Goal: Transaction & Acquisition: Download file/media

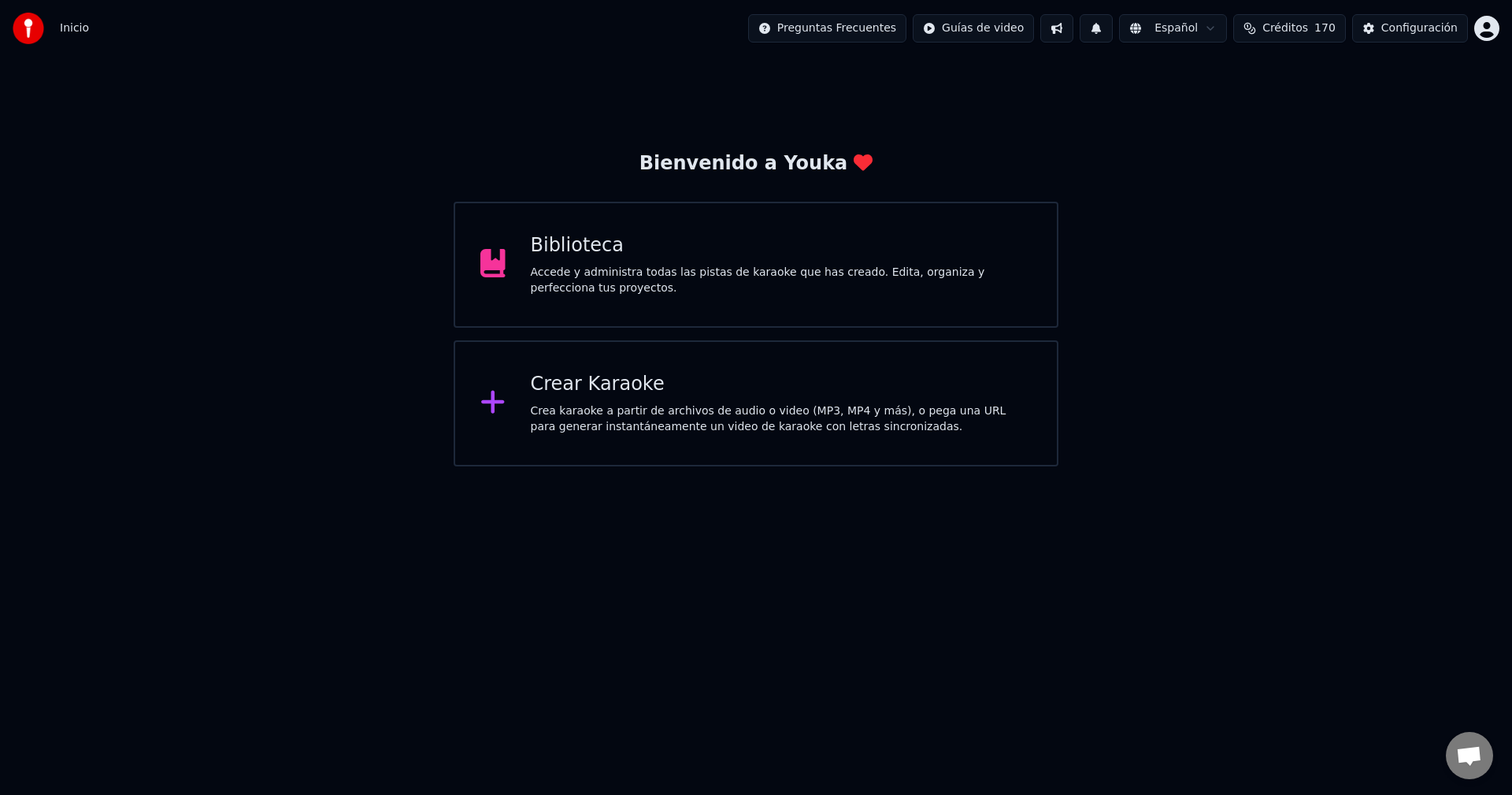
click at [768, 255] on div "Biblioteca" at bounding box center [782, 245] width 502 height 26
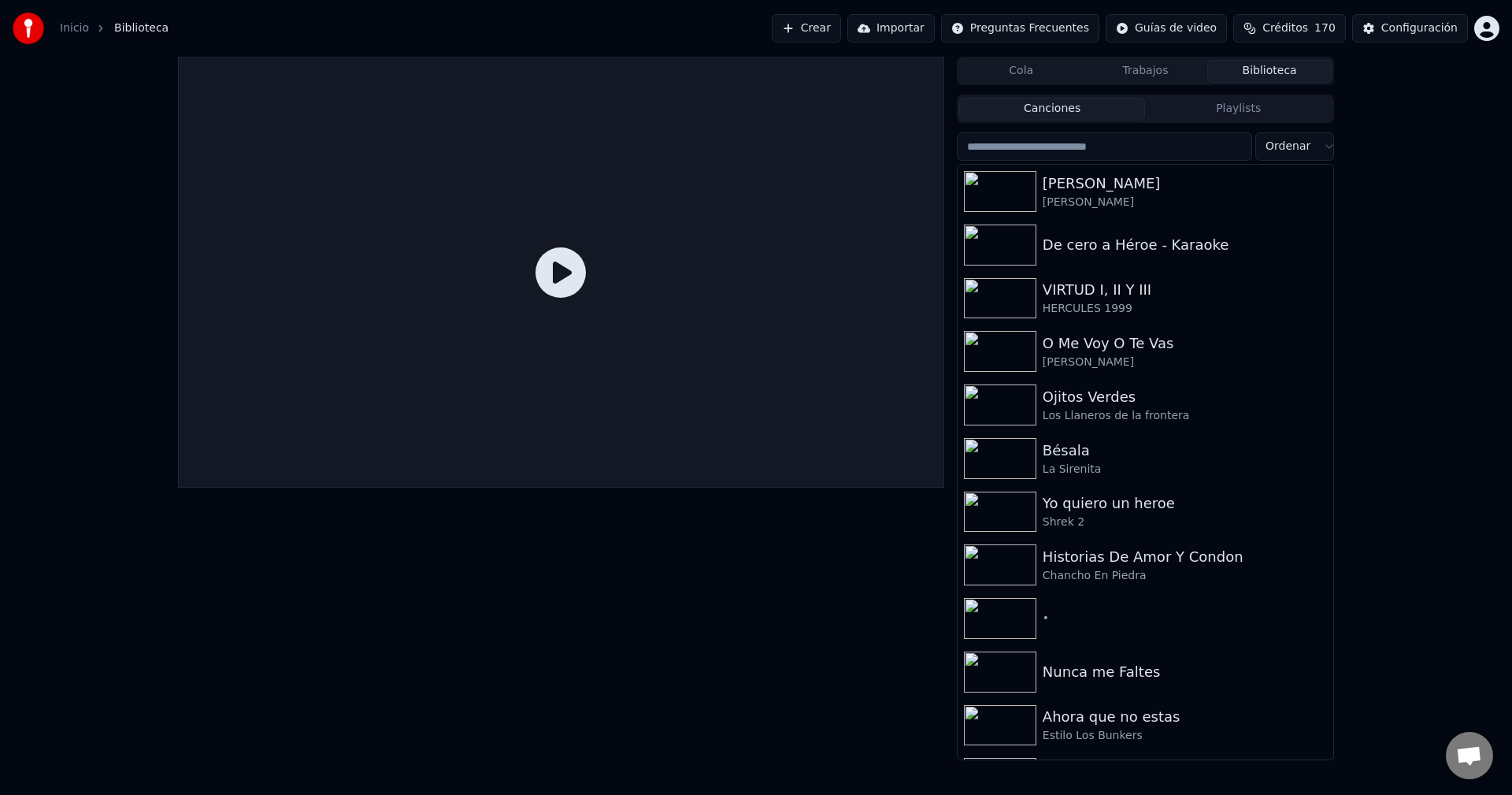
click at [914, 29] on button "Importar" at bounding box center [891, 29] width 87 height 29
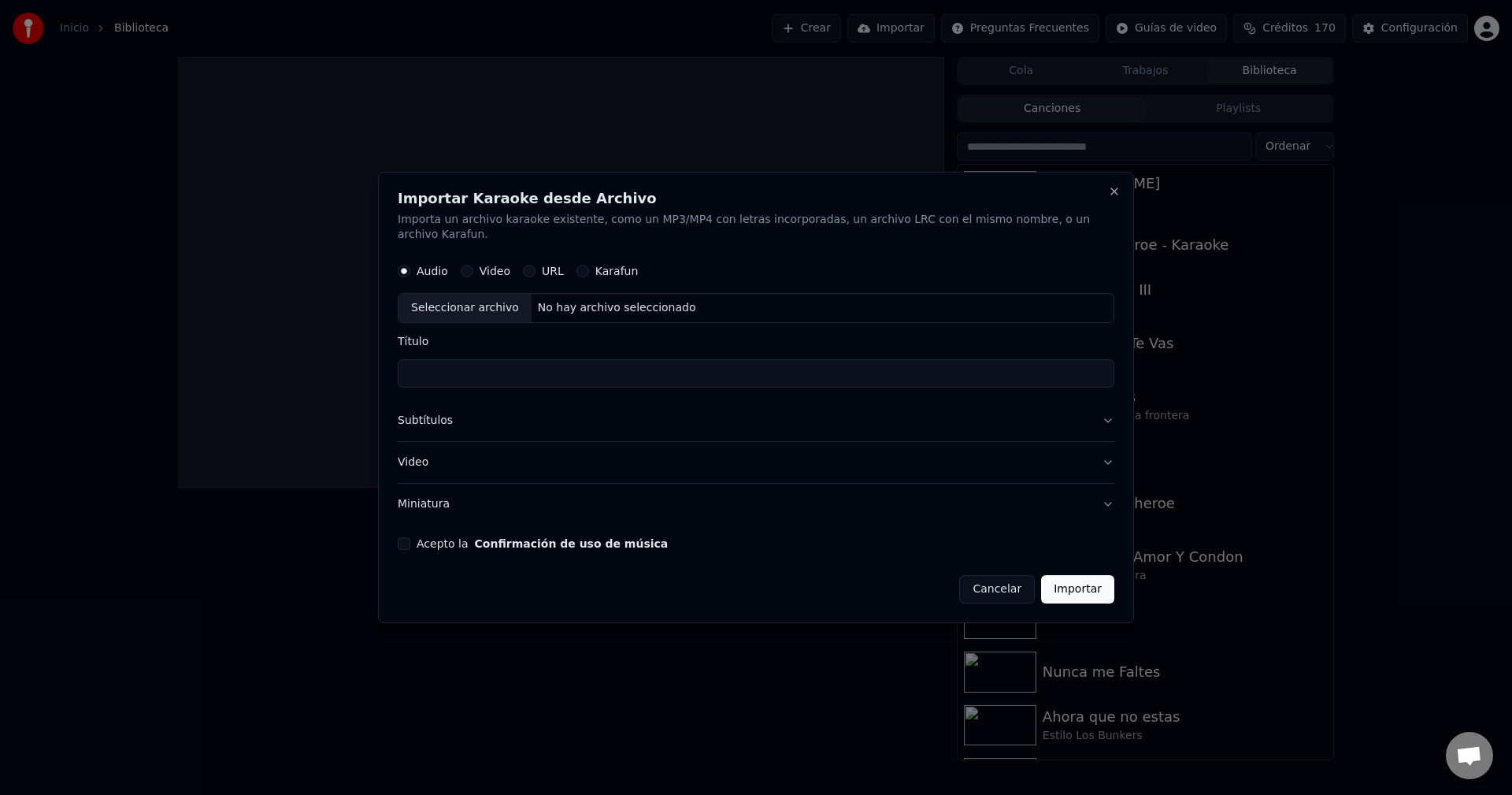
click at [445, 298] on div "Seleccionar archivo" at bounding box center [465, 309] width 133 height 29
type input "**********"
click at [451, 417] on button "Subtítulos" at bounding box center [756, 421] width 717 height 41
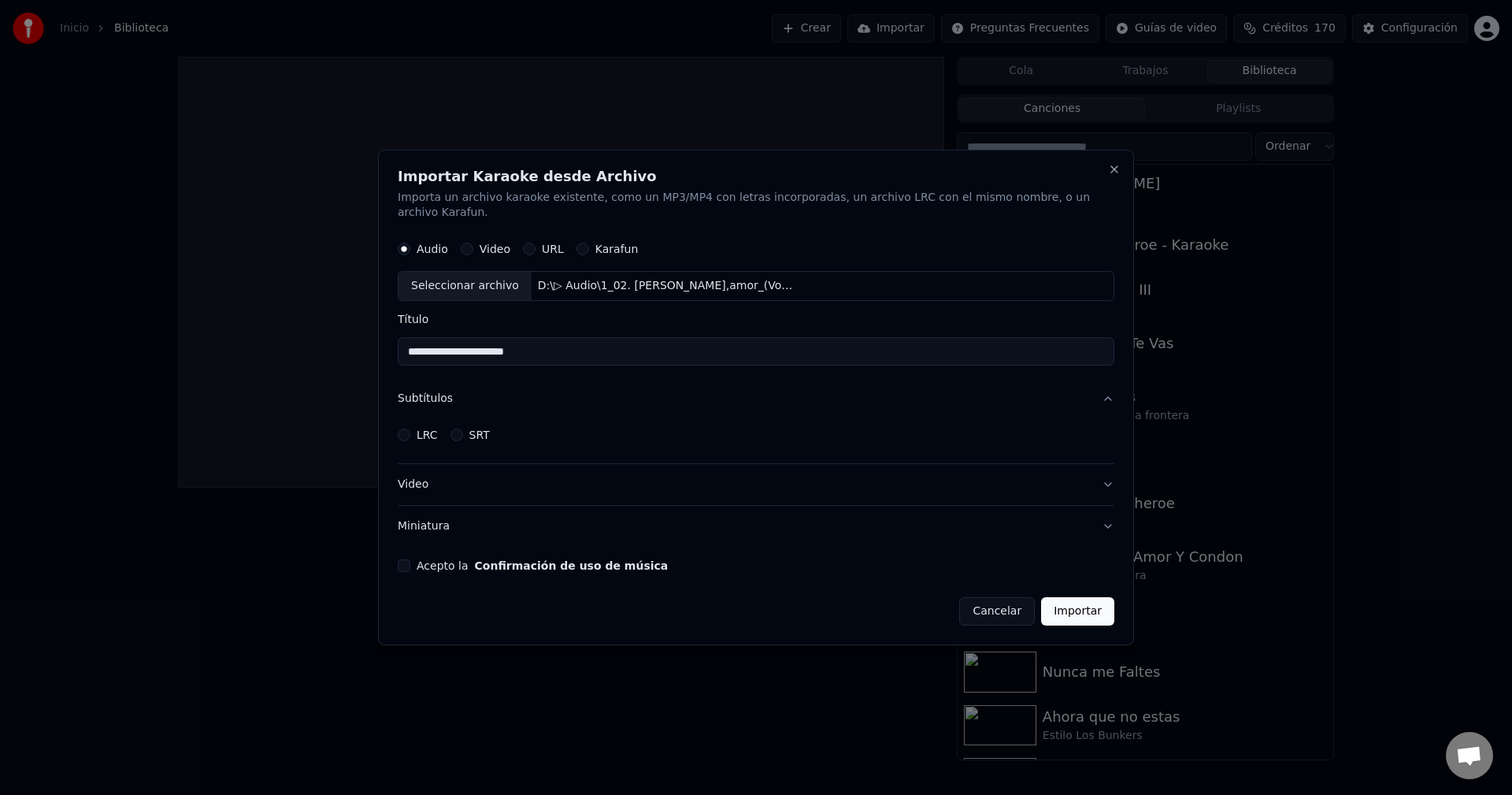
click at [982, 600] on button "Cancelar" at bounding box center [998, 611] width 76 height 29
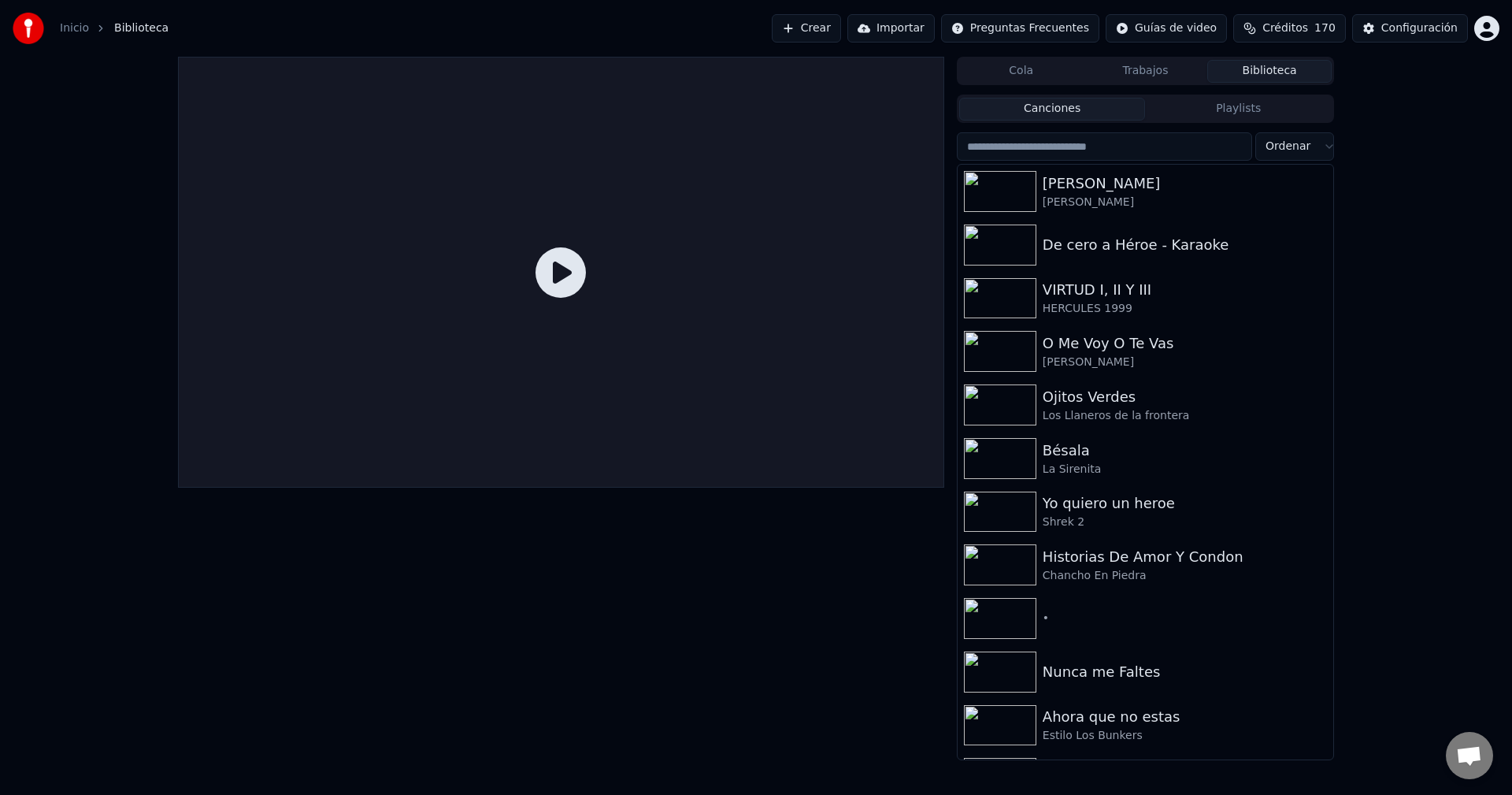
click at [842, 36] on button "Crear" at bounding box center [806, 29] width 69 height 29
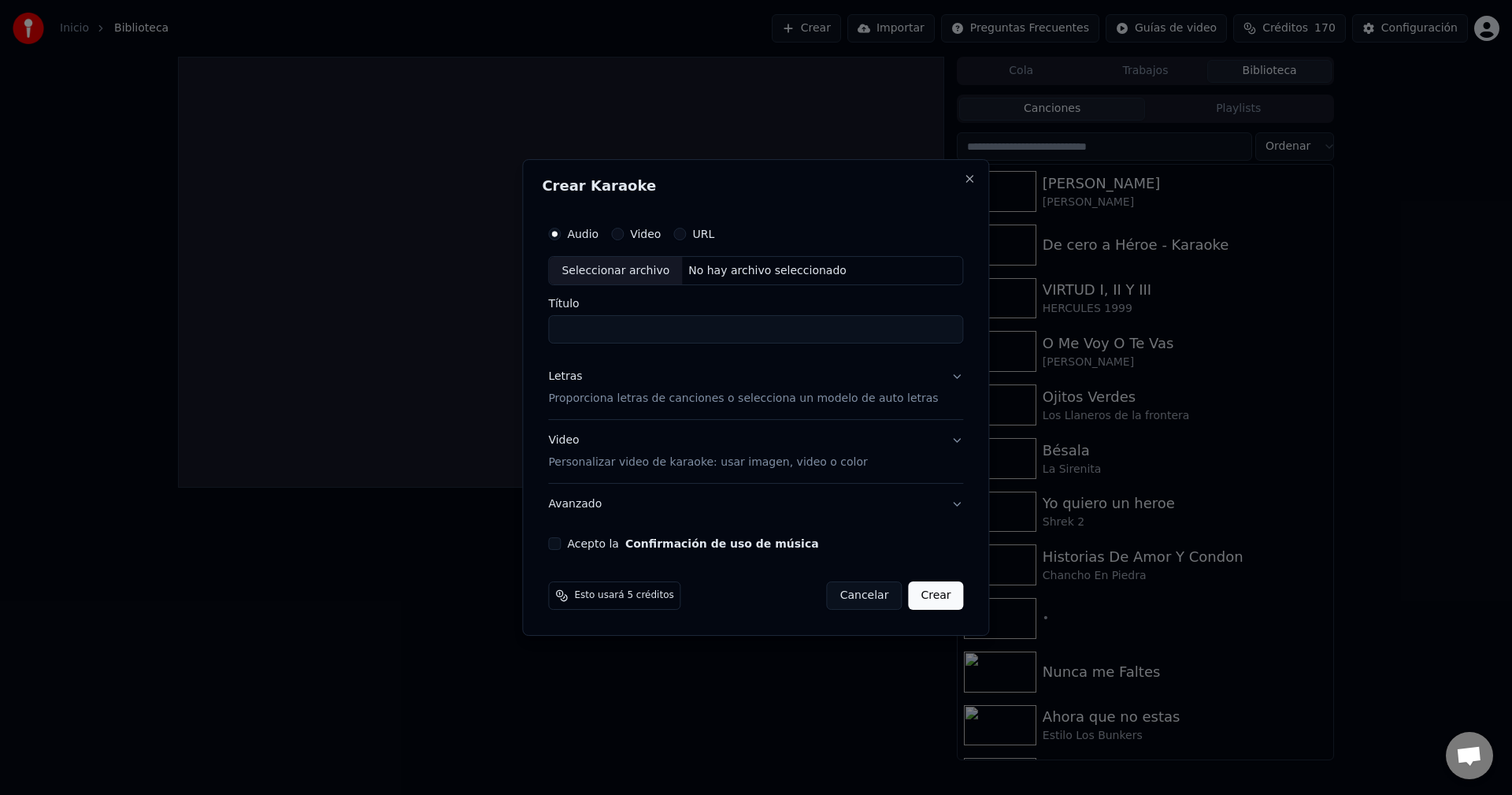
click at [622, 280] on div "Seleccionar archivo" at bounding box center [615, 271] width 133 height 29
drag, startPoint x: 723, startPoint y: 331, endPoint x: 659, endPoint y: 335, distance: 64.1
click at [659, 335] on input "**********" at bounding box center [756, 330] width 416 height 29
drag, startPoint x: 607, startPoint y: 326, endPoint x: 493, endPoint y: 328, distance: 114.0
click at [493, 329] on body "**********" at bounding box center [756, 398] width 1512 height 795
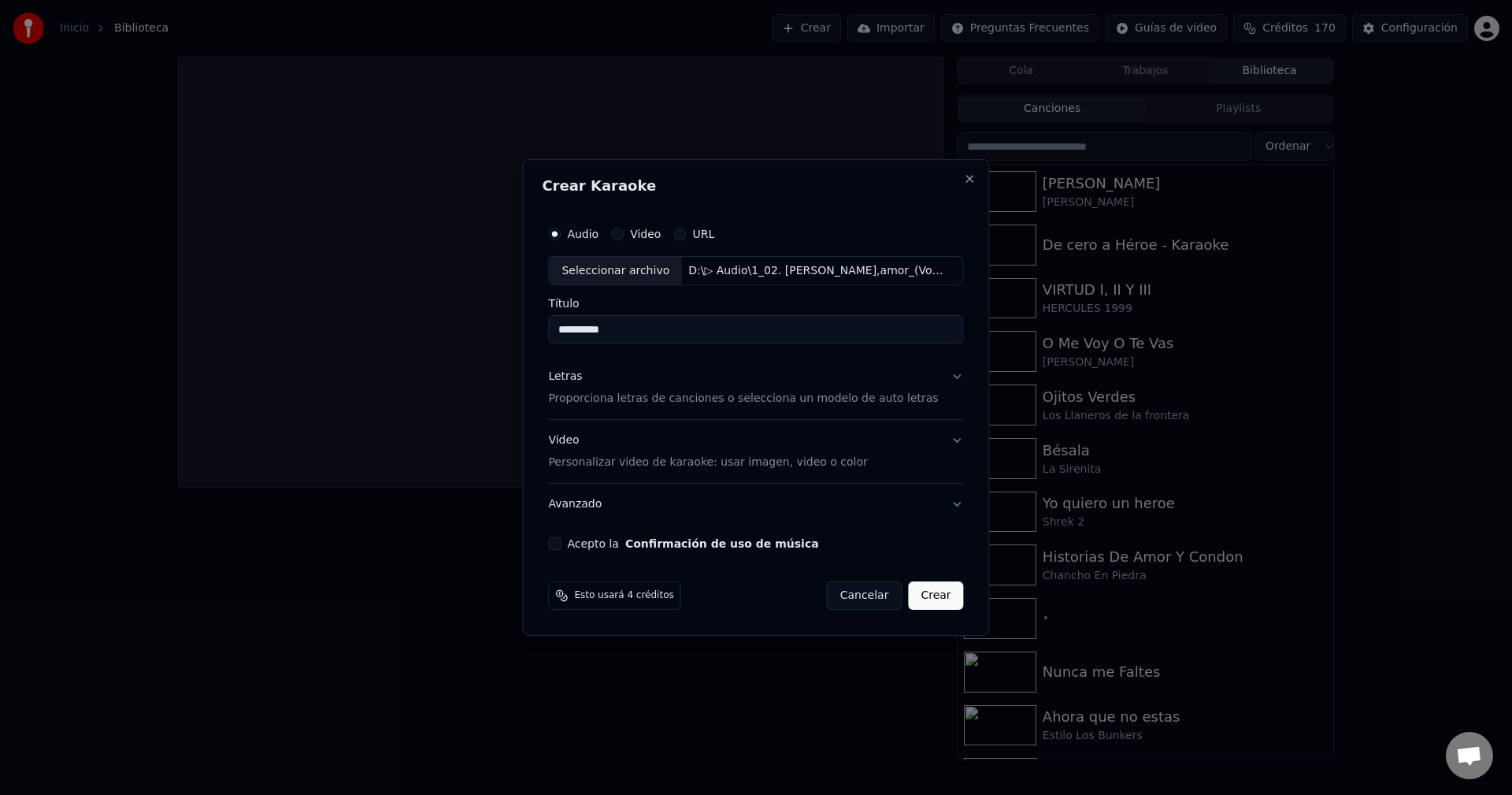
type input "*********"
click at [610, 399] on p "Proporciona letras de canciones o selecciona un modelo de auto letras" at bounding box center [744, 399] width 390 height 16
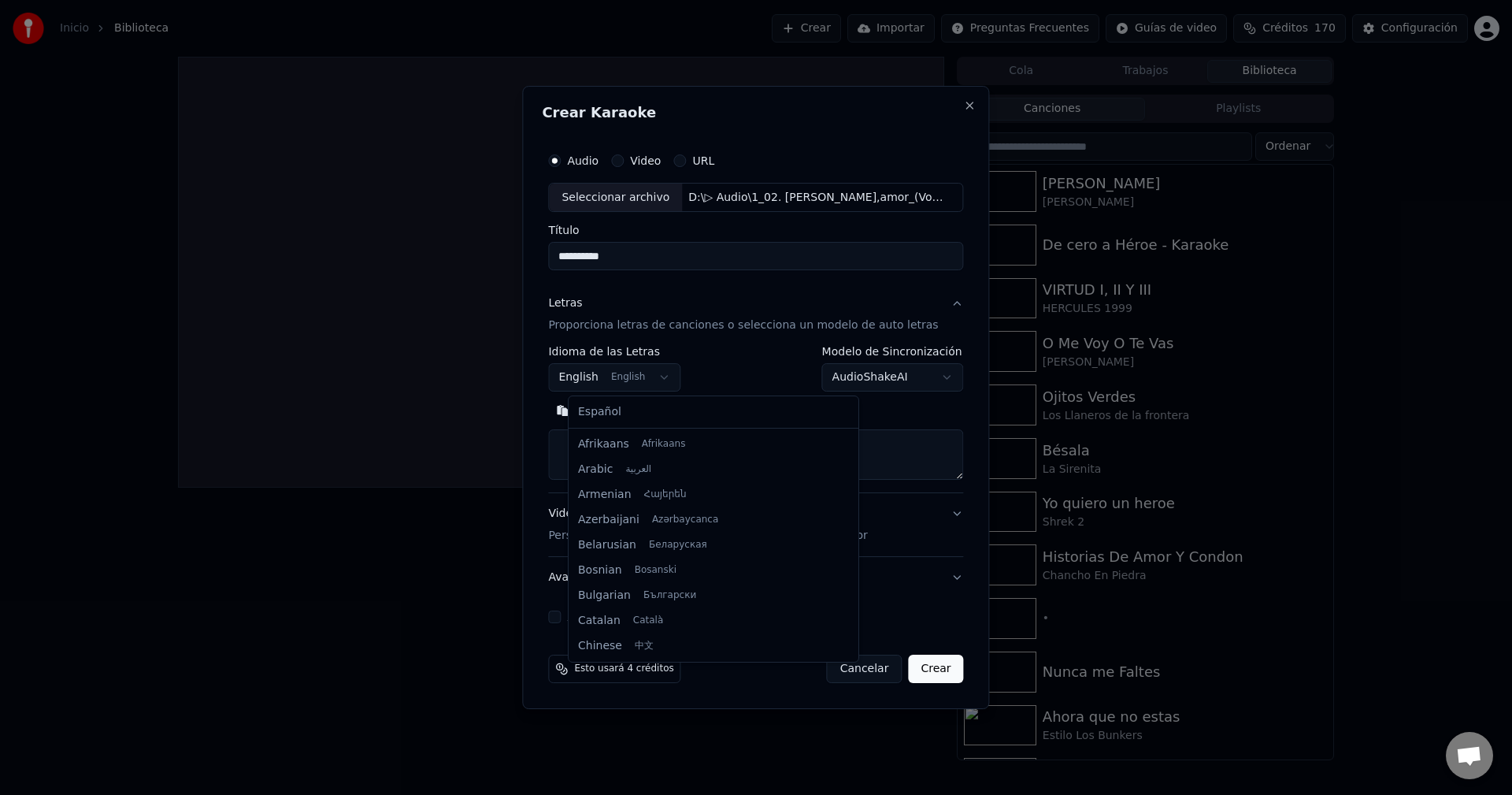
click at [639, 383] on body "**********" at bounding box center [756, 398] width 1512 height 795
select select "**"
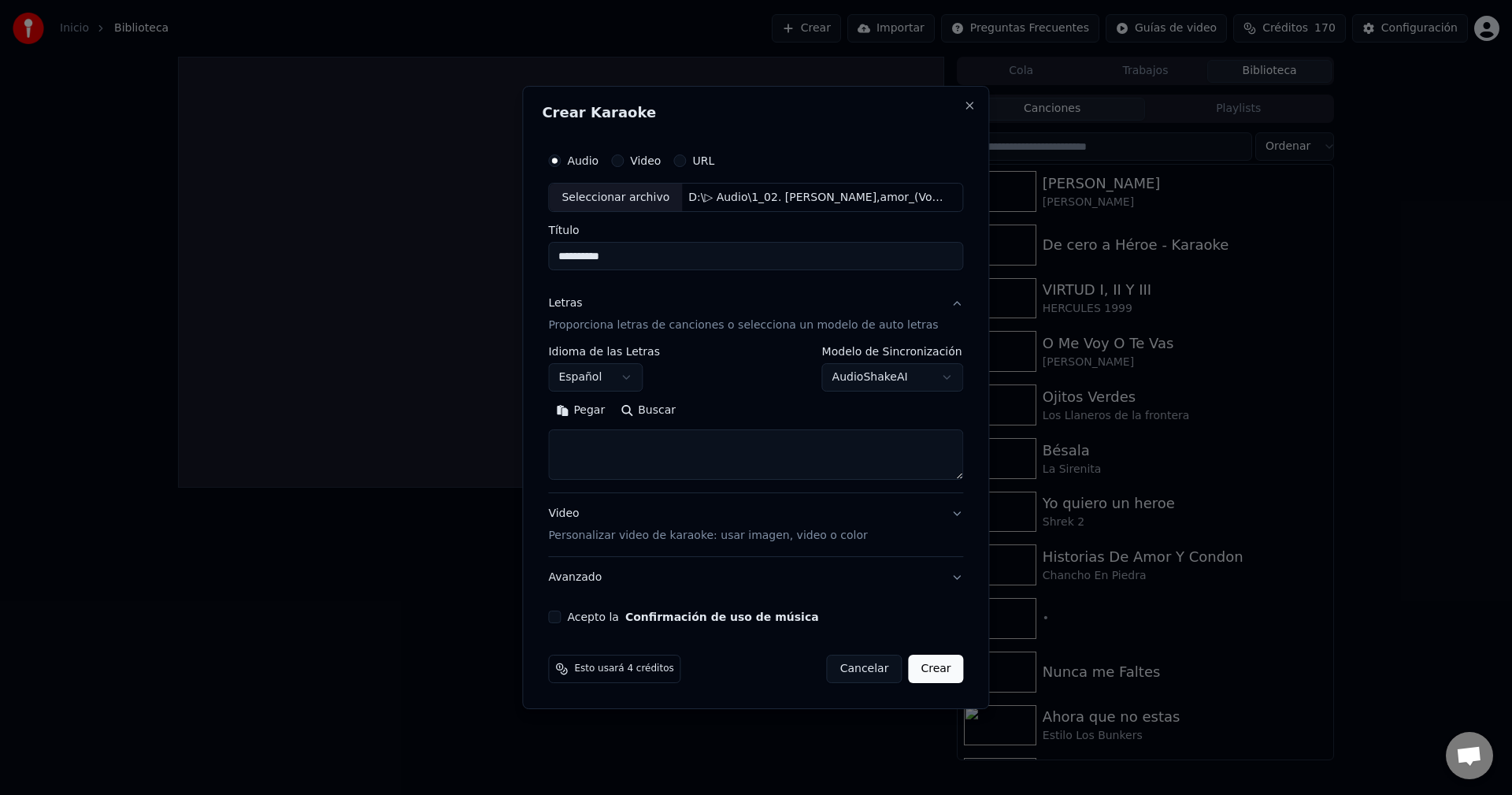
click at [596, 450] on textarea at bounding box center [756, 455] width 416 height 50
paste textarea "**********"
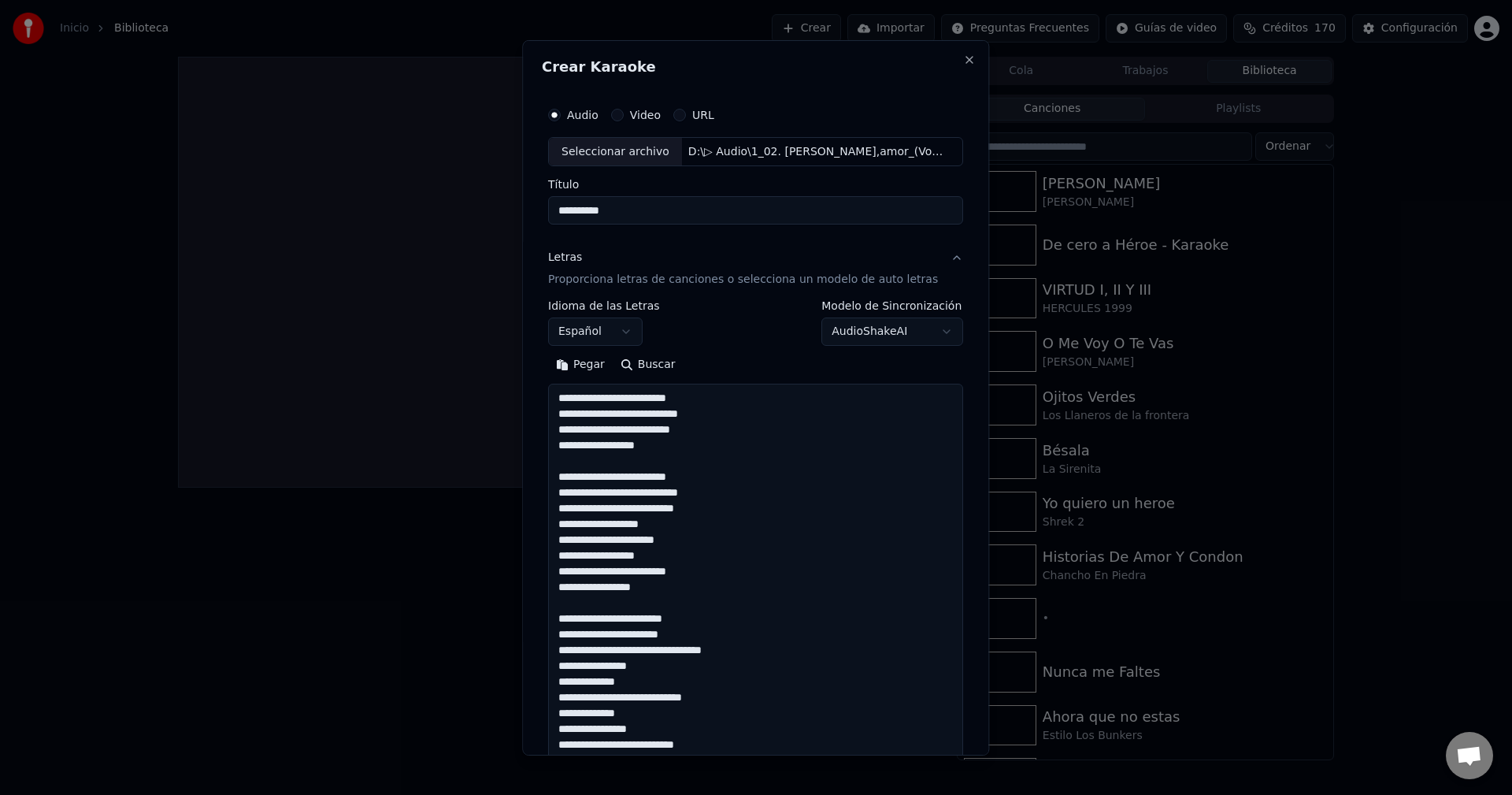
scroll to position [603, 0]
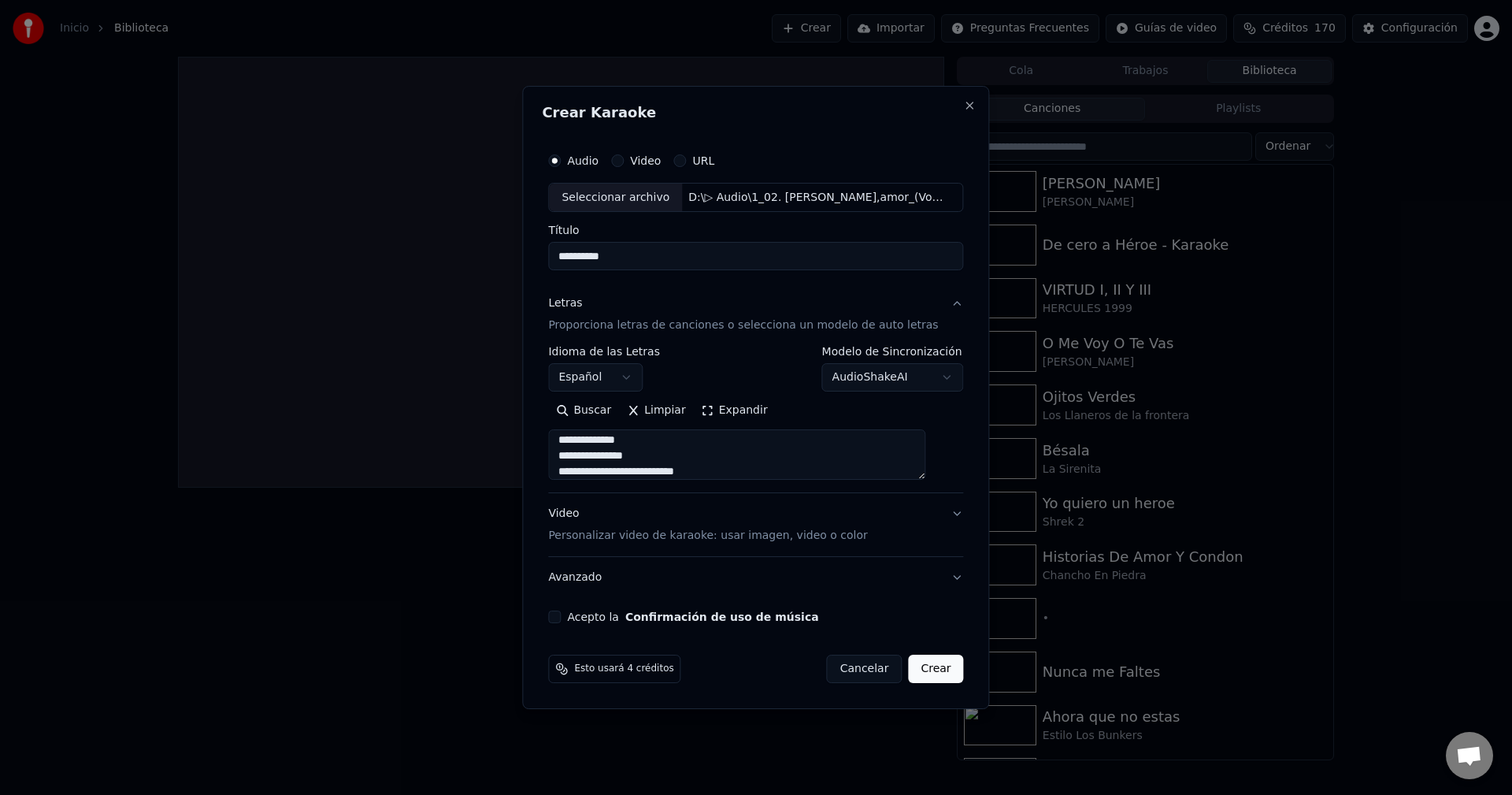
type textarea "**********"
click at [561, 613] on button "Acepto la Confirmación de uso de música" at bounding box center [554, 616] width 12 height 12
click at [914, 667] on button "Crear" at bounding box center [936, 669] width 55 height 29
select select
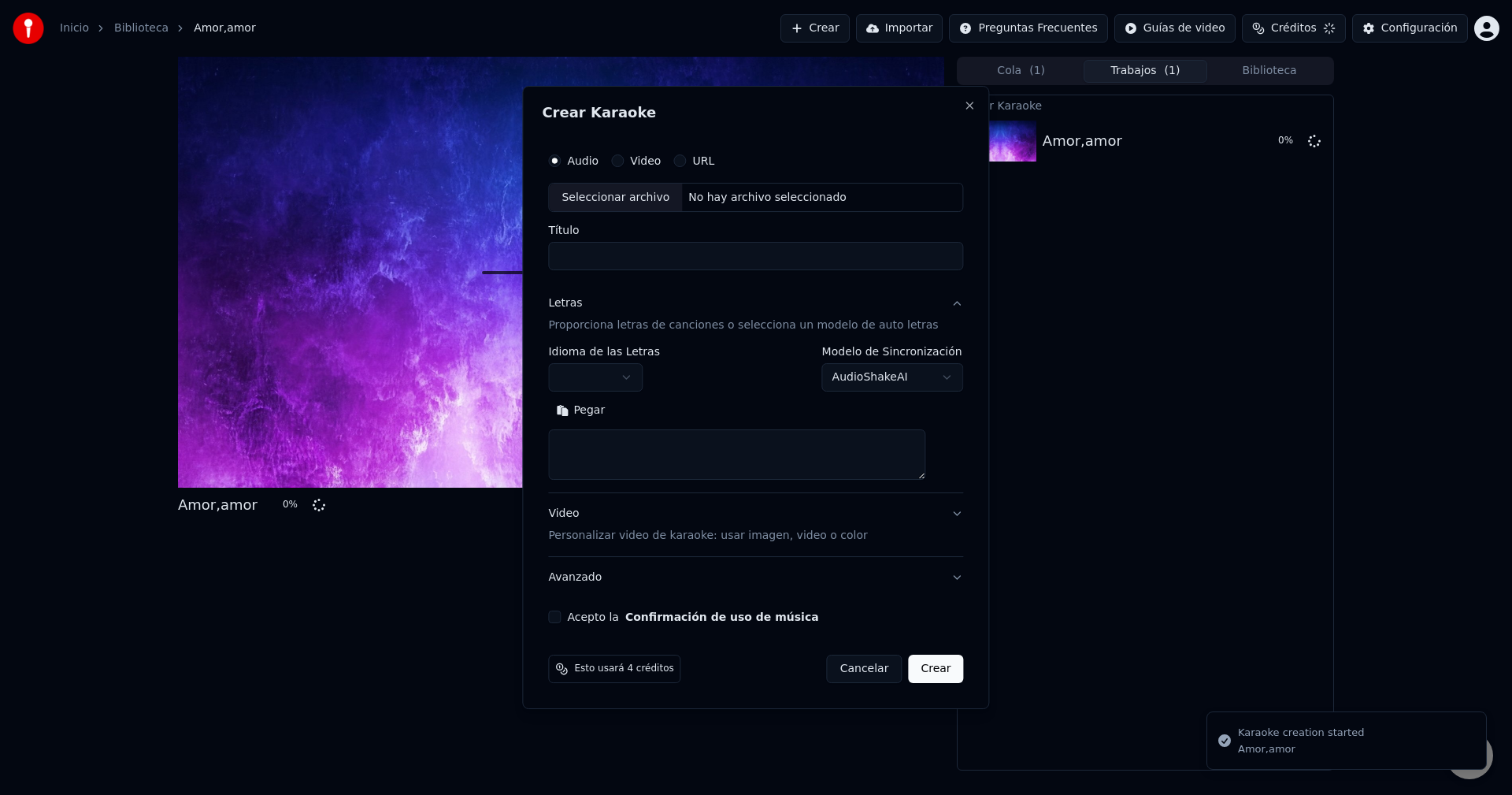
scroll to position [0, 0]
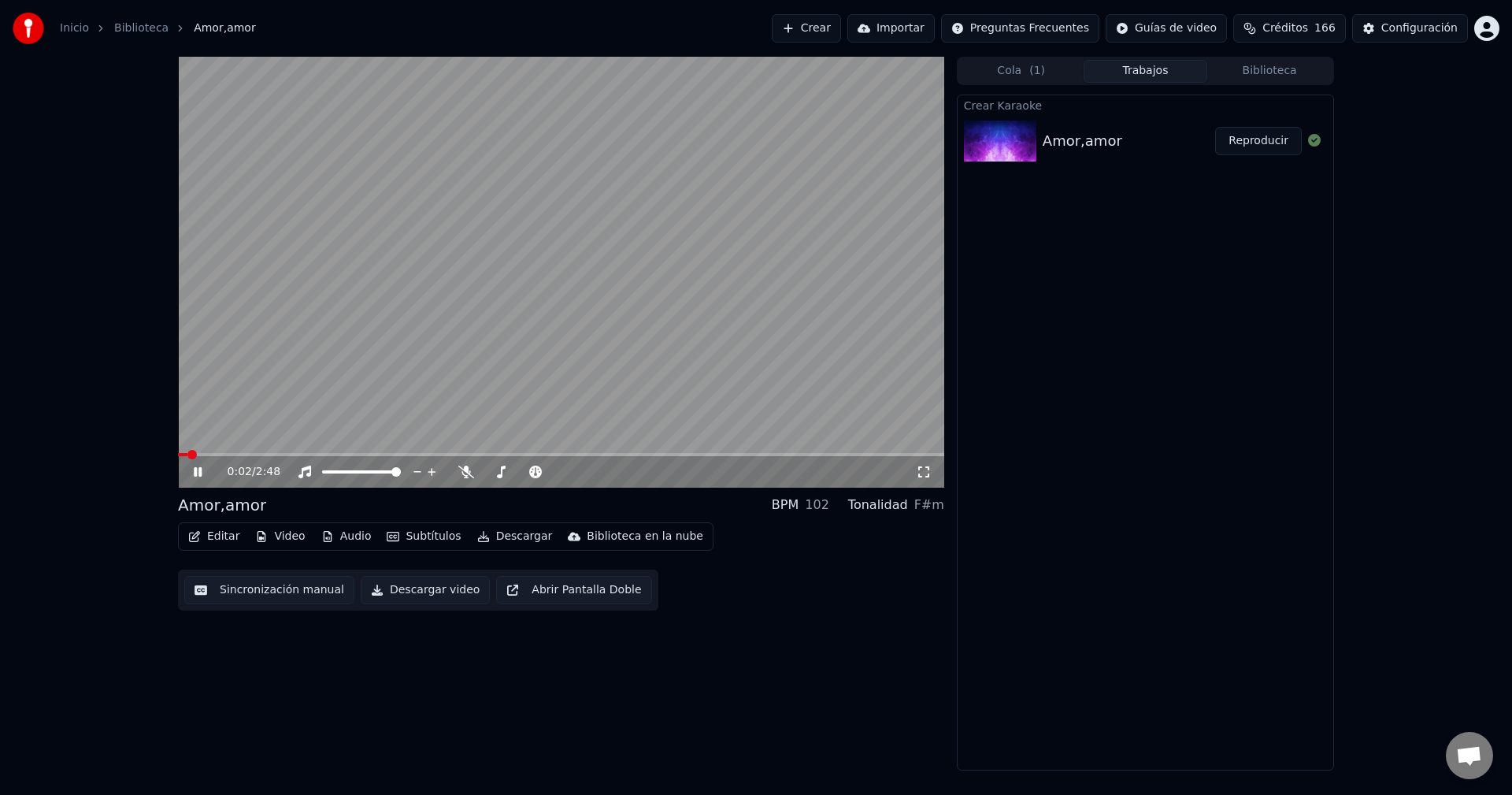
click at [197, 472] on icon at bounding box center [198, 472] width 8 height 10
click at [178, 459] on span at bounding box center [183, 455] width 10 height 10
click at [201, 473] on icon at bounding box center [198, 472] width 10 height 11
click at [504, 474] on div at bounding box center [537, 472] width 126 height 16
click at [507, 471] on span at bounding box center [523, 472] width 79 height 3
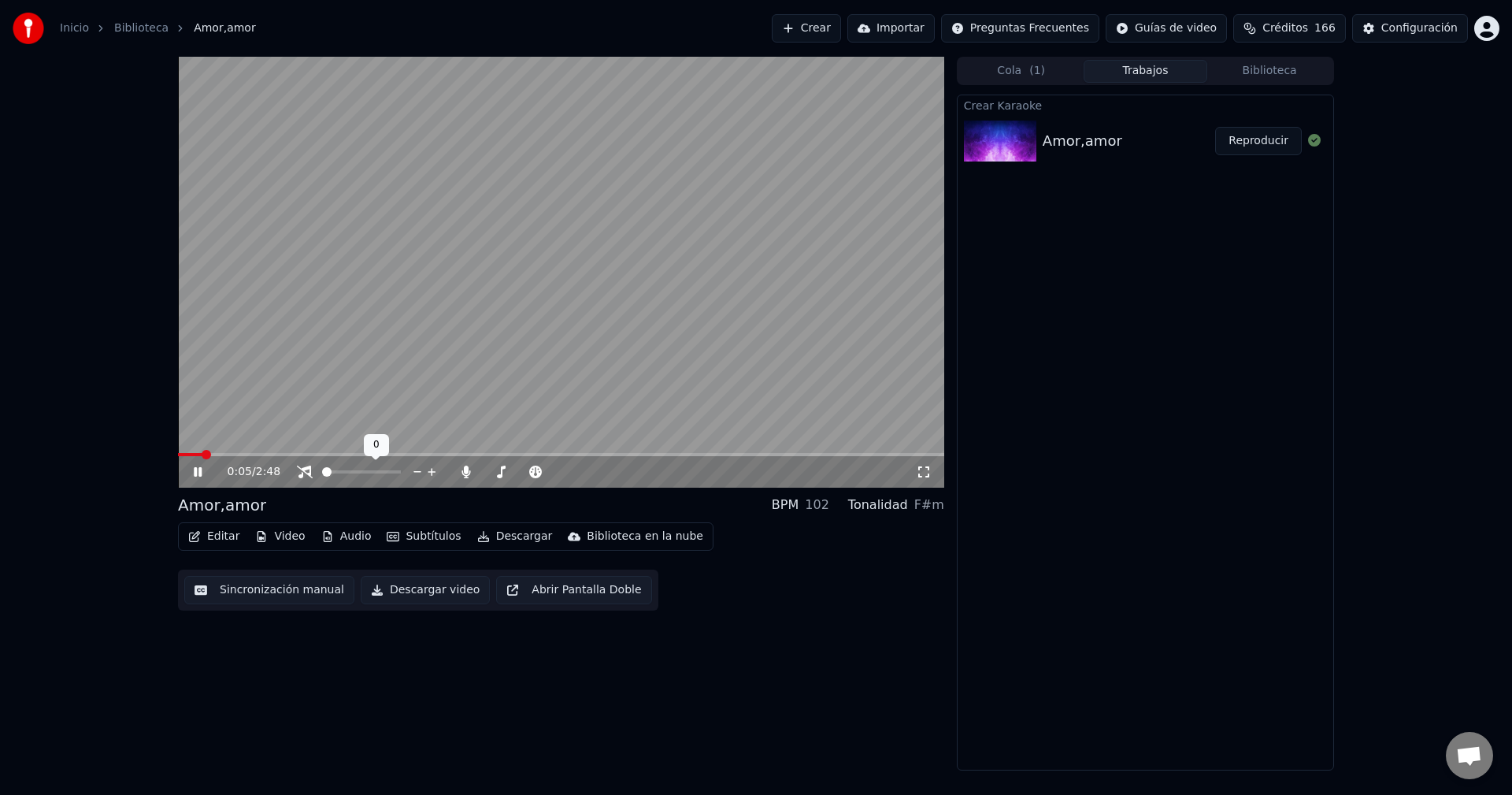
click at [322, 474] on span at bounding box center [322, 472] width 0 height 3
click at [195, 467] on icon at bounding box center [208, 472] width 37 height 12
click at [321, 539] on icon "button" at bounding box center [327, 536] width 12 height 11
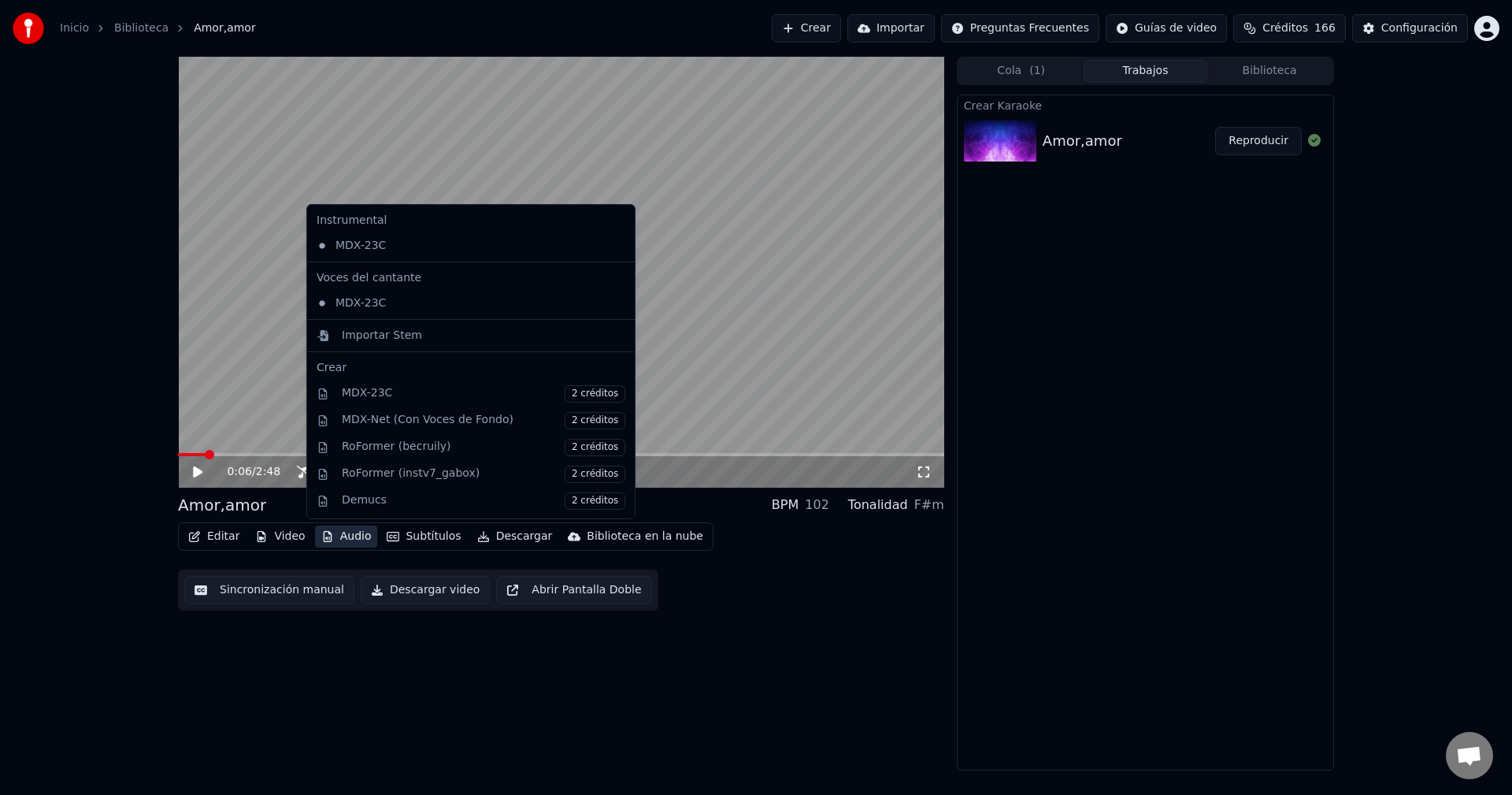
click at [614, 245] on icon at bounding box center [620, 245] width 11 height 12
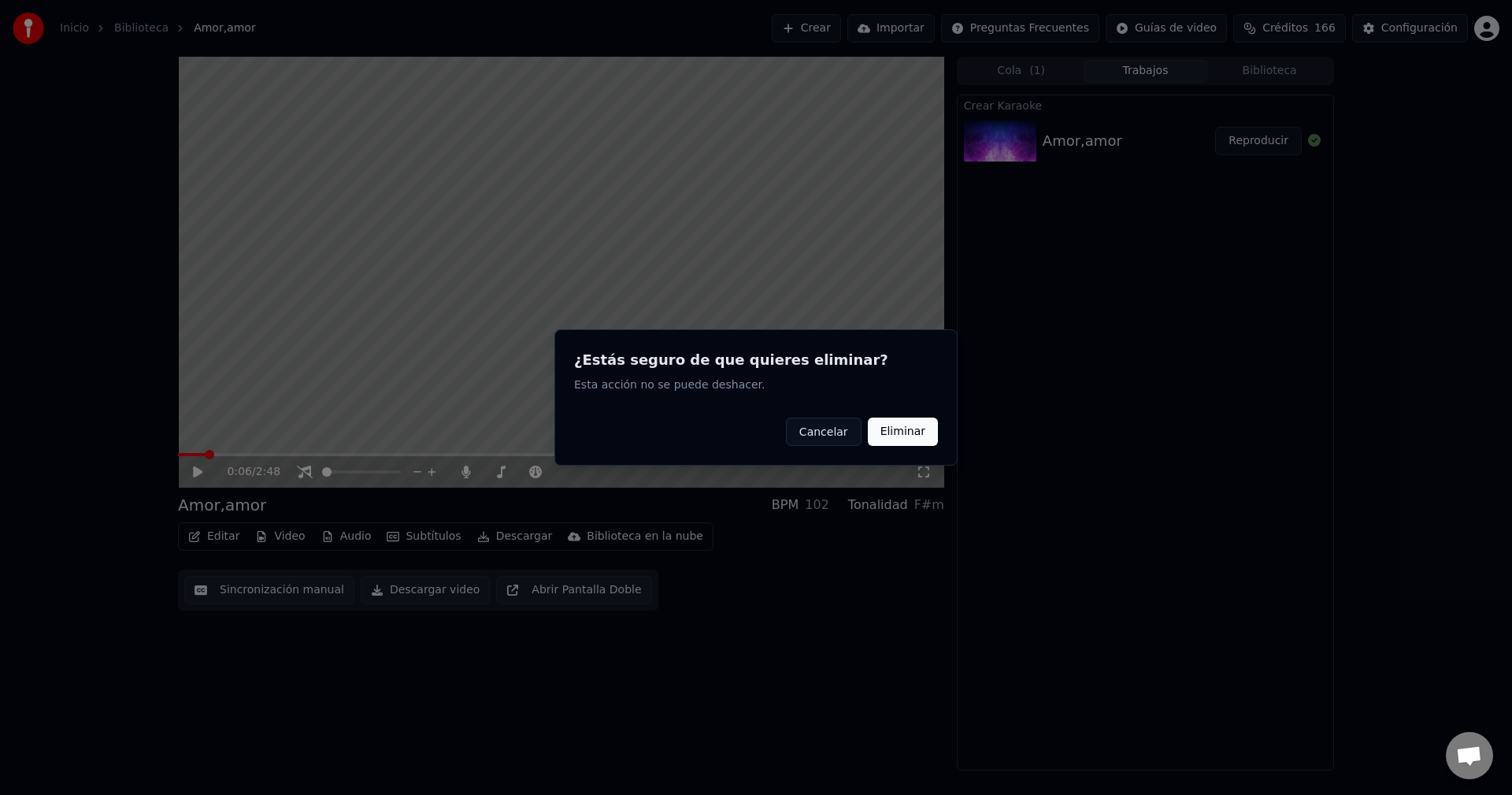
click at [916, 435] on button "Eliminar" at bounding box center [903, 432] width 70 height 29
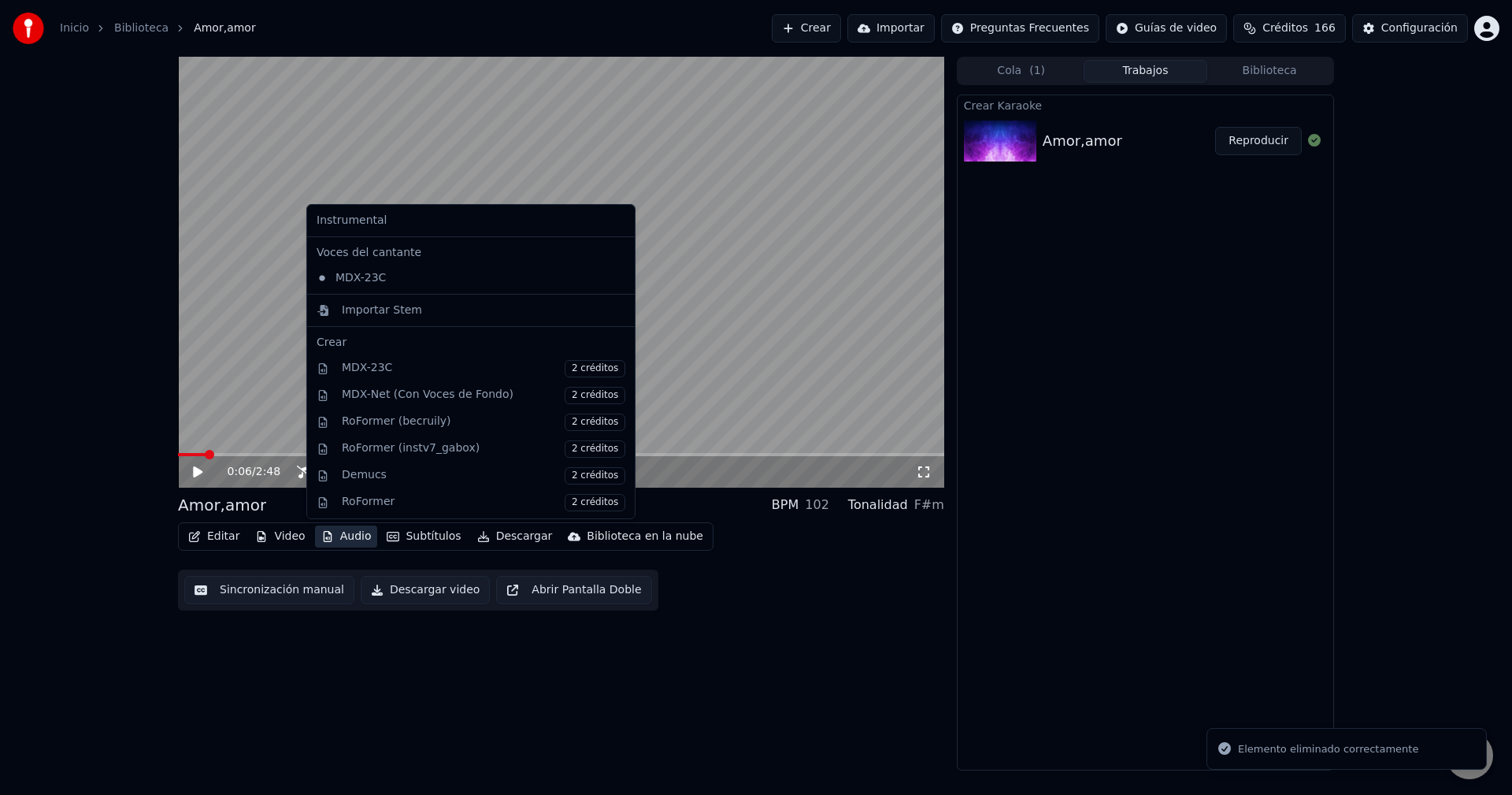
click at [330, 530] on button "Audio" at bounding box center [346, 536] width 63 height 22
click at [469, 318] on div "Importar Stem" at bounding box center [484, 310] width 283 height 16
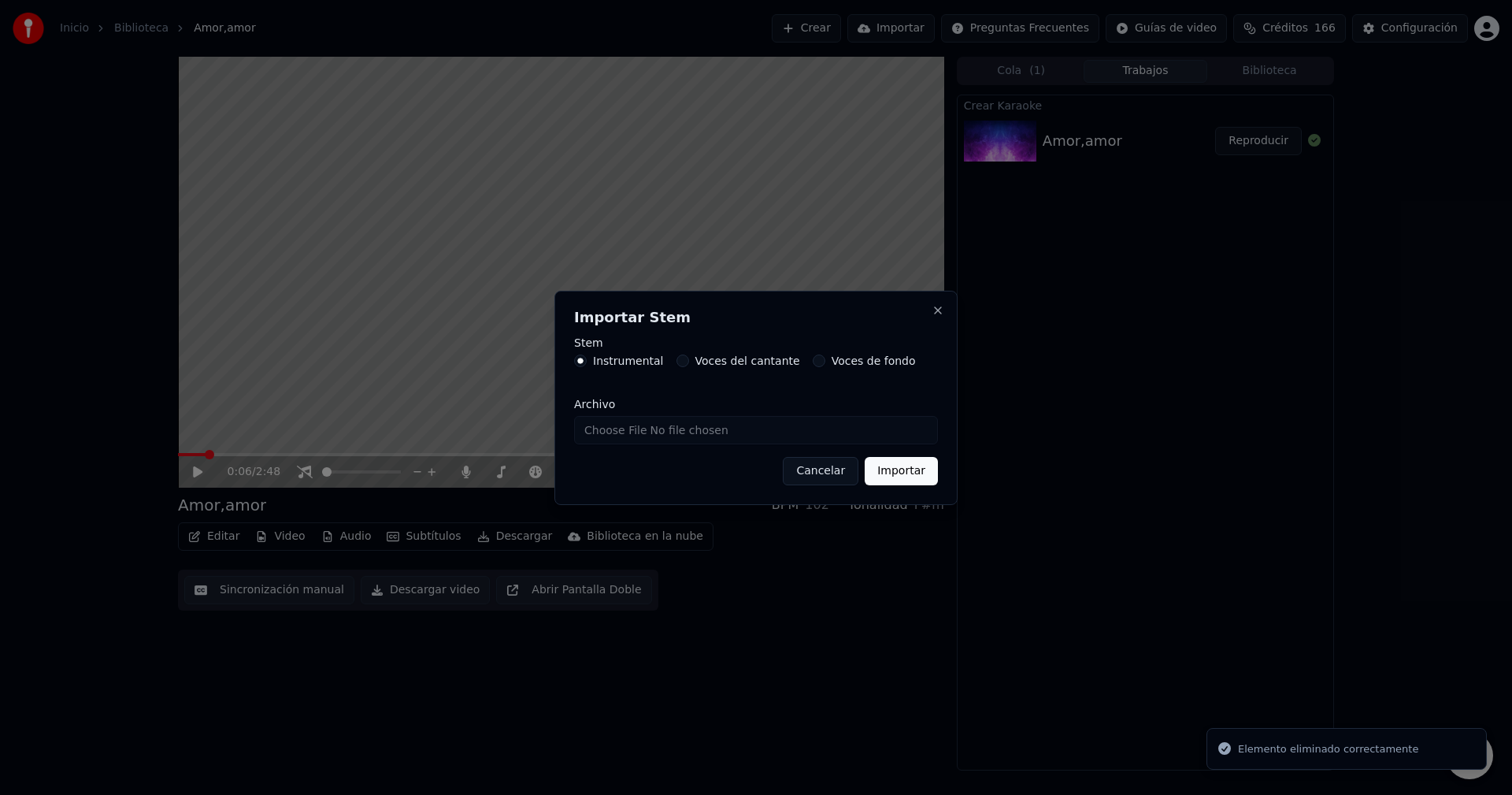
click at [754, 435] on input "Archivo" at bounding box center [756, 430] width 364 height 29
type input "**********"
click at [912, 473] on button "Importar" at bounding box center [901, 471] width 73 height 29
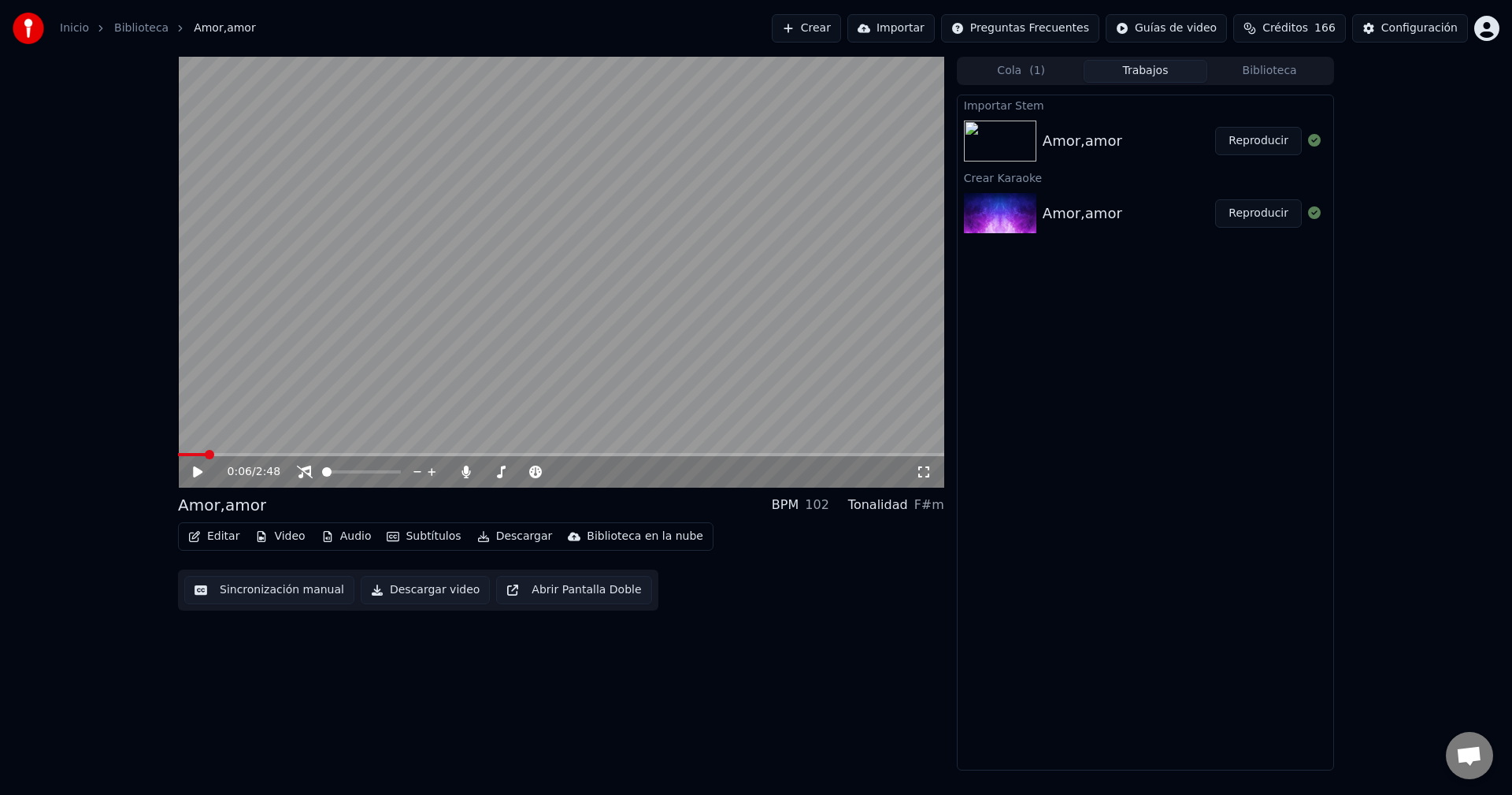
click at [200, 474] on icon at bounding box center [198, 472] width 10 height 11
click at [1281, 145] on button "Reproducir" at bounding box center [1258, 141] width 87 height 29
click at [487, 471] on span at bounding box center [489, 472] width 10 height 3
click at [363, 466] on div at bounding box center [376, 472] width 126 height 16
click at [363, 473] on span at bounding box center [361, 472] width 79 height 3
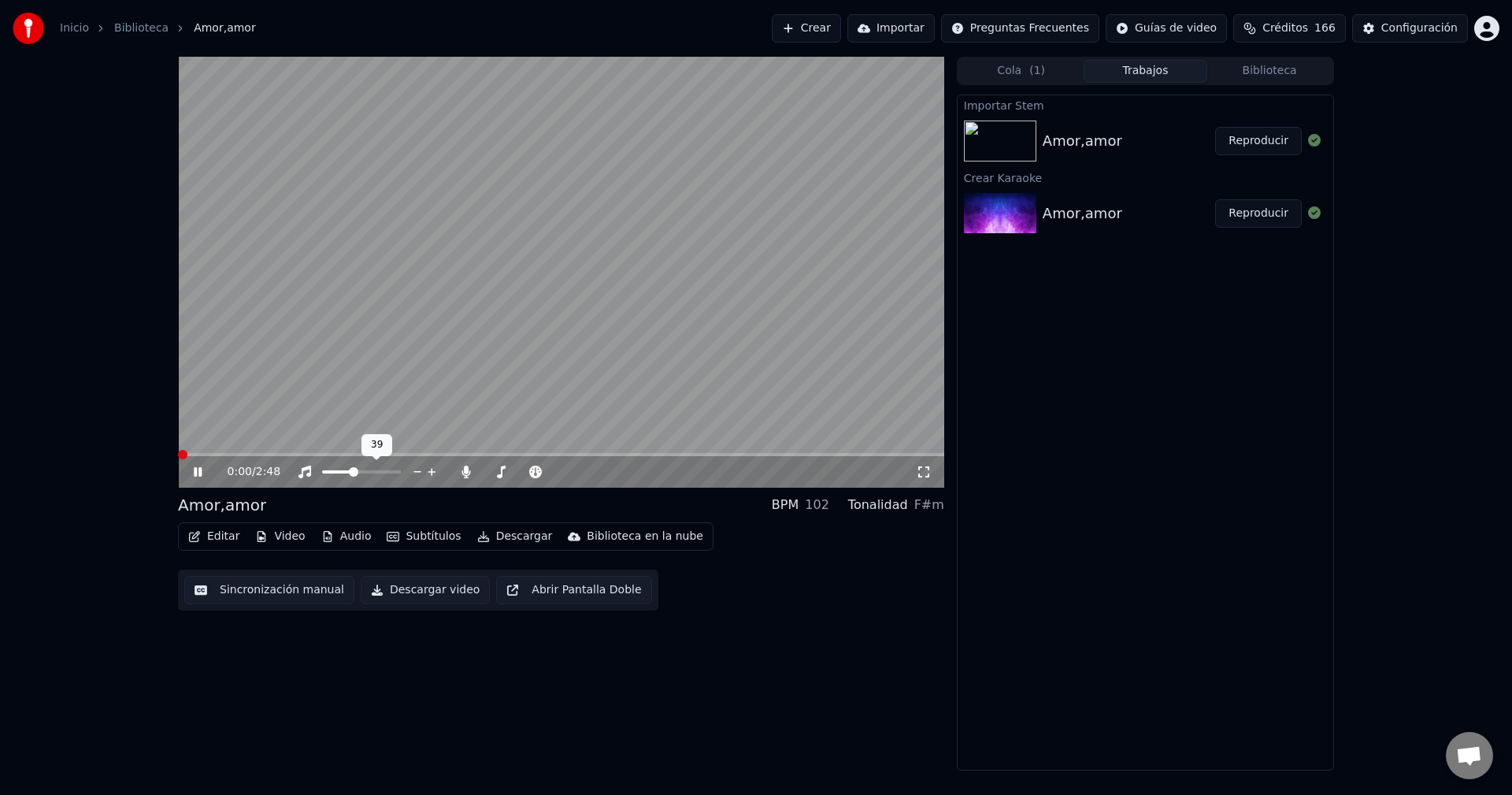
click at [352, 473] on span at bounding box center [354, 472] width 10 height 10
click at [484, 472] on span at bounding box center [489, 472] width 10 height 10
click at [347, 471] on span at bounding box center [349, 472] width 10 height 10
click at [197, 471] on icon at bounding box center [198, 472] width 8 height 10
click at [178, 454] on span at bounding box center [183, 455] width 10 height 10
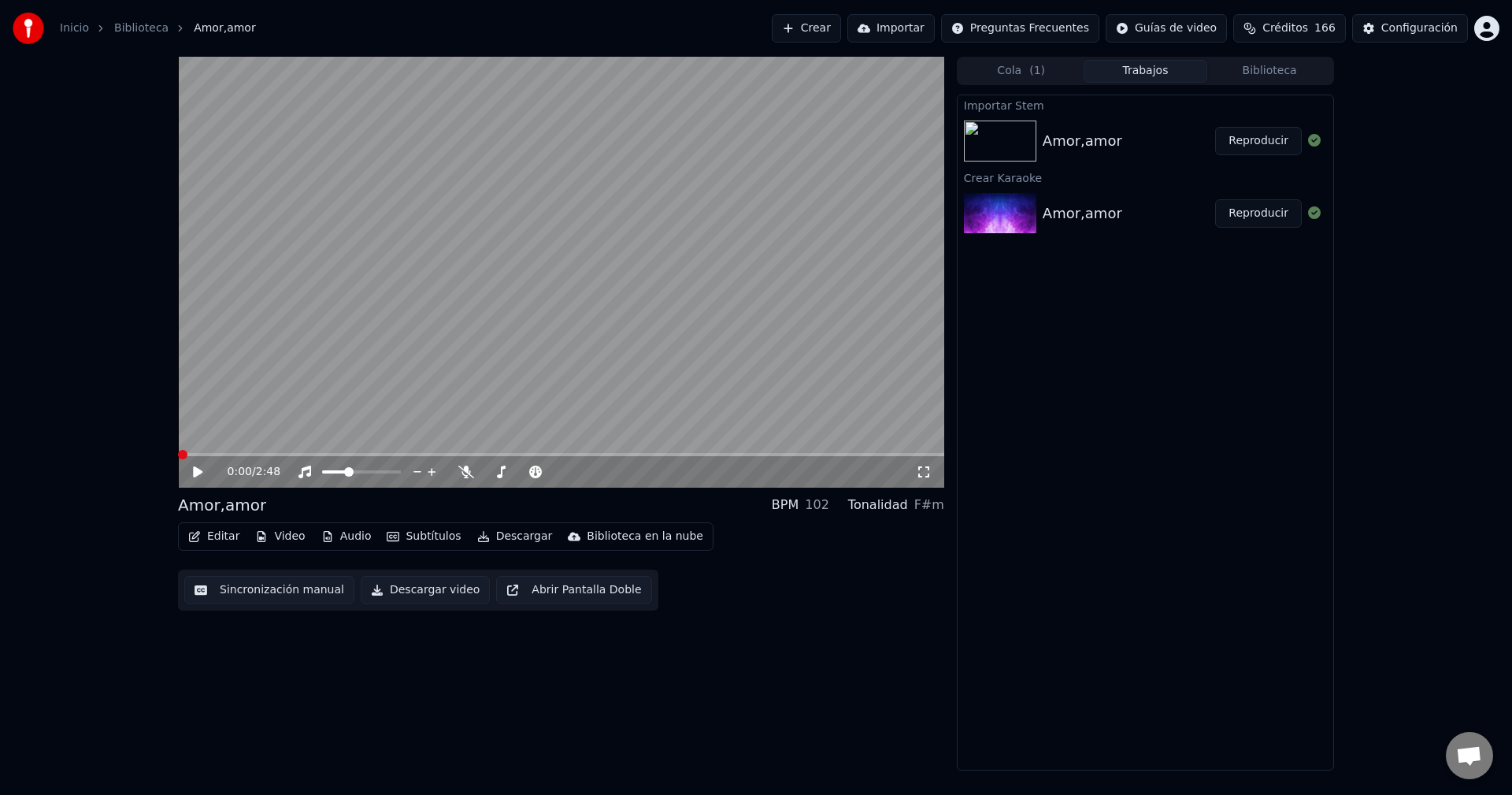
click at [197, 475] on icon at bounding box center [198, 472] width 10 height 11
click at [329, 473] on span at bounding box center [325, 472] width 7 height 3
click at [195, 452] on video at bounding box center [561, 272] width 766 height 431
click at [192, 456] on span at bounding box center [561, 454] width 766 height 3
click at [196, 458] on span at bounding box center [201, 455] width 10 height 10
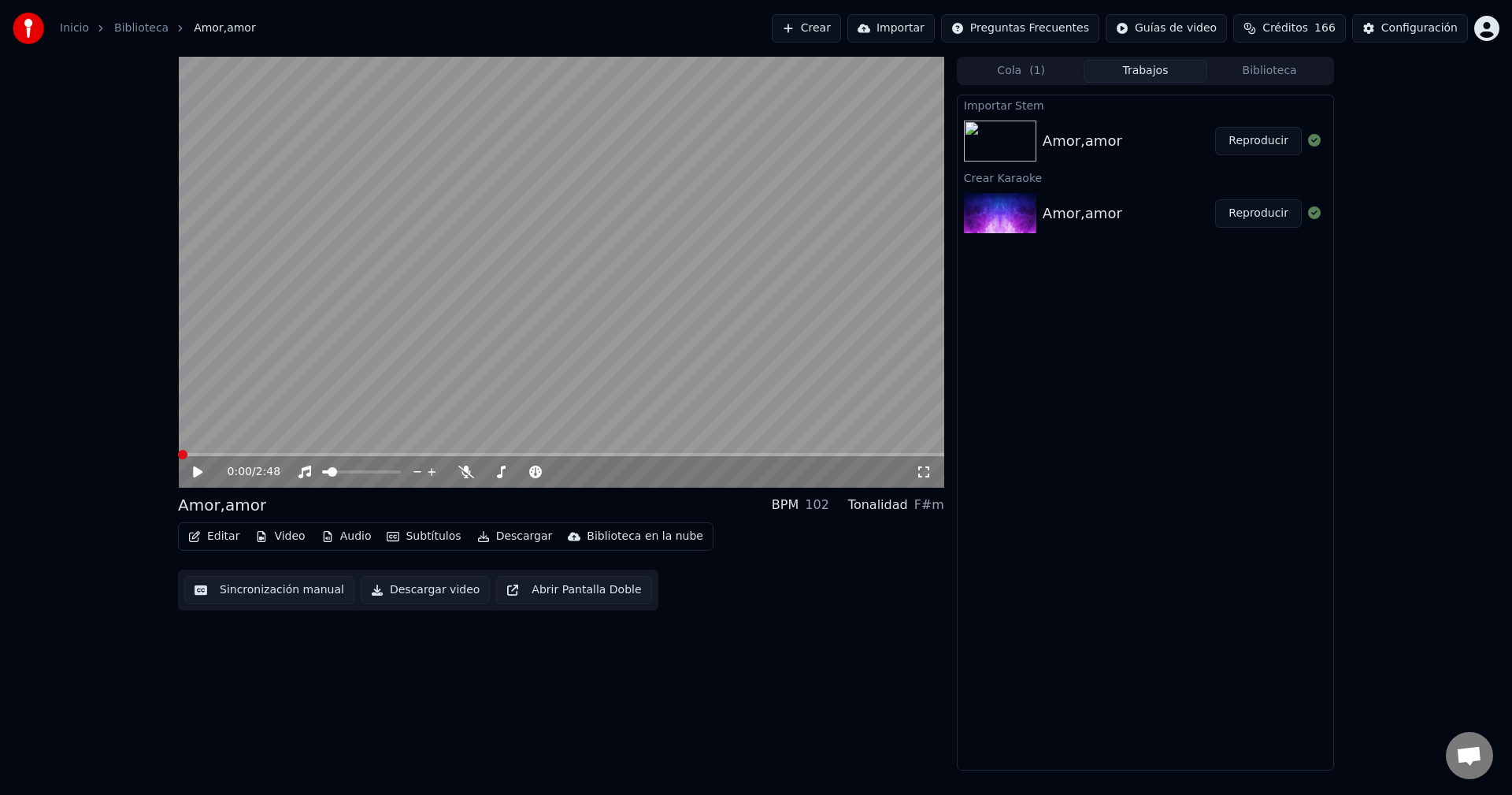
click at [202, 473] on icon at bounding box center [198, 472] width 10 height 11
click at [341, 475] on span at bounding box center [343, 472] width 10 height 10
click at [328, 474] on span at bounding box center [333, 472] width 10 height 10
click at [112, 309] on div "0:29 / 2:48 Amor,amor BPM 102 Tonalidad F#m Editar Video Audio Subtítulos Desca…" at bounding box center [756, 414] width 1512 height 714
click at [334, 474] on span at bounding box center [338, 472] width 10 height 10
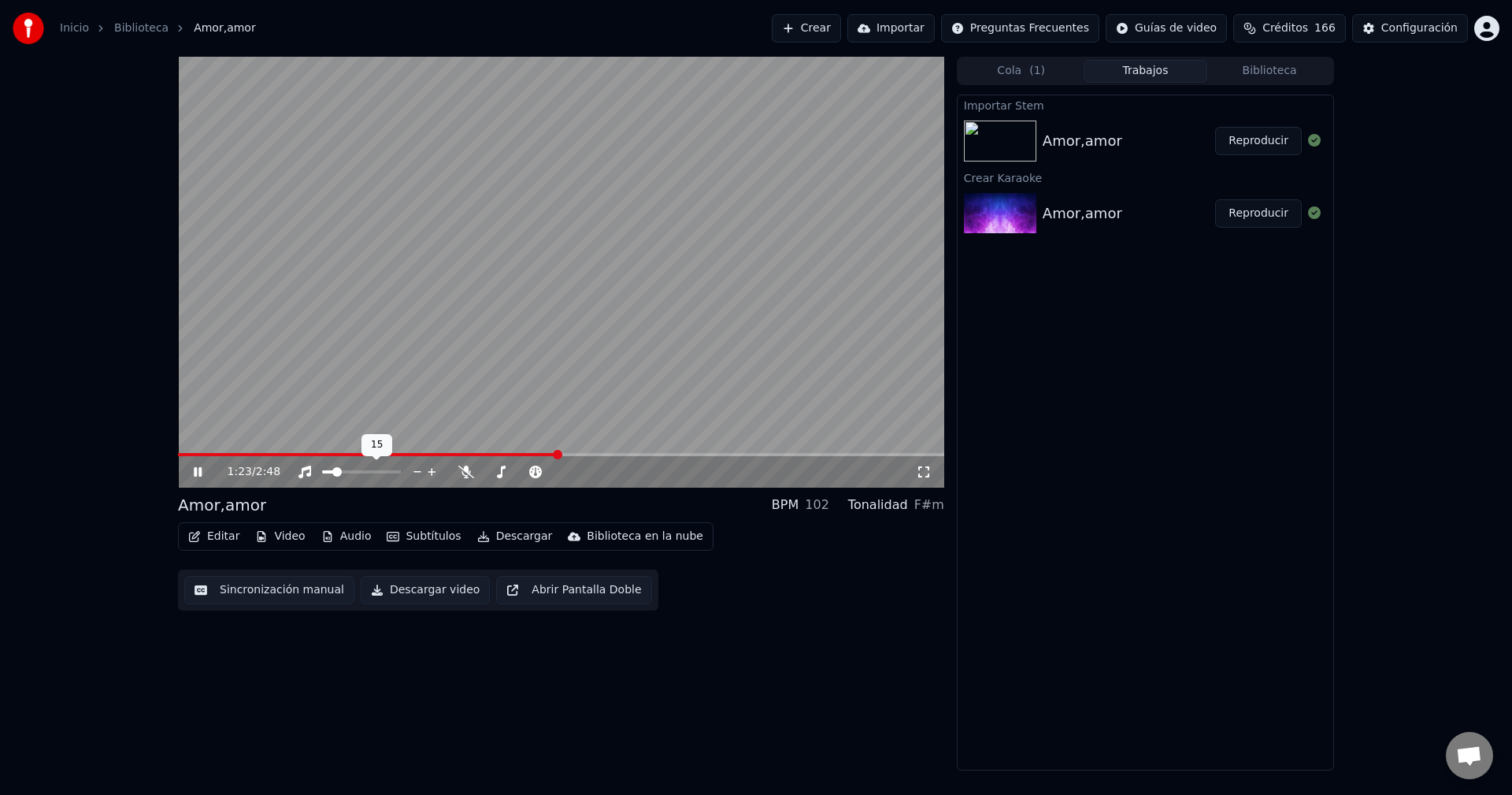
click at [348, 472] on div at bounding box center [376, 472] width 126 height 16
click at [346, 474] on span at bounding box center [361, 472] width 79 height 3
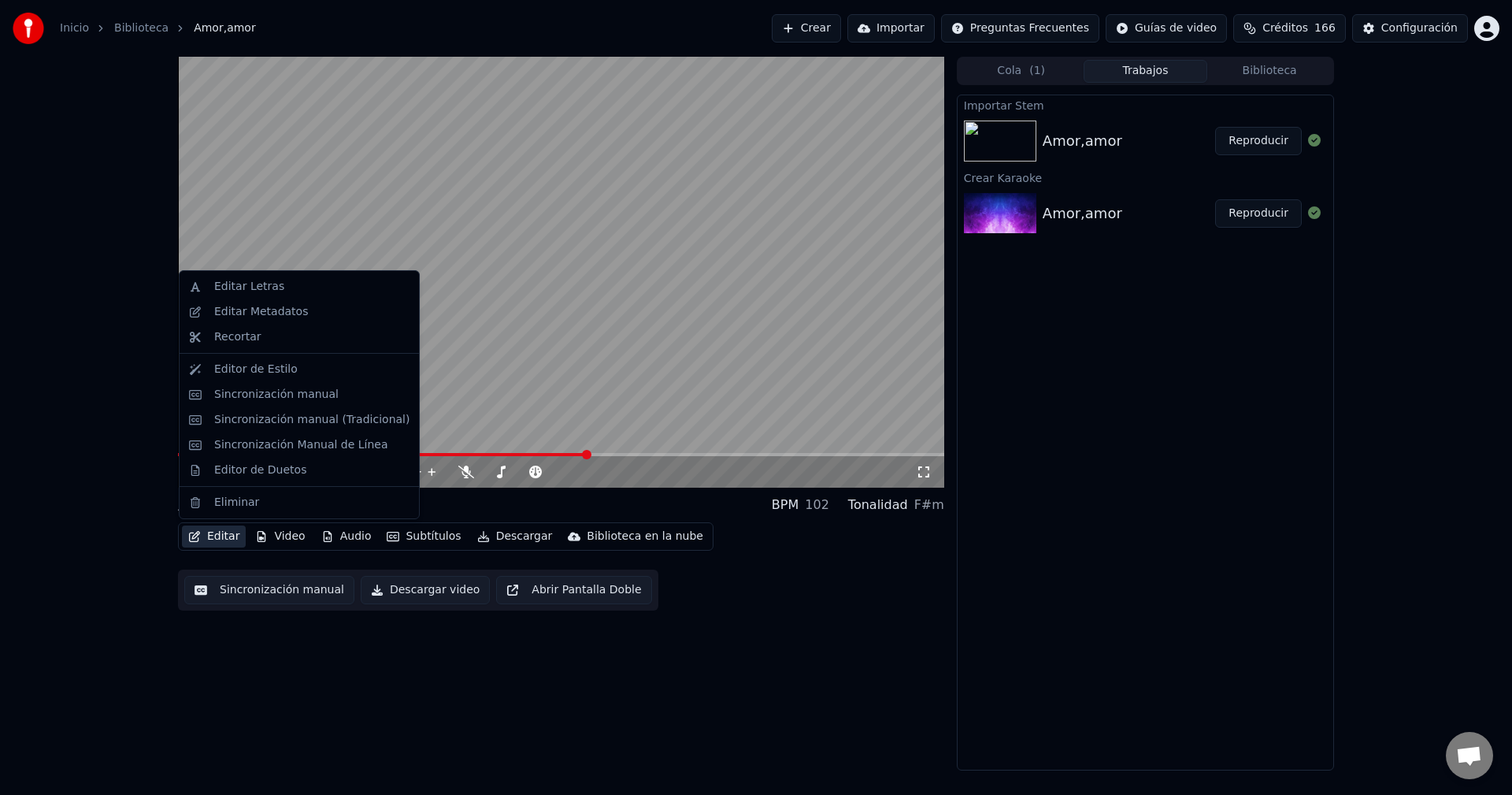
click at [227, 534] on button "Editar" at bounding box center [213, 536] width 64 height 22
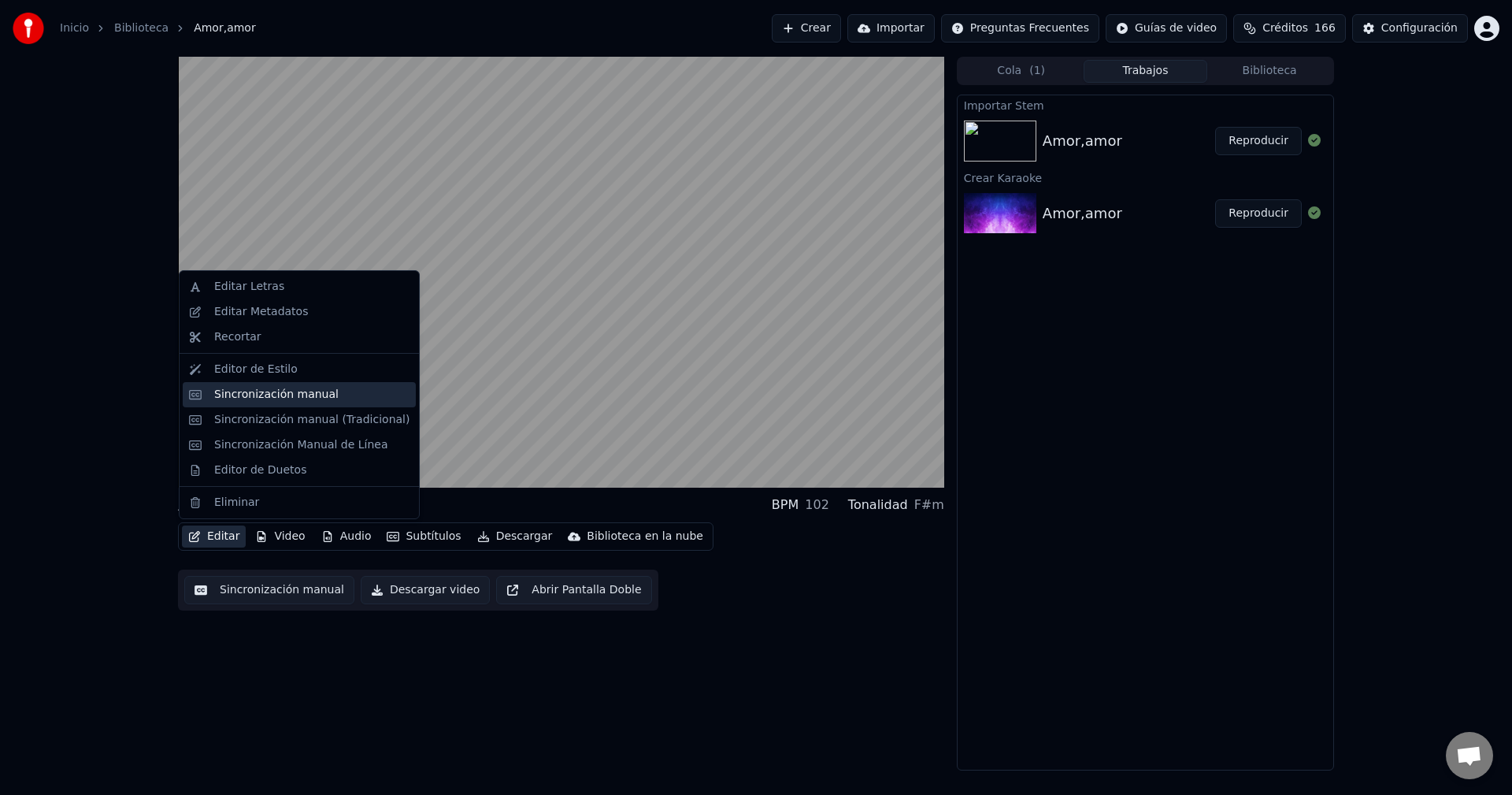
click at [268, 391] on div "Sincronización manual" at bounding box center [276, 395] width 125 height 16
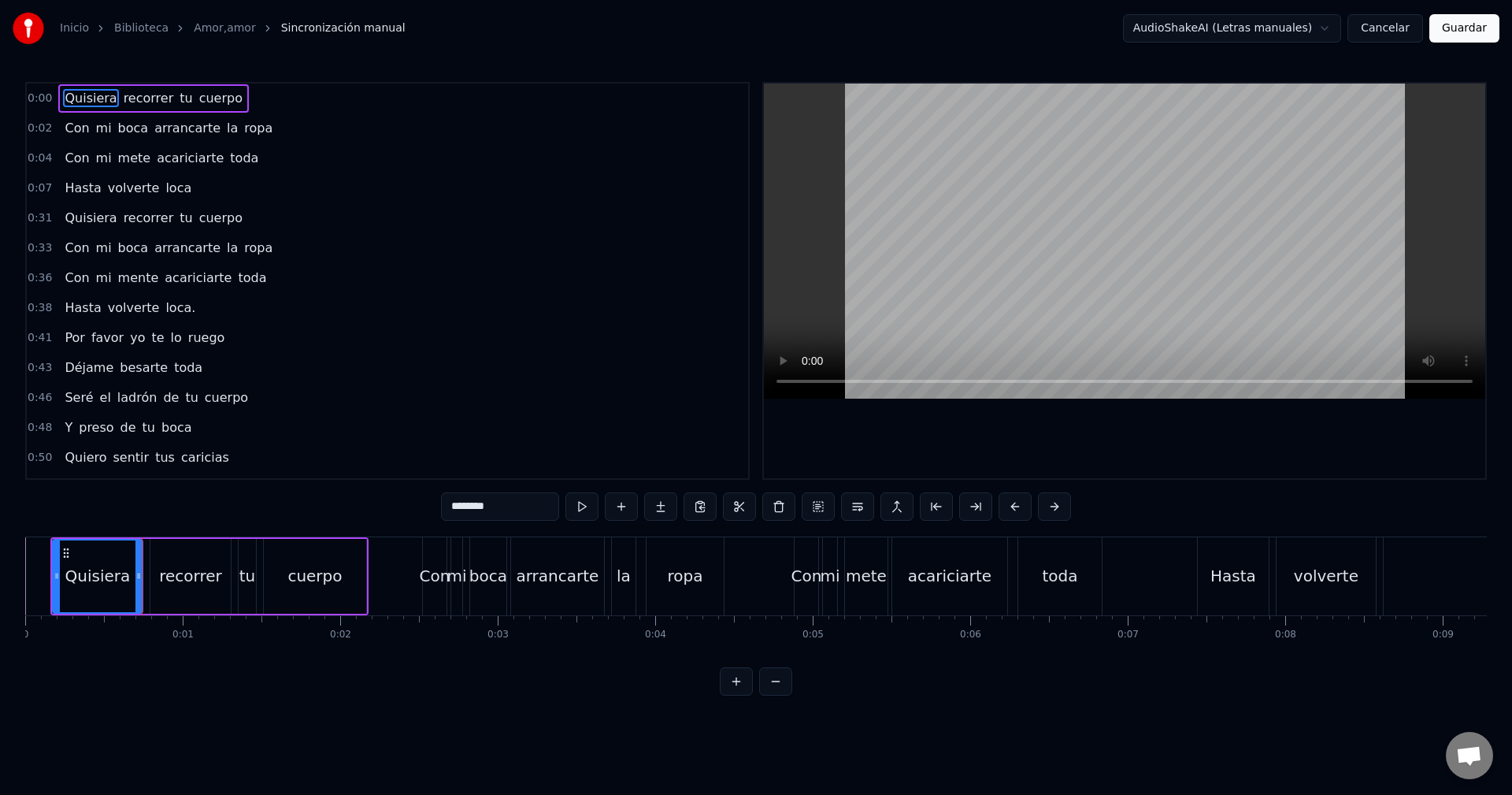
click at [410, 511] on div "0:00 Quisiera recorrer tu cuerpo 0:02 Con mi boca arrancarte la ropa 0:04 Con m…" at bounding box center [756, 388] width 1462 height 613
click at [419, 533] on div "0:00 Quisiera recorrer tu cuerpo 0:02 Con mi boca arrancarte la ropa 0:04 Con m…" at bounding box center [756, 388] width 1462 height 613
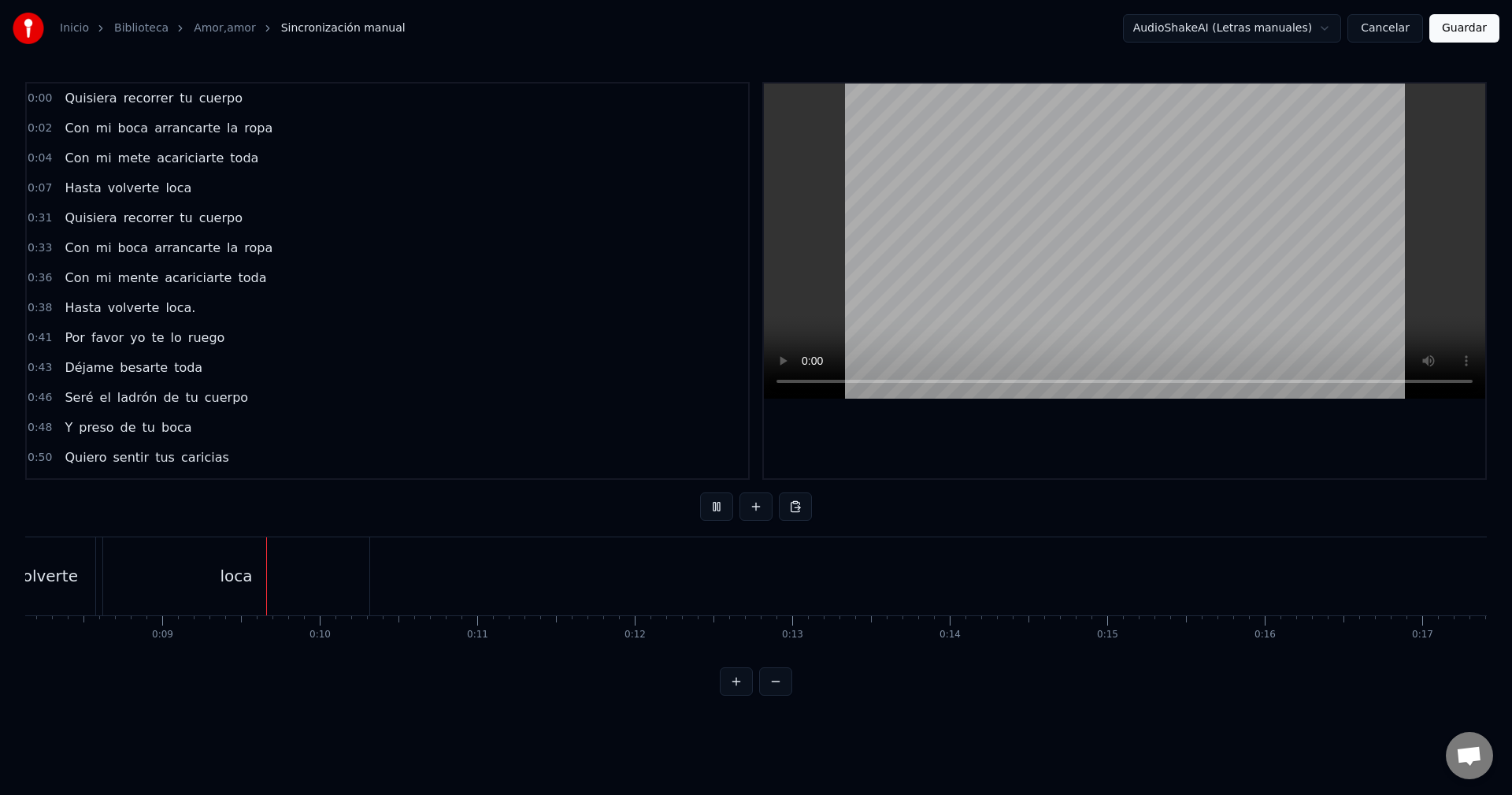
scroll to position [0, 1344]
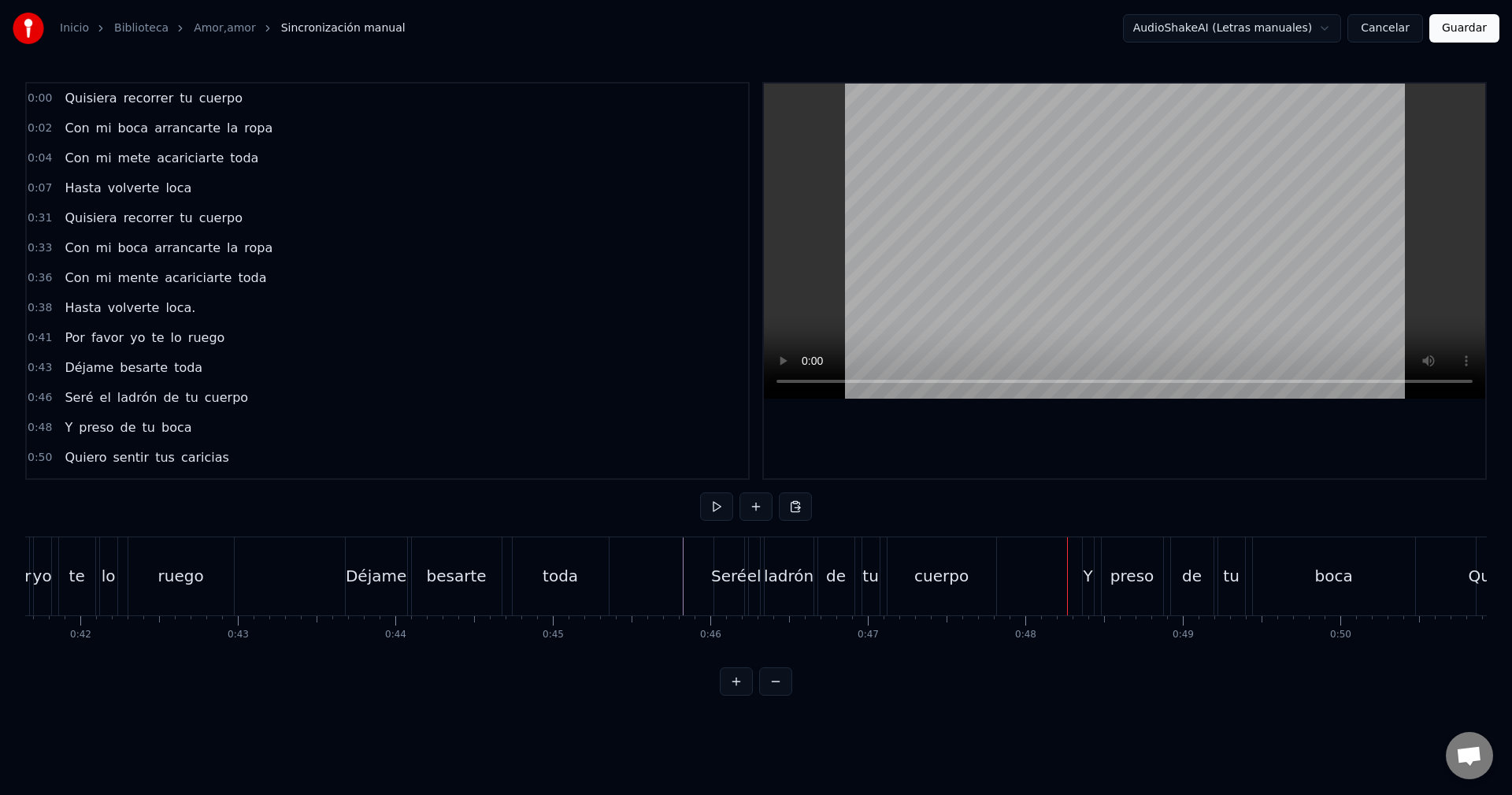
scroll to position [0, 6547]
click at [397, 669] on div "0:00 Quisiera recorrer tu cuerpo 0:02 Con mi boca arrancarte la ropa 0:04 Con m…" at bounding box center [756, 388] width 1462 height 613
click at [406, 654] on div "Quisiera recorrer tu cuerpo Con mi boca arrancarte la ropa Con mi mete acaricia…" at bounding box center [756, 595] width 1462 height 118
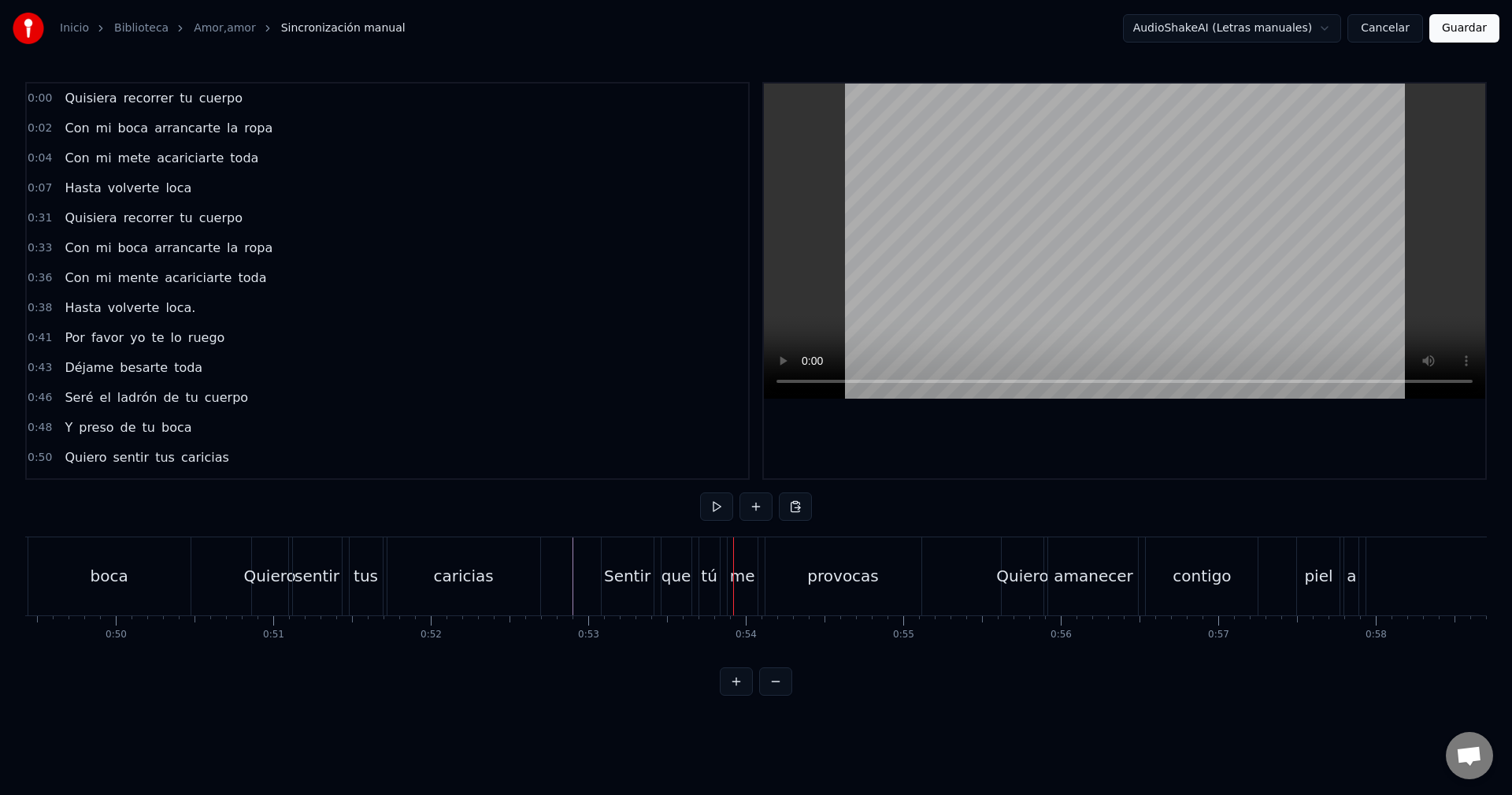
scroll to position [0, 7713]
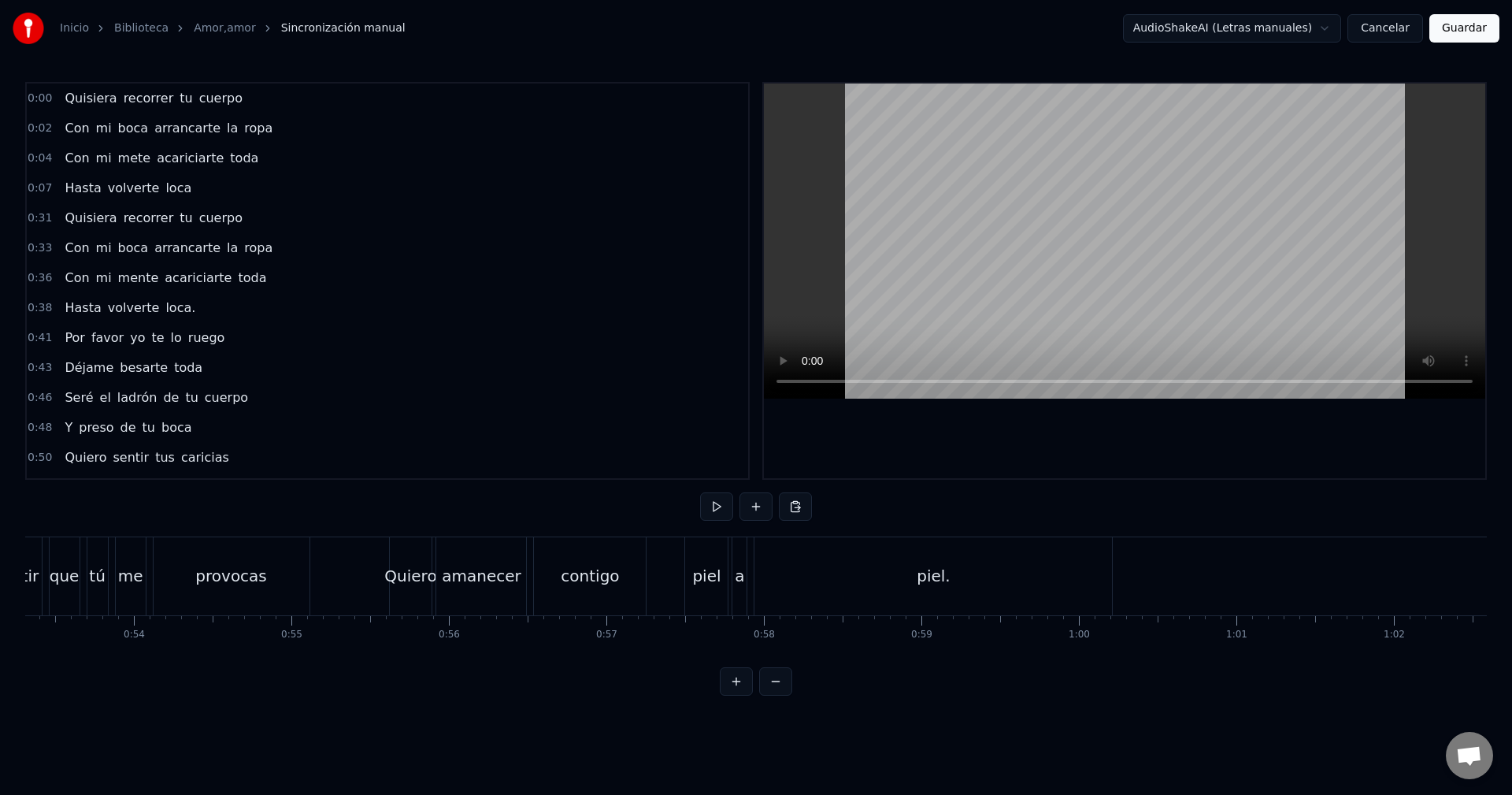
click at [1196, 490] on div "0:00 Quisiera recorrer tu cuerpo 0:02 Con mi boca arrancarte la ropa 0:04 Con m…" at bounding box center [756, 388] width 1462 height 613
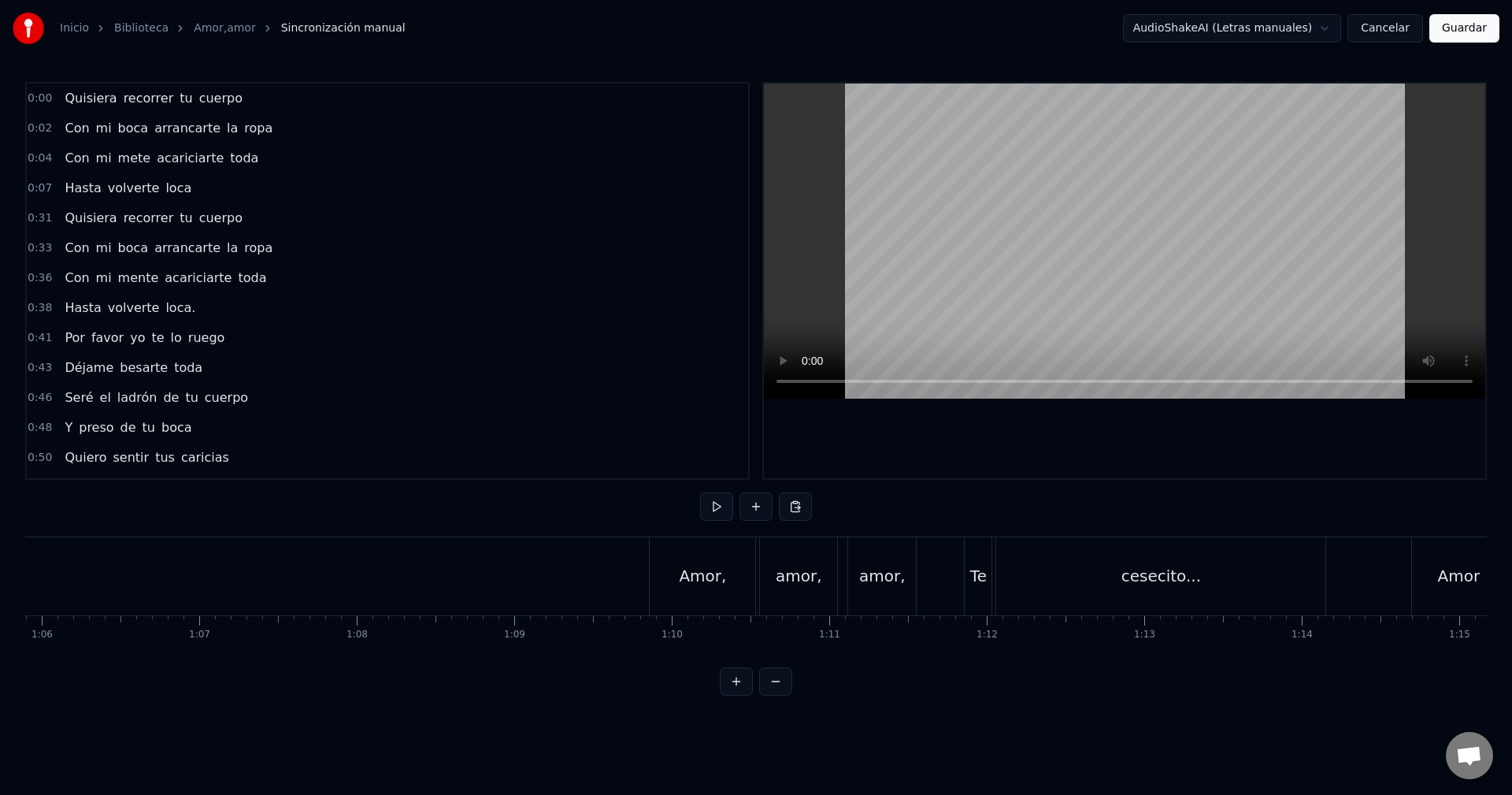
scroll to position [0, 10513]
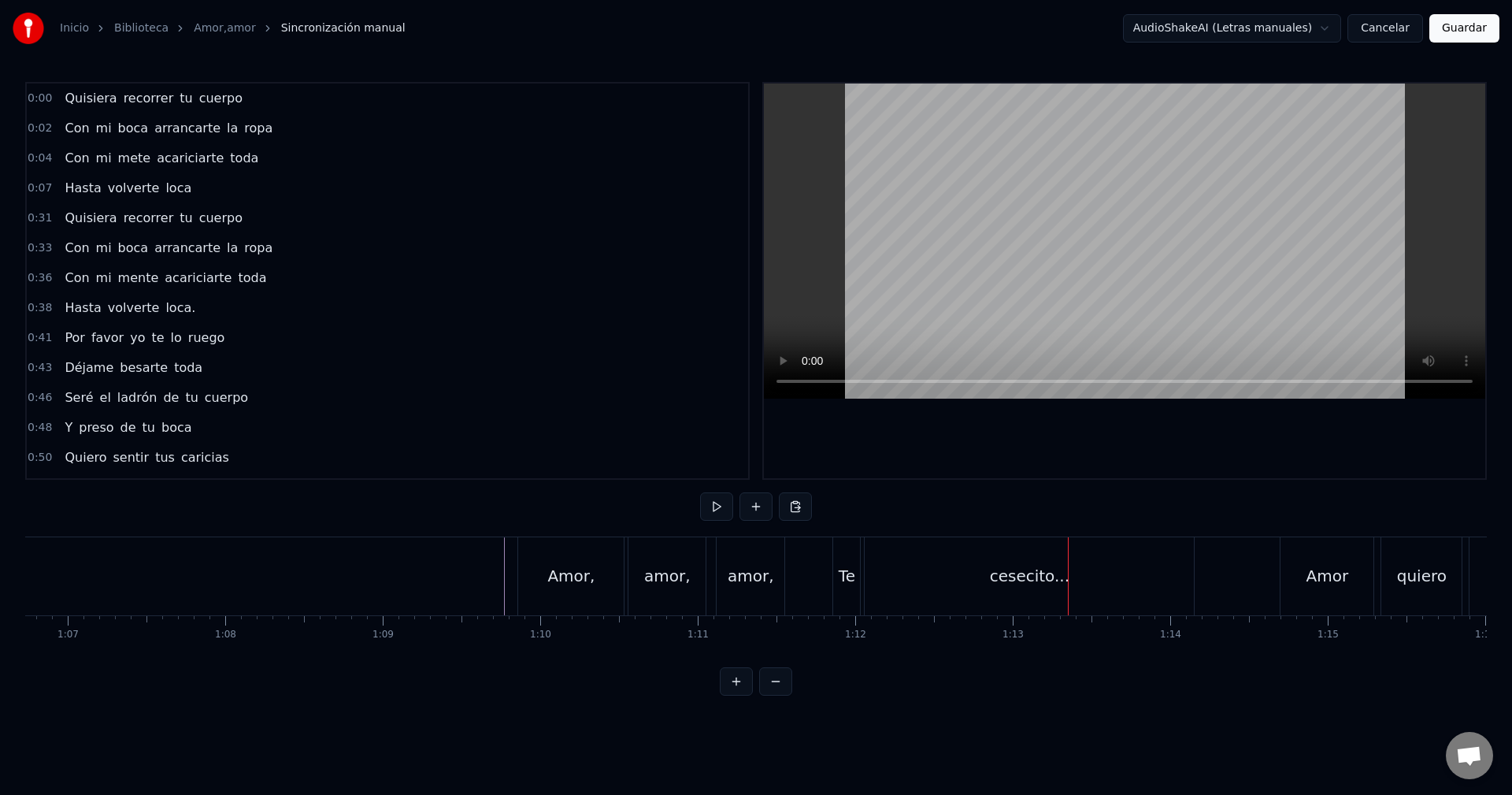
click at [953, 594] on div "cesecito..." at bounding box center [1030, 576] width 329 height 78
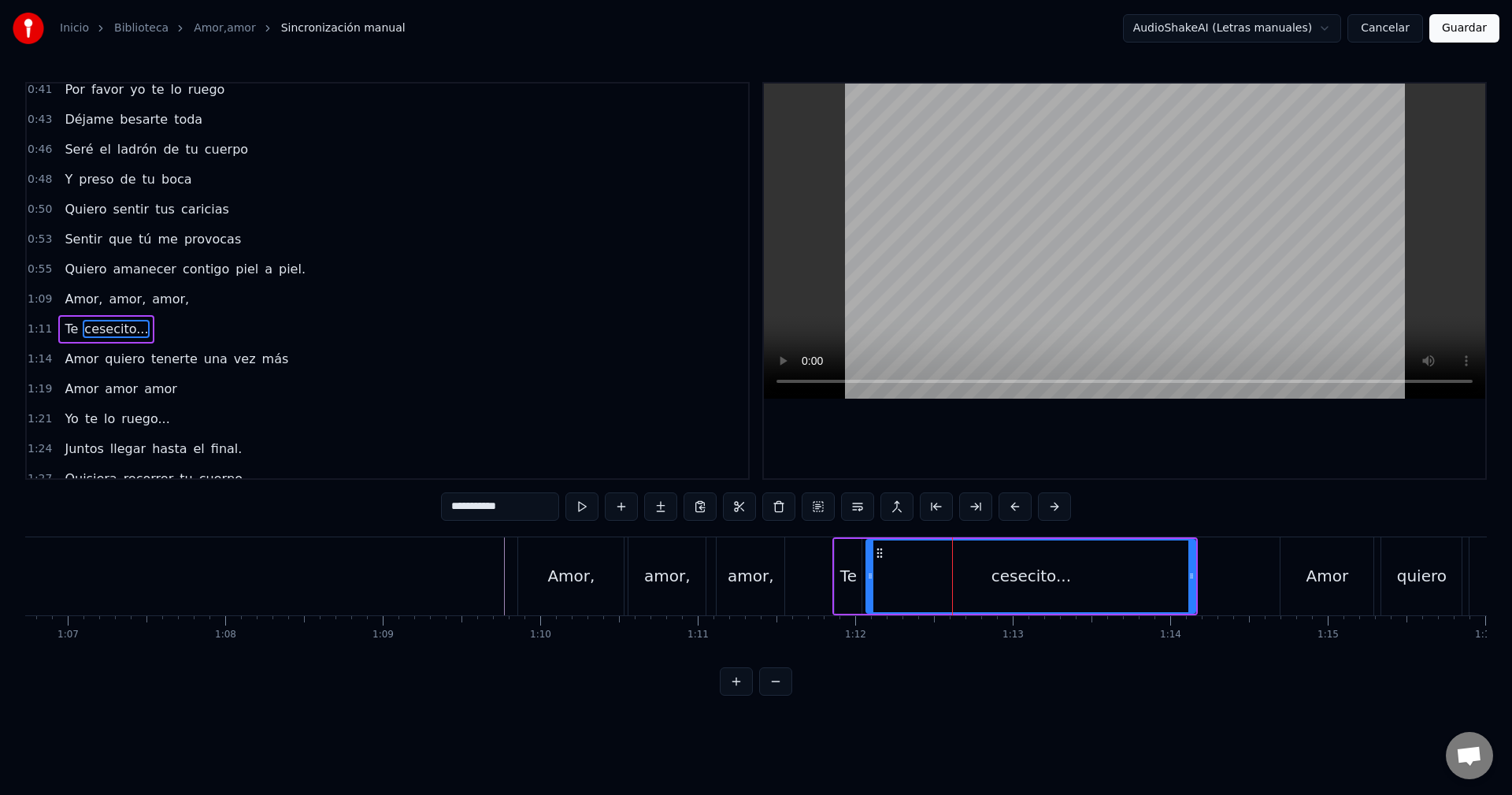
scroll to position [296, 0]
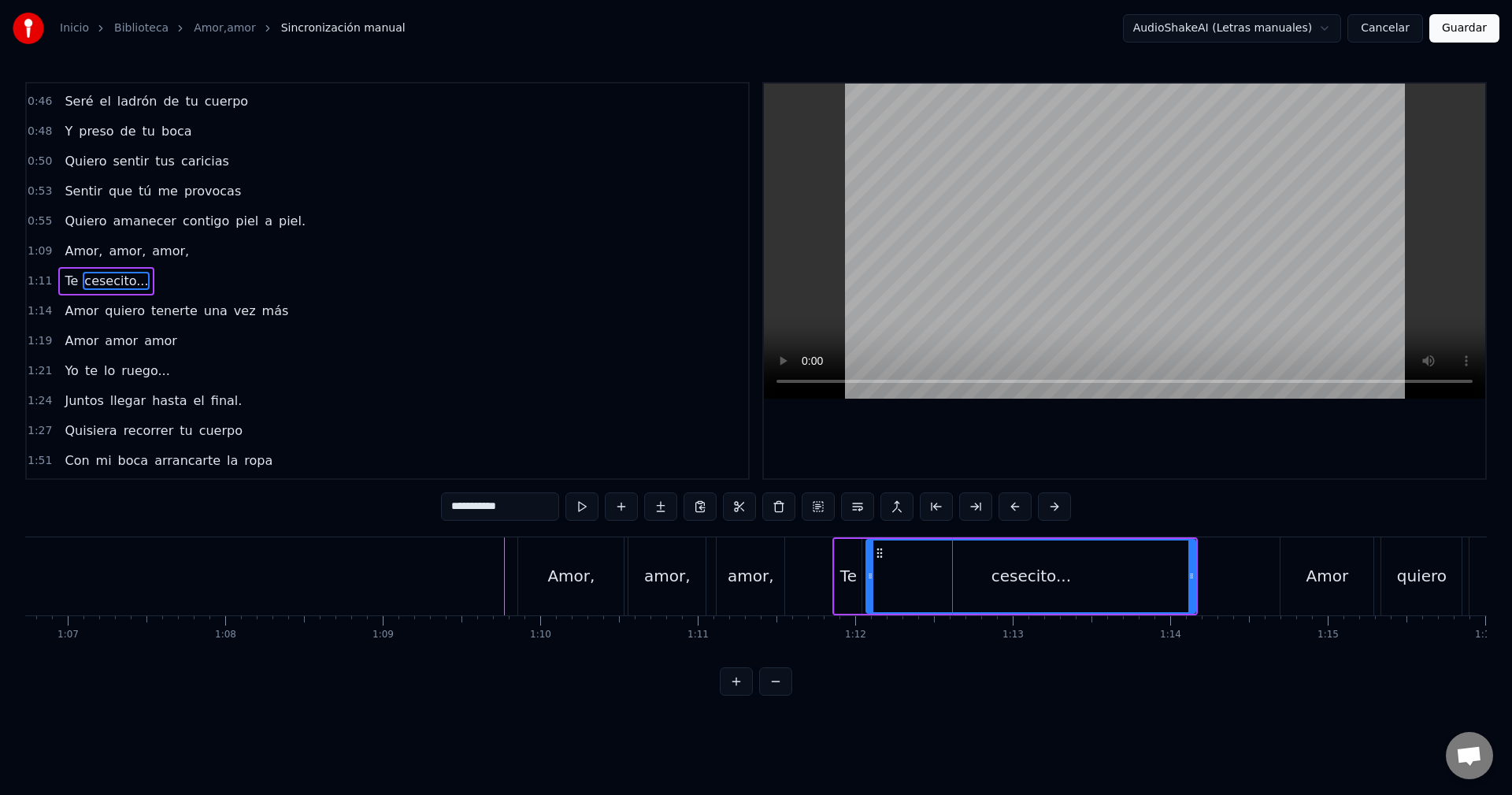
click at [457, 514] on input "**********" at bounding box center [500, 507] width 118 height 29
drag, startPoint x: 467, startPoint y: 512, endPoint x: 403, endPoint y: 512, distance: 64.0
click at [403, 512] on div "0:00 Quisiera recorrer tu cuerpo 0:02 Con mi boca arrancarte la ropa 0:04 Con m…" at bounding box center [756, 388] width 1462 height 613
click at [439, 507] on input "*********" at bounding box center [480, 507] width 118 height 29
click at [439, 507] on input "**********" at bounding box center [480, 507] width 118 height 29
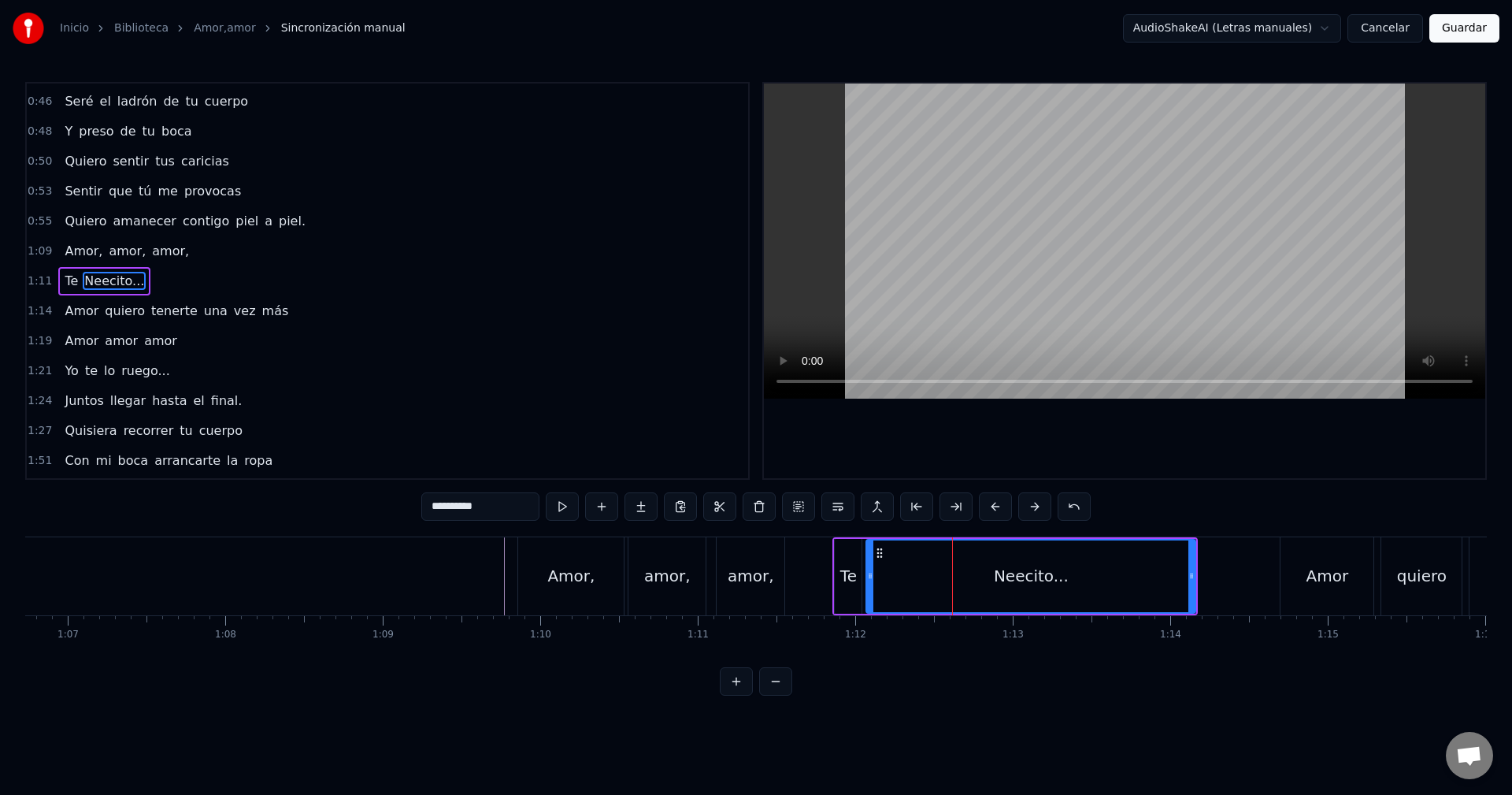
click at [446, 511] on input "**********" at bounding box center [480, 507] width 118 height 29
click at [456, 512] on input "**********" at bounding box center [480, 507] width 118 height 29
type input "**********"
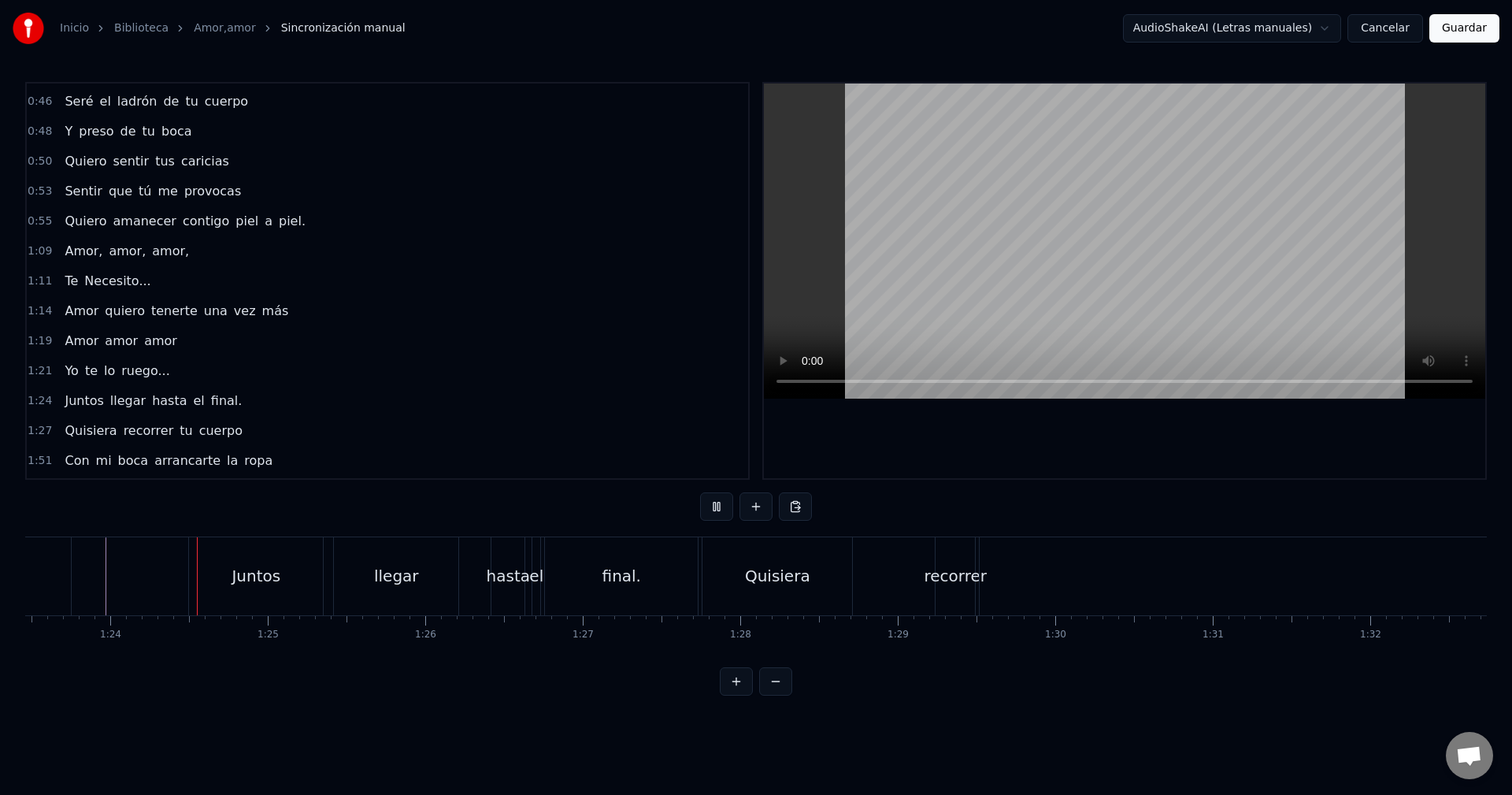
scroll to position [0, 13151]
click at [804, 575] on div "Quisiera" at bounding box center [776, 575] width 66 height 24
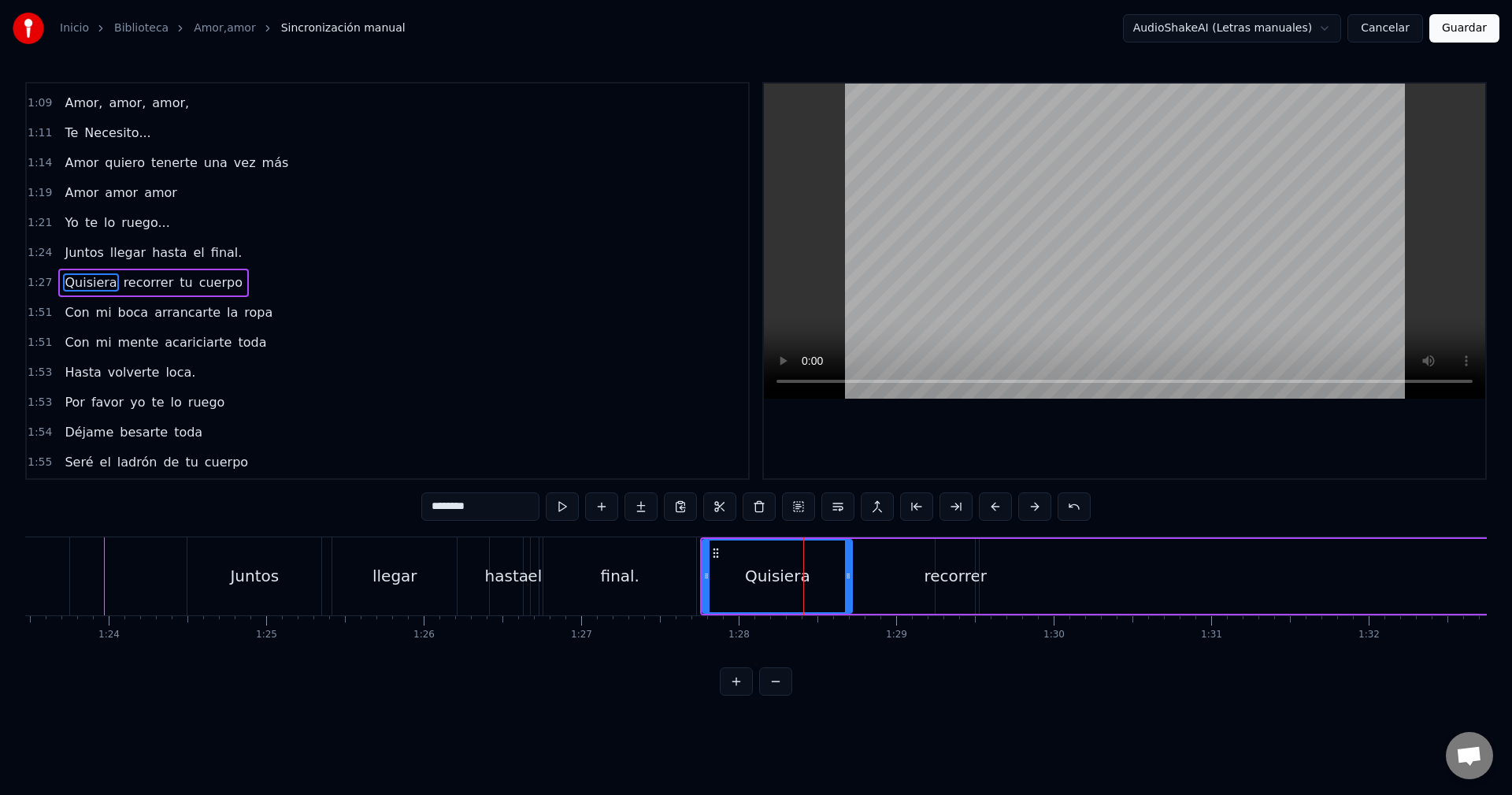
scroll to position [446, 0]
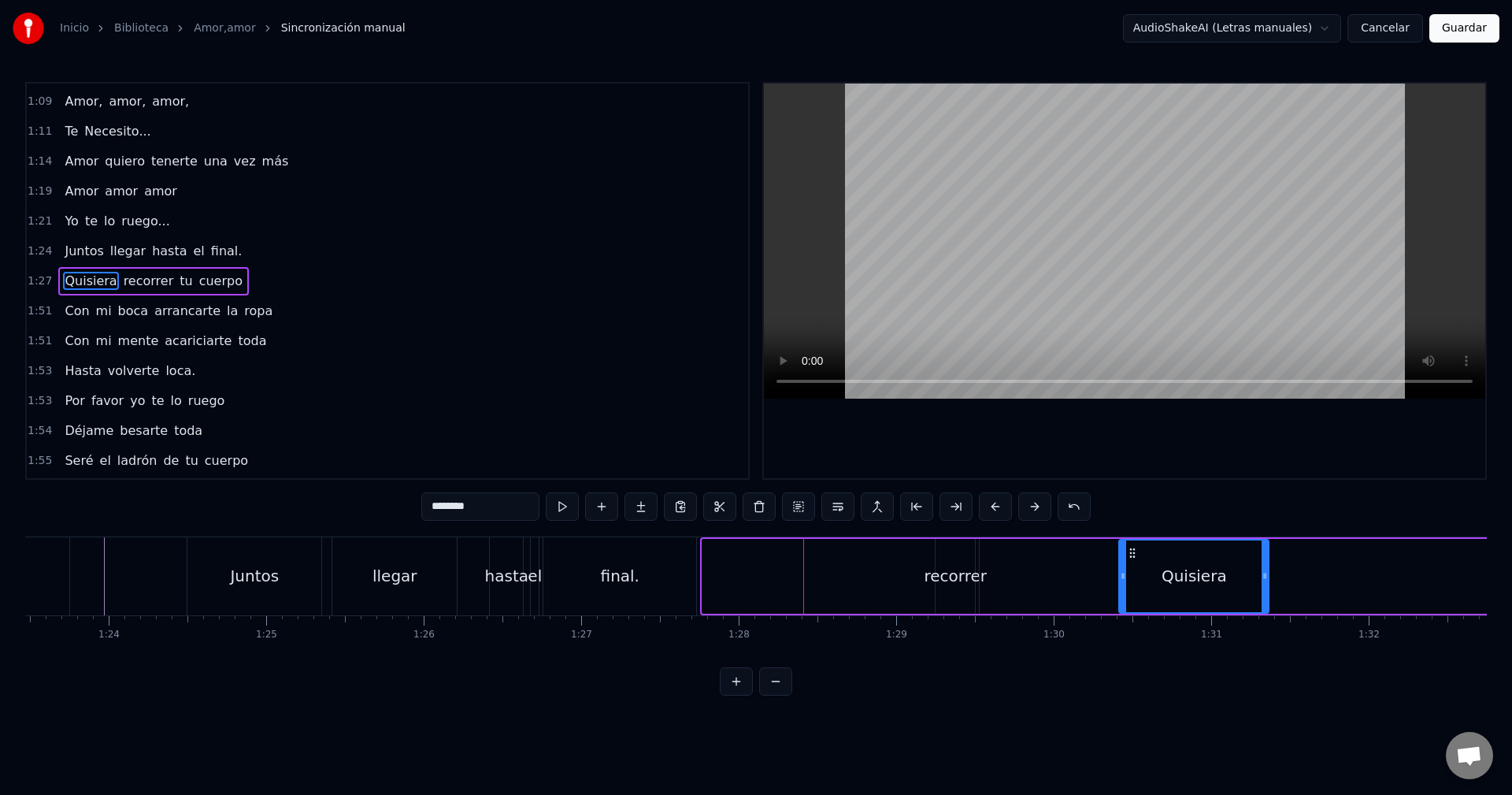
drag, startPoint x: 716, startPoint y: 550, endPoint x: 1171, endPoint y: 563, distance: 455.2
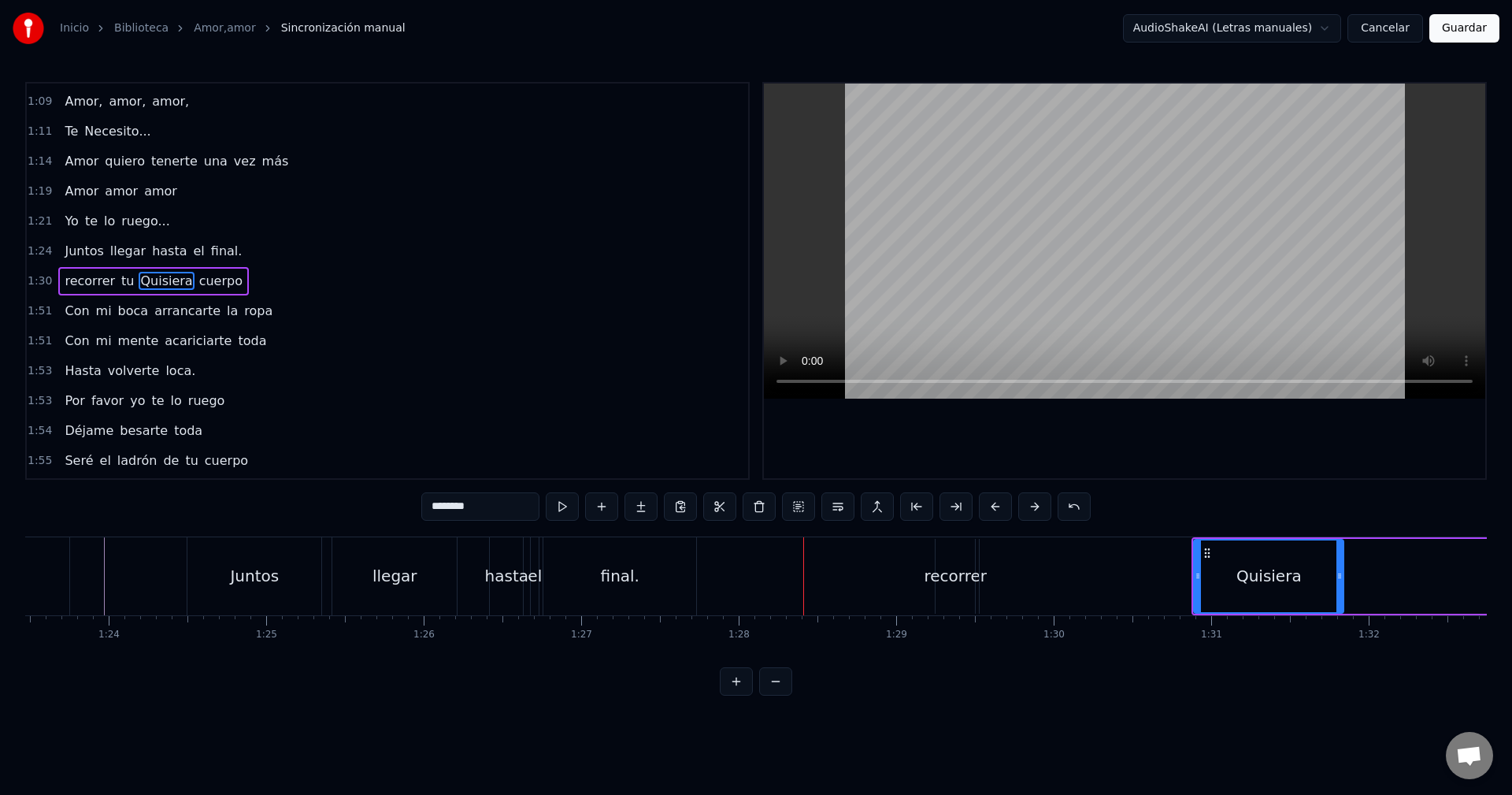
click at [963, 562] on div "recorrer" at bounding box center [955, 576] width 39 height 75
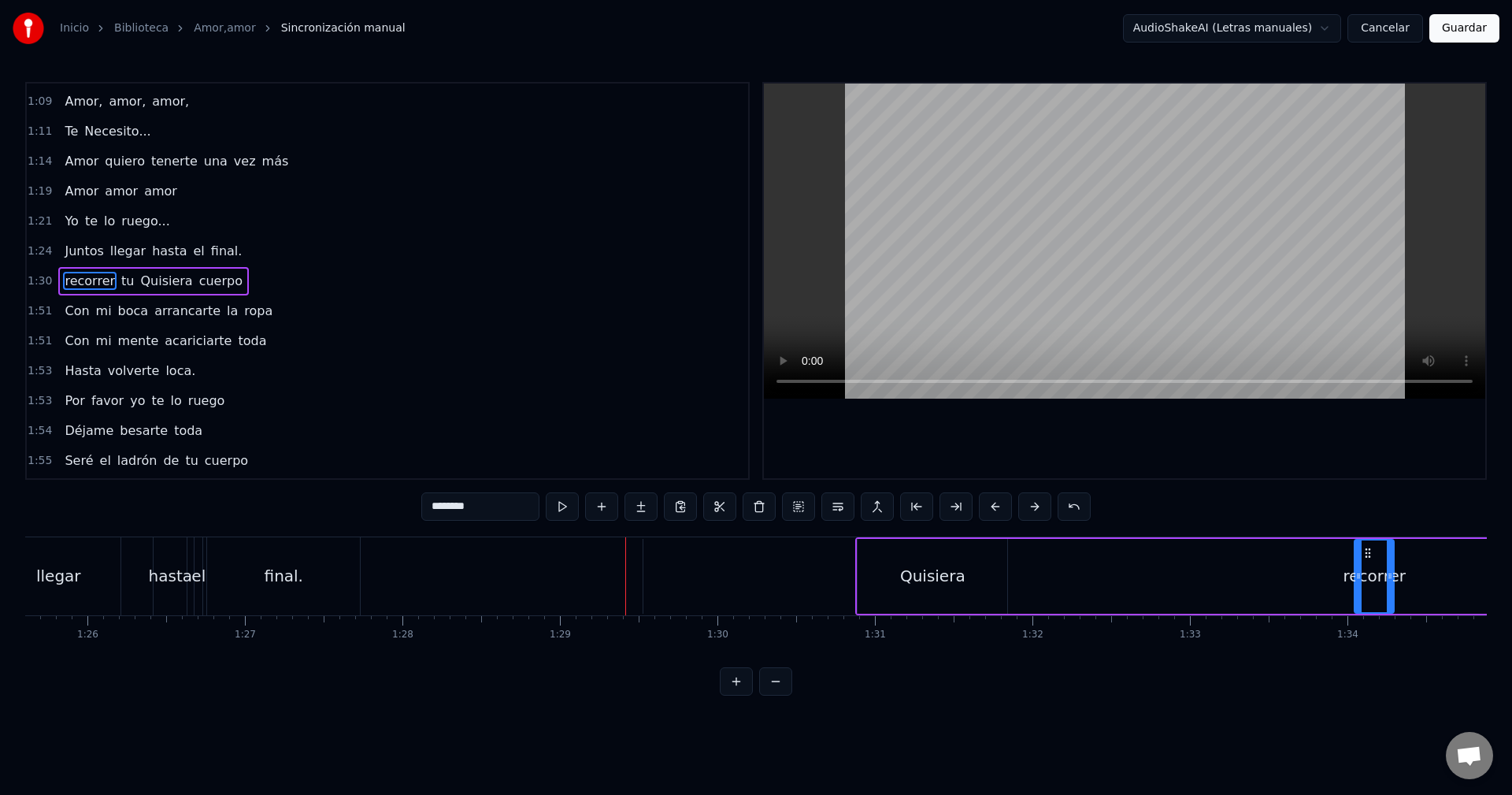
scroll to position [0, 13585]
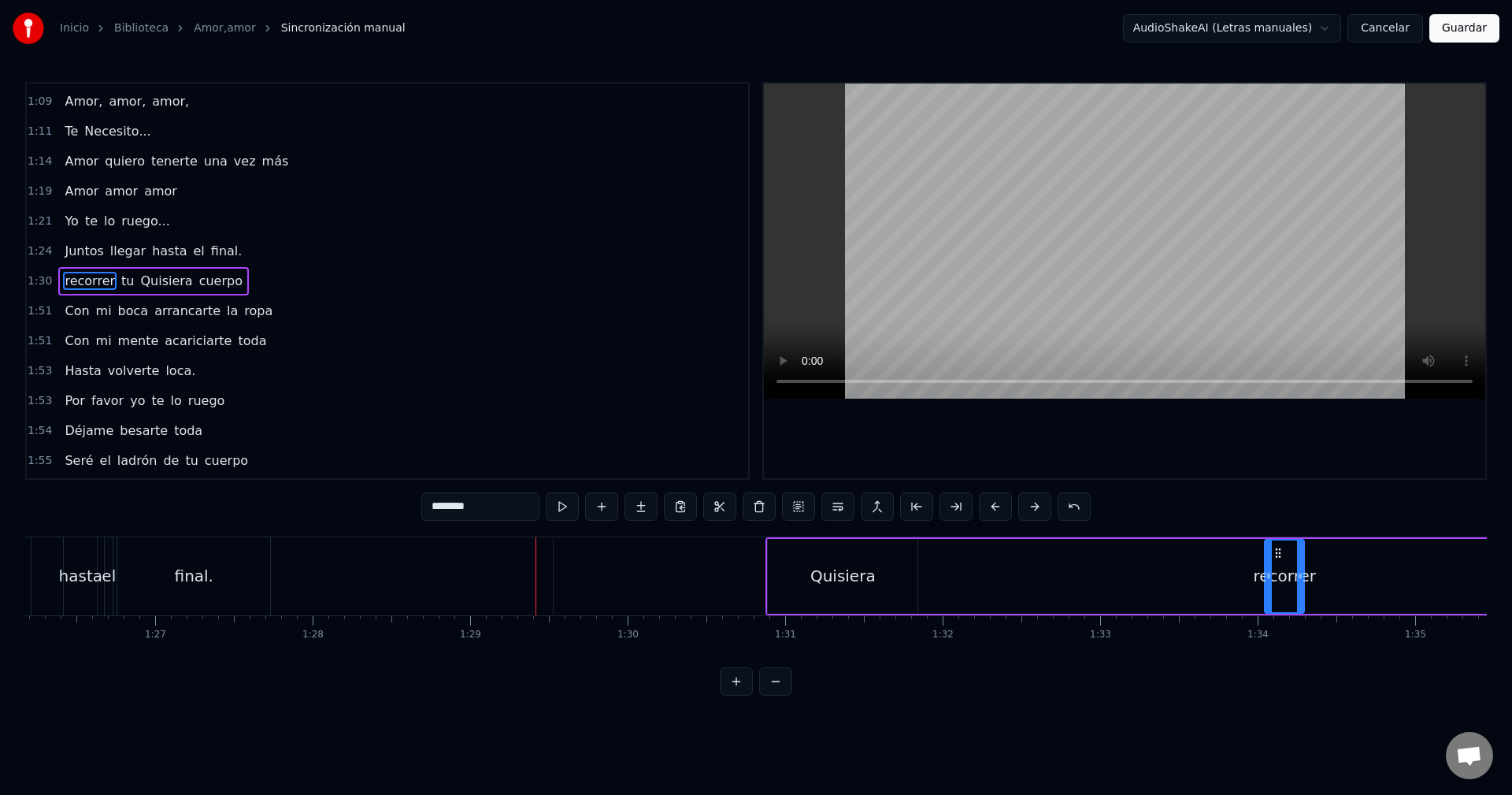
drag, startPoint x: 952, startPoint y: 552, endPoint x: 1275, endPoint y: 570, distance: 323.5
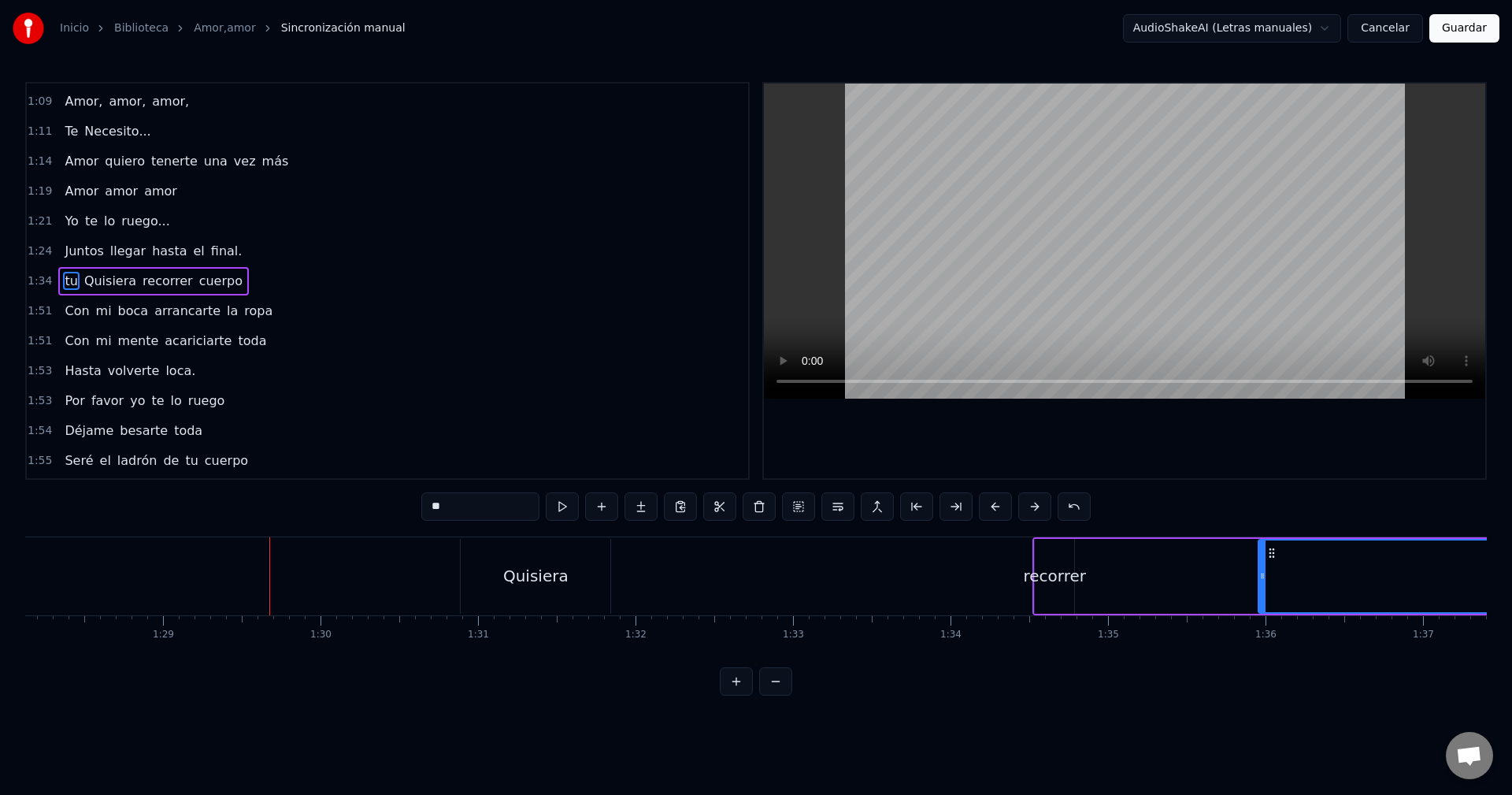
drag, startPoint x: 591, startPoint y: 553, endPoint x: 1277, endPoint y: 577, distance: 686.4
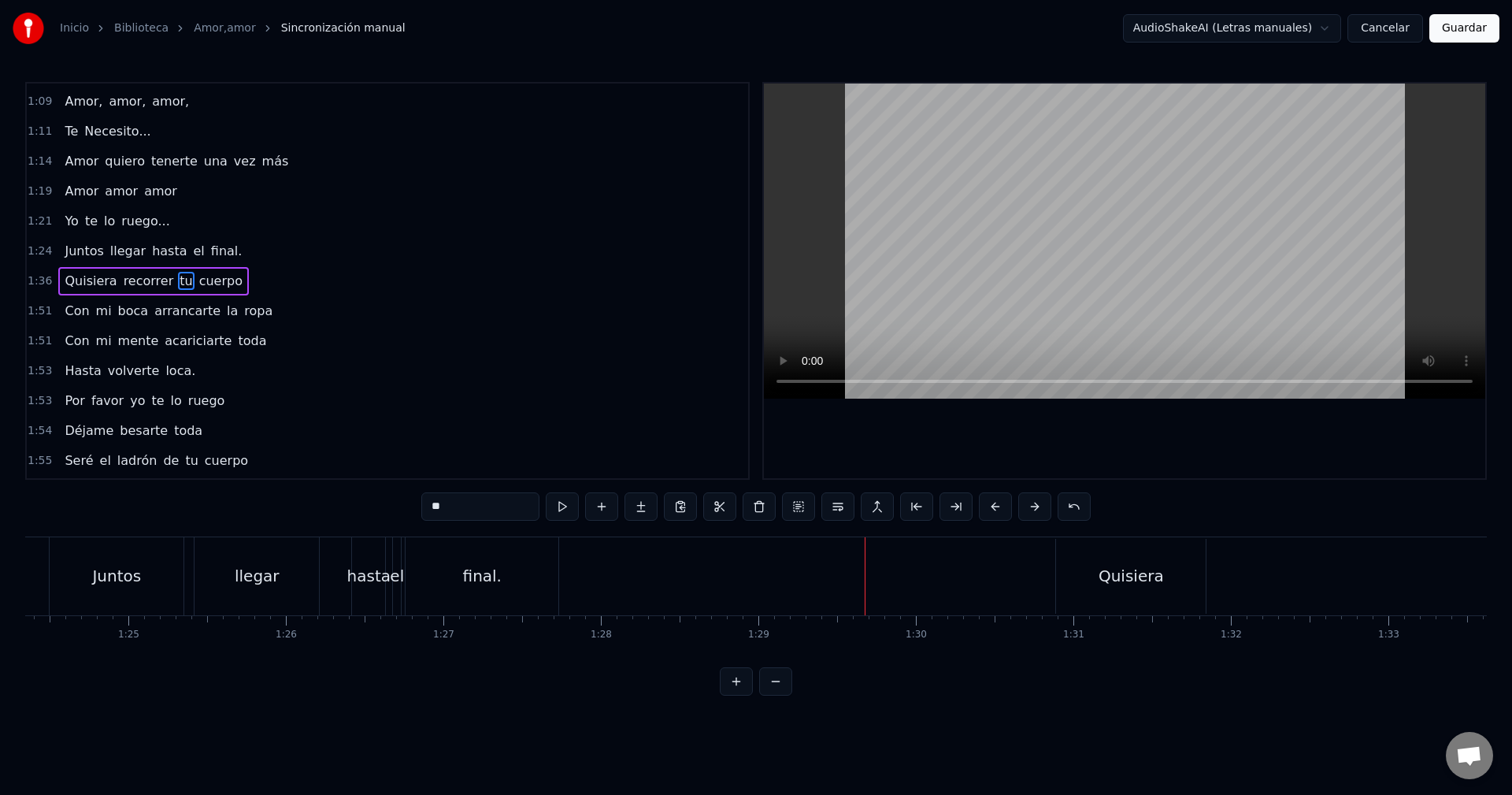
scroll to position [0, 13246]
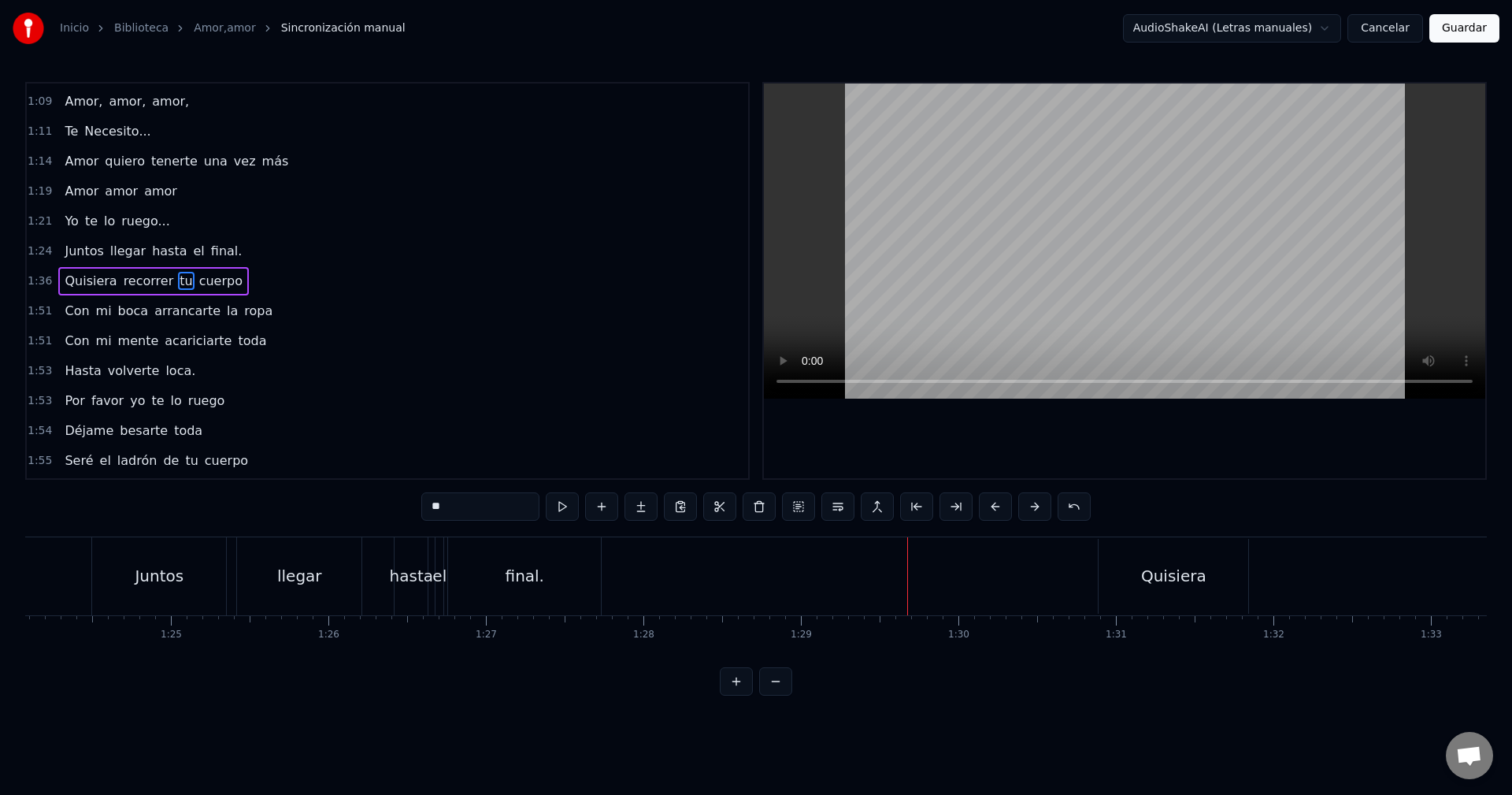
click at [582, 572] on div "final." at bounding box center [524, 576] width 153 height 78
type input "******"
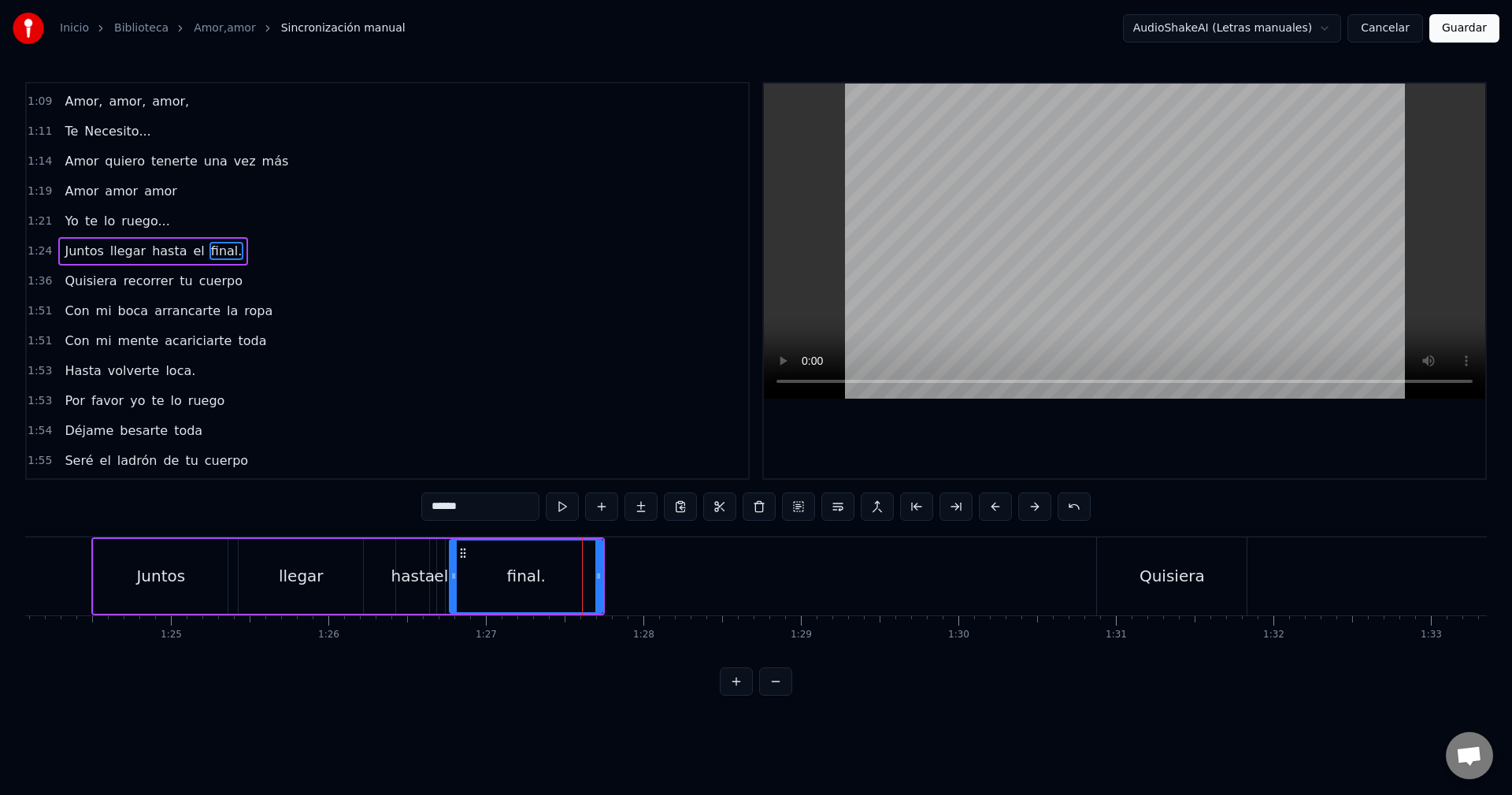
scroll to position [416, 0]
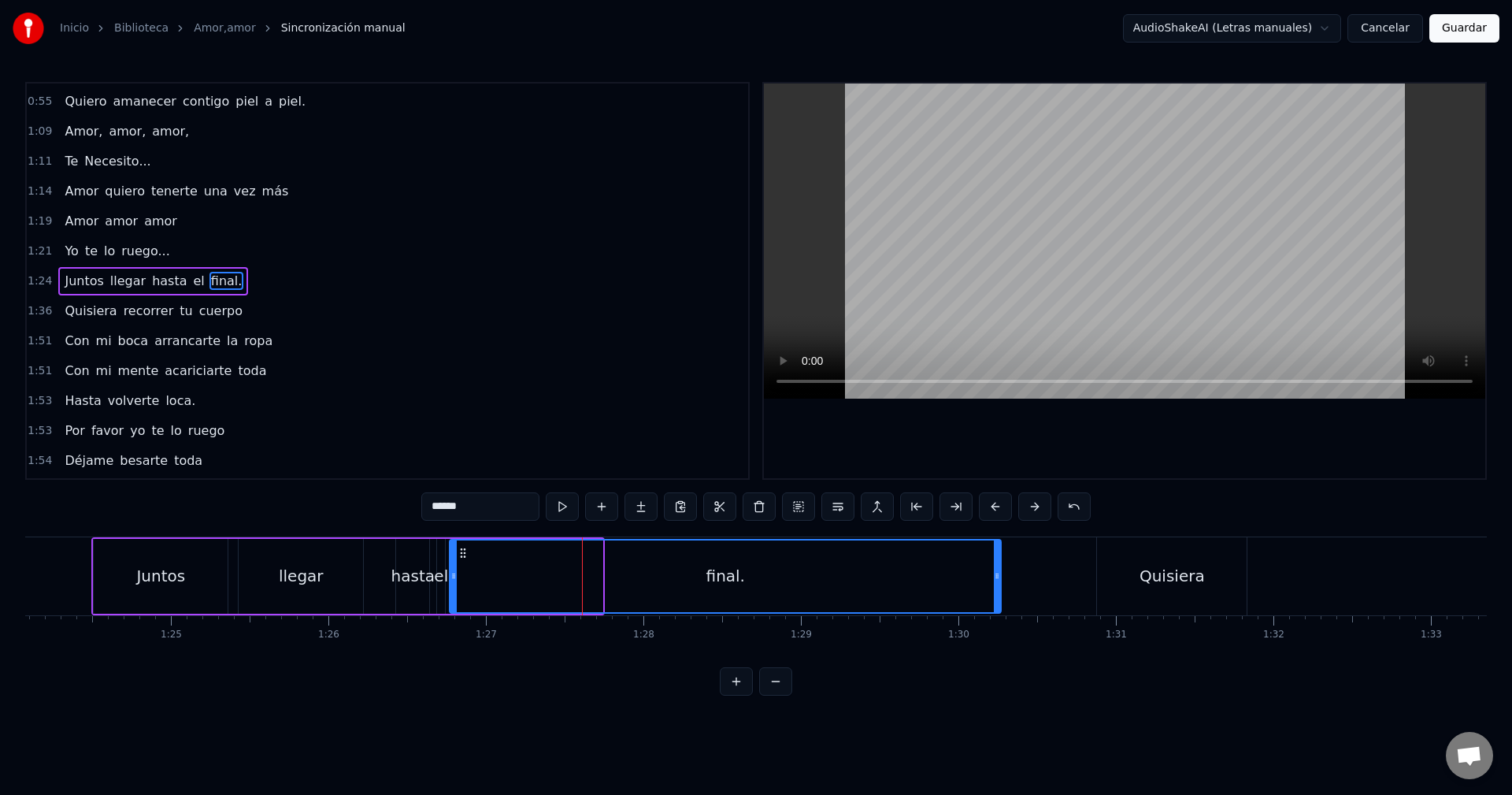
drag, startPoint x: 599, startPoint y: 567, endPoint x: 998, endPoint y: 586, distance: 399.5
click at [998, 586] on div at bounding box center [997, 575] width 7 height 71
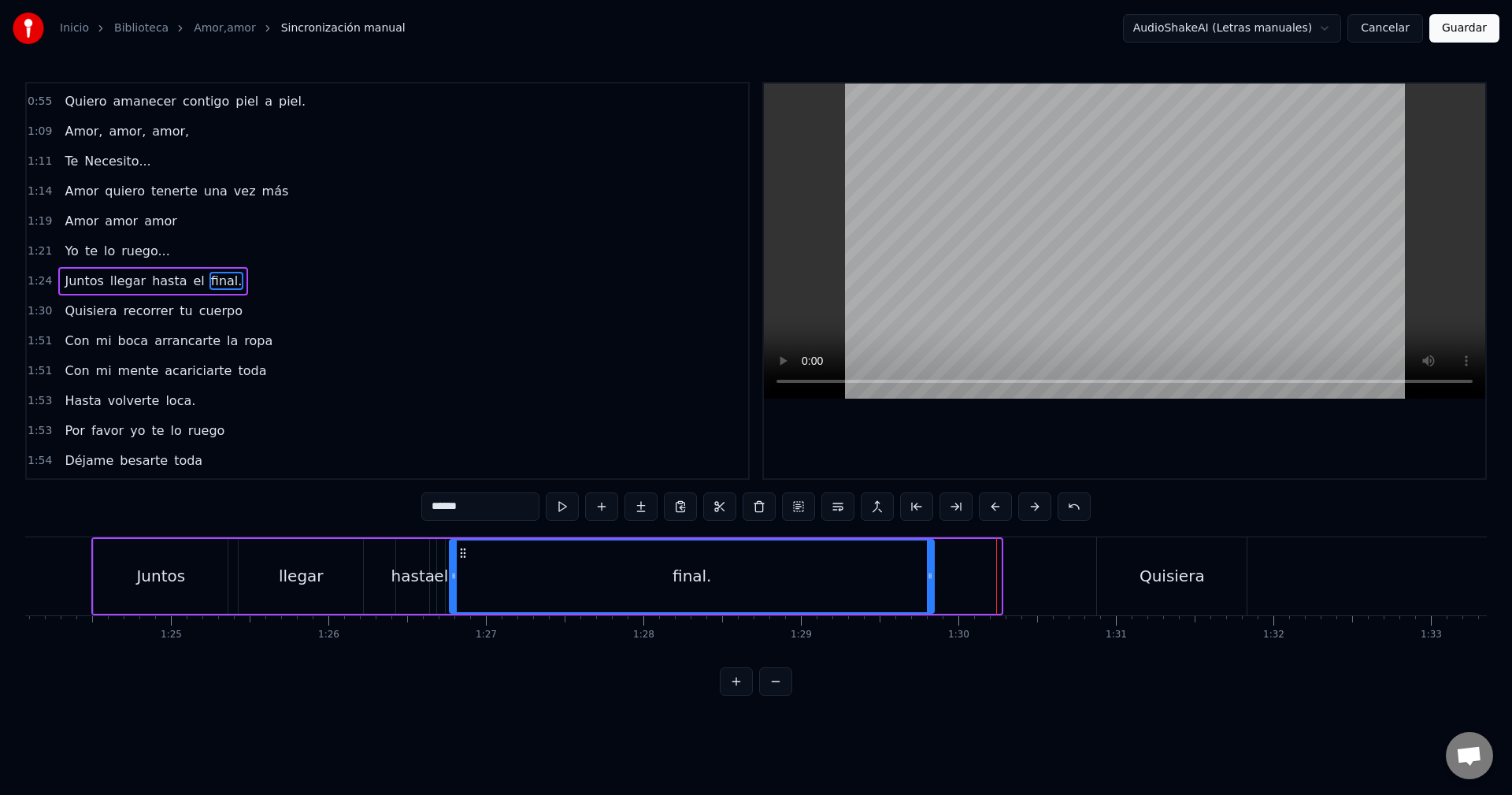
drag, startPoint x: 998, startPoint y: 572, endPoint x: 813, endPoint y: 562, distance: 185.3
click at [929, 572] on icon at bounding box center [930, 575] width 7 height 12
click at [496, 553] on div "final." at bounding box center [691, 575] width 482 height 71
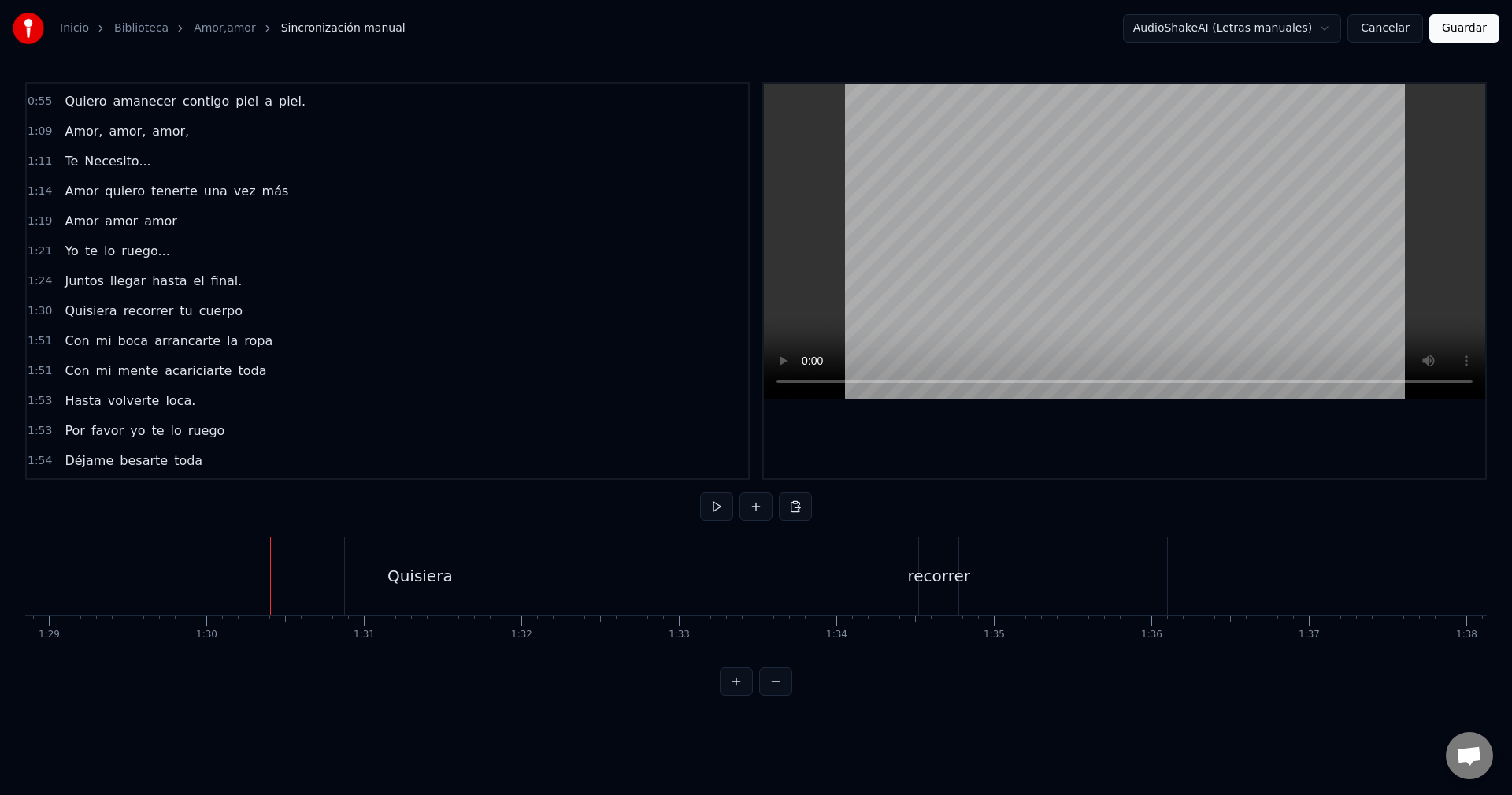
scroll to position [0, 14129]
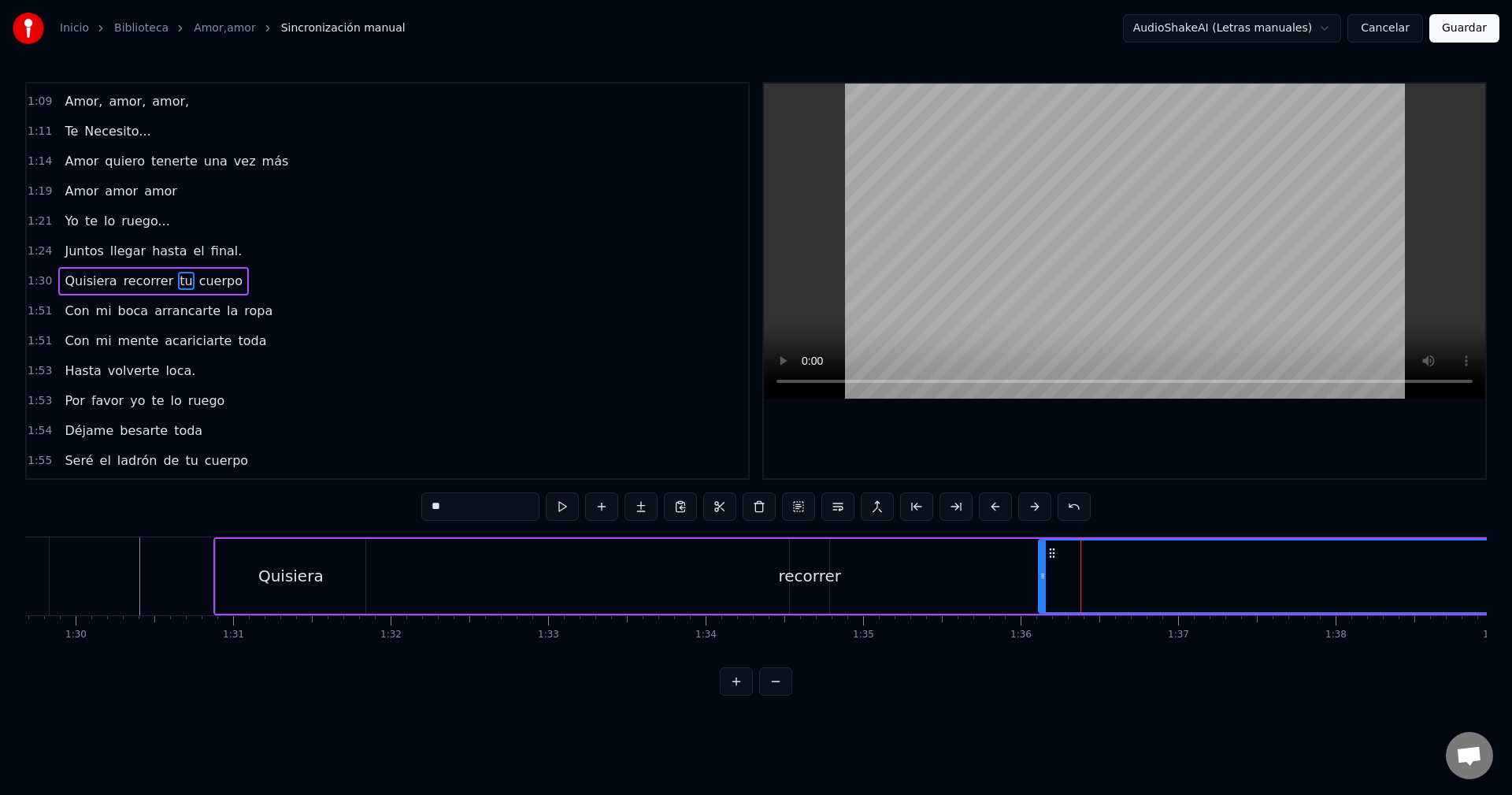
drag, startPoint x: 1039, startPoint y: 562, endPoint x: 1069, endPoint y: 564, distance: 30.1
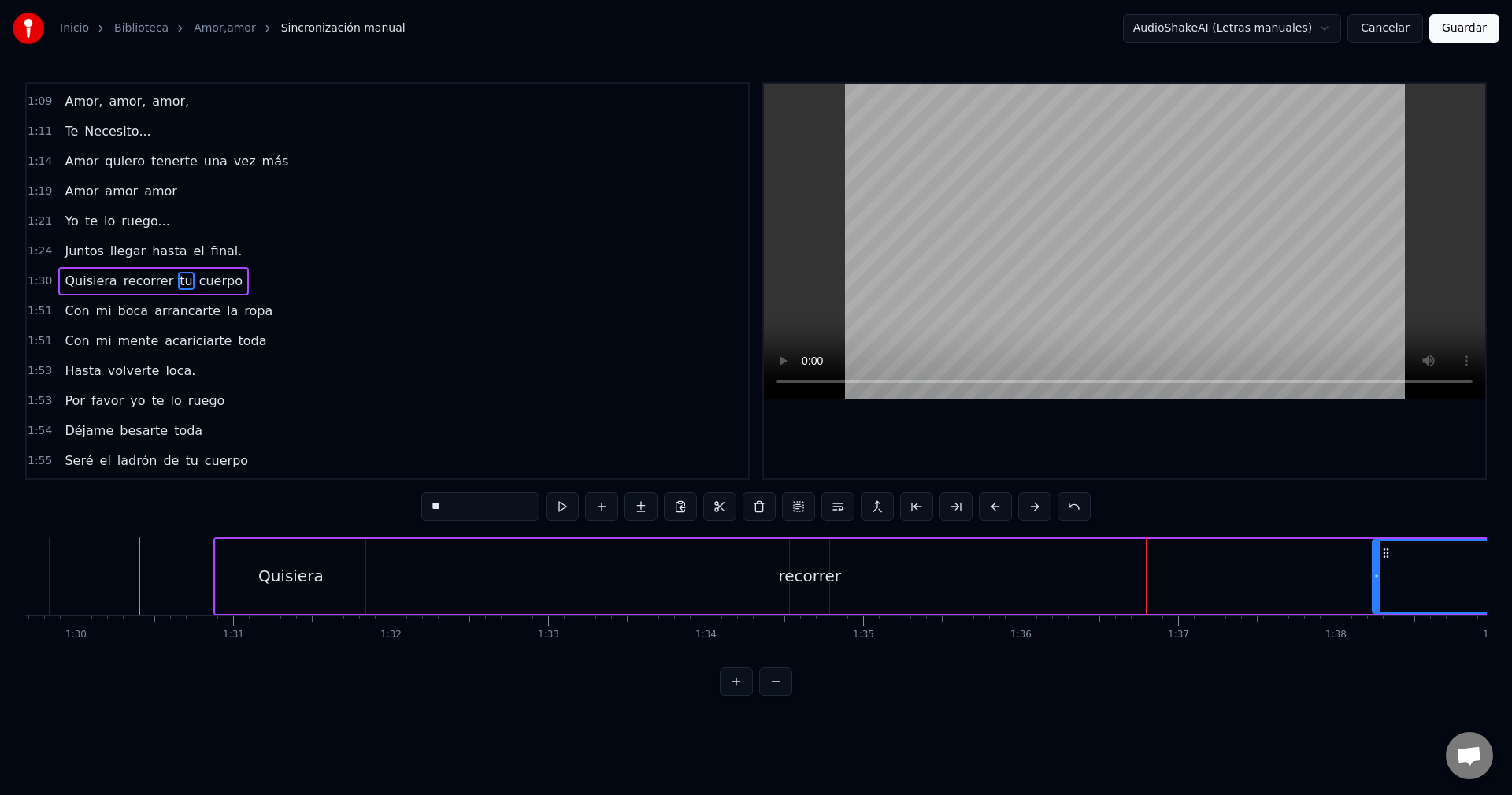
drag, startPoint x: 1044, startPoint y: 555, endPoint x: 1378, endPoint y: 560, distance: 334.0
click at [1378, 560] on div at bounding box center [1377, 575] width 7 height 71
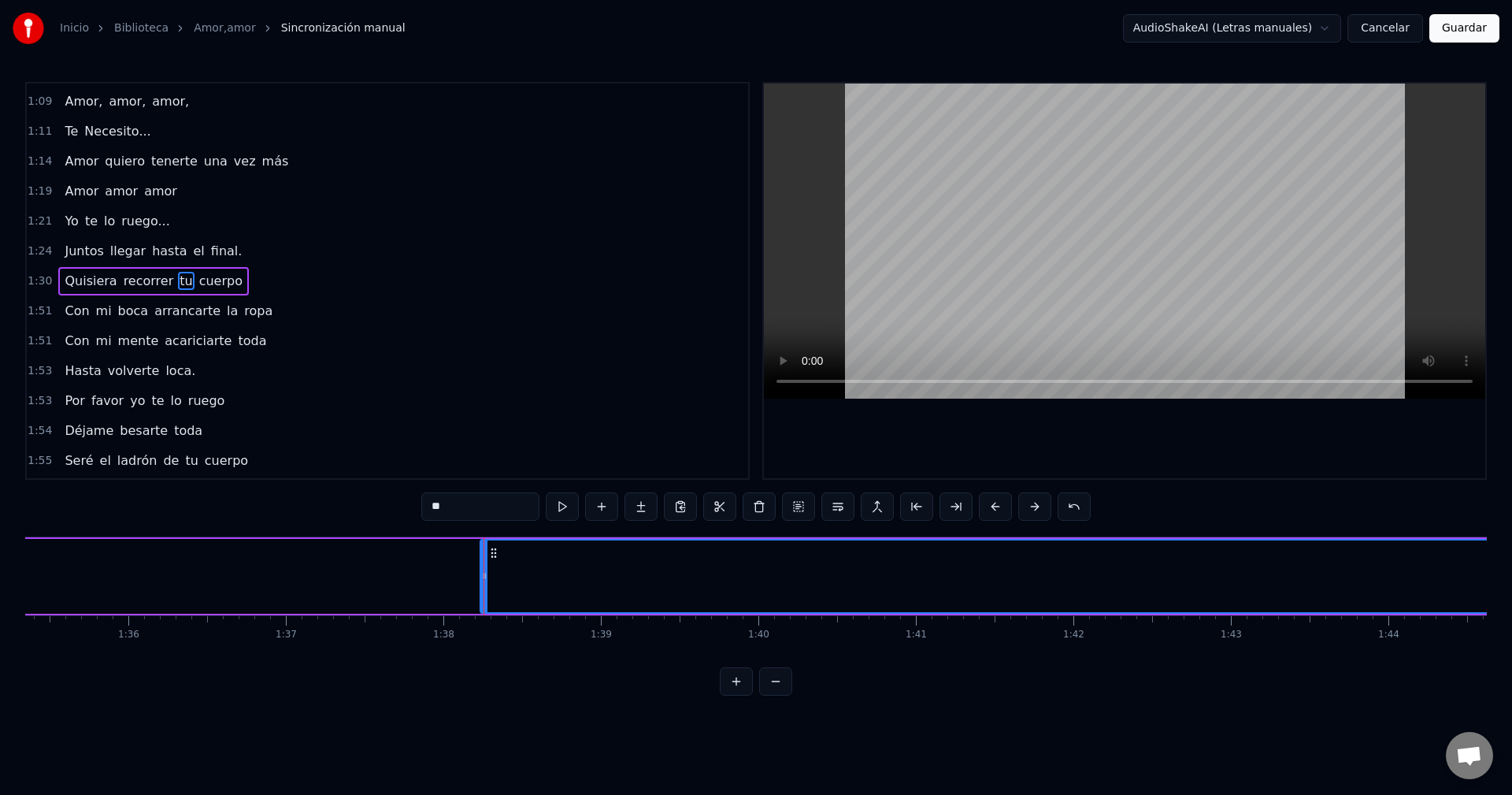
drag, startPoint x: 1300, startPoint y: 627, endPoint x: 1372, endPoint y: 625, distance: 72.0
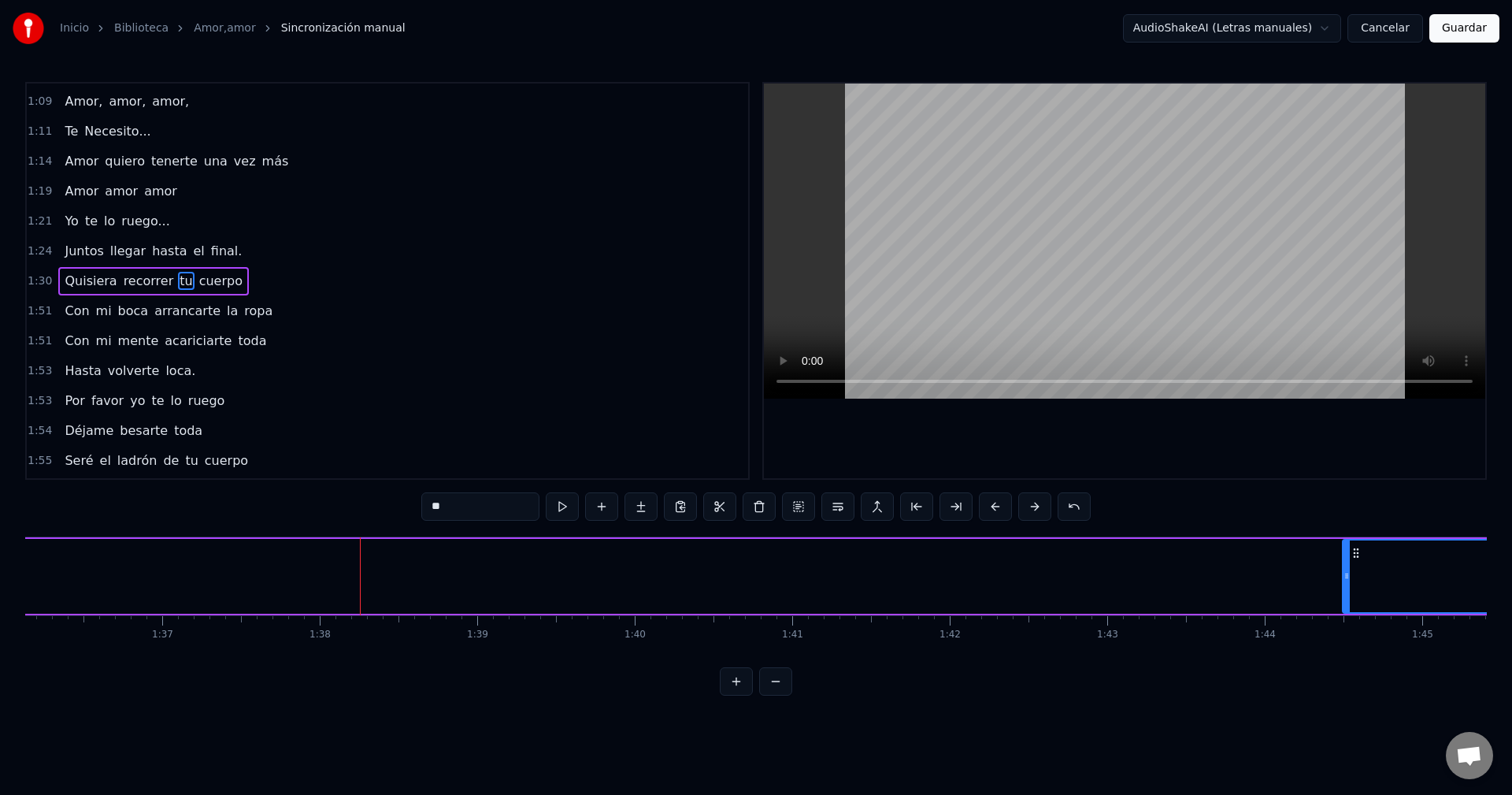
drag, startPoint x: 361, startPoint y: 551, endPoint x: 1351, endPoint y: 563, distance: 990.1
click at [1350, 563] on div at bounding box center [1347, 575] width 7 height 71
drag, startPoint x: 1219, startPoint y: 579, endPoint x: 1277, endPoint y: 582, distance: 58.1
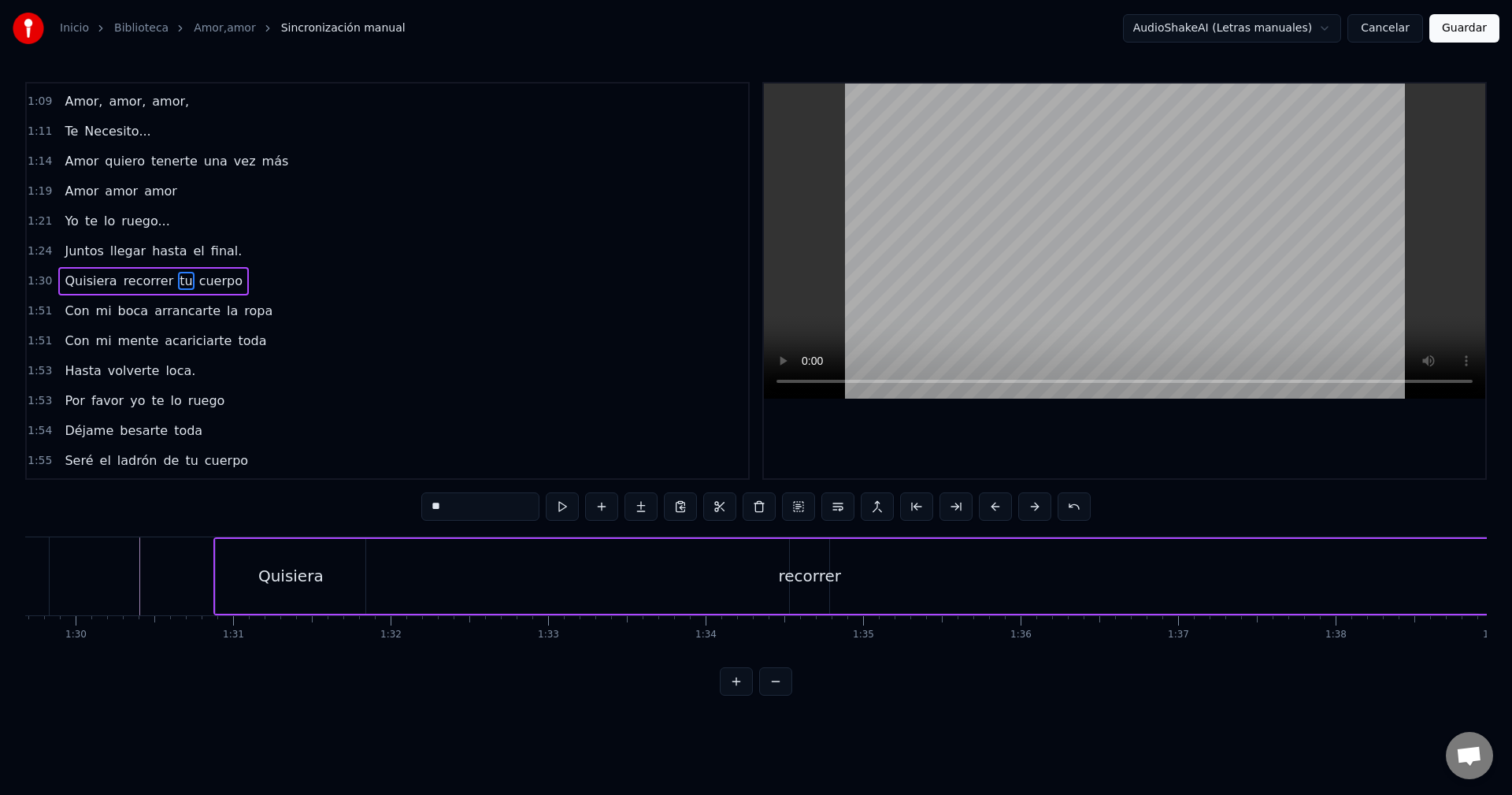
scroll to position [0, 14043]
click at [389, 588] on div "Quisiera" at bounding box center [377, 576] width 149 height 75
type input "********"
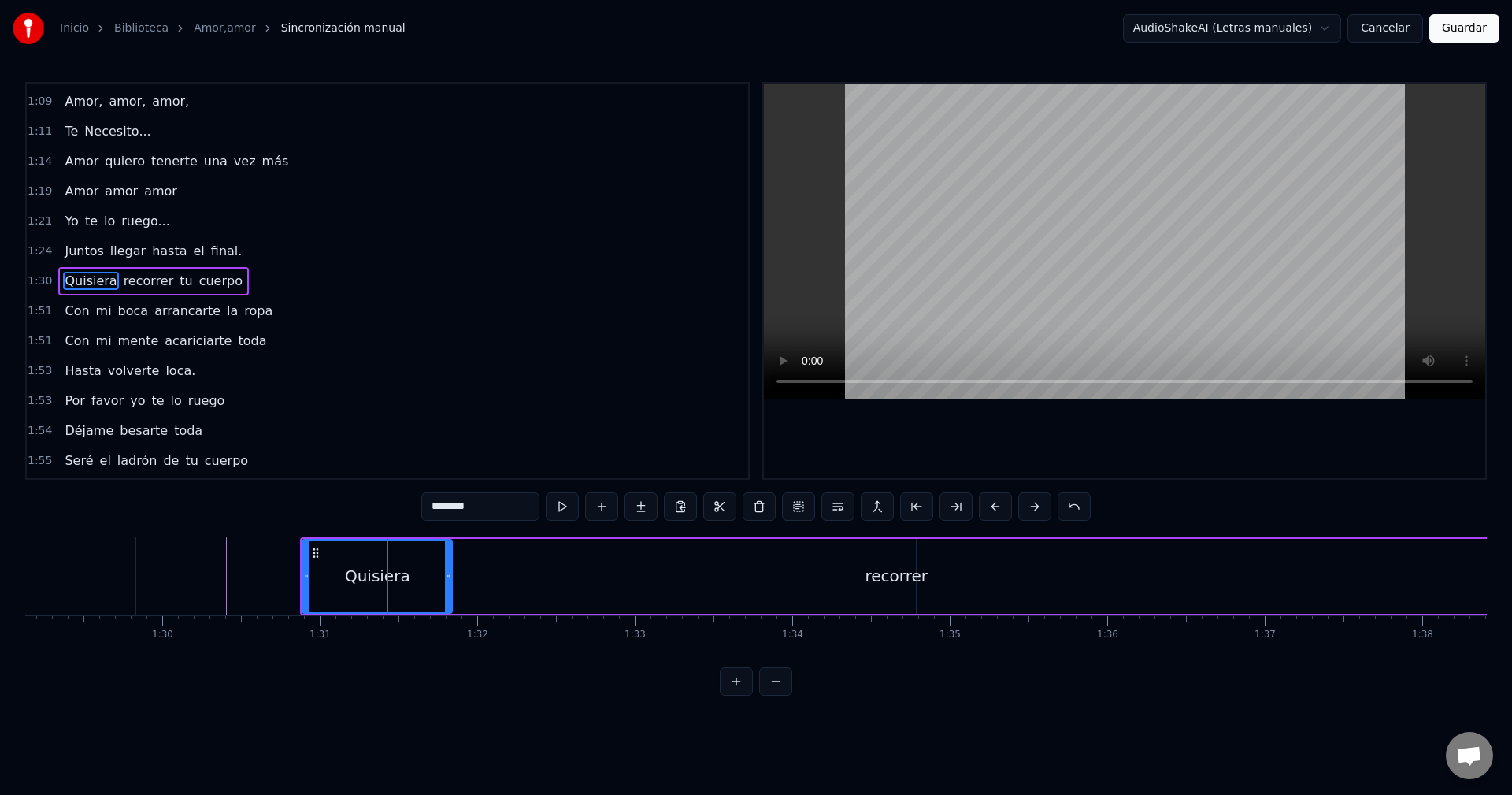
drag, startPoint x: 378, startPoint y: 568, endPoint x: 374, endPoint y: 553, distance: 15.5
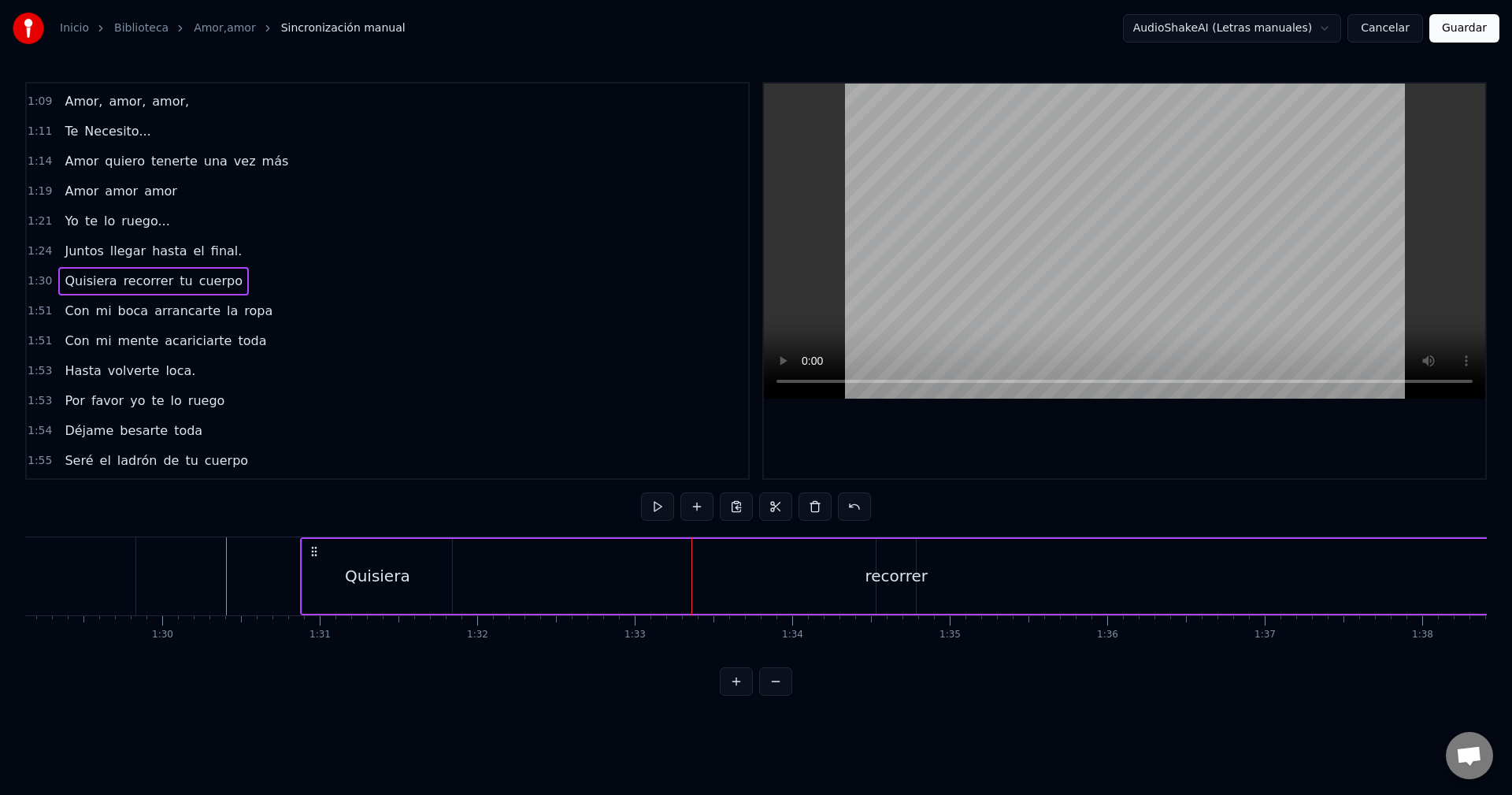
click at [316, 551] on circle at bounding box center [316, 551] width 1 height 1
click at [314, 551] on circle at bounding box center [313, 551] width 1 height 1
click at [397, 591] on div "Quisiera" at bounding box center [377, 576] width 149 height 75
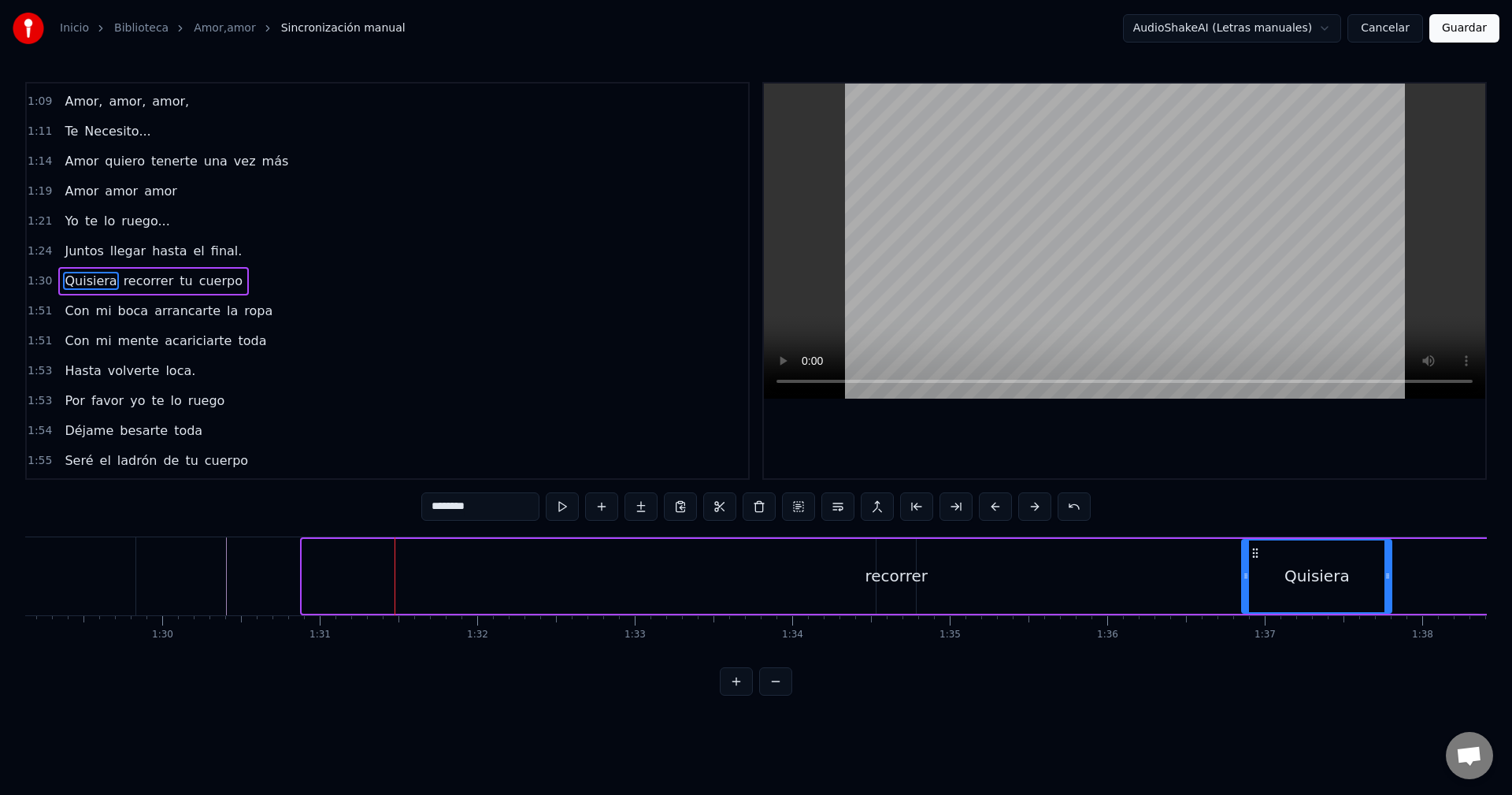
drag, startPoint x: 319, startPoint y: 553, endPoint x: 1251, endPoint y: 564, distance: 932.1
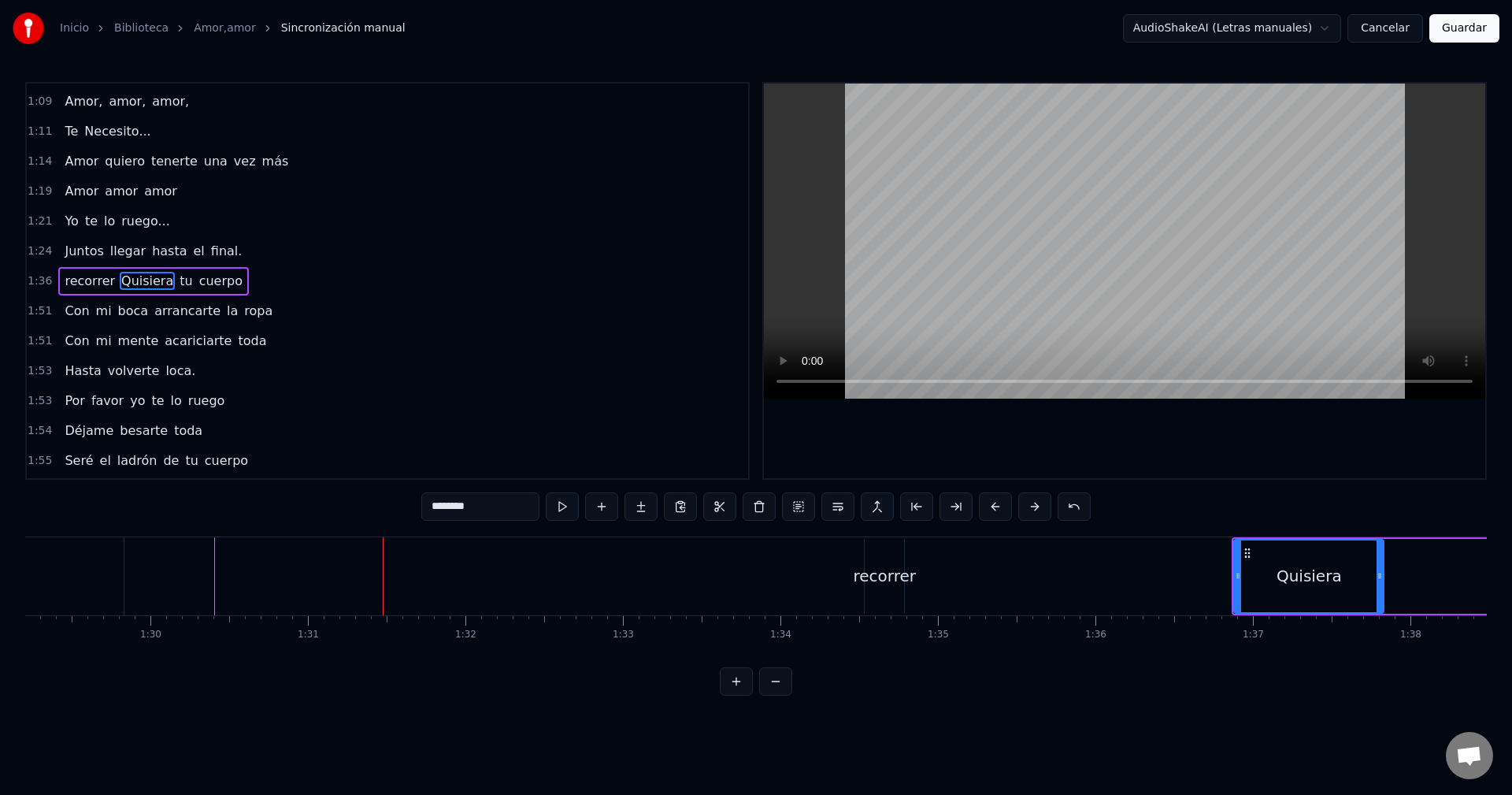
click at [874, 561] on div "recorrer" at bounding box center [884, 576] width 39 height 75
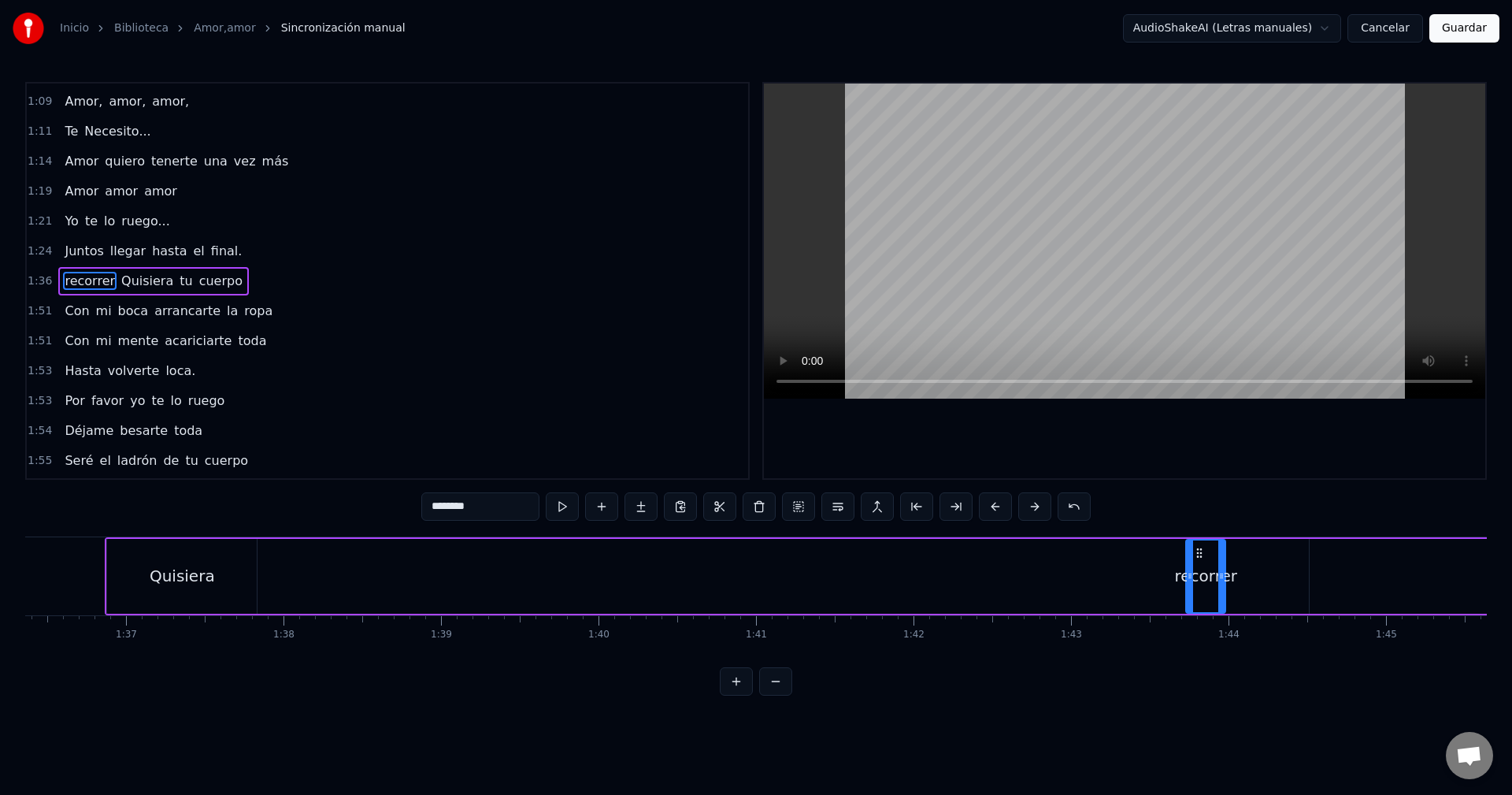
drag, startPoint x: 874, startPoint y: 553, endPoint x: 1185, endPoint y: 593, distance: 313.6
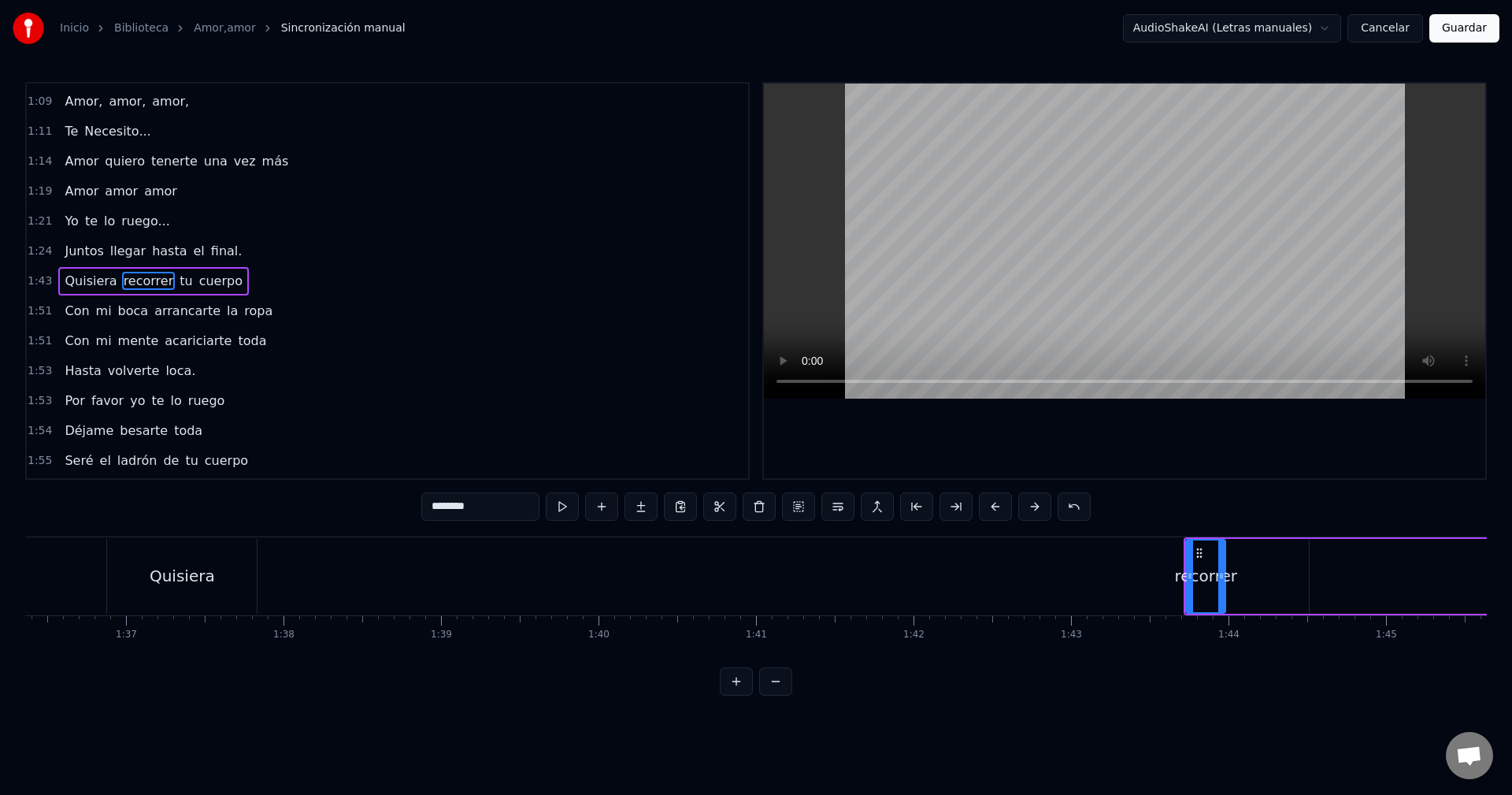
click at [213, 580] on div "Quisiera" at bounding box center [182, 576] width 149 height 75
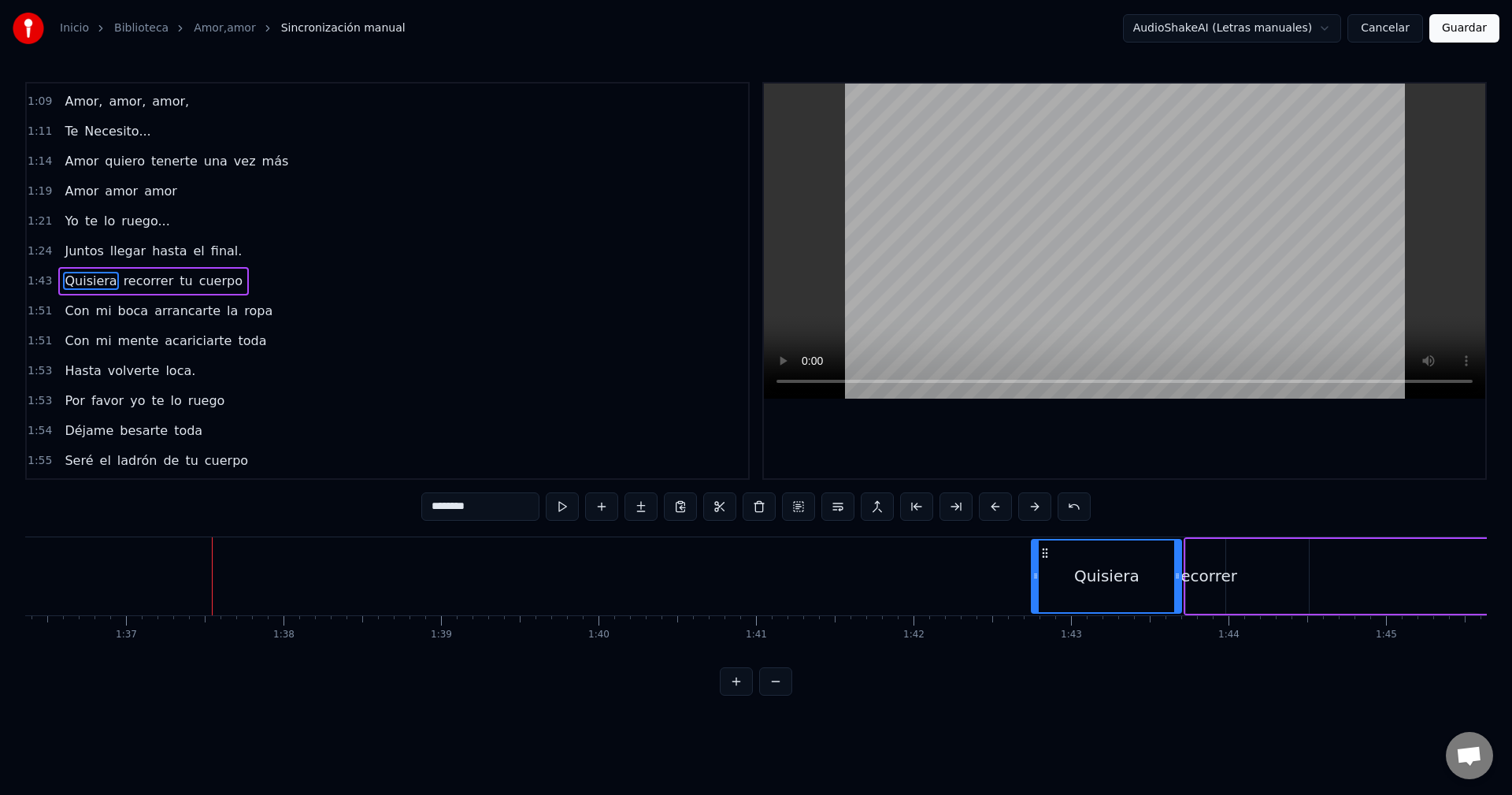
drag, startPoint x: 117, startPoint y: 553, endPoint x: 1041, endPoint y: 573, distance: 924.2
click at [1041, 573] on div "Quisiera" at bounding box center [1107, 575] width 148 height 71
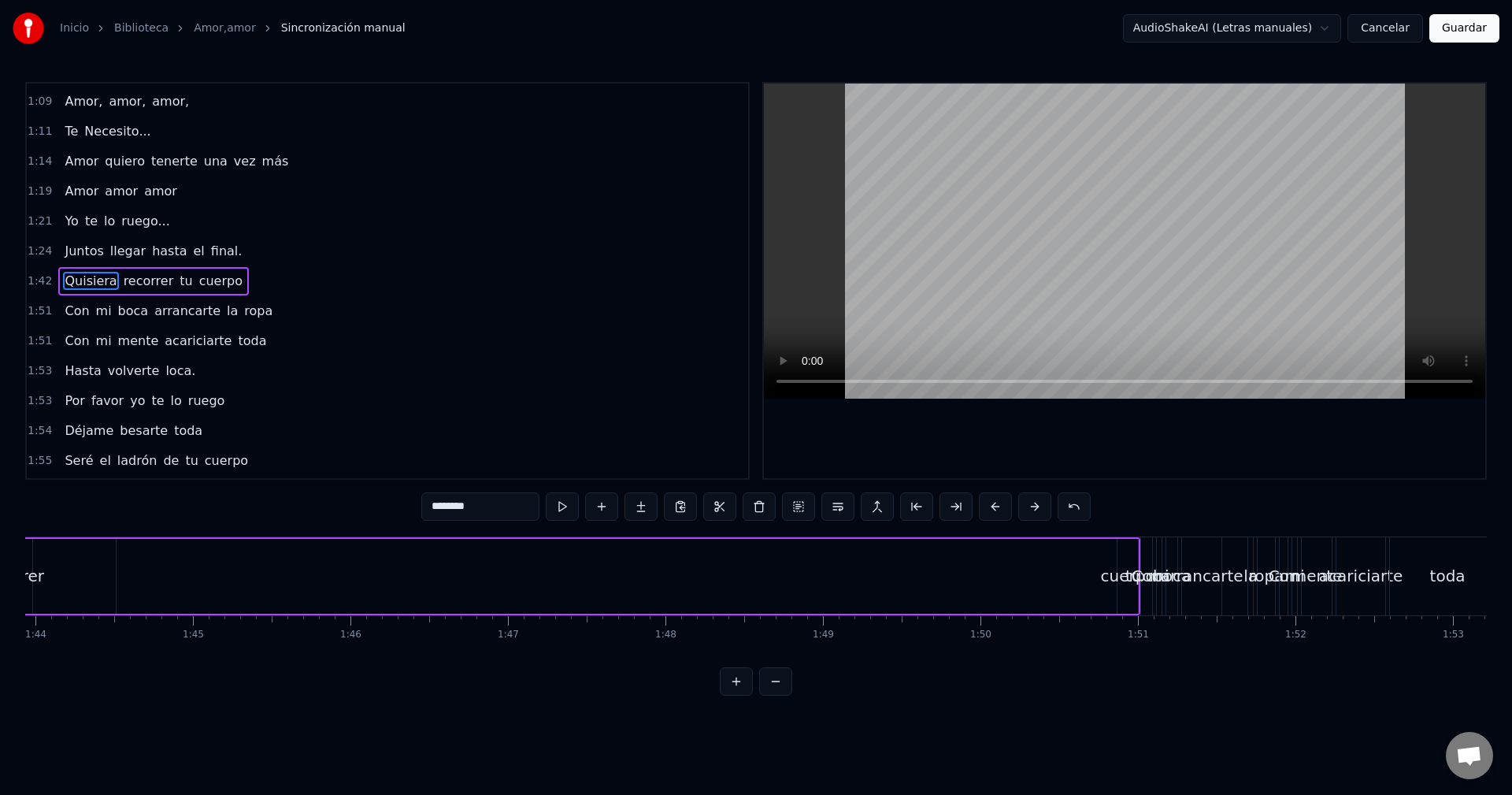
scroll to position [0, 16200]
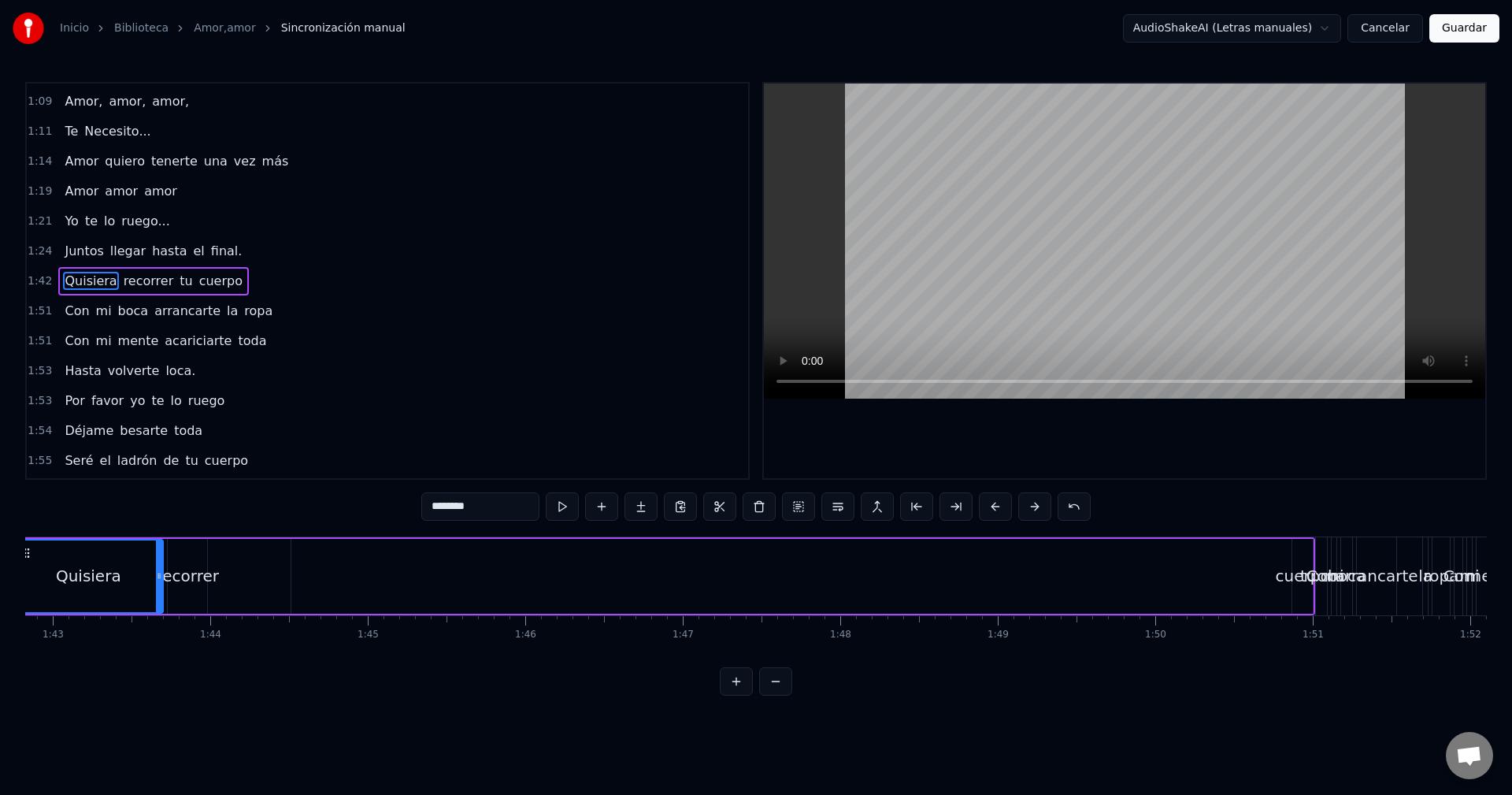
click at [547, 581] on div "tu" at bounding box center [1308, 576] width 2034 height 75
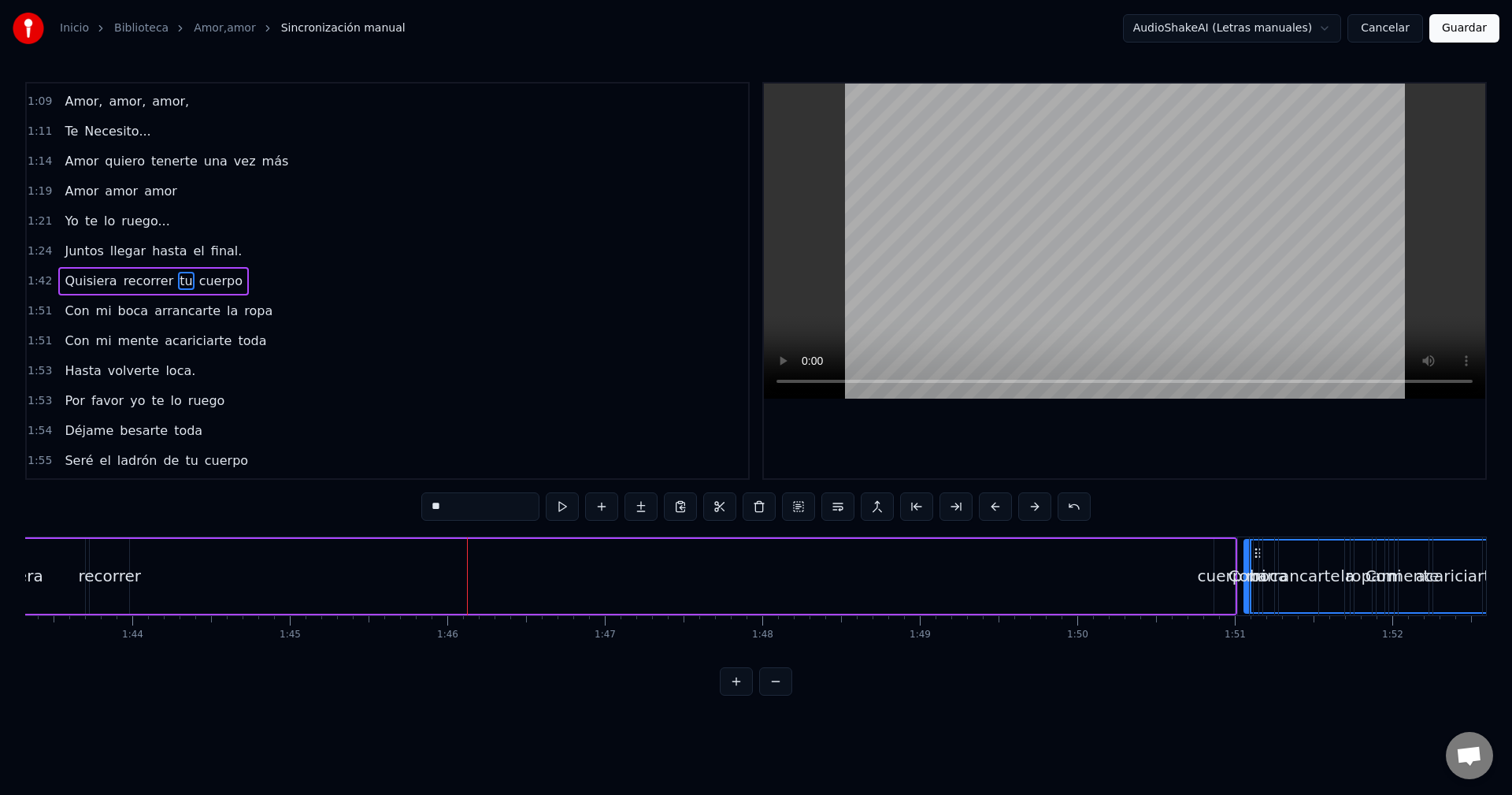
scroll to position [0, 16284]
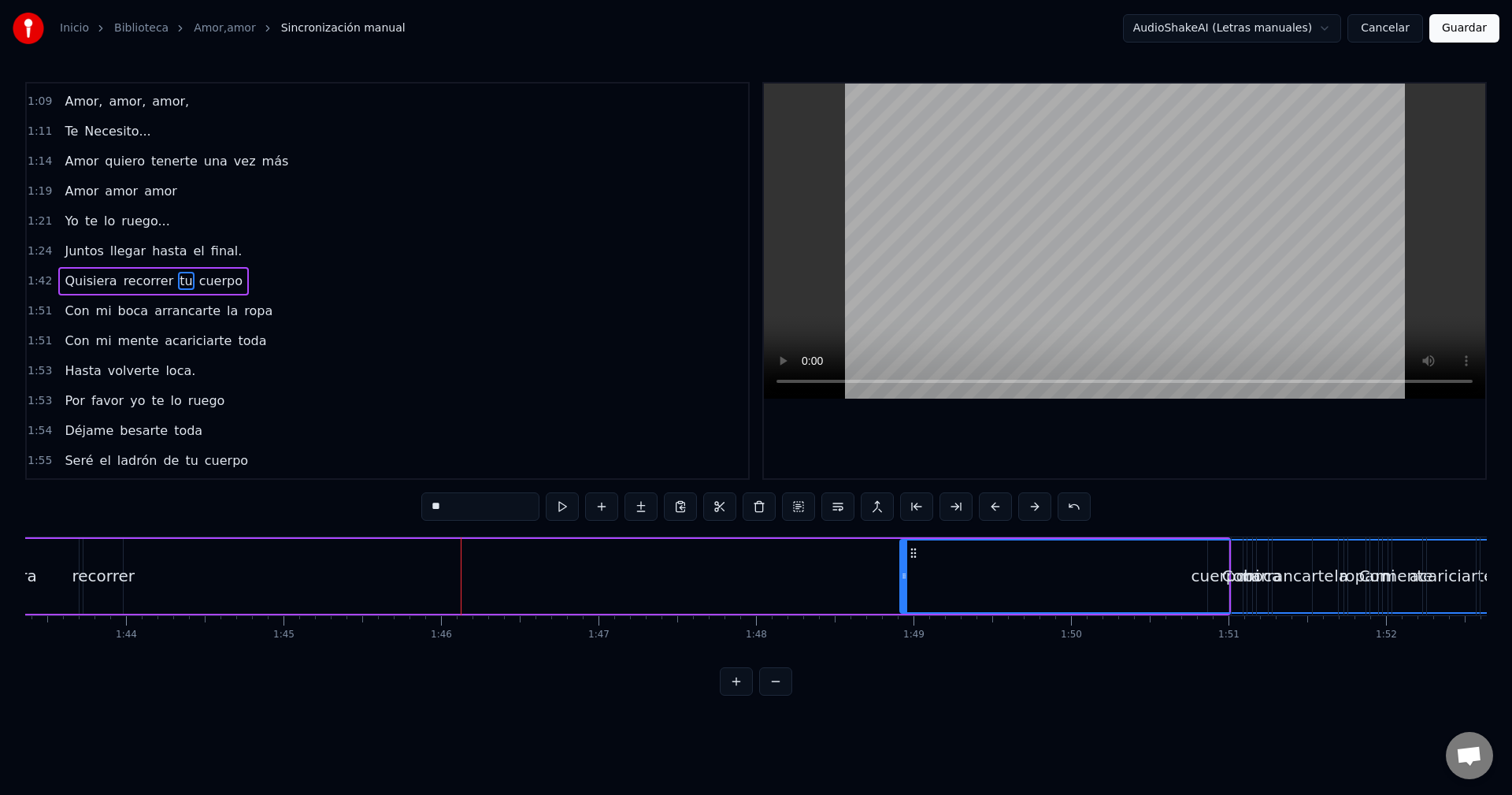
drag, startPoint x: 302, startPoint y: 553, endPoint x: 911, endPoint y: 599, distance: 610.7
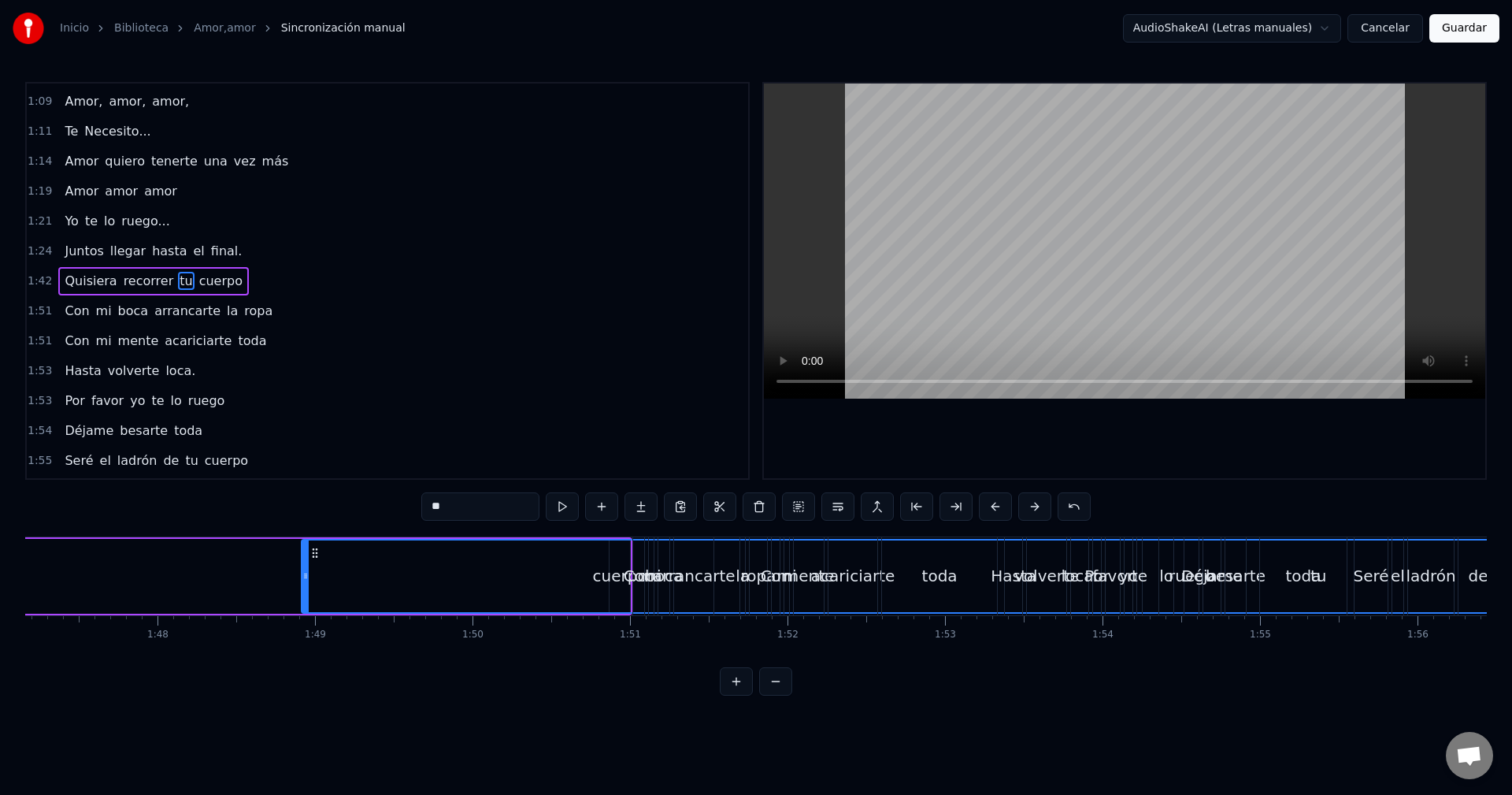
scroll to position [0, 16801]
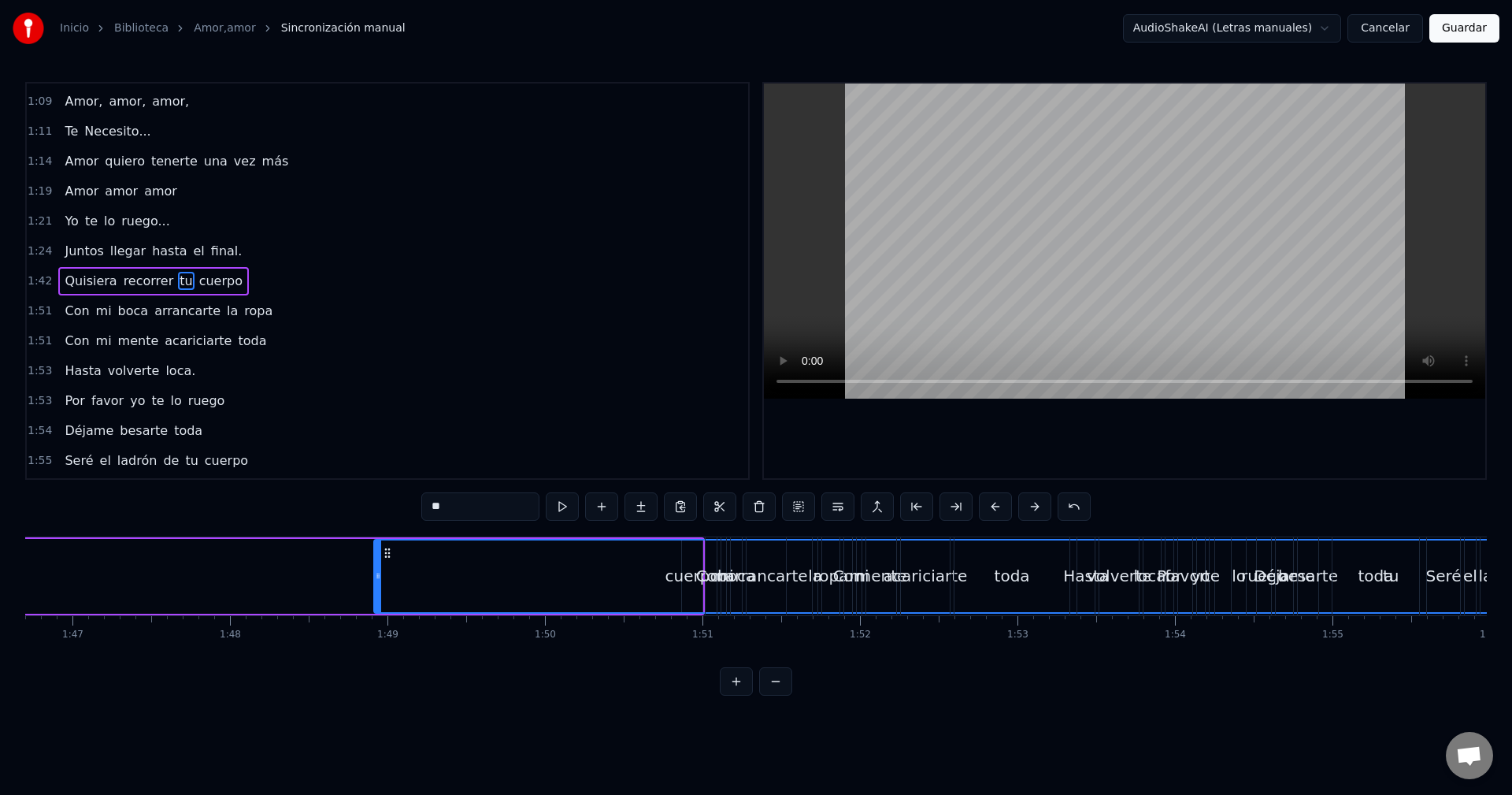
drag, startPoint x: 882, startPoint y: 592, endPoint x: 811, endPoint y: 621, distance: 76.7
click at [198, 280] on span "cuerpo" at bounding box center [221, 281] width 47 height 18
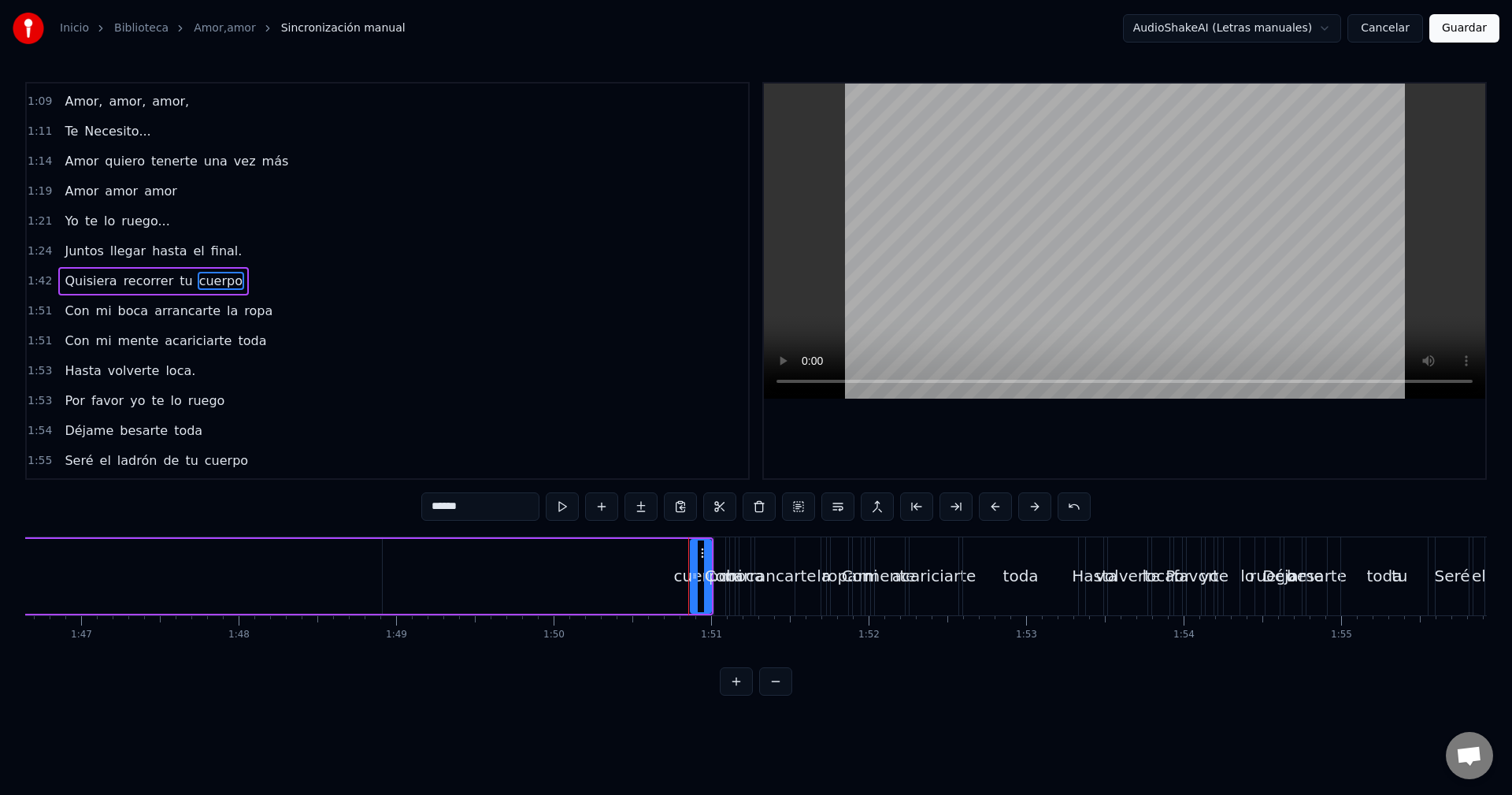
click at [178, 284] on span "tu" at bounding box center [185, 281] width 16 height 18
type input "**"
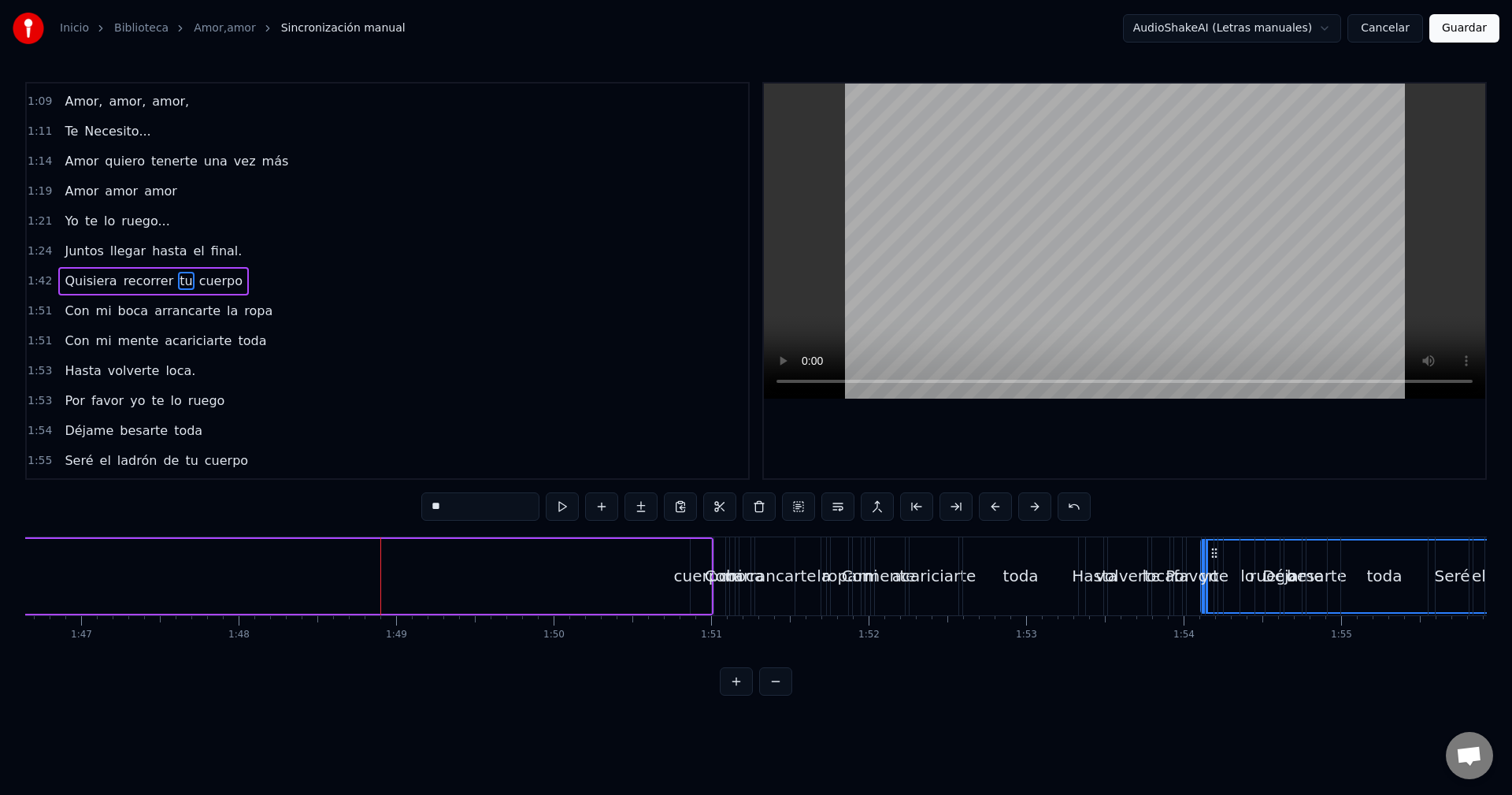
drag, startPoint x: 389, startPoint y: 557, endPoint x: 1208, endPoint y: 582, distance: 819.4
drag, startPoint x: 1213, startPoint y: 553, endPoint x: 681, endPoint y: 517, distance: 533.2
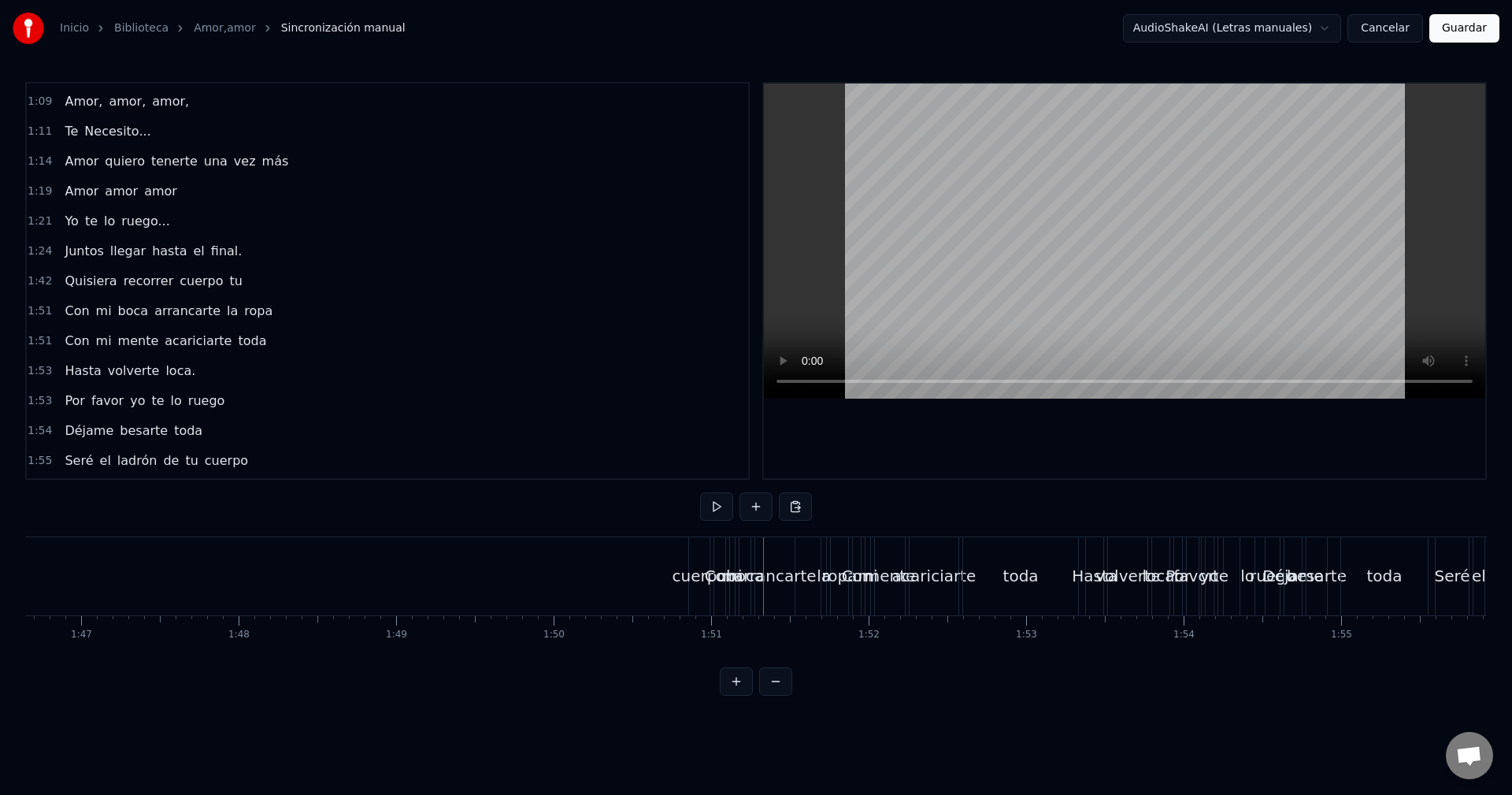
click at [228, 278] on span "tu" at bounding box center [236, 281] width 16 height 18
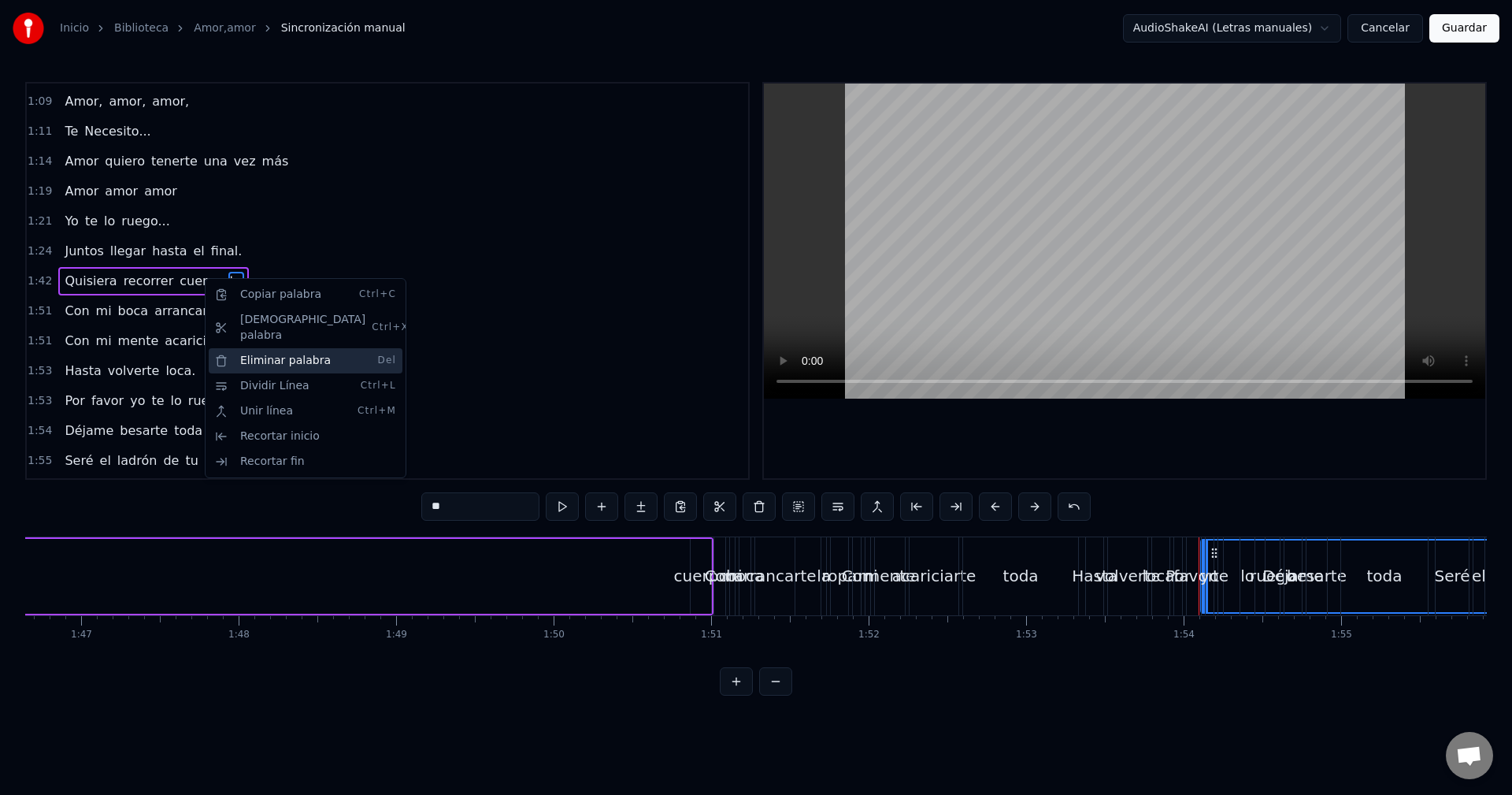
click at [276, 353] on div "Eliminar palabra Del" at bounding box center [306, 360] width 194 height 26
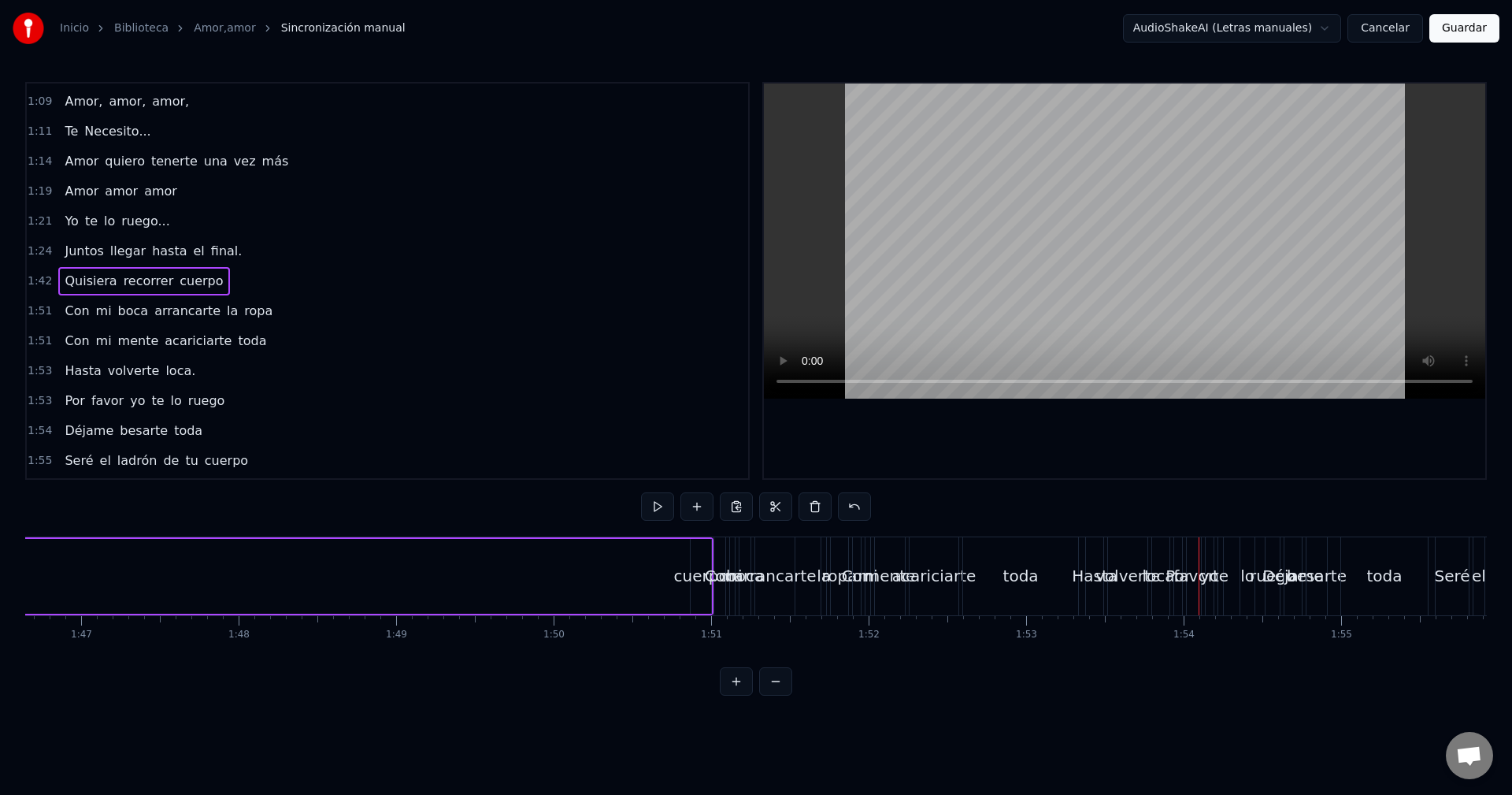
click at [105, 291] on div "Quisiera recorrer cuerpo" at bounding box center [144, 281] width 171 height 29
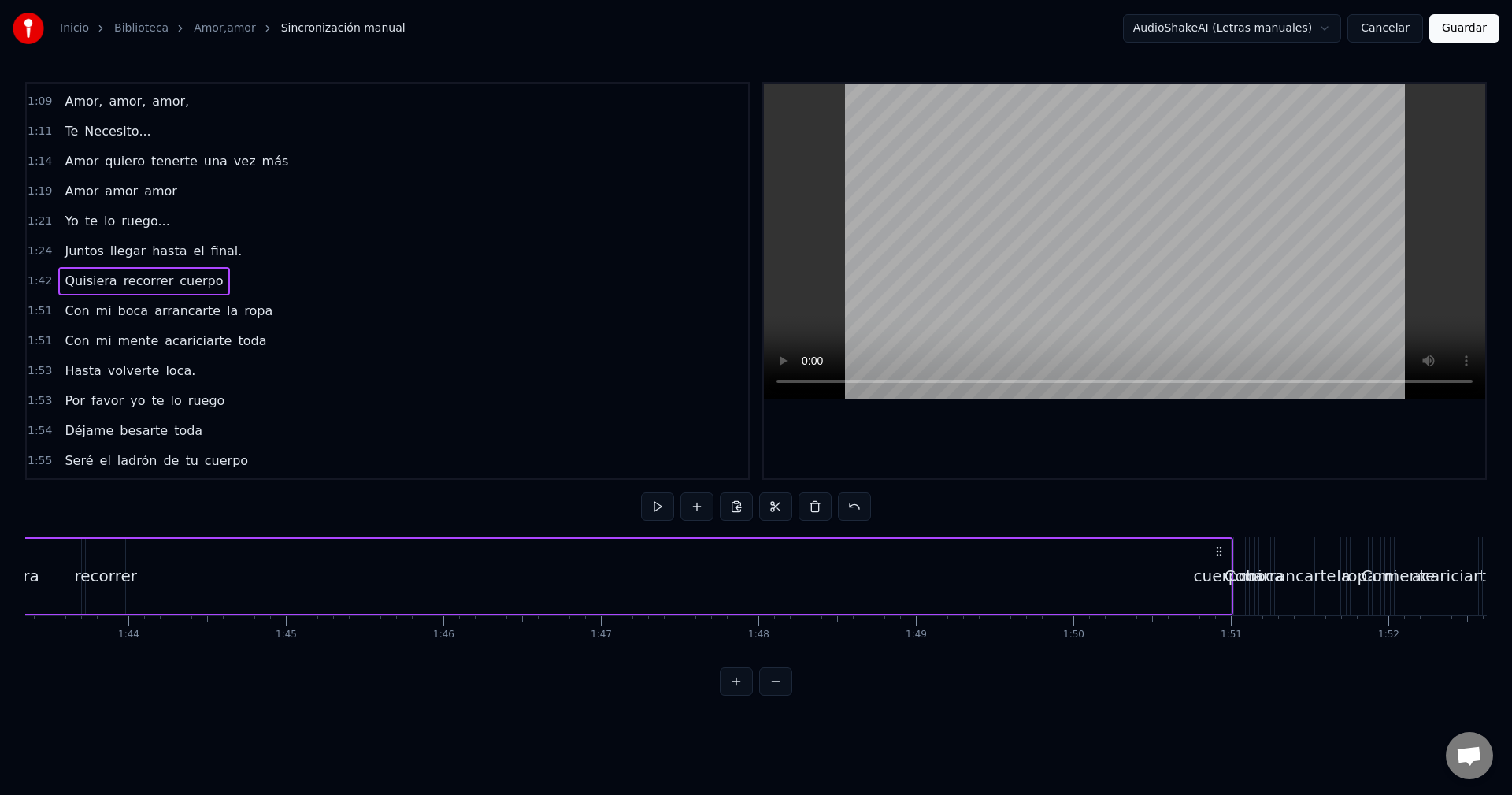
click at [94, 287] on span "Quisiera" at bounding box center [90, 281] width 55 height 18
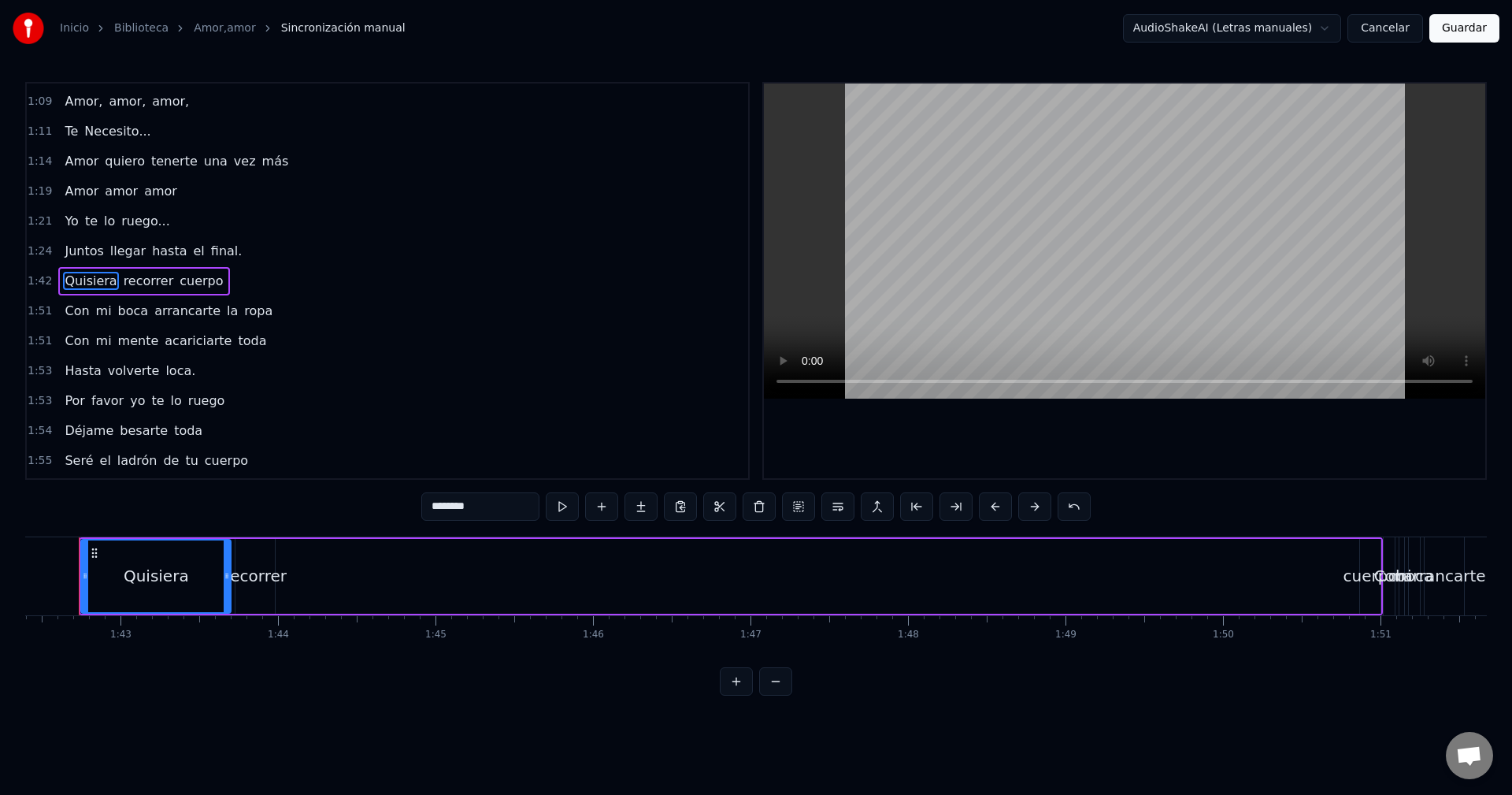
scroll to position [0, 16107]
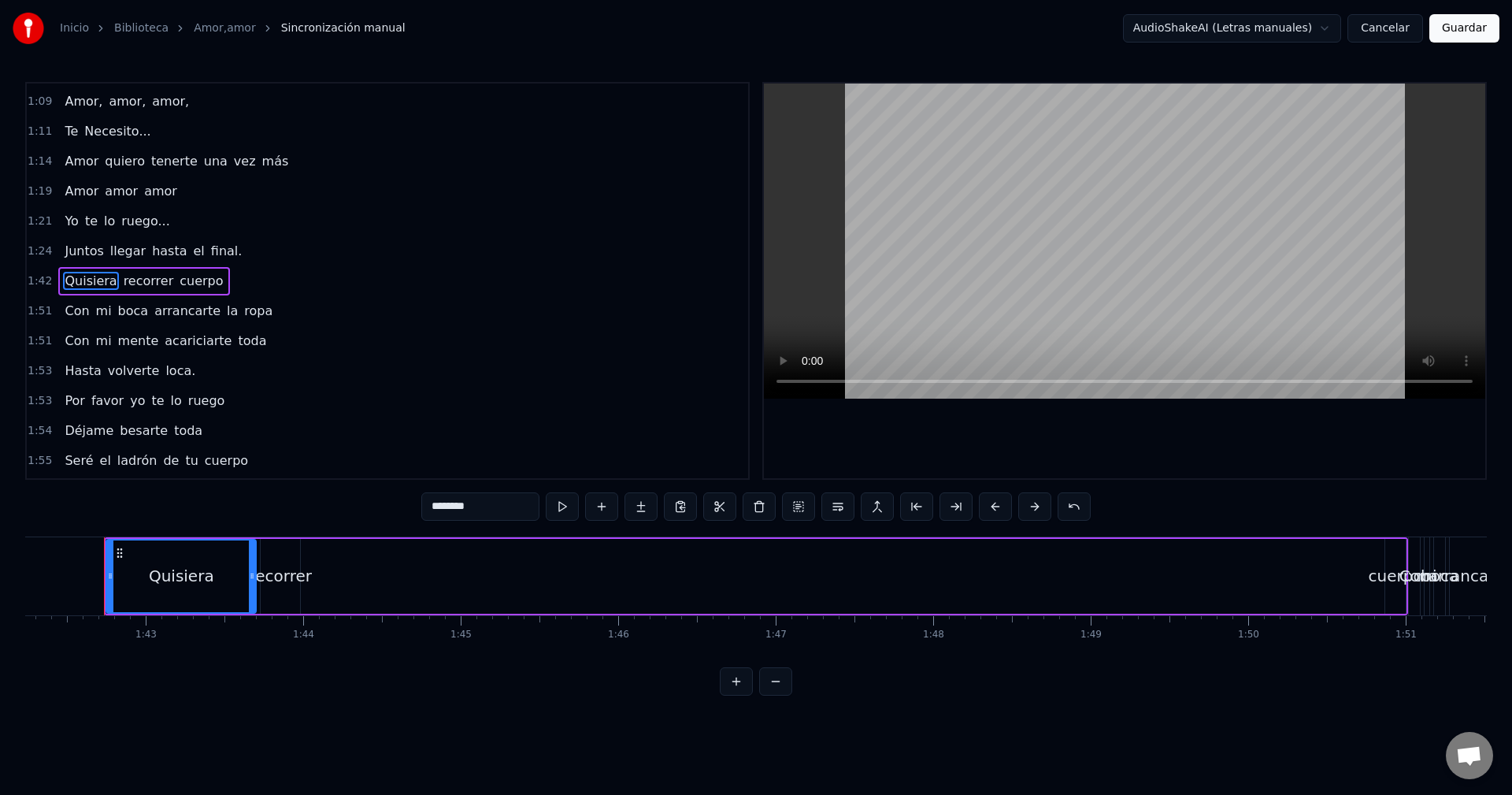
click at [183, 282] on span "cuerpo" at bounding box center [201, 281] width 47 height 18
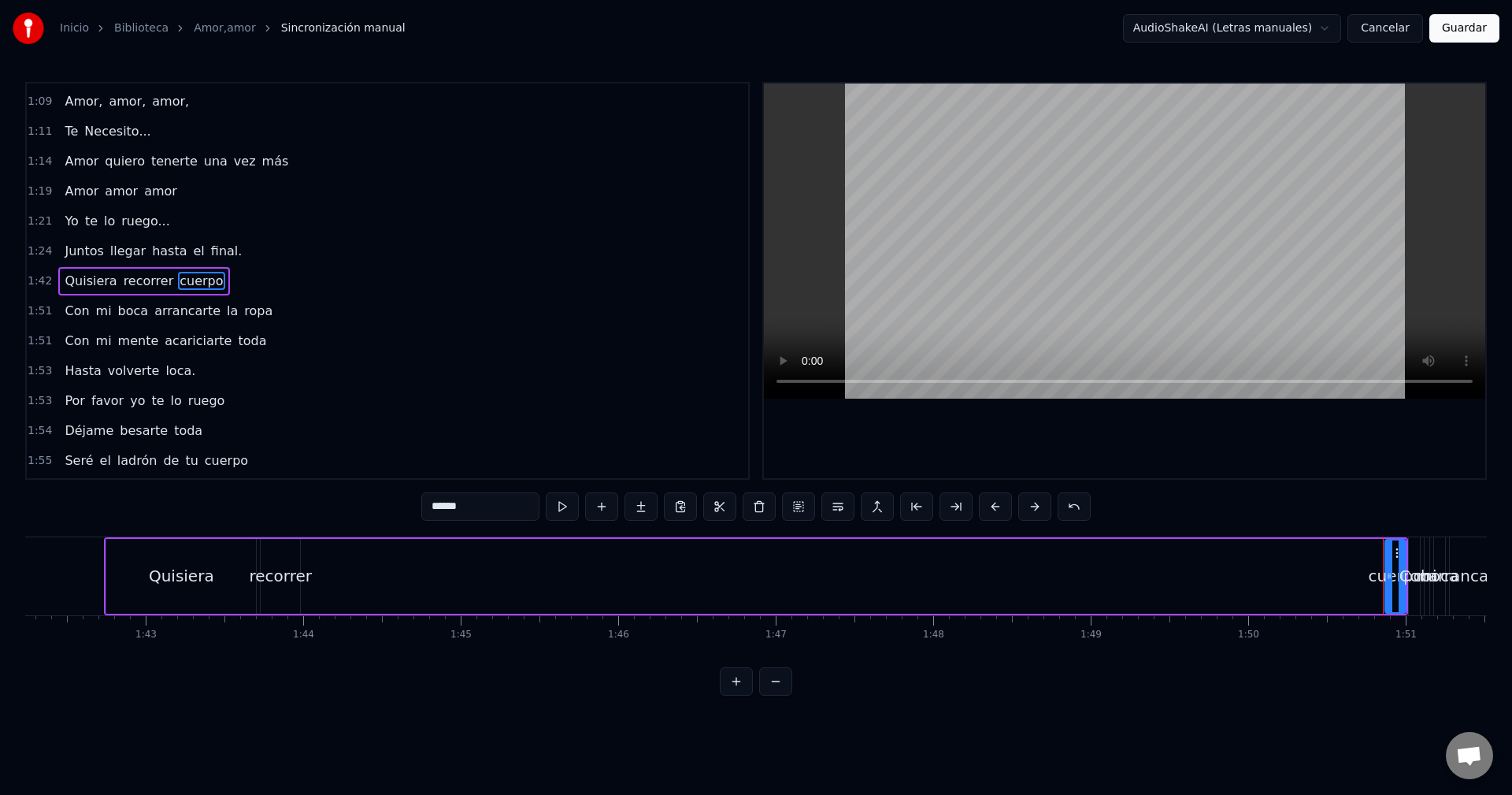
click at [291, 564] on div "recorrer" at bounding box center [281, 575] width 63 height 24
type input "********"
click at [349, 567] on div "Quisiera recorrer cuerpo" at bounding box center [756, 576] width 1305 height 78
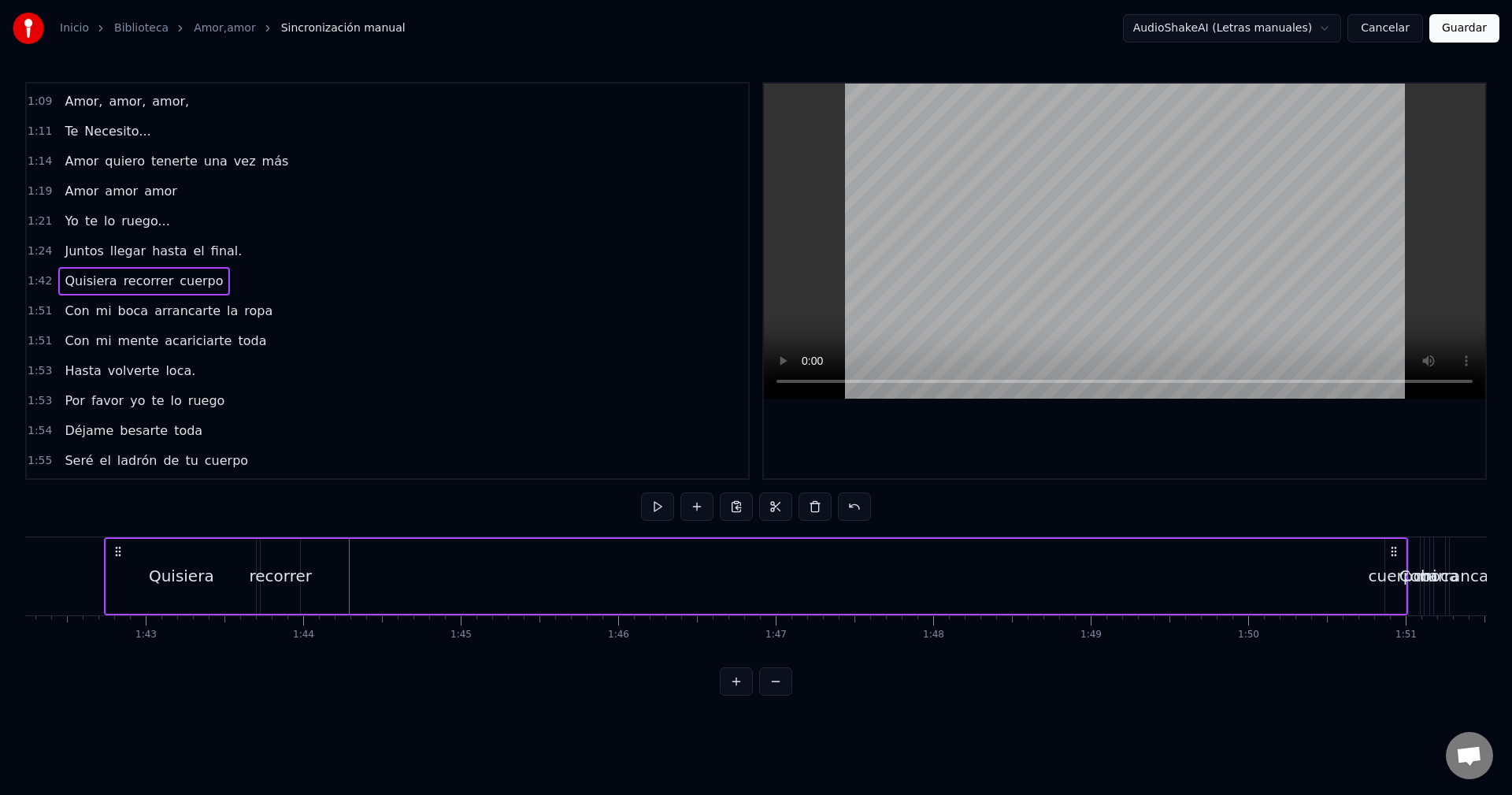
click at [321, 567] on div "Quisiera recorrer cuerpo" at bounding box center [756, 576] width 1305 height 78
click at [705, 507] on button at bounding box center [697, 507] width 33 height 29
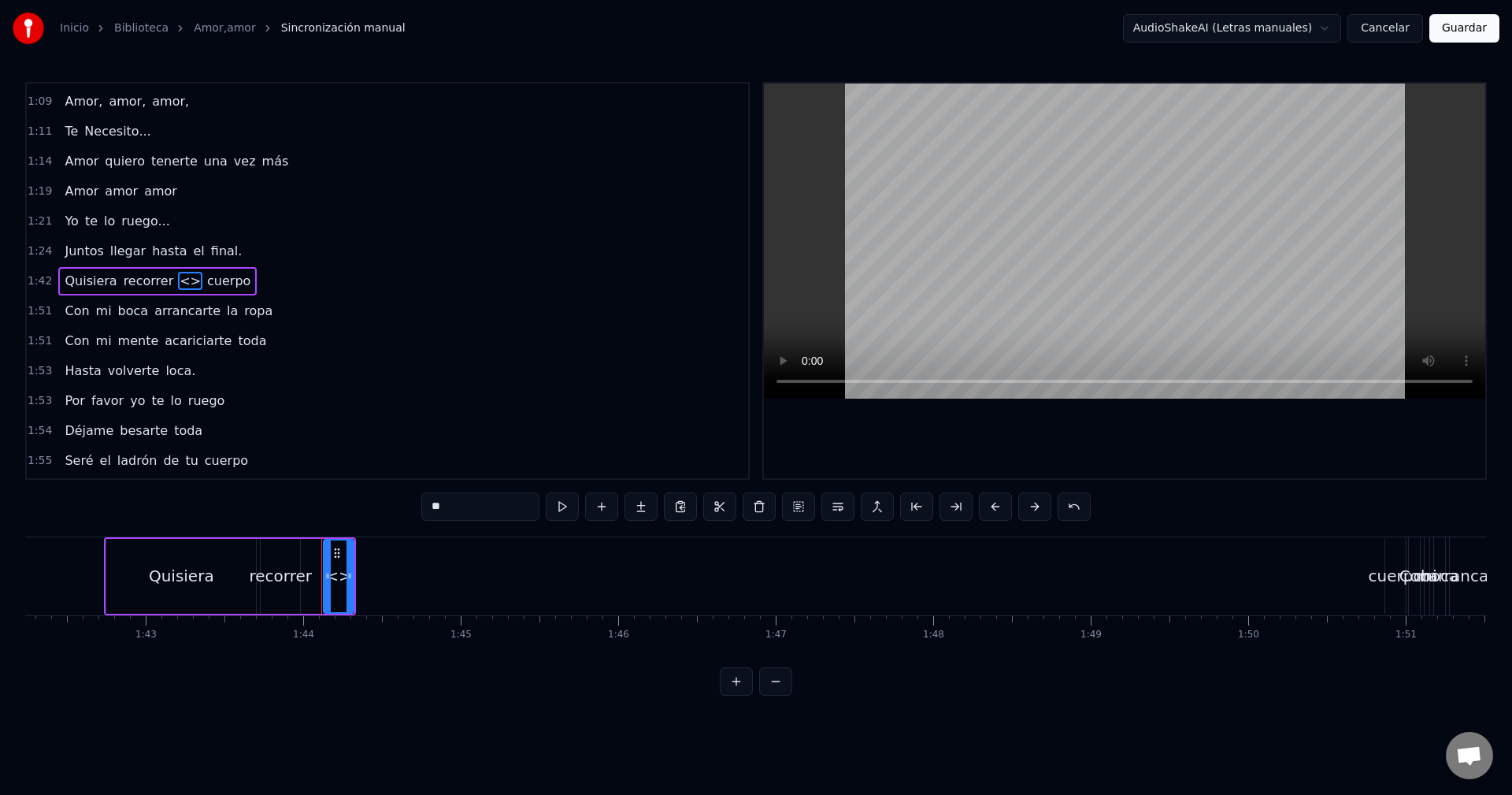
drag, startPoint x: 459, startPoint y: 511, endPoint x: 423, endPoint y: 512, distance: 36.0
click at [423, 512] on input "**" at bounding box center [480, 507] width 118 height 29
type input "**"
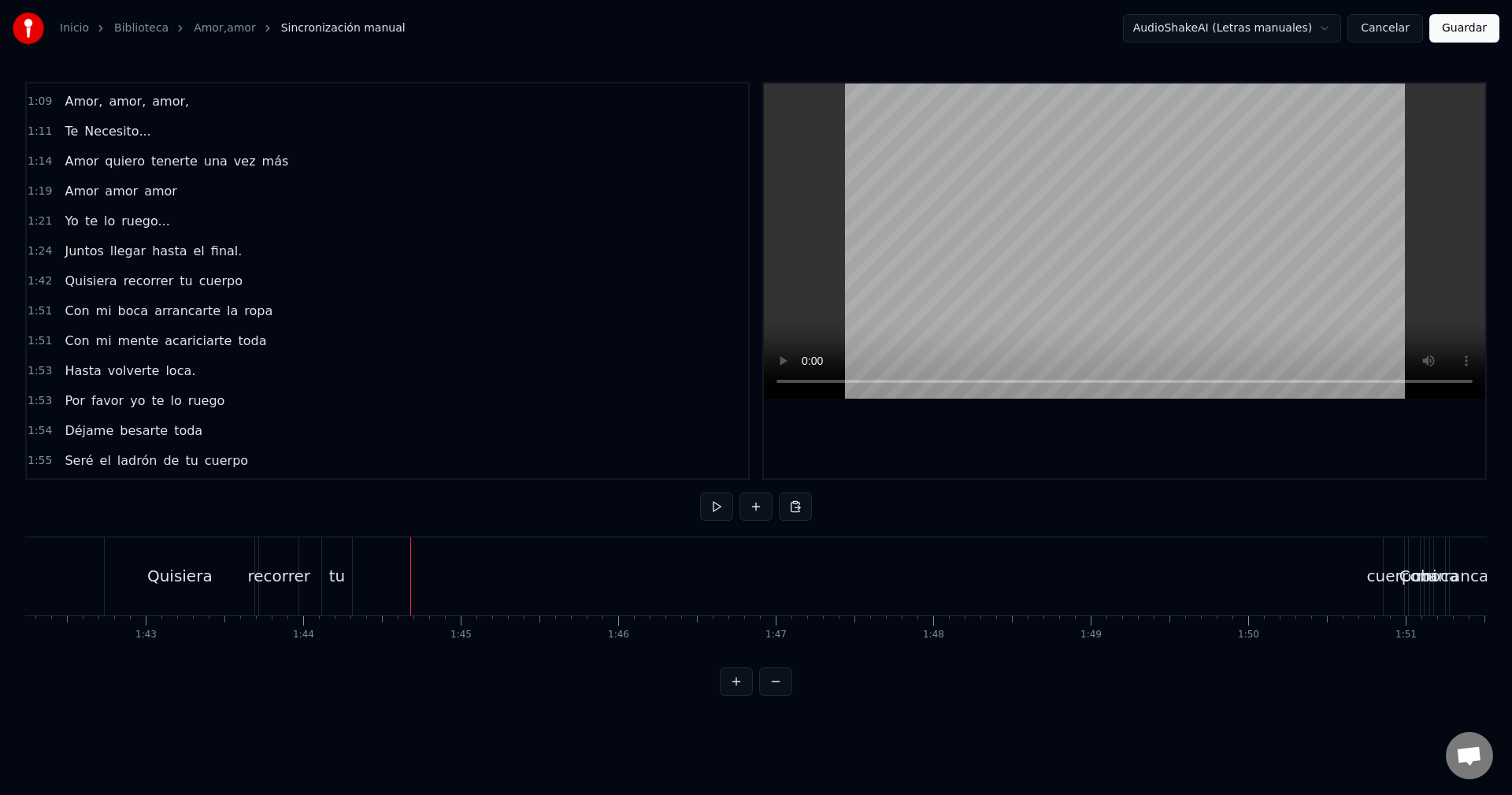
click at [332, 567] on div "tu" at bounding box center [337, 575] width 16 height 24
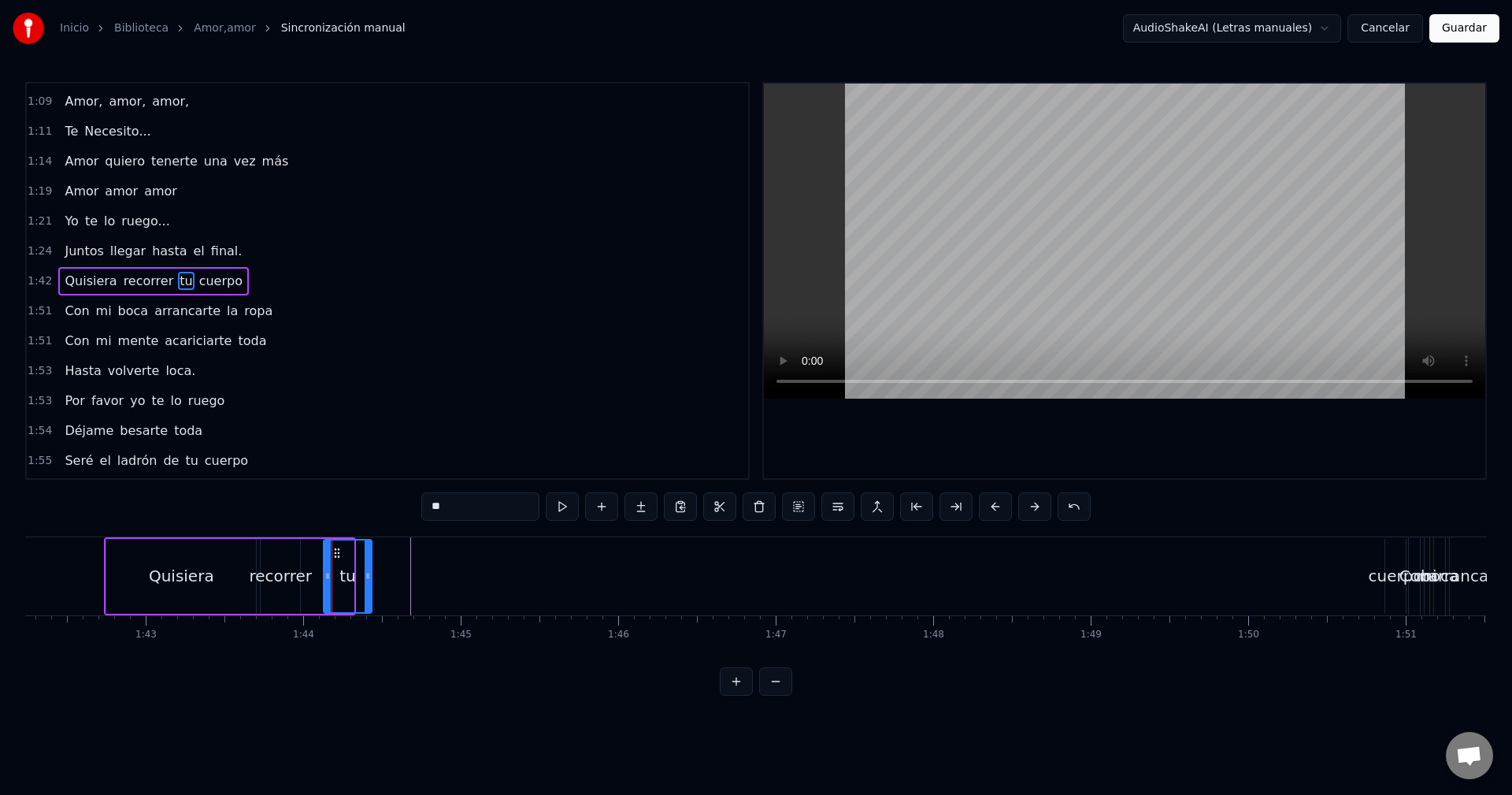
drag, startPoint x: 351, startPoint y: 563, endPoint x: 370, endPoint y: 564, distance: 19.0
click at [370, 564] on div at bounding box center [368, 575] width 7 height 71
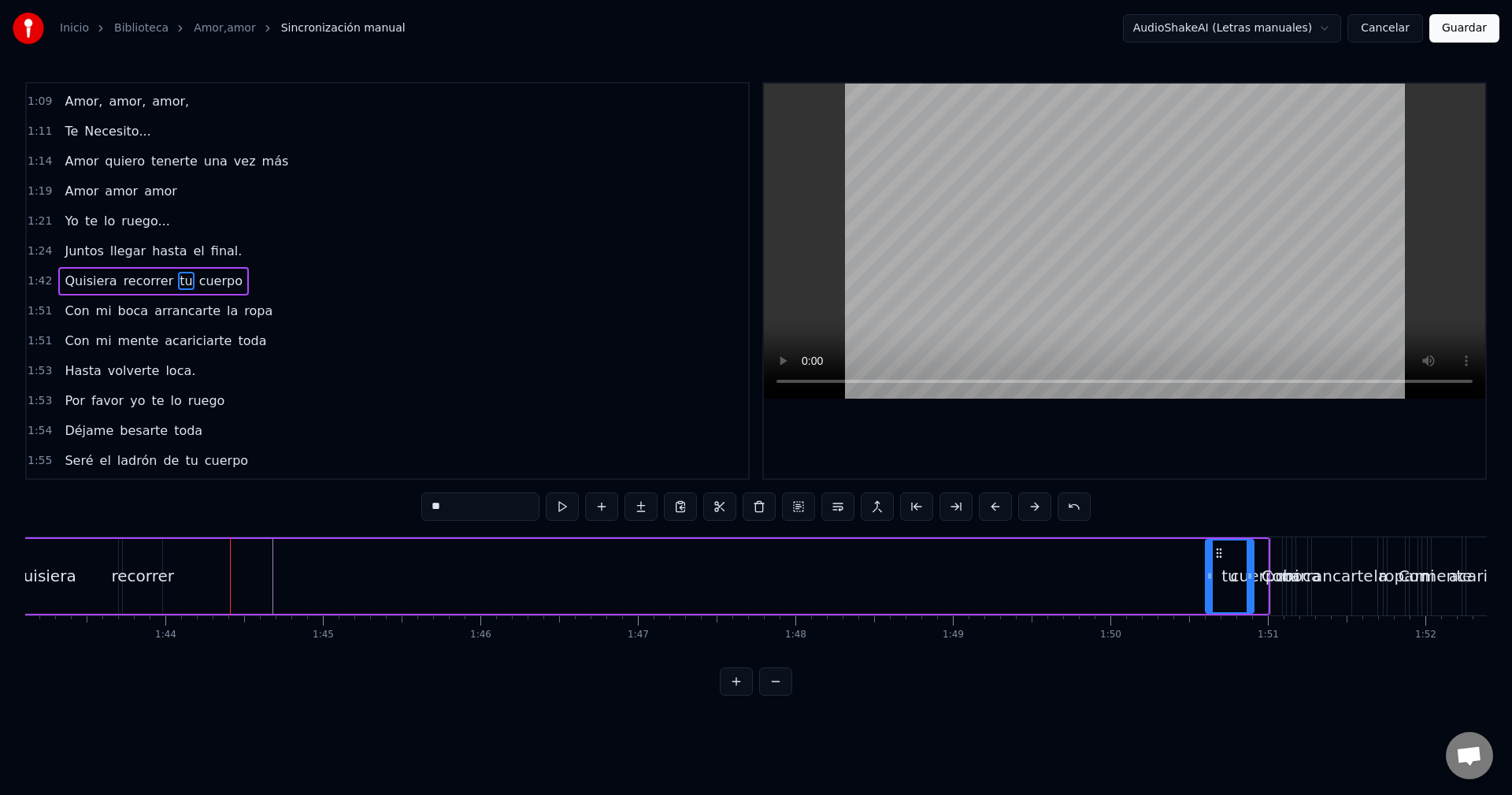
scroll to position [0, 16246]
drag, startPoint x: 341, startPoint y: 552, endPoint x: 1218, endPoint y: 562, distance: 877.1
click at [1140, 604] on div "tu" at bounding box center [1145, 575] width 47 height 71
click at [1220, 562] on div "Quisiera recorrer tu cuerpo" at bounding box center [618, 576] width 1305 height 78
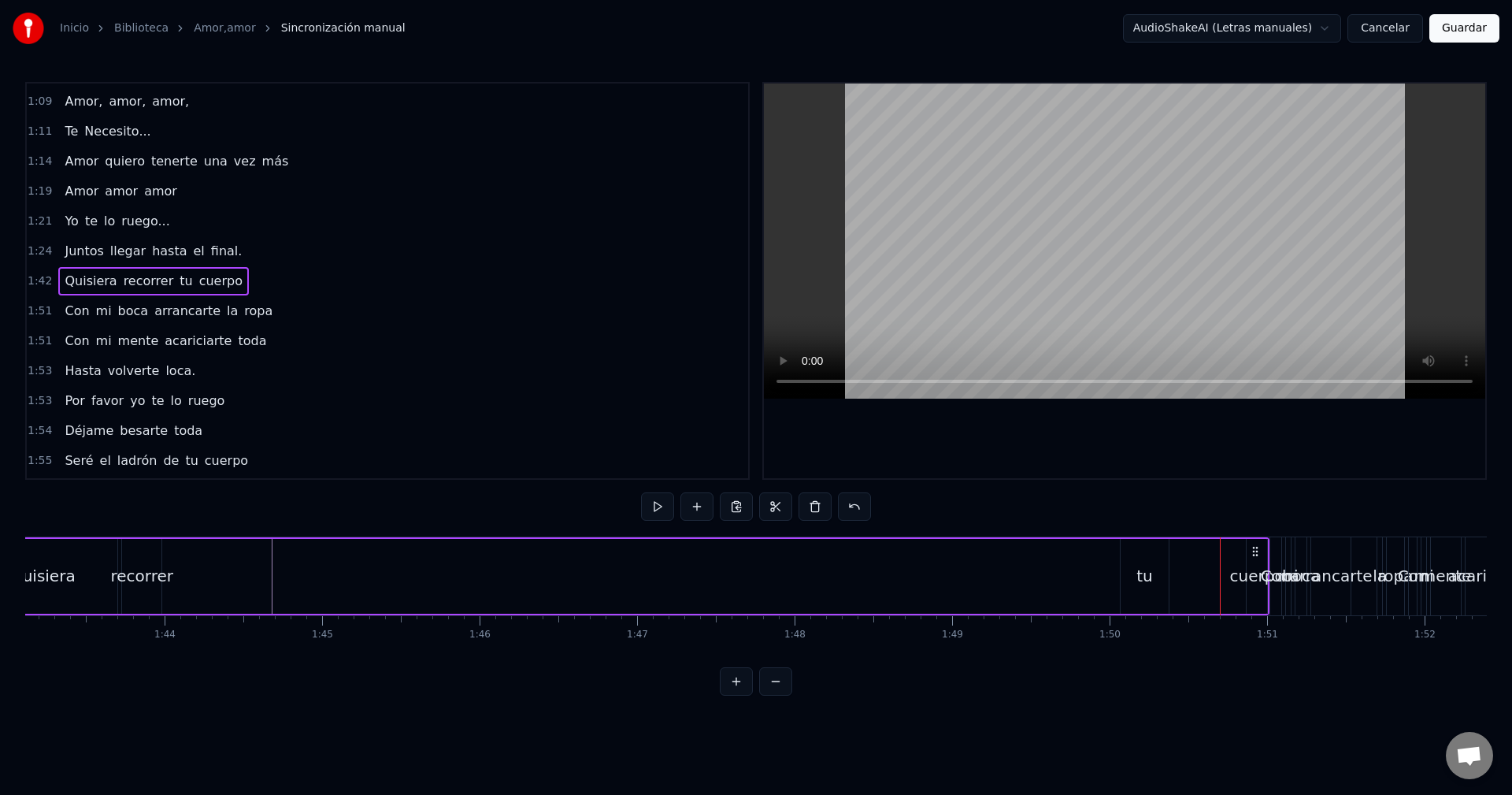
click at [1226, 572] on div "Quisiera recorrer tu cuerpo" at bounding box center [618, 576] width 1305 height 78
click at [153, 579] on div "recorrer" at bounding box center [143, 575] width 63 height 24
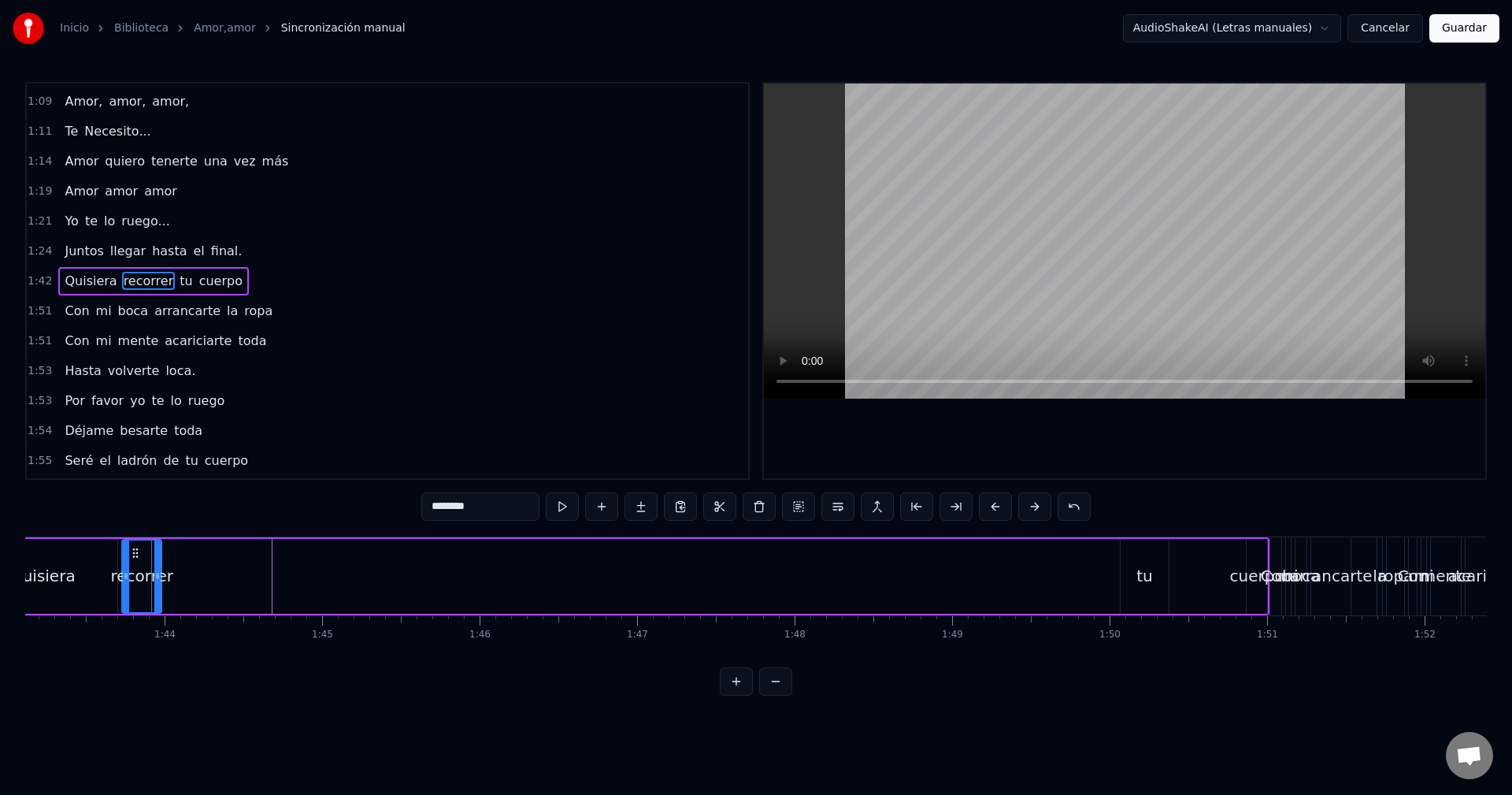
drag, startPoint x: 139, startPoint y: 559, endPoint x: 223, endPoint y: 567, distance: 84.4
click at [810, 600] on div "Quisiera recorrer tu cuerpo" at bounding box center [618, 576] width 1305 height 78
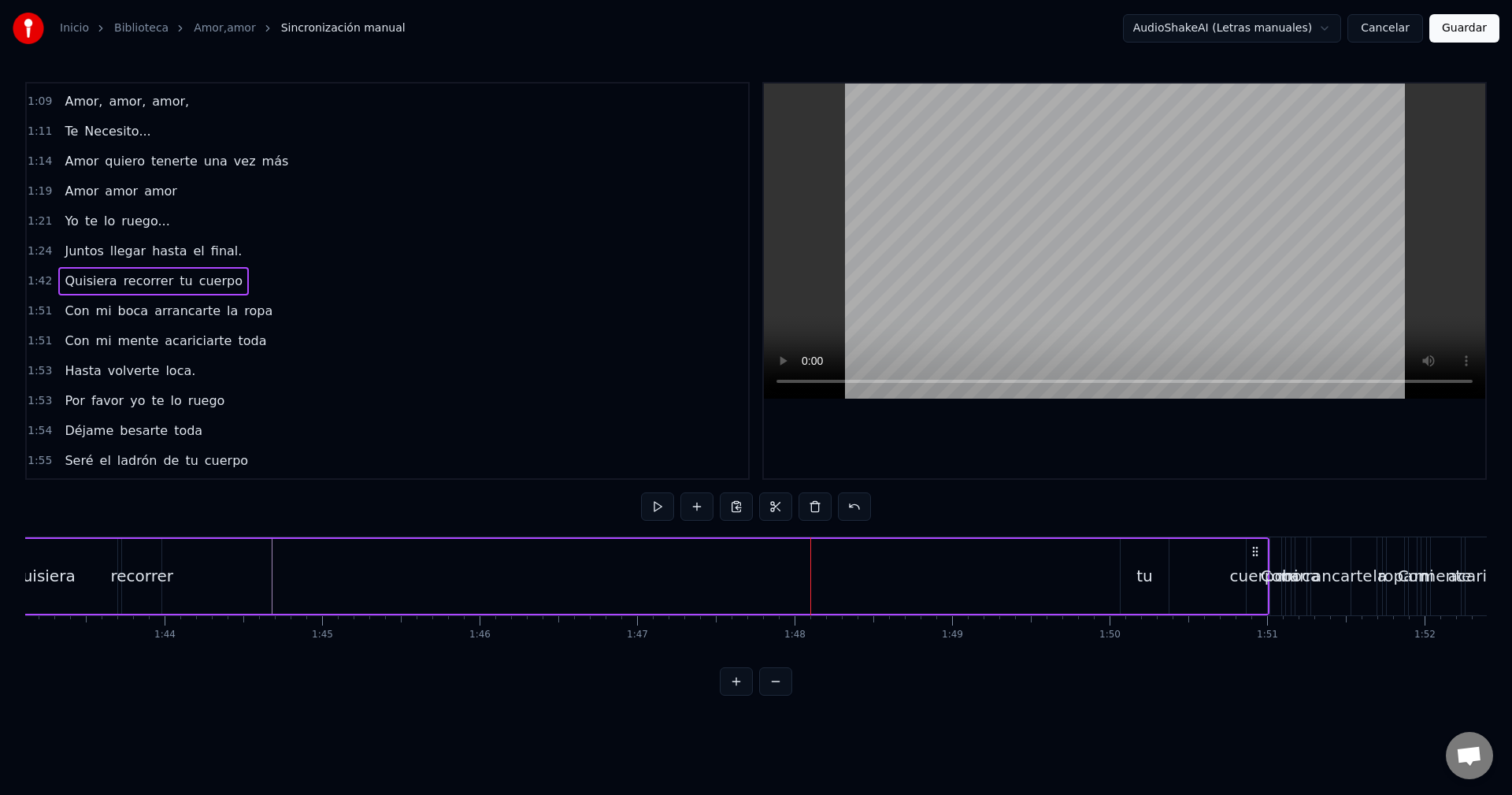
click at [144, 563] on div "recorrer" at bounding box center [141, 576] width 39 height 75
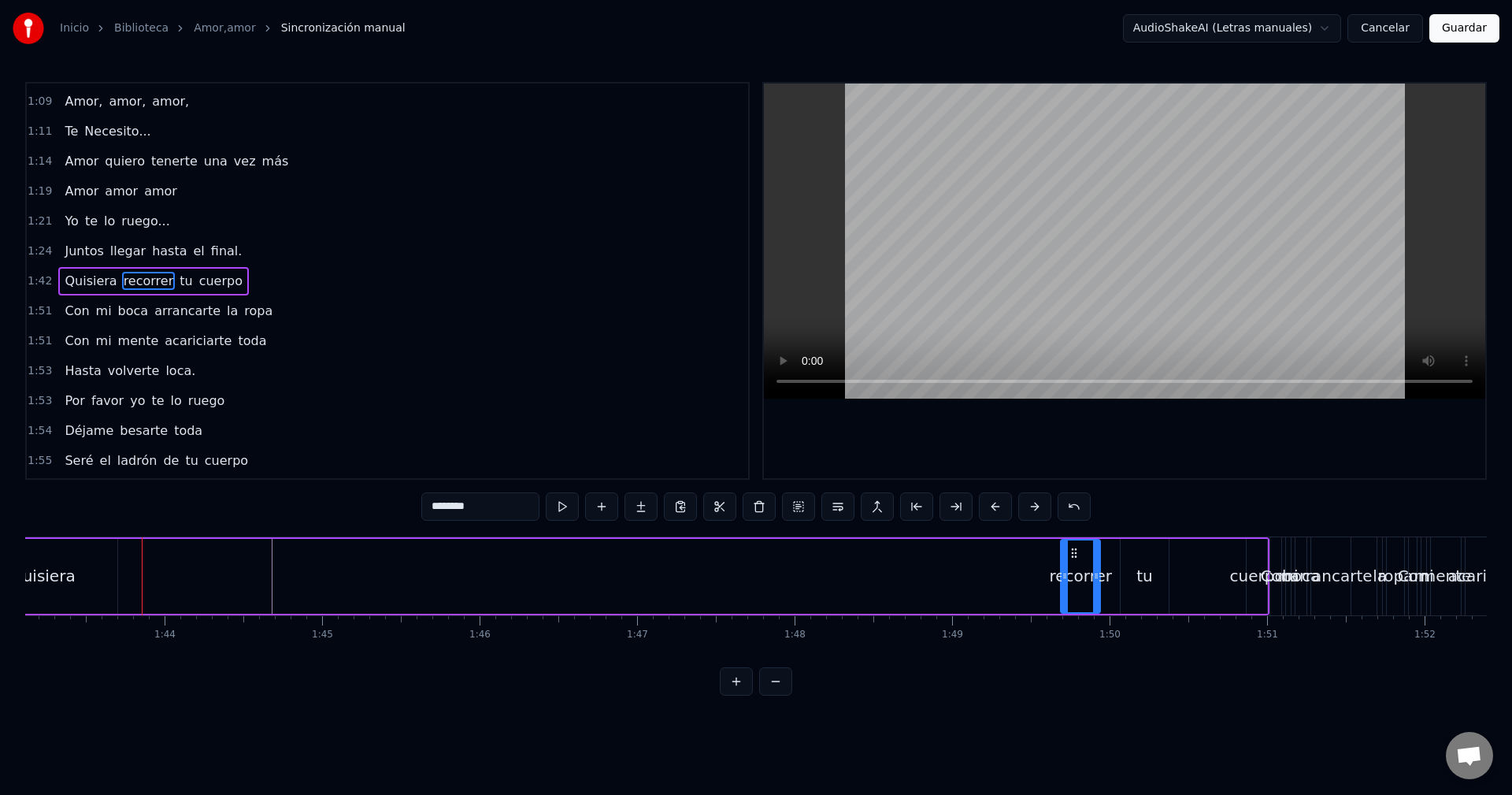
drag, startPoint x: 135, startPoint y: 551, endPoint x: 591, endPoint y: 538, distance: 456.2
click at [1075, 570] on div "recorrer" at bounding box center [1081, 575] width 38 height 71
click at [98, 549] on div "Quisiera" at bounding box center [42, 576] width 149 height 75
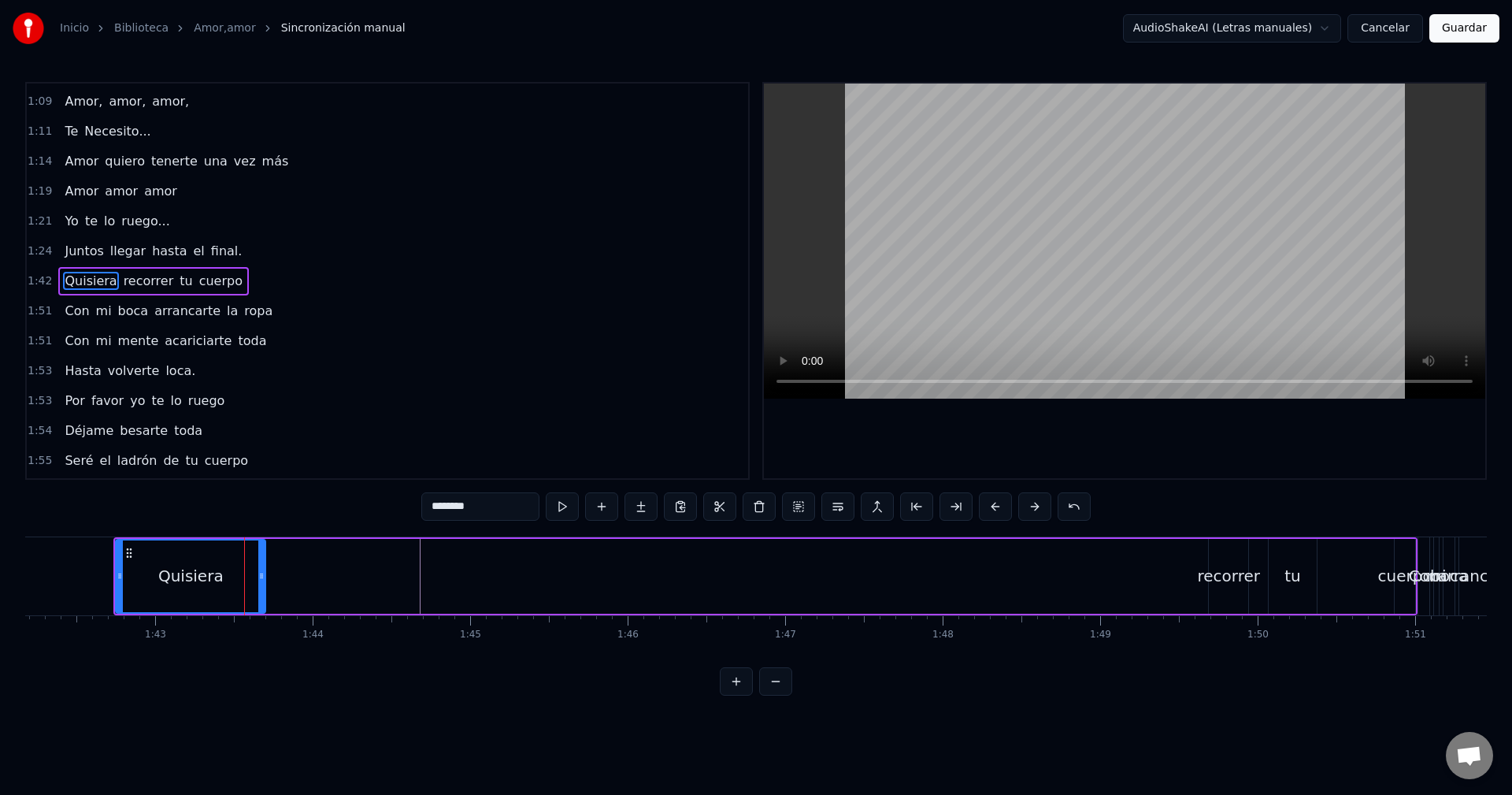
scroll to position [0, 16054]
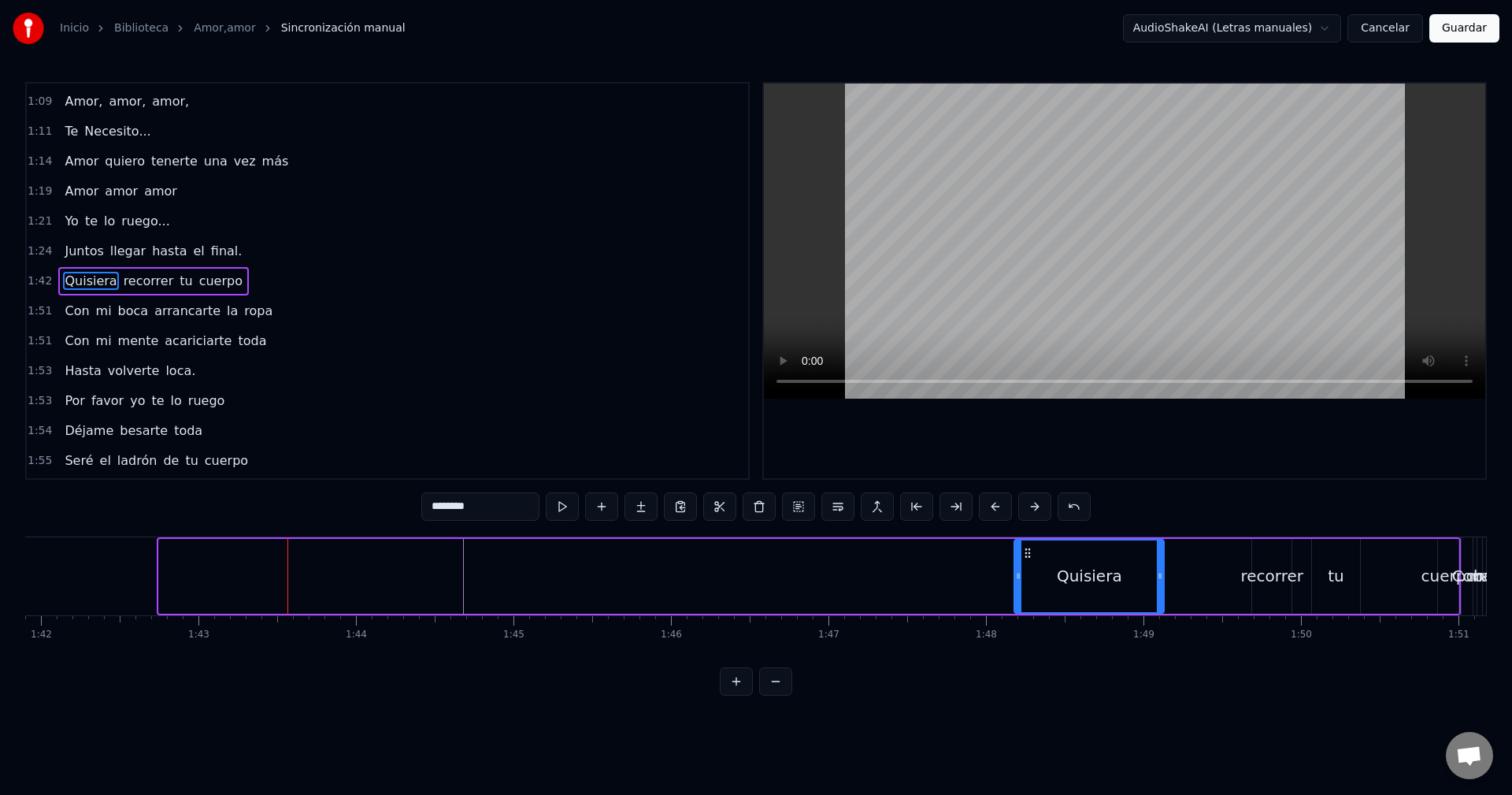
drag, startPoint x: 171, startPoint y: 552, endPoint x: 1038, endPoint y: 576, distance: 867.3
click at [1038, 581] on div "Quisiera" at bounding box center [1090, 575] width 148 height 71
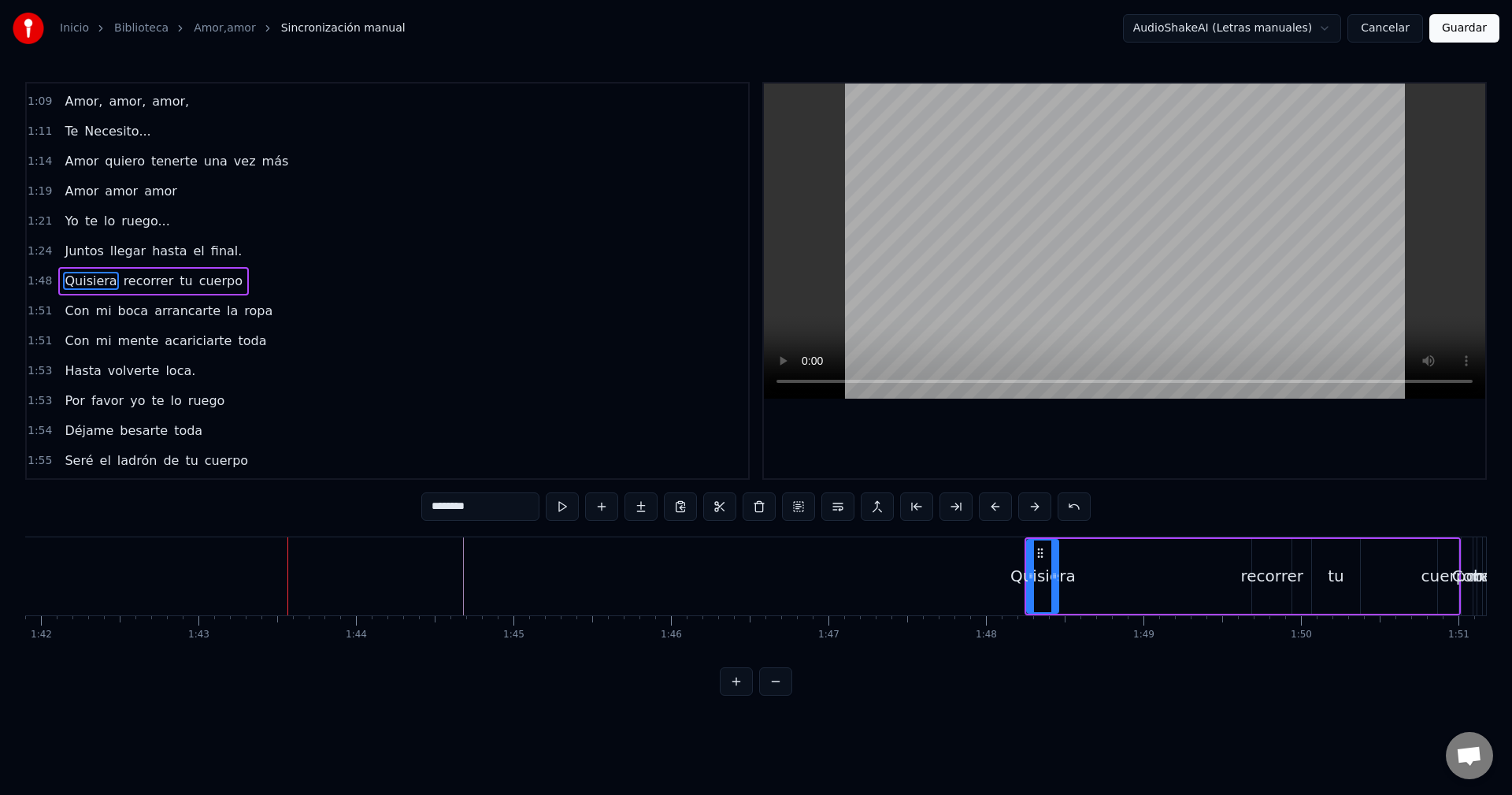
drag, startPoint x: 1173, startPoint y: 573, endPoint x: 1056, endPoint y: 582, distance: 117.3
click at [1056, 582] on div at bounding box center [1055, 575] width 7 height 71
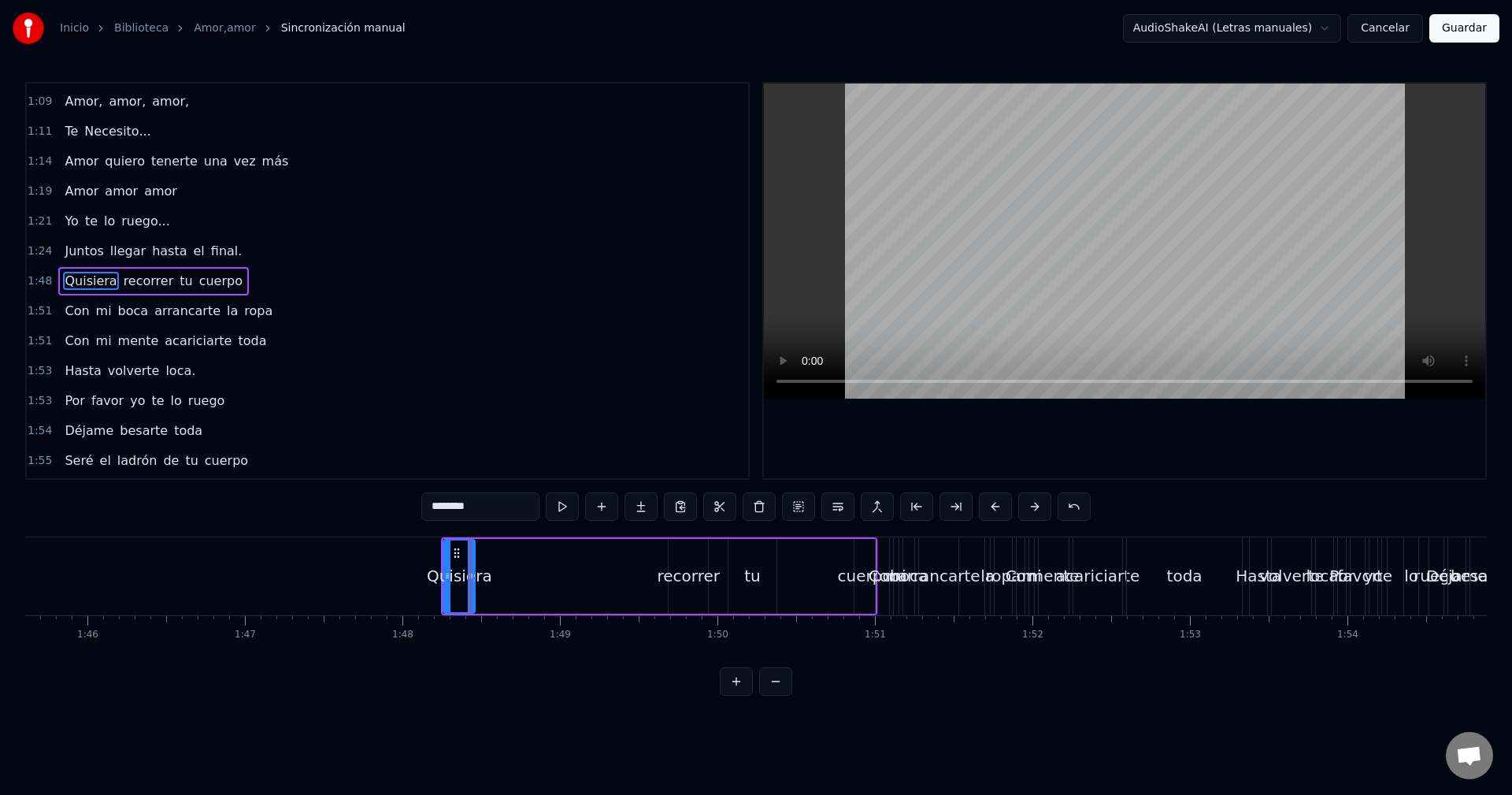
scroll to position [0, 16622]
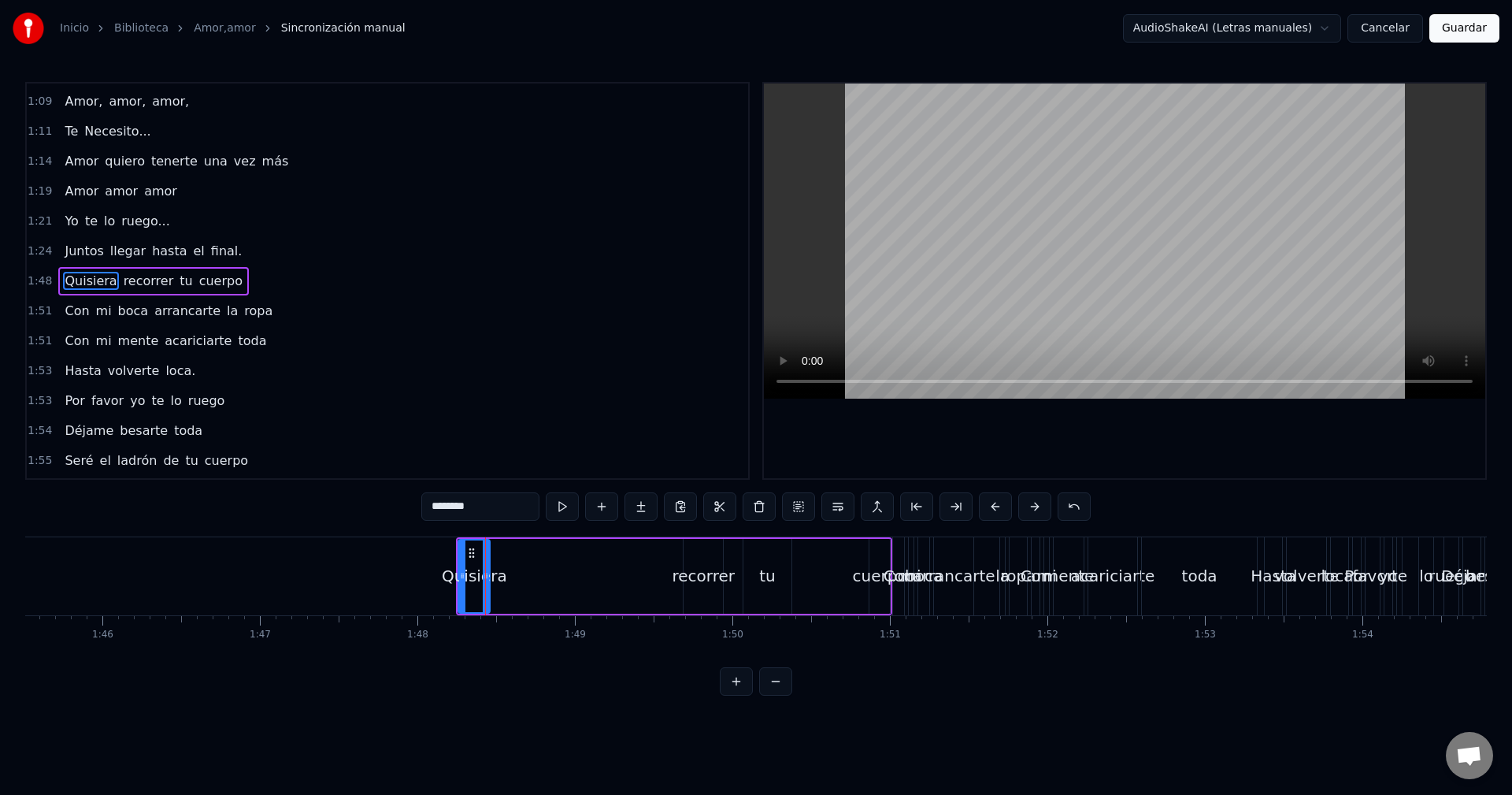
click at [861, 581] on div "cuerpo" at bounding box center [880, 575] width 54 height 24
type input "******"
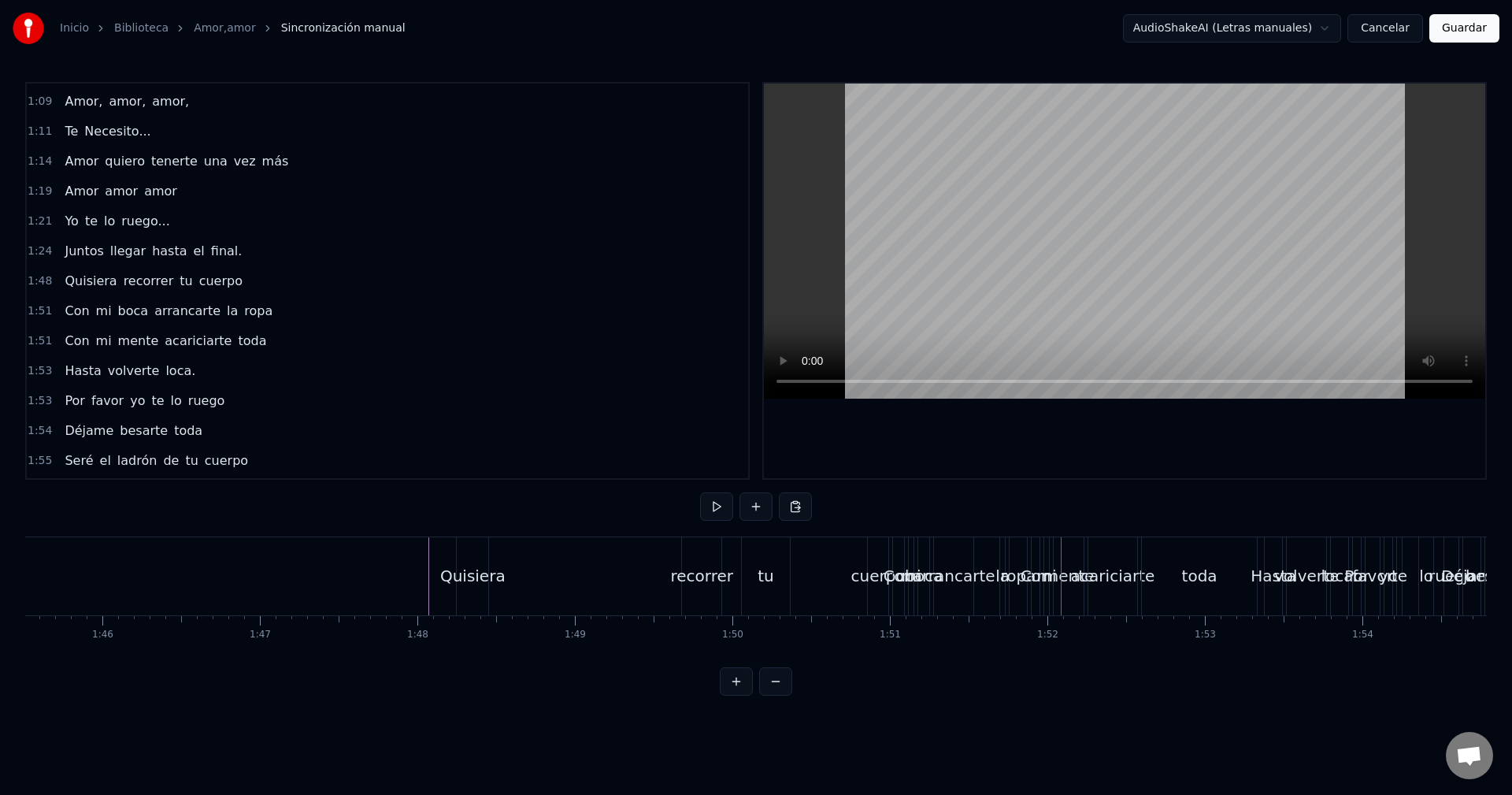
click at [82, 284] on span "Quisiera" at bounding box center [90, 281] width 55 height 18
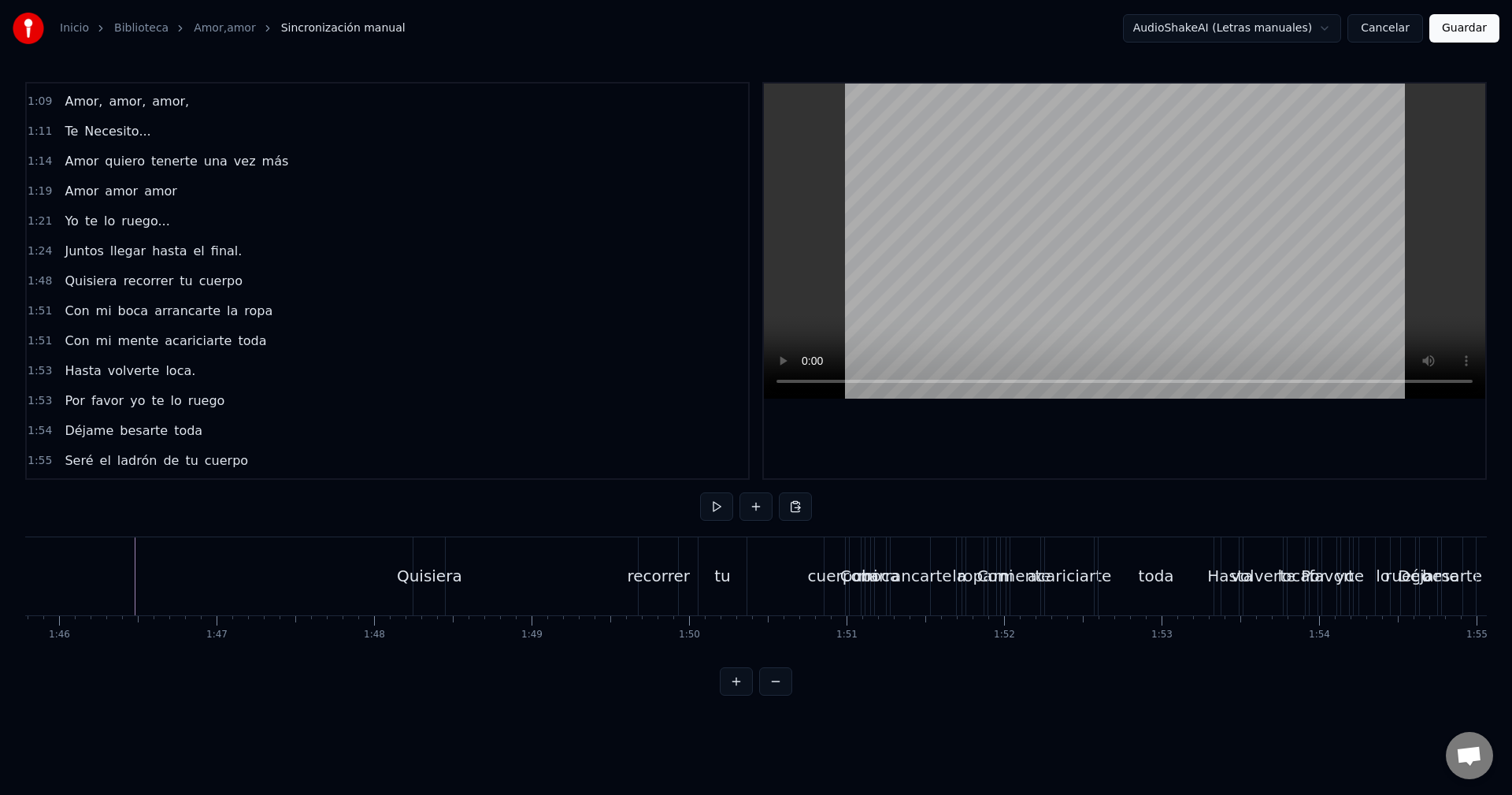
scroll to position [0, 16637]
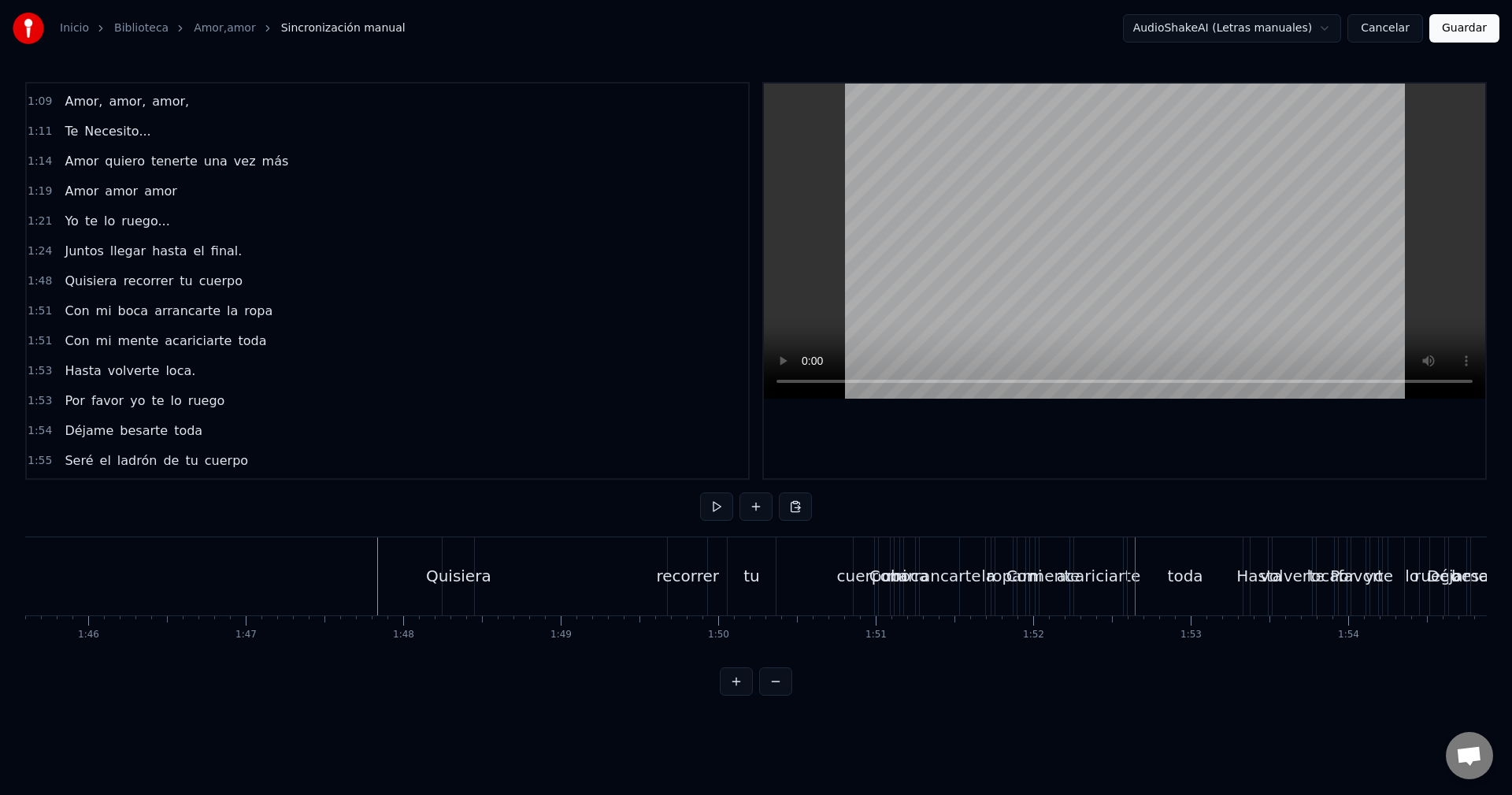
click at [227, 281] on div "1:48 Quisiera recorrer tu cuerpo" at bounding box center [387, 281] width 722 height 29
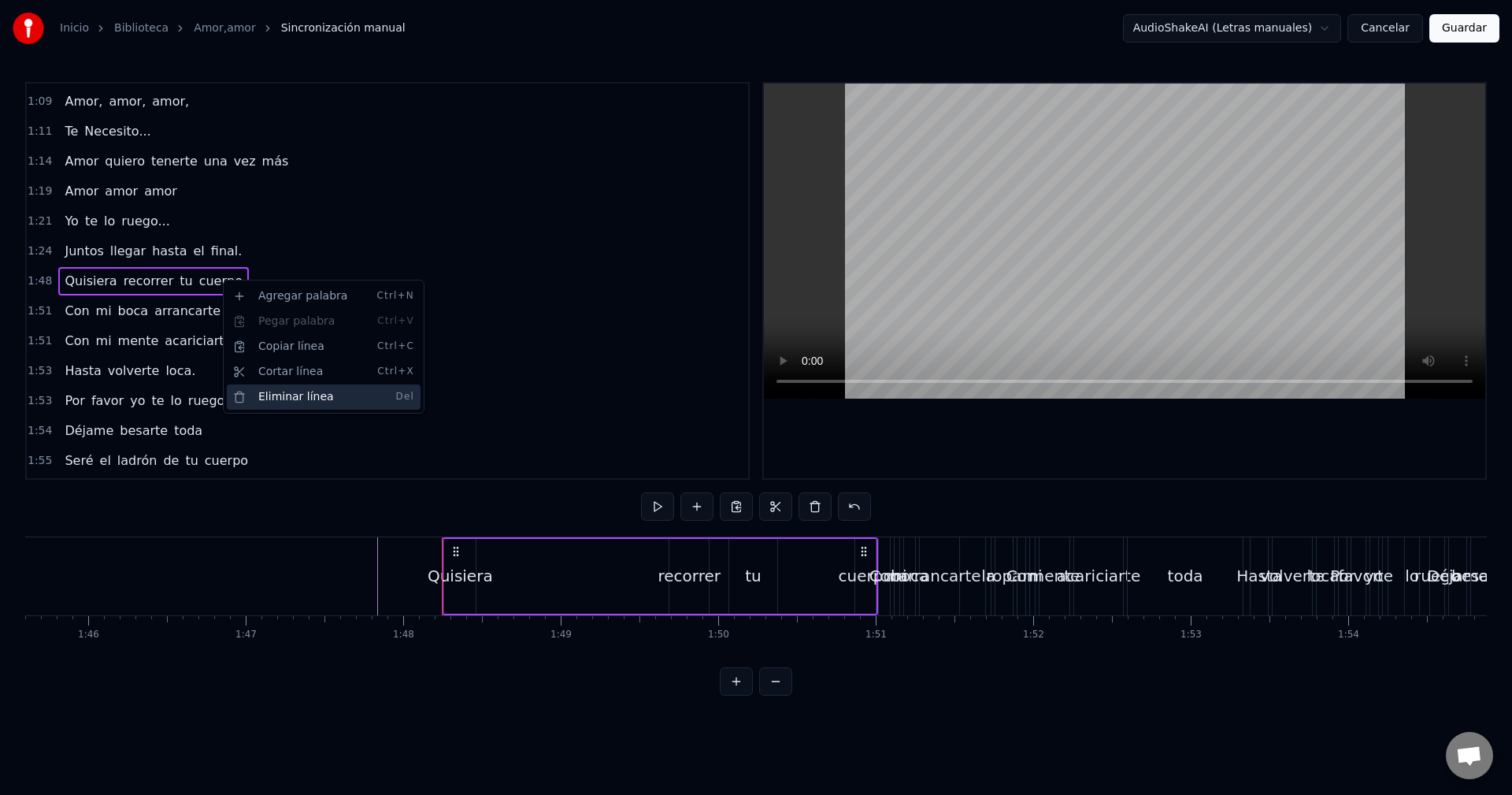
click at [282, 393] on div "Eliminar línea Del" at bounding box center [324, 397] width 194 height 26
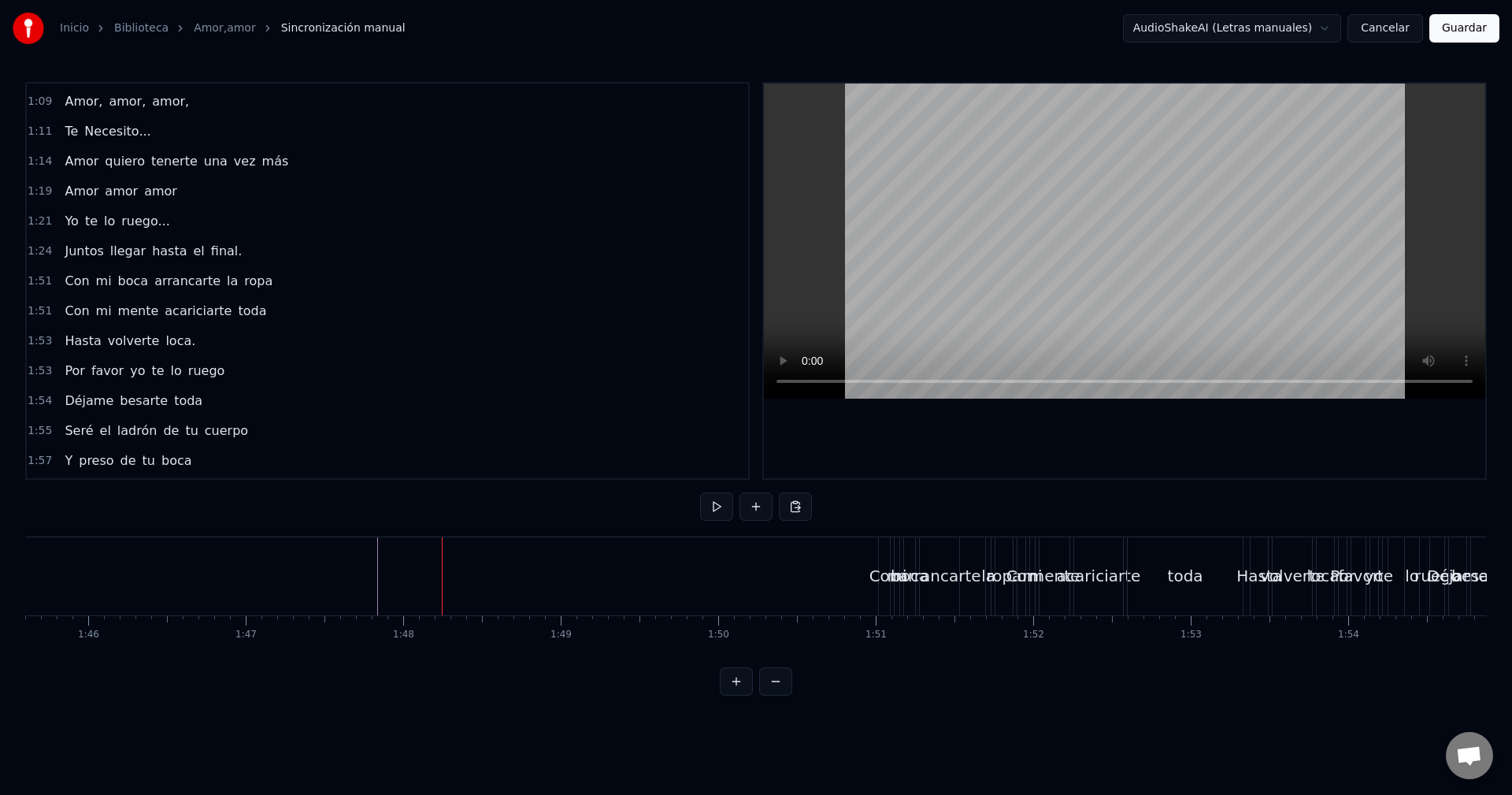
click at [76, 428] on span "Seré" at bounding box center [78, 430] width 31 height 18
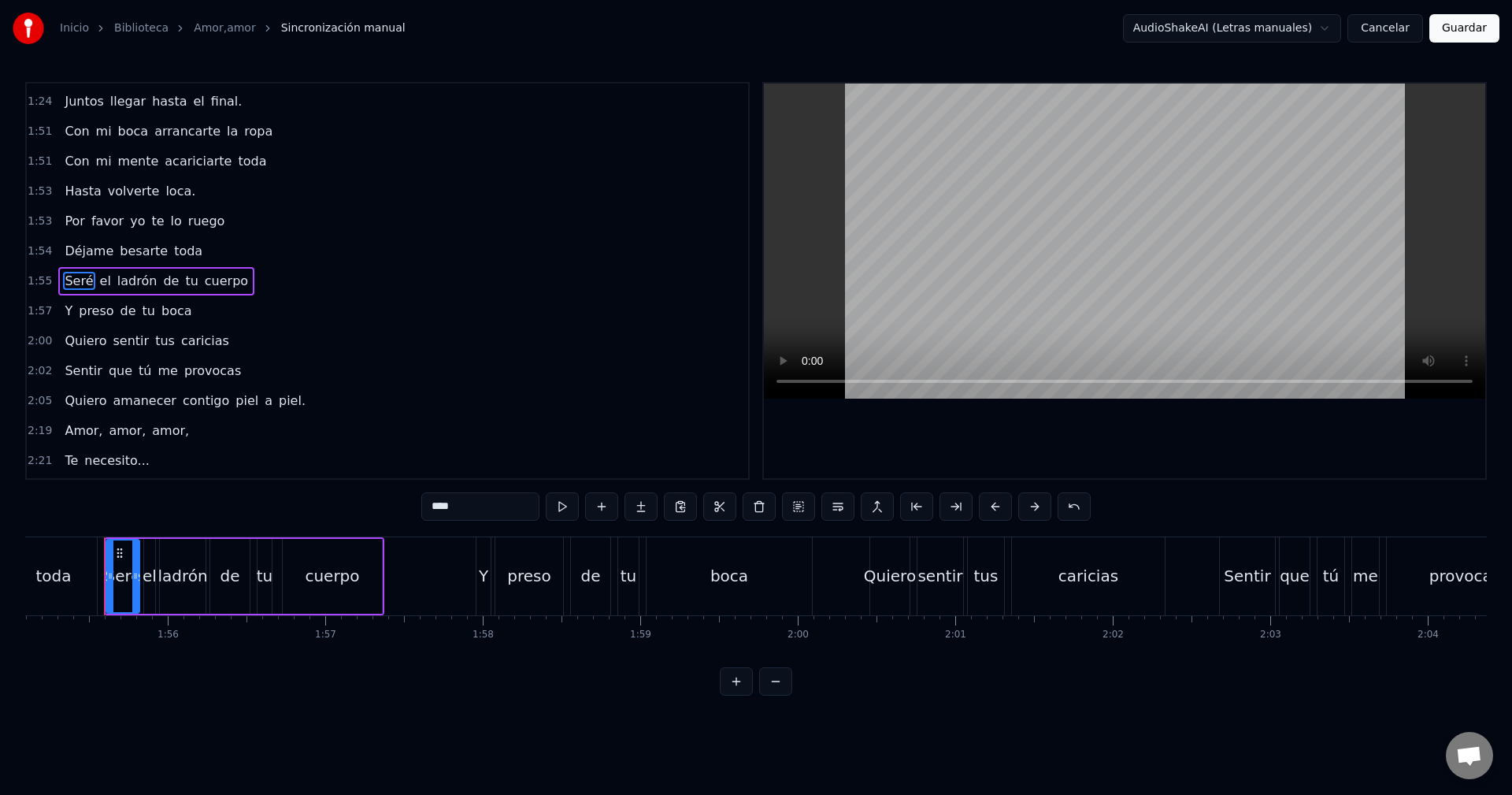
scroll to position [713, 0]
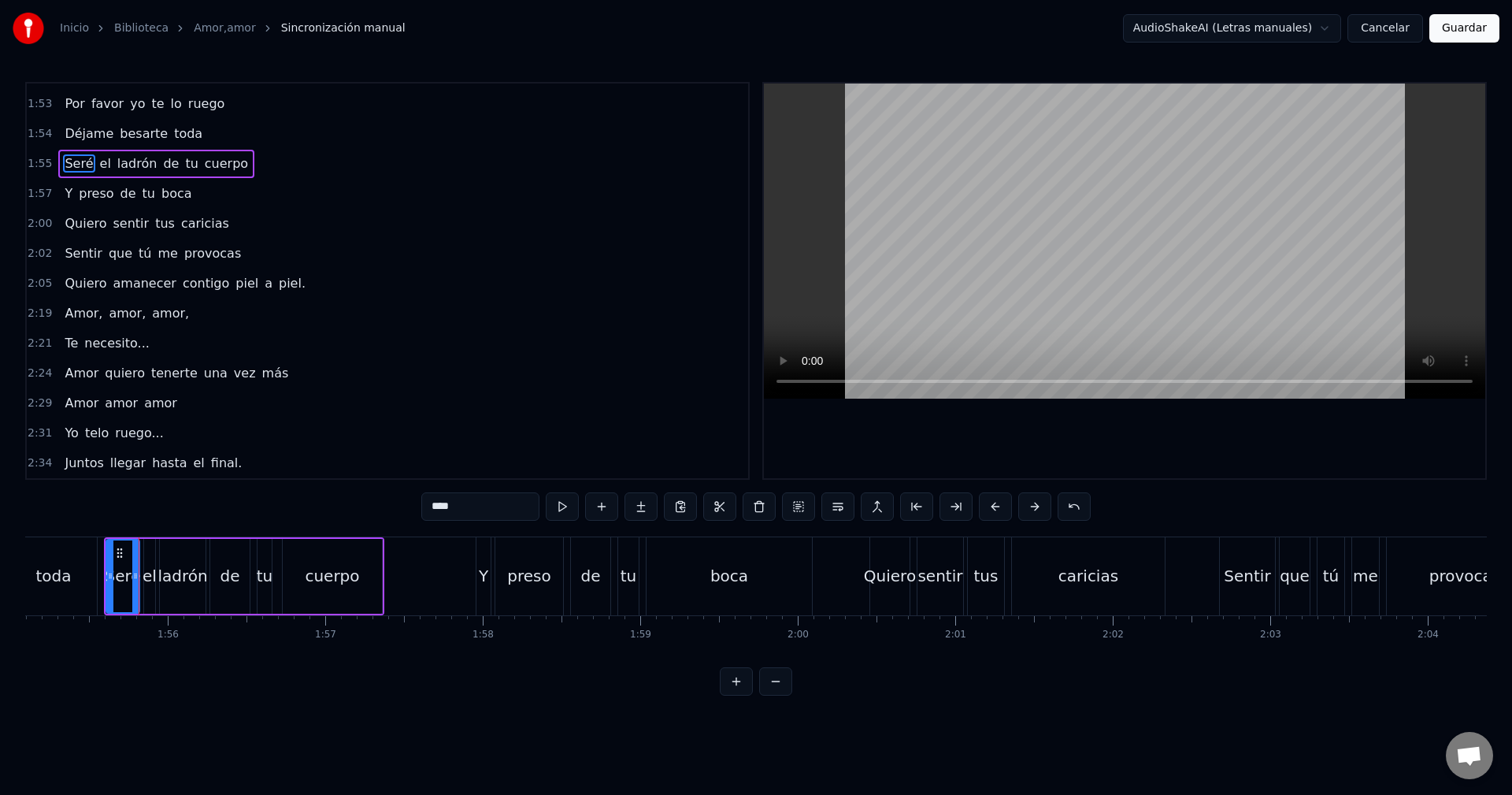
click at [89, 136] on span "Déjame" at bounding box center [88, 133] width 52 height 18
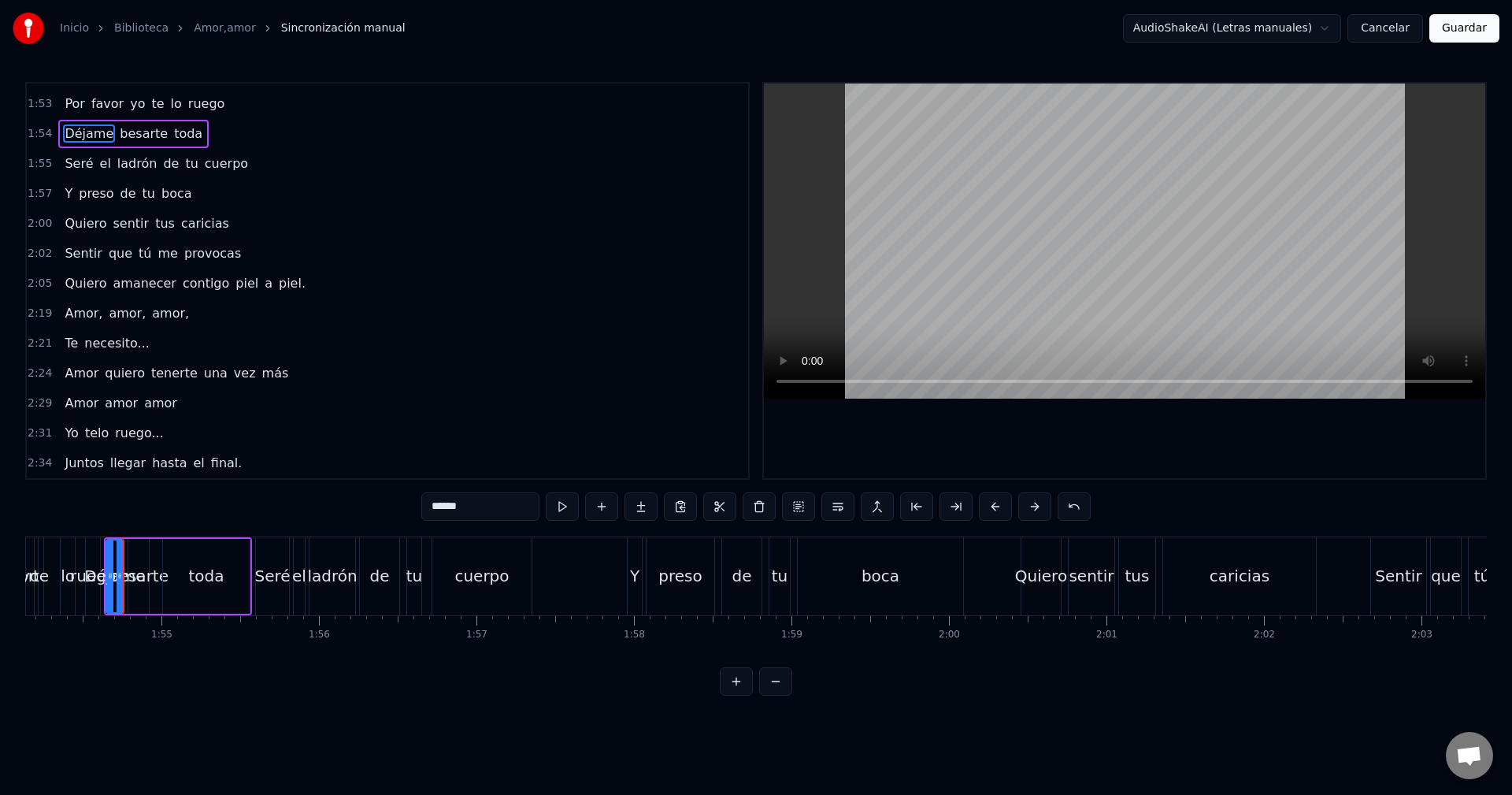
click at [126, 131] on span "besarte" at bounding box center [144, 133] width 51 height 18
click at [172, 132] on span "toda" at bounding box center [187, 133] width 31 height 18
type input "****"
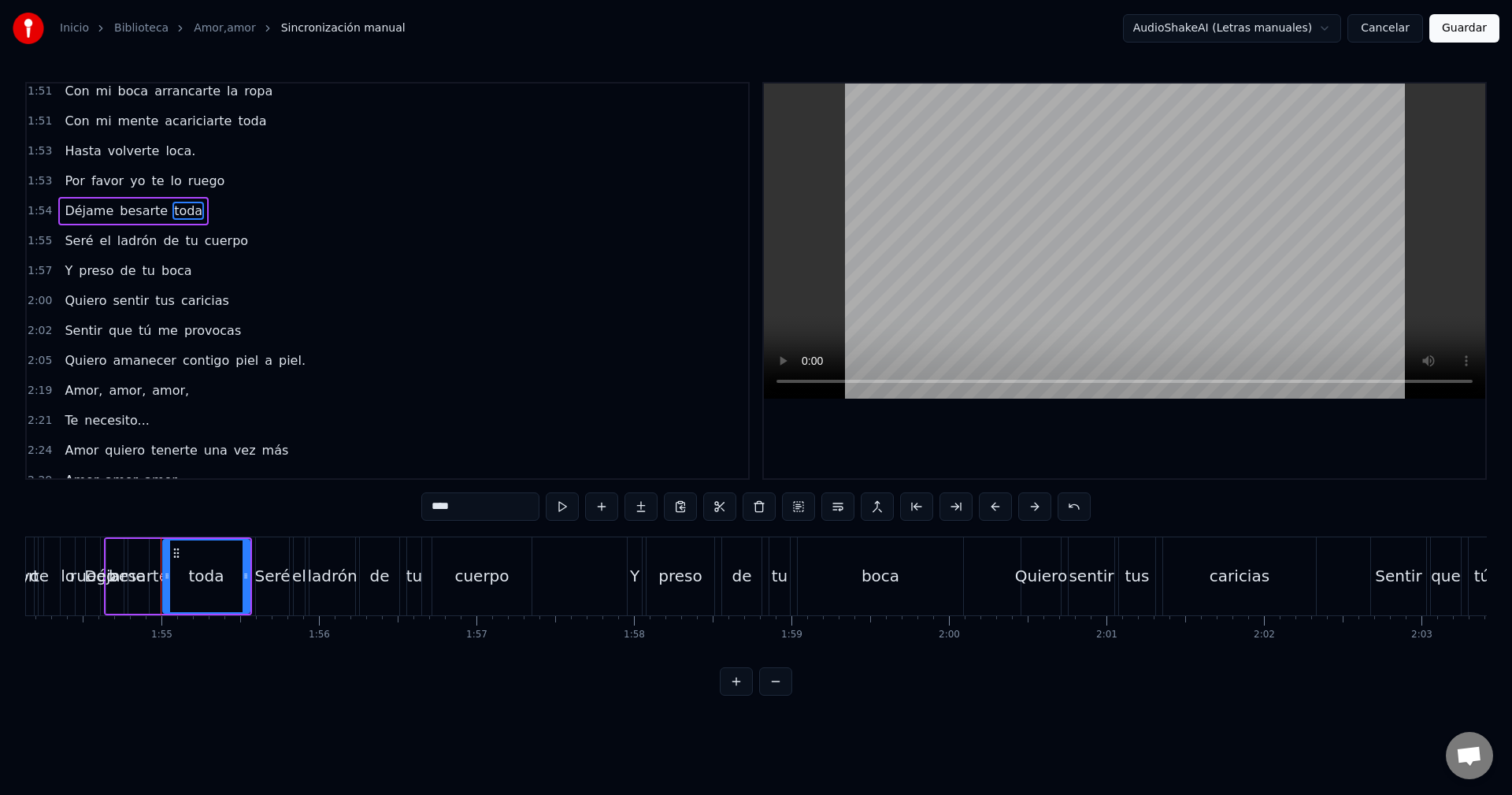
scroll to position [566, 0]
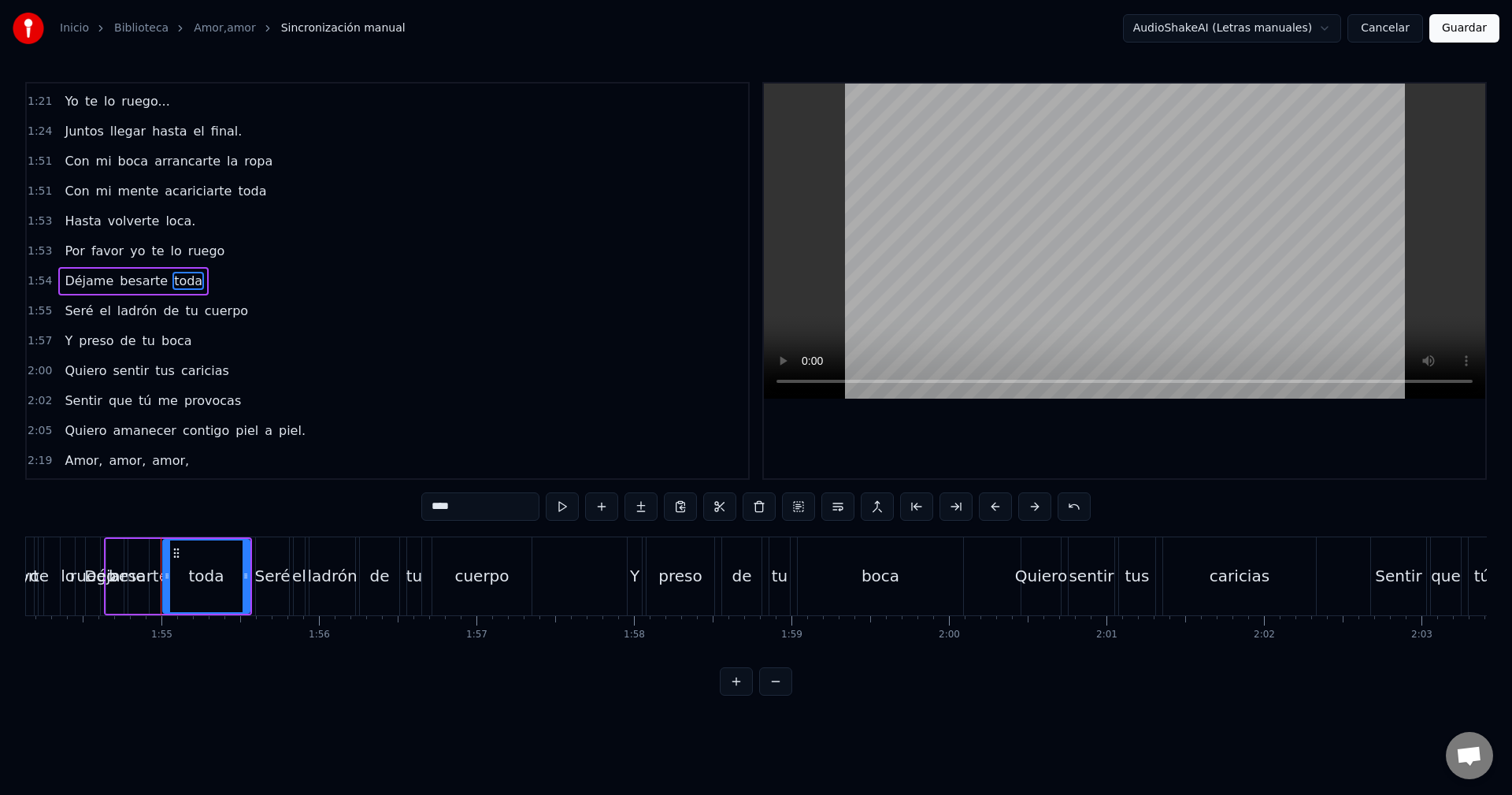
click at [52, 562] on div "Por favor yo te lo ruego" at bounding box center [48, 576] width 110 height 78
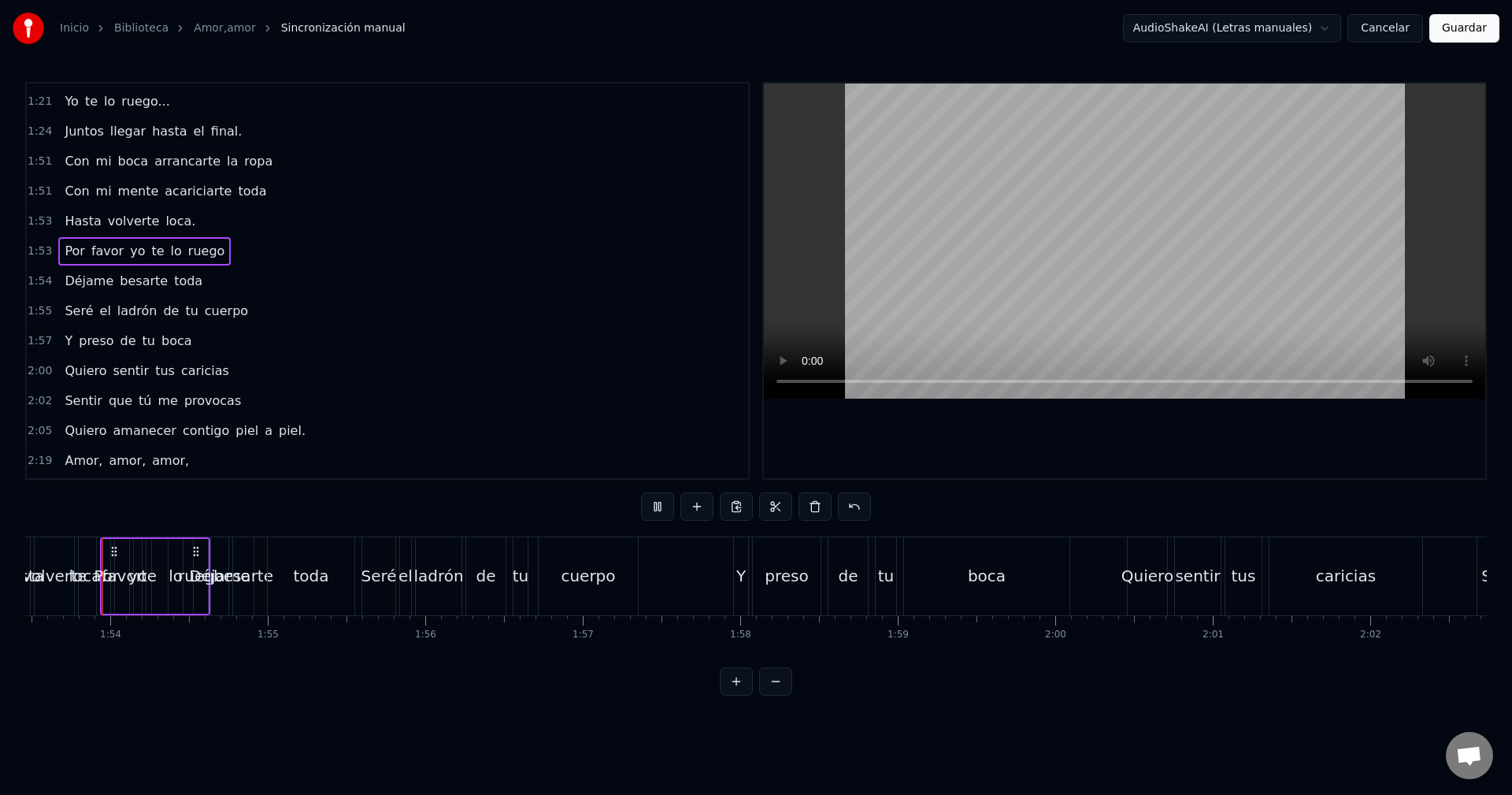
scroll to position [0, 17871]
click at [80, 218] on span "Hasta" at bounding box center [82, 221] width 39 height 18
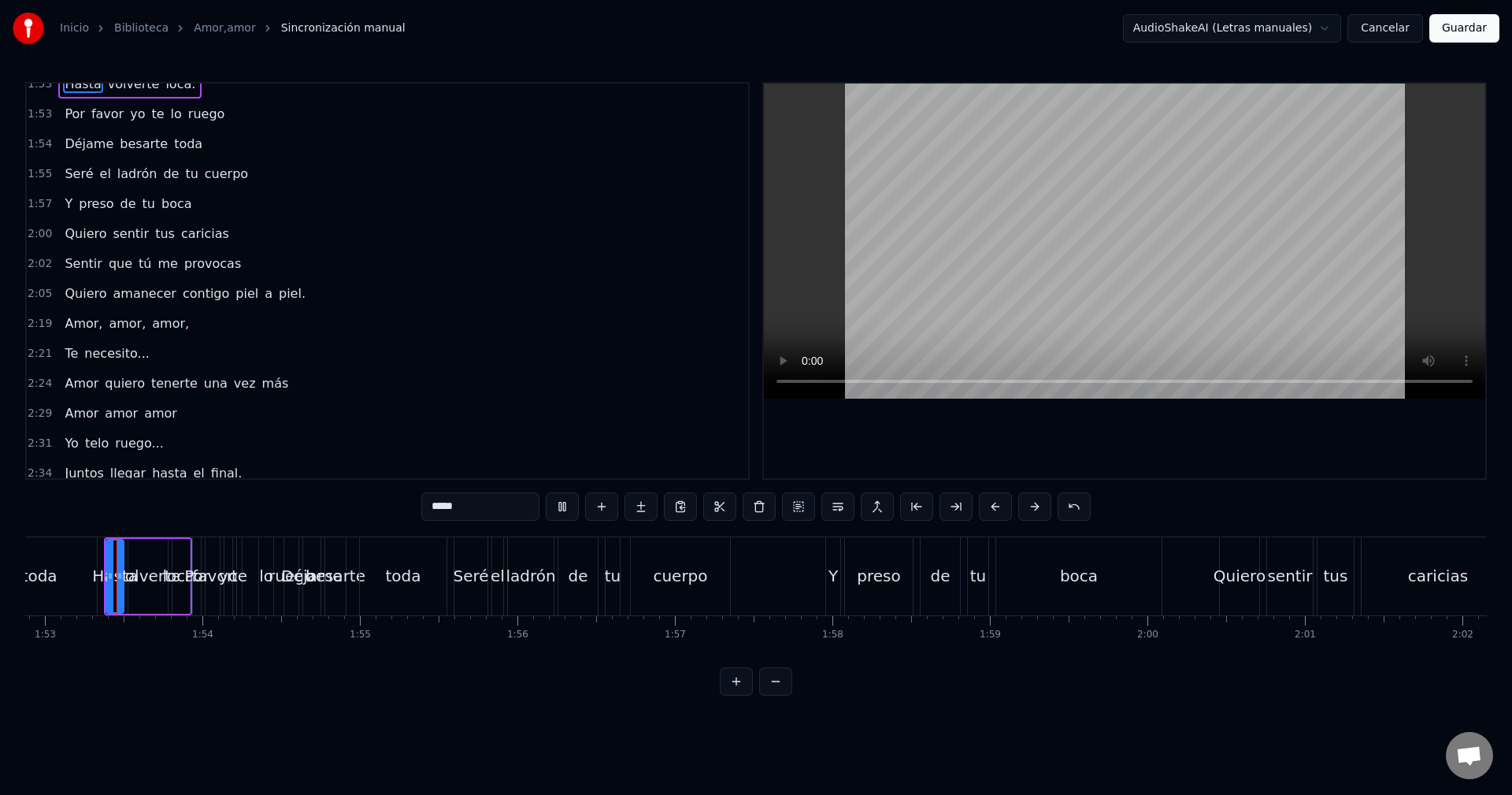
scroll to position [713, 0]
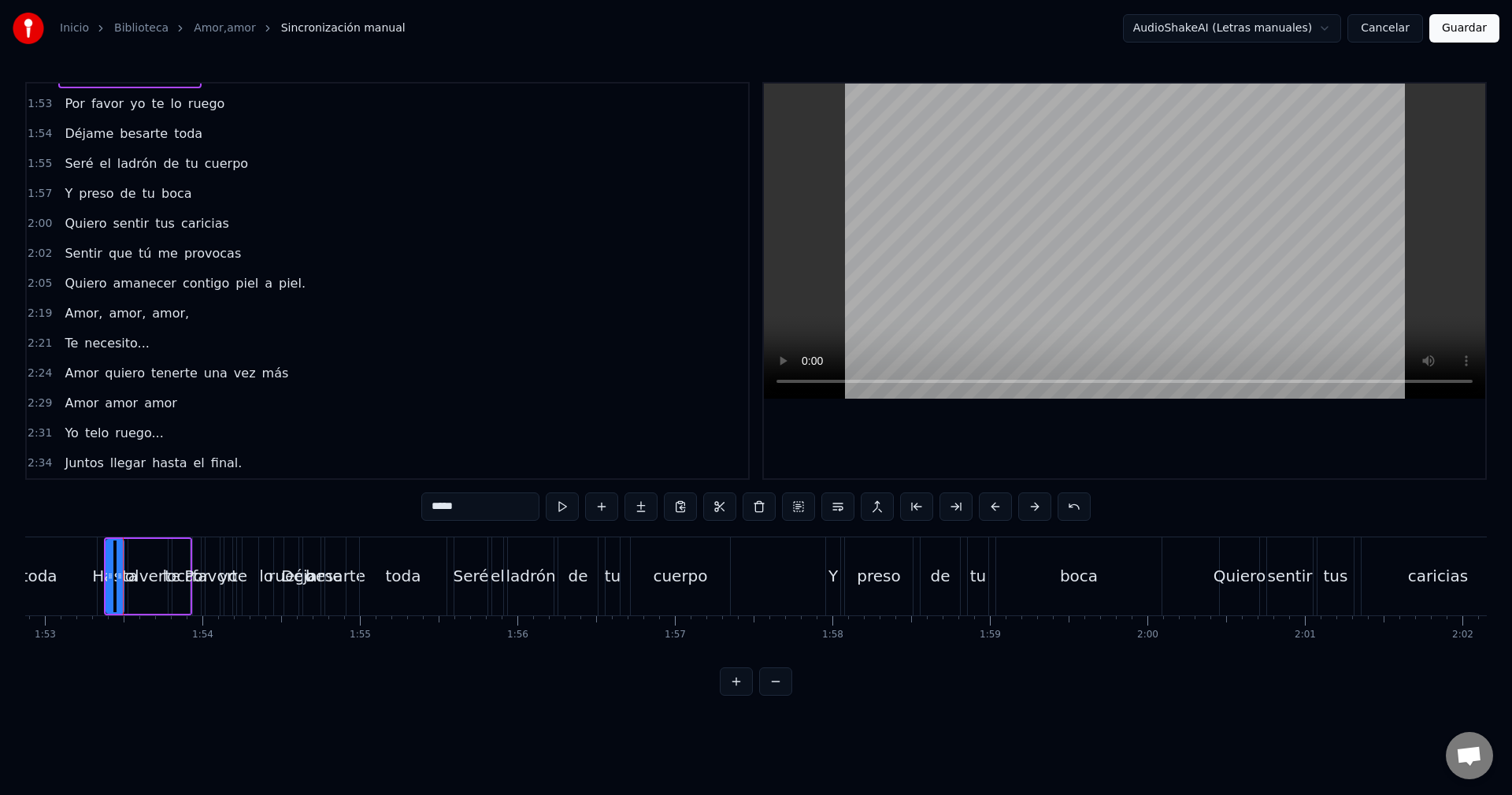
drag, startPoint x: 354, startPoint y: 351, endPoint x: 428, endPoint y: 350, distance: 74.0
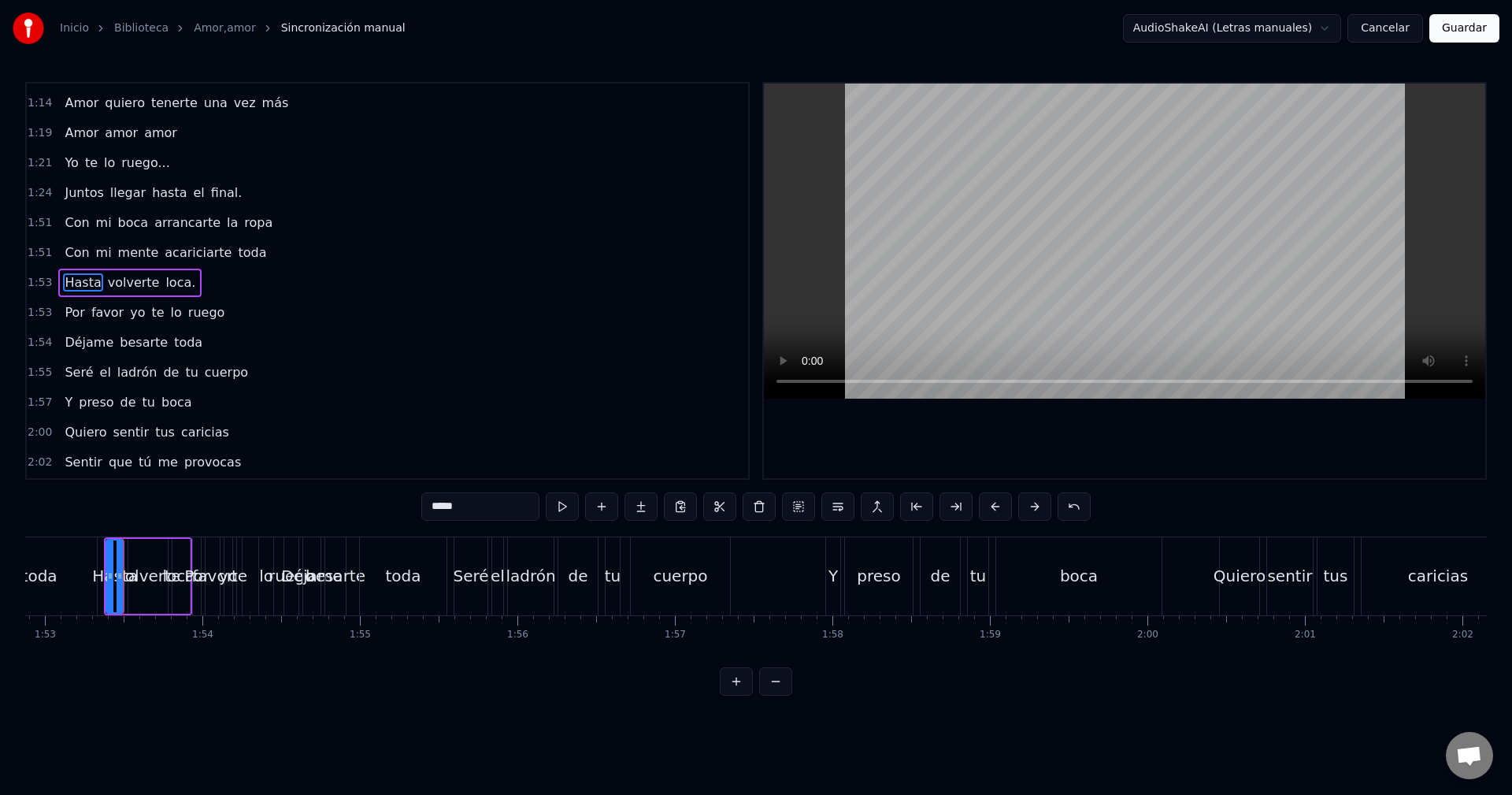
scroll to position [476, 0]
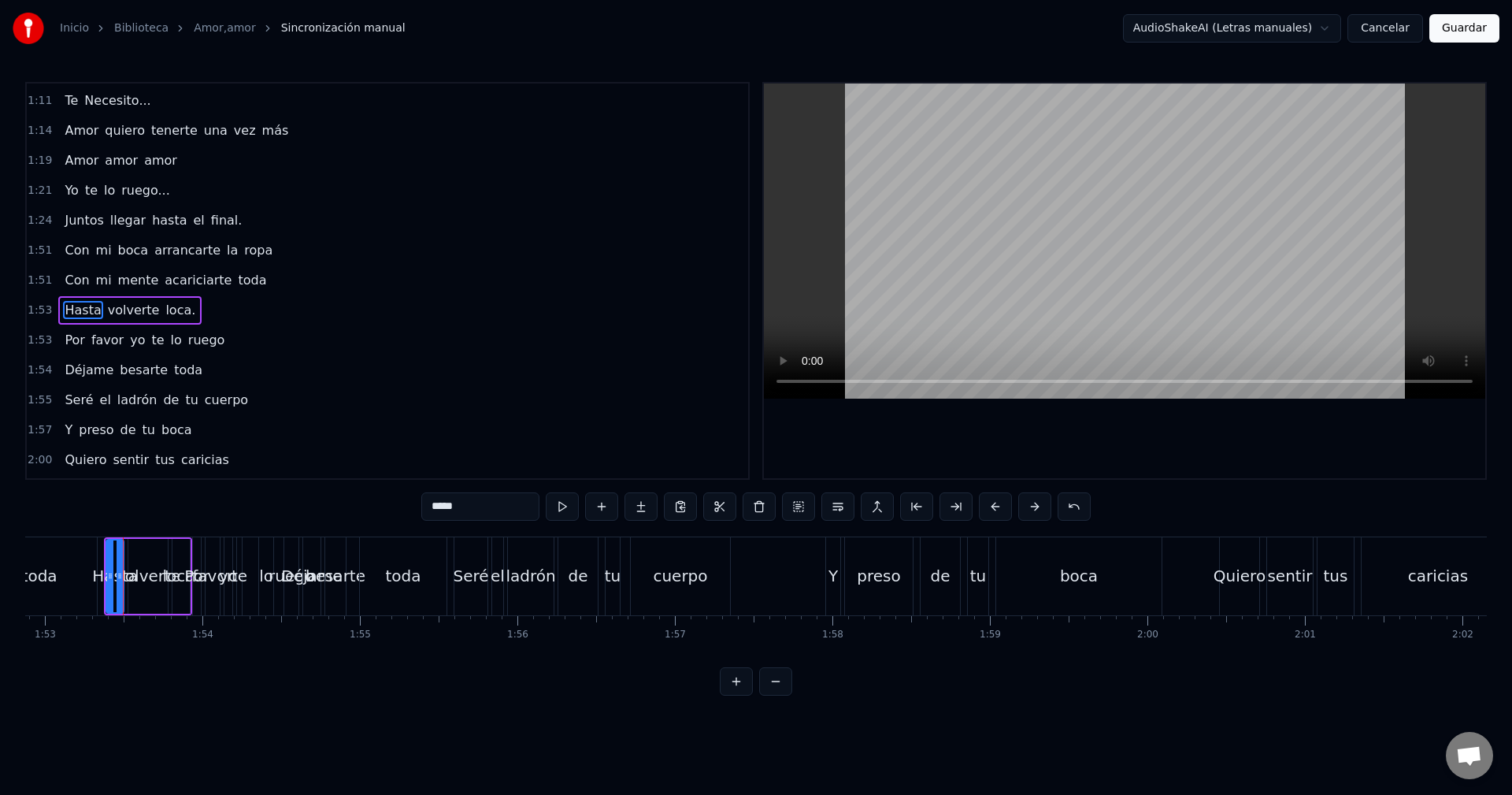
click at [215, 262] on div "Con mi boca arrancarte la ropa" at bounding box center [168, 251] width 221 height 29
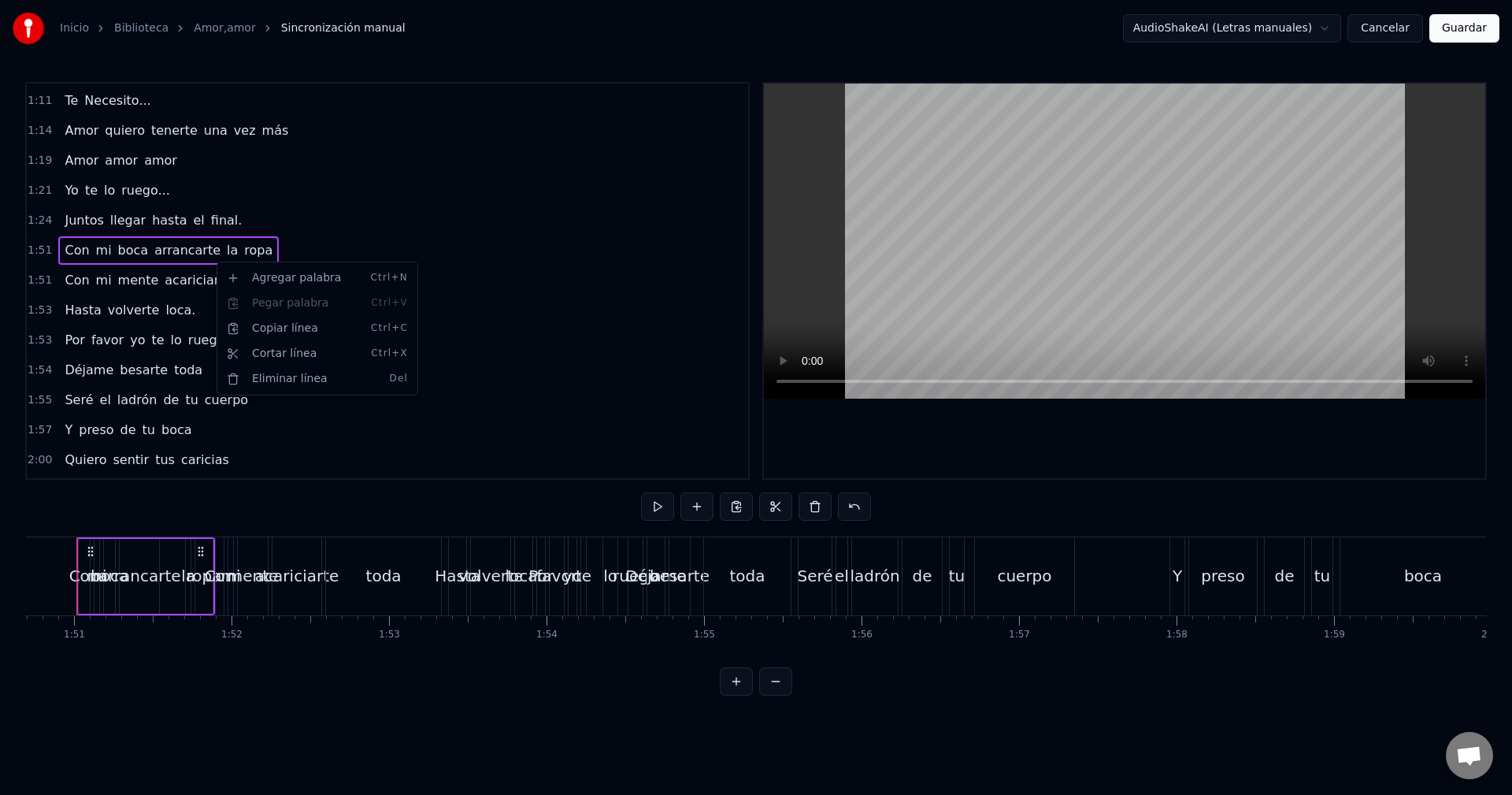
scroll to position [0, 17412]
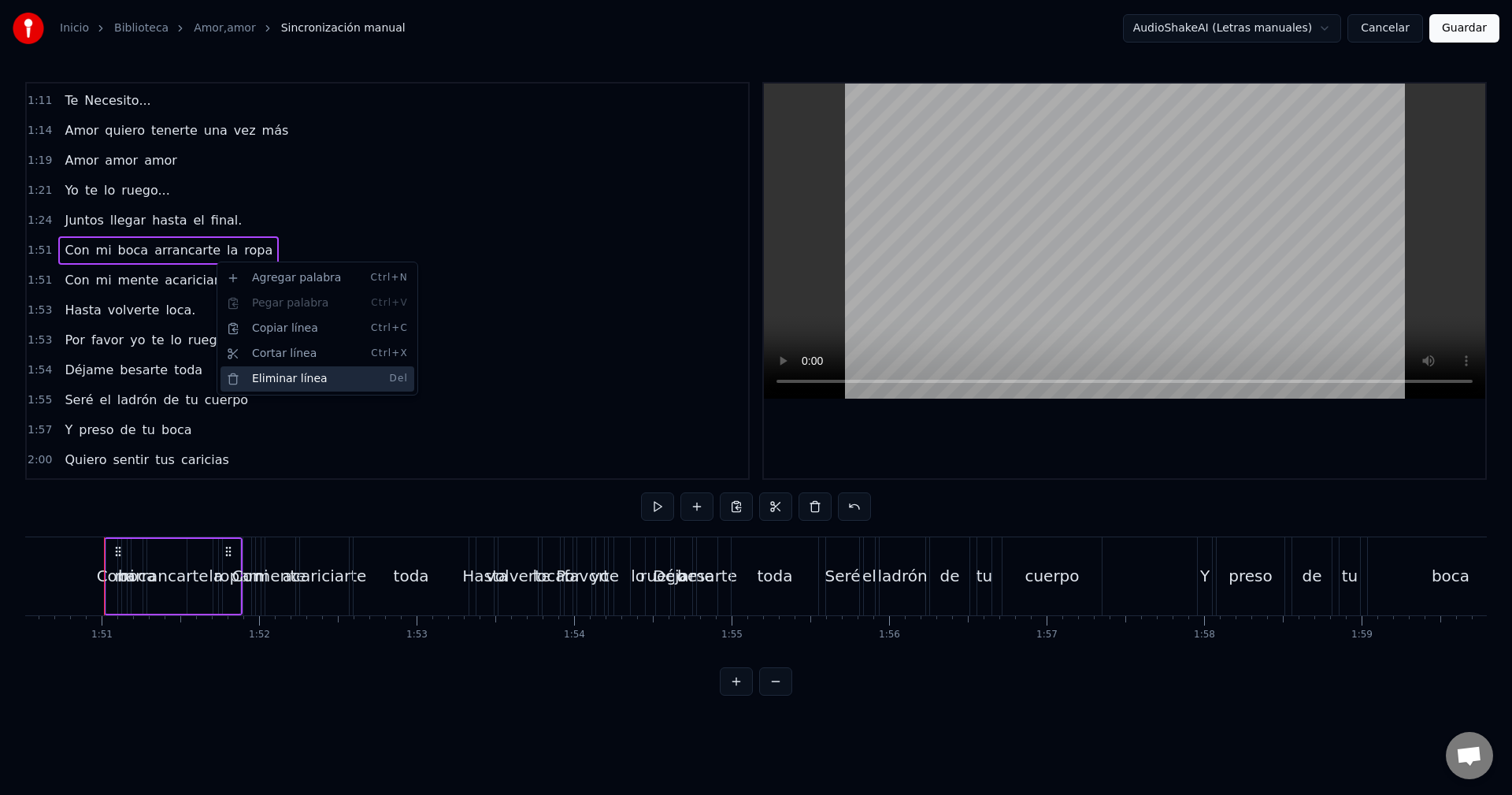
click at [286, 377] on div "Eliminar línea Del" at bounding box center [318, 378] width 194 height 26
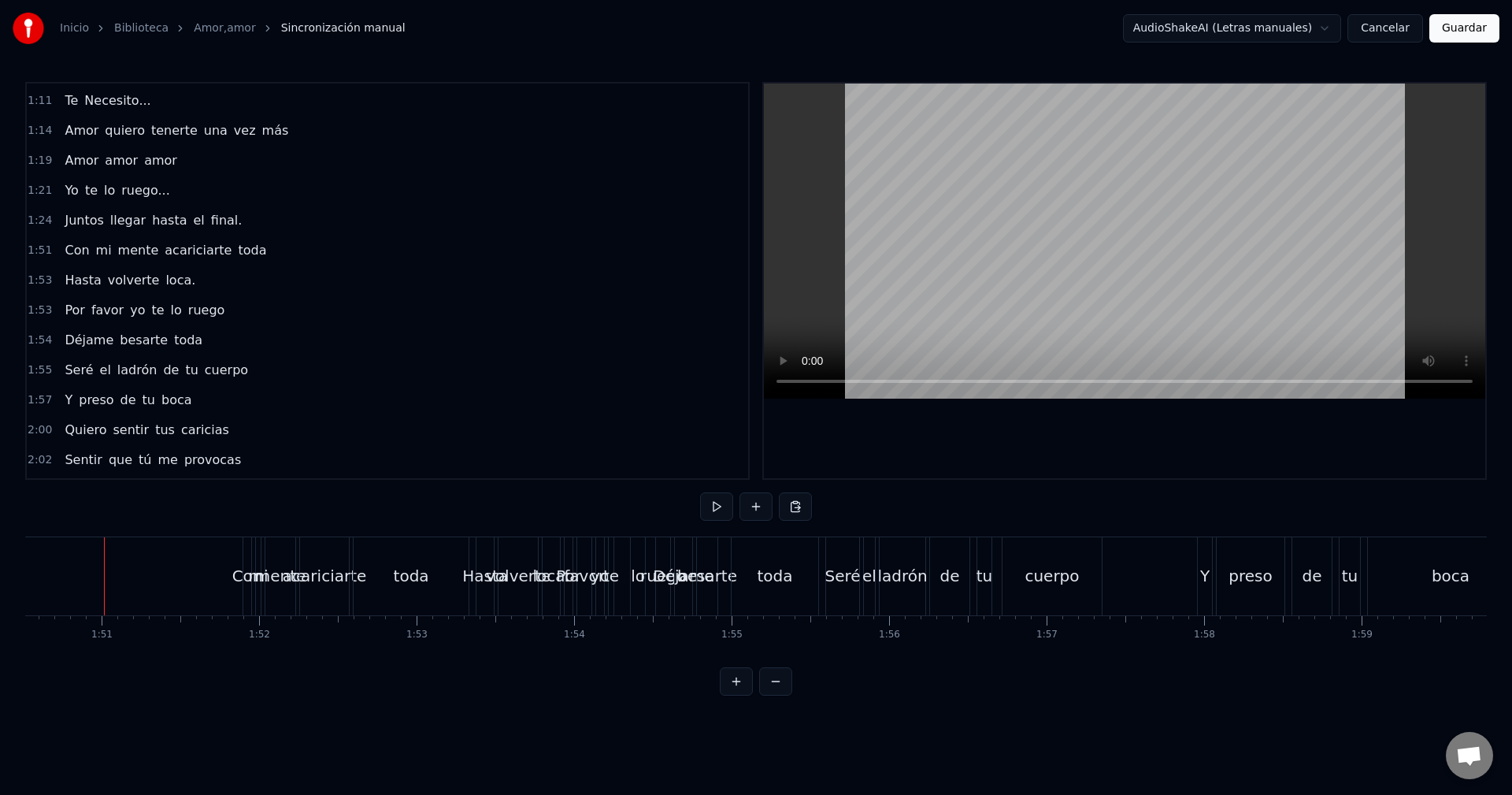
click at [210, 259] on div "Con mi mente acariciarte toda" at bounding box center [165, 251] width 214 height 29
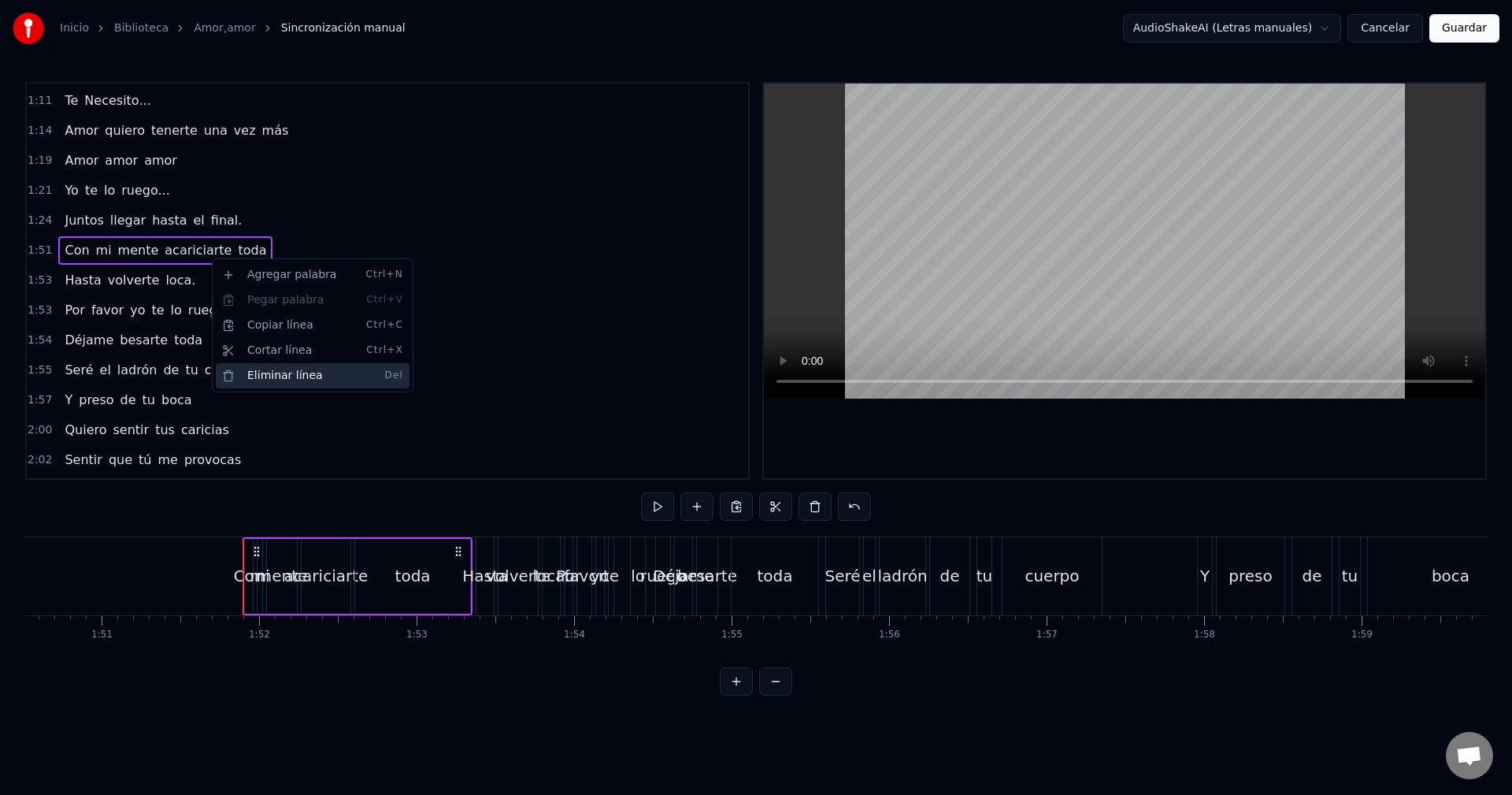
click at [262, 377] on div "Eliminar línea Del" at bounding box center [313, 376] width 194 height 26
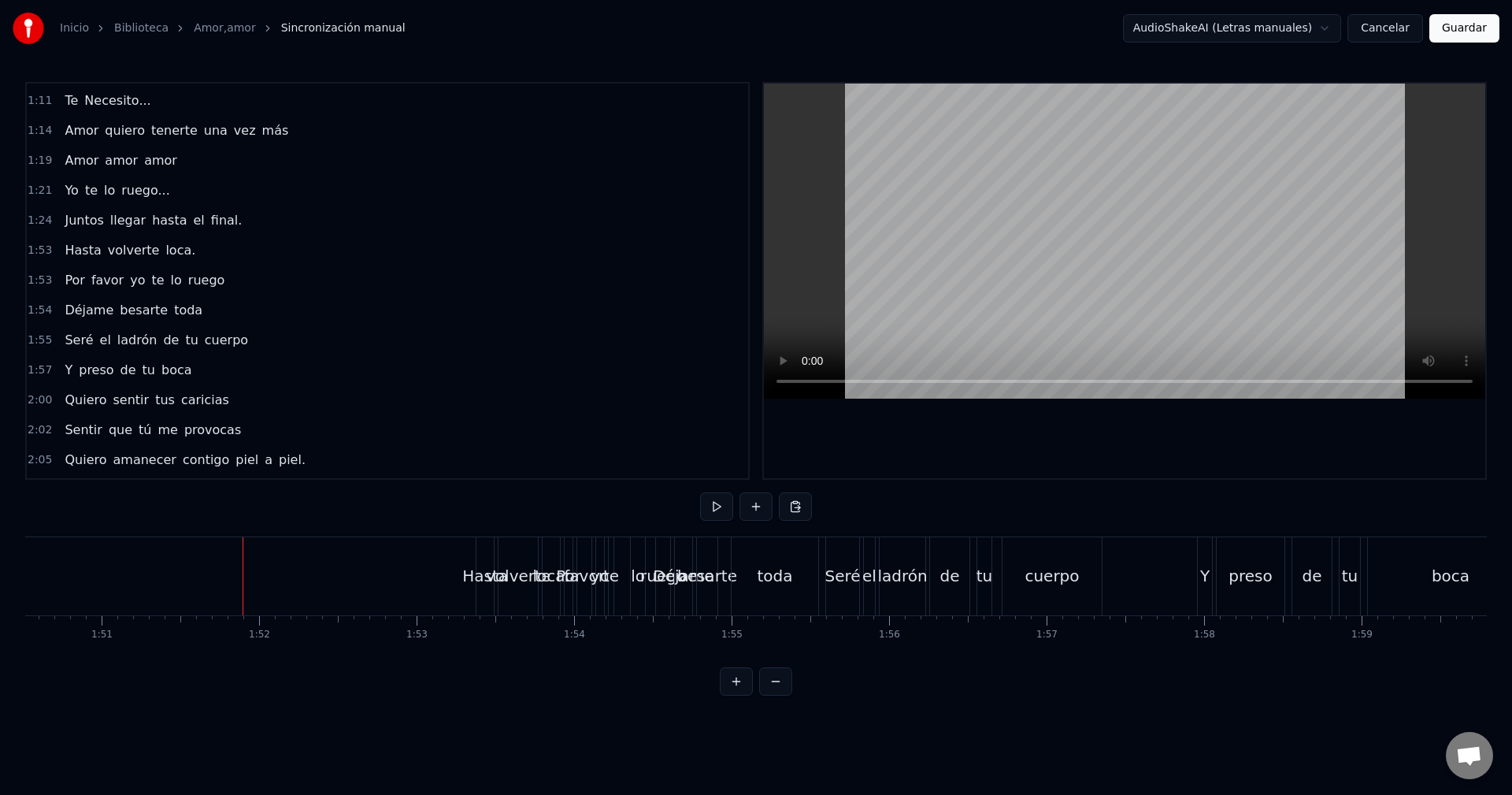
click at [126, 250] on span "volverte" at bounding box center [134, 249] width 55 height 18
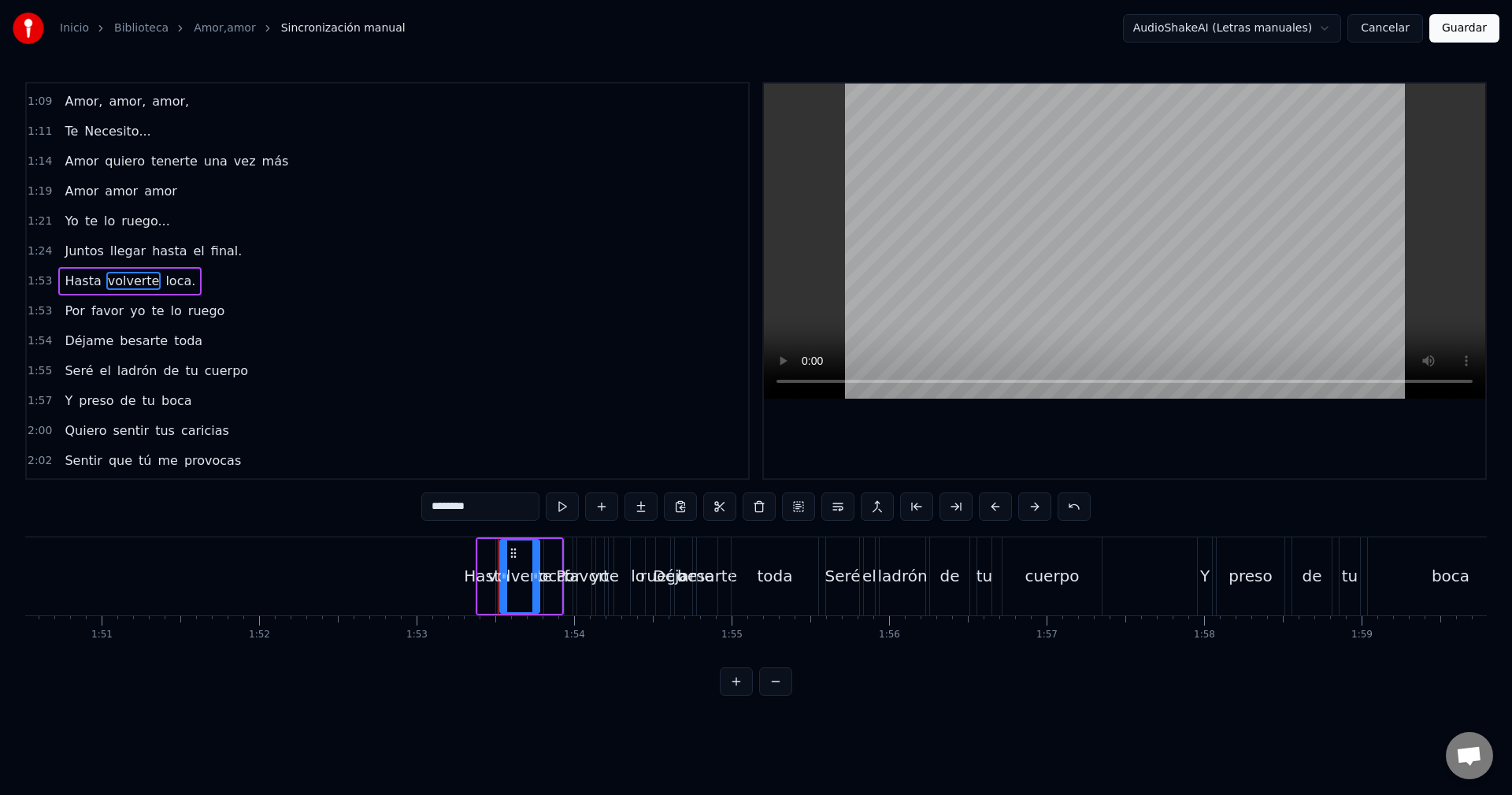
click at [85, 282] on span "Hasta" at bounding box center [82, 281] width 39 height 18
type input "*****"
click at [223, 250] on div "Juntos llegar hasta el final." at bounding box center [153, 251] width 190 height 29
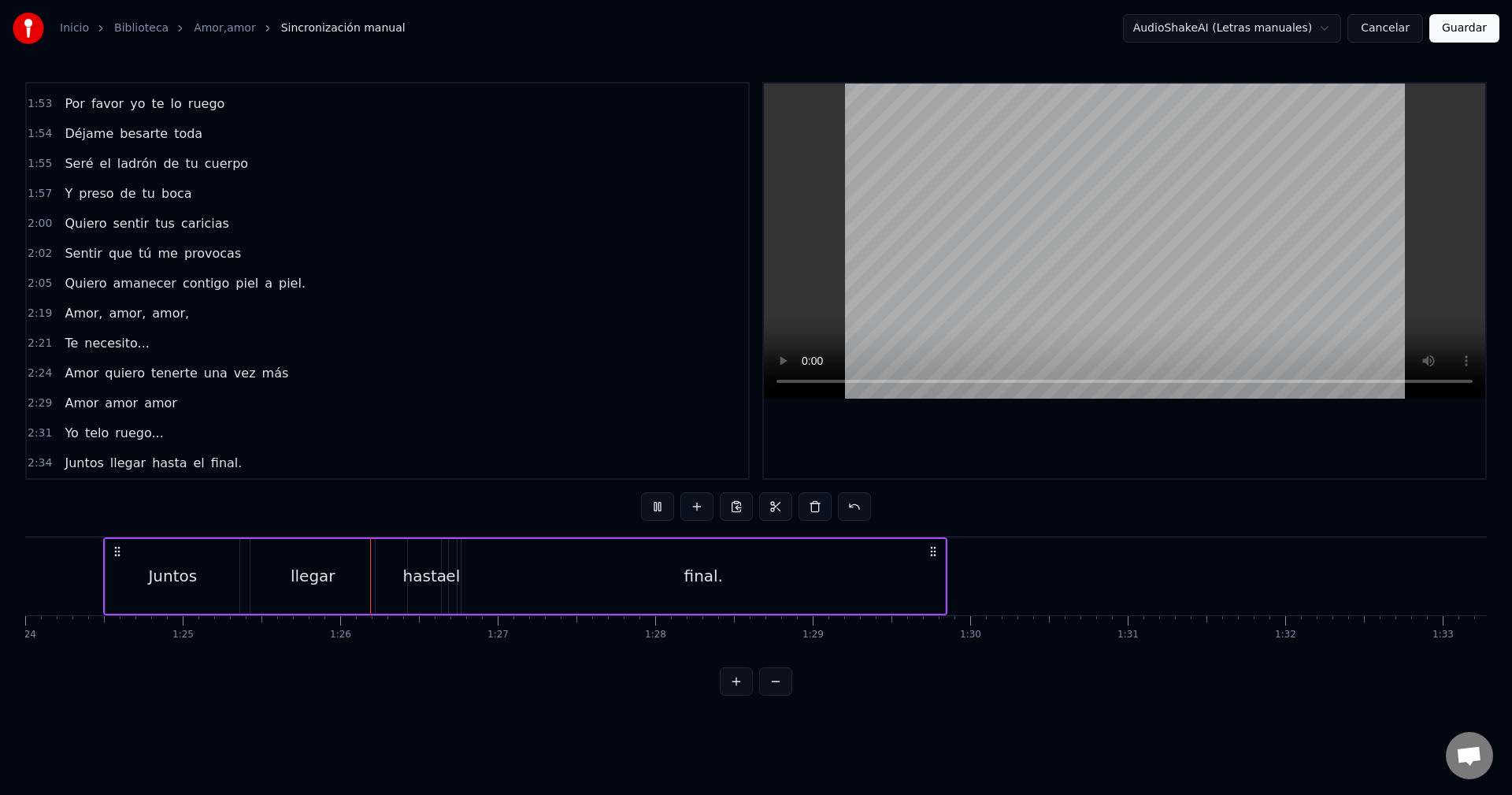
scroll to position [0, 12489]
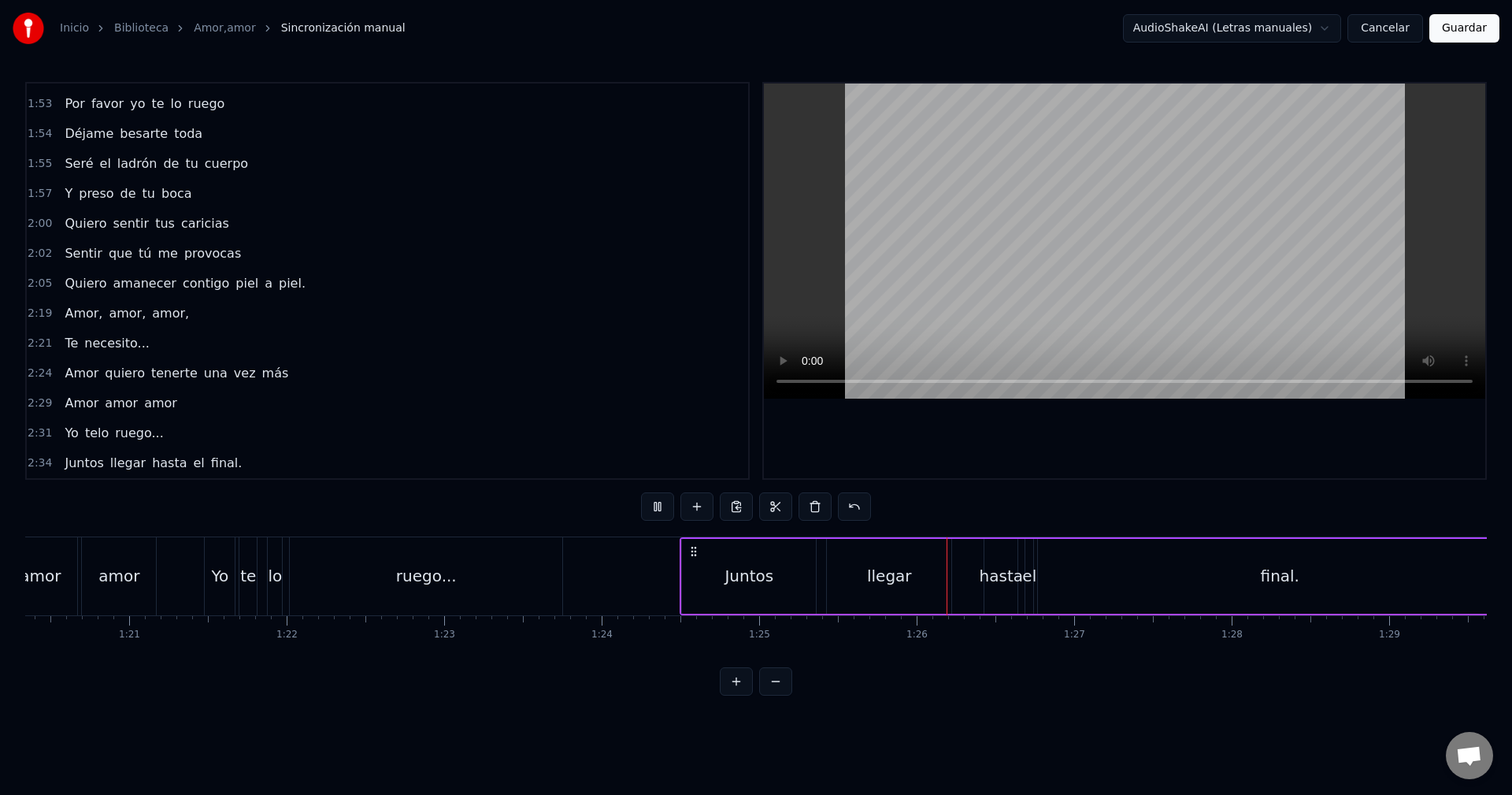
drag, startPoint x: 1322, startPoint y: 647, endPoint x: 1084, endPoint y: 615, distance: 240.1
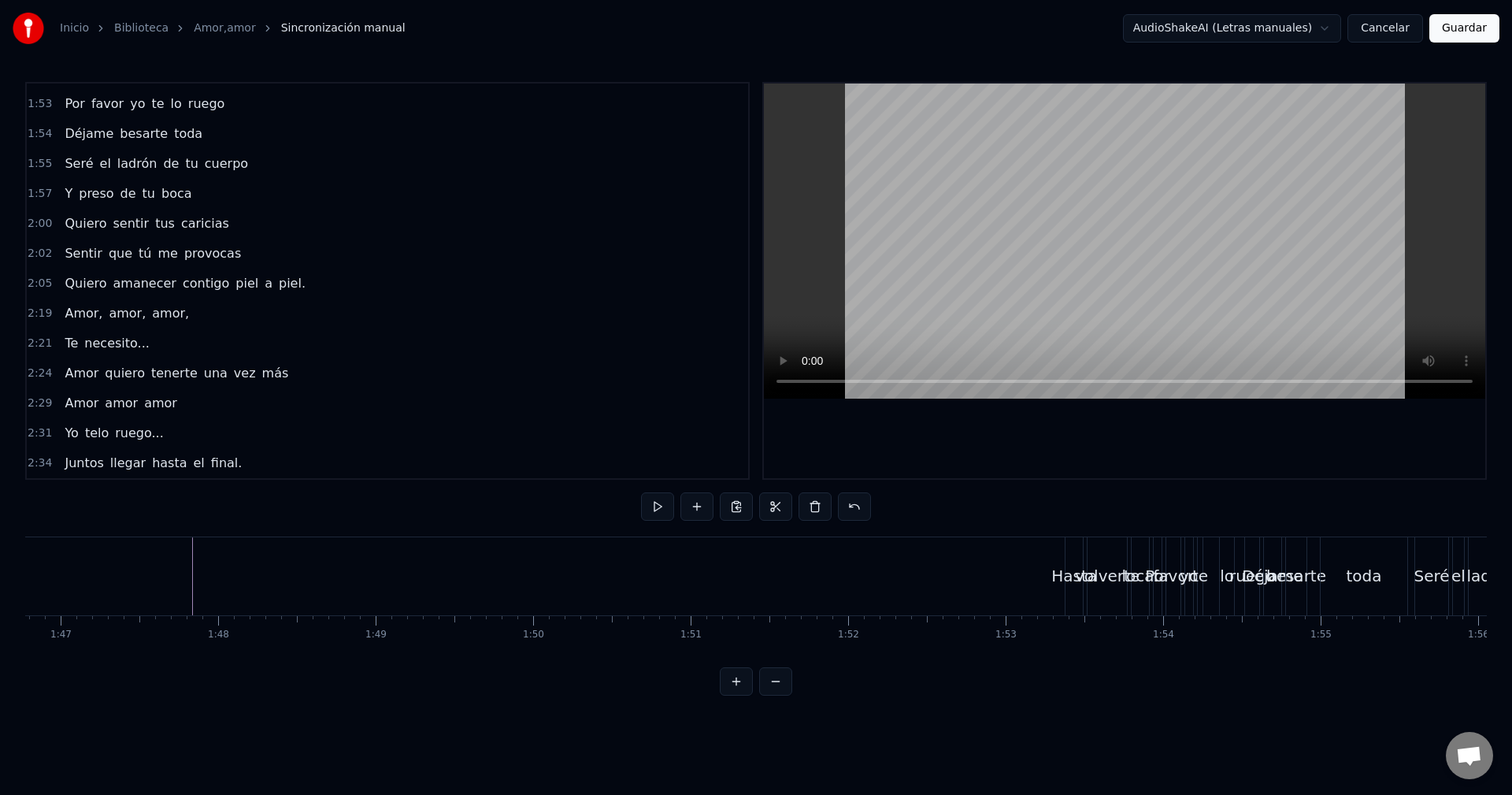
drag, startPoint x: 1218, startPoint y: 622, endPoint x: 1299, endPoint y: 630, distance: 81.4
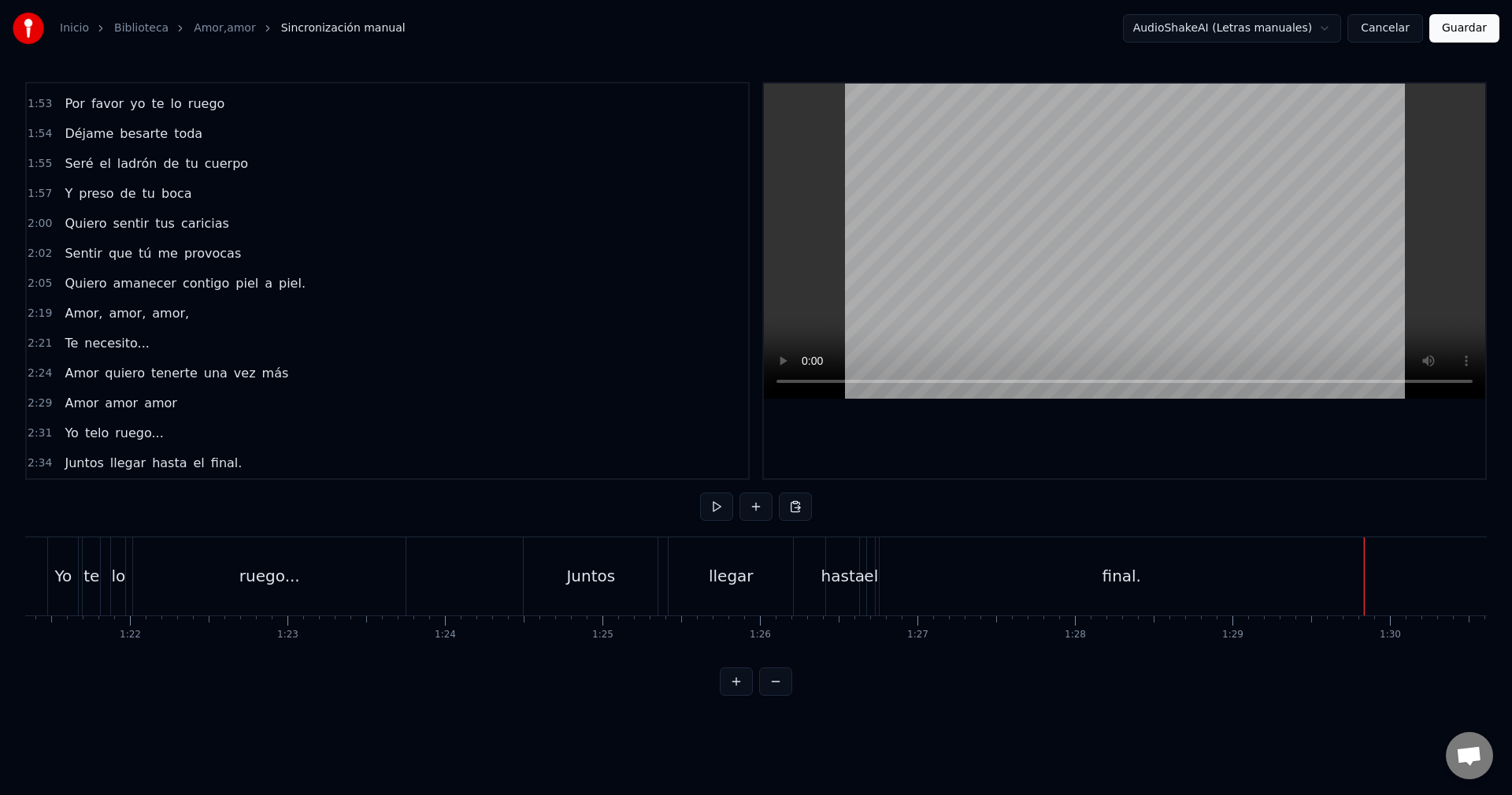
drag, startPoint x: 1203, startPoint y: 595, endPoint x: 328, endPoint y: 574, distance: 875.3
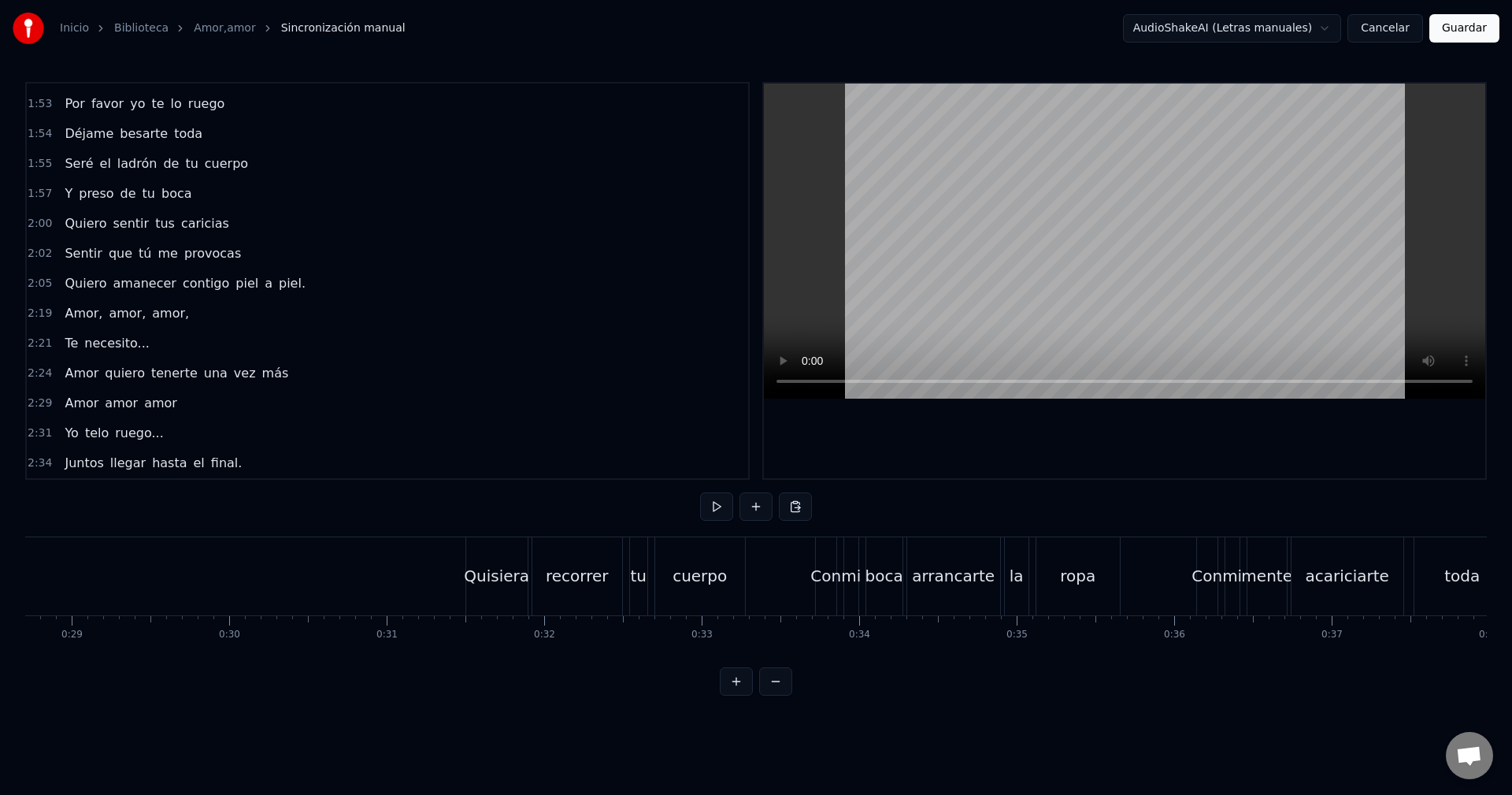
drag, startPoint x: 1021, startPoint y: 617, endPoint x: 1047, endPoint y: 617, distance: 26.0
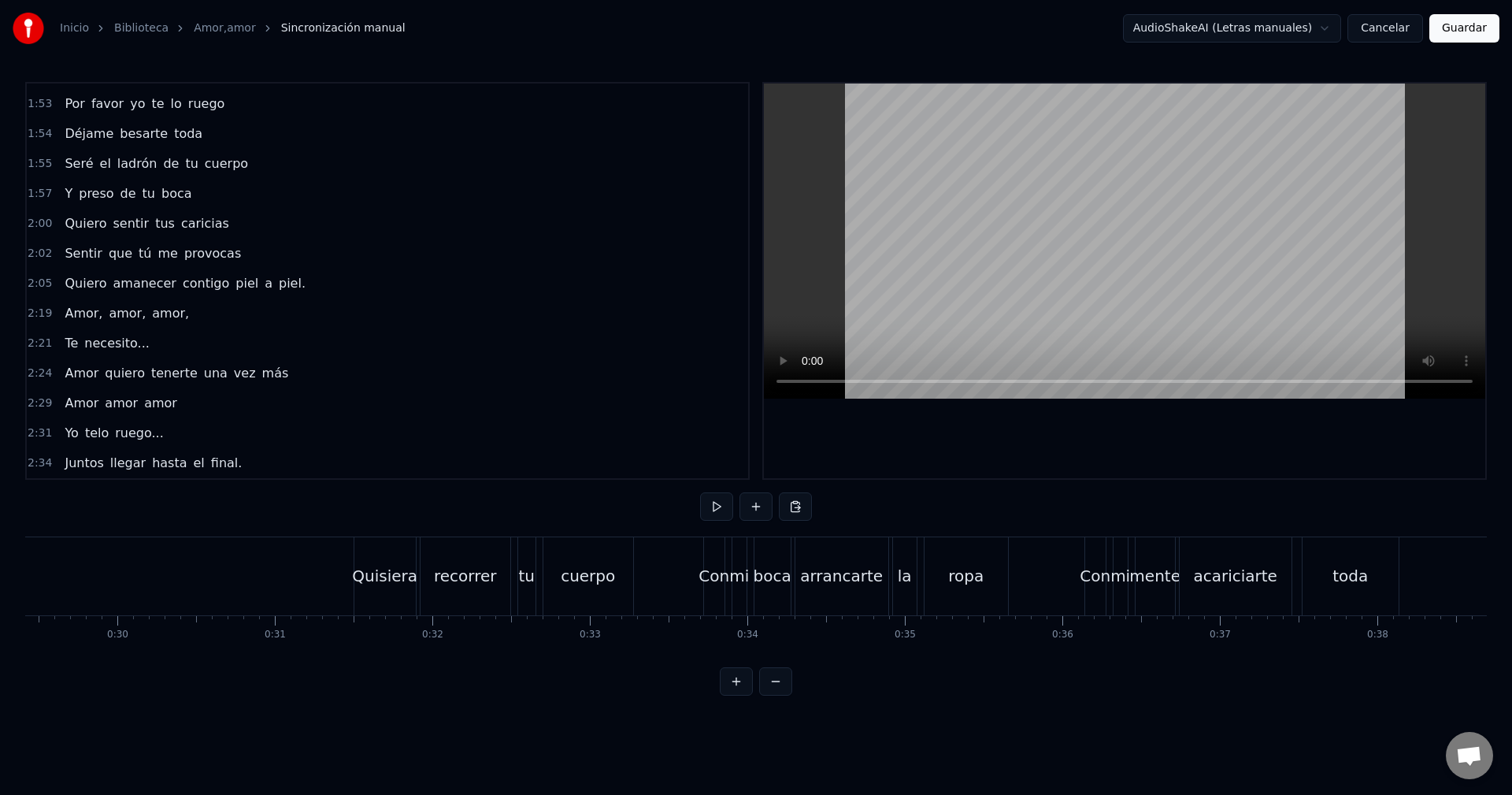
click at [189, 232] on span "caricias" at bounding box center [205, 223] width 51 height 18
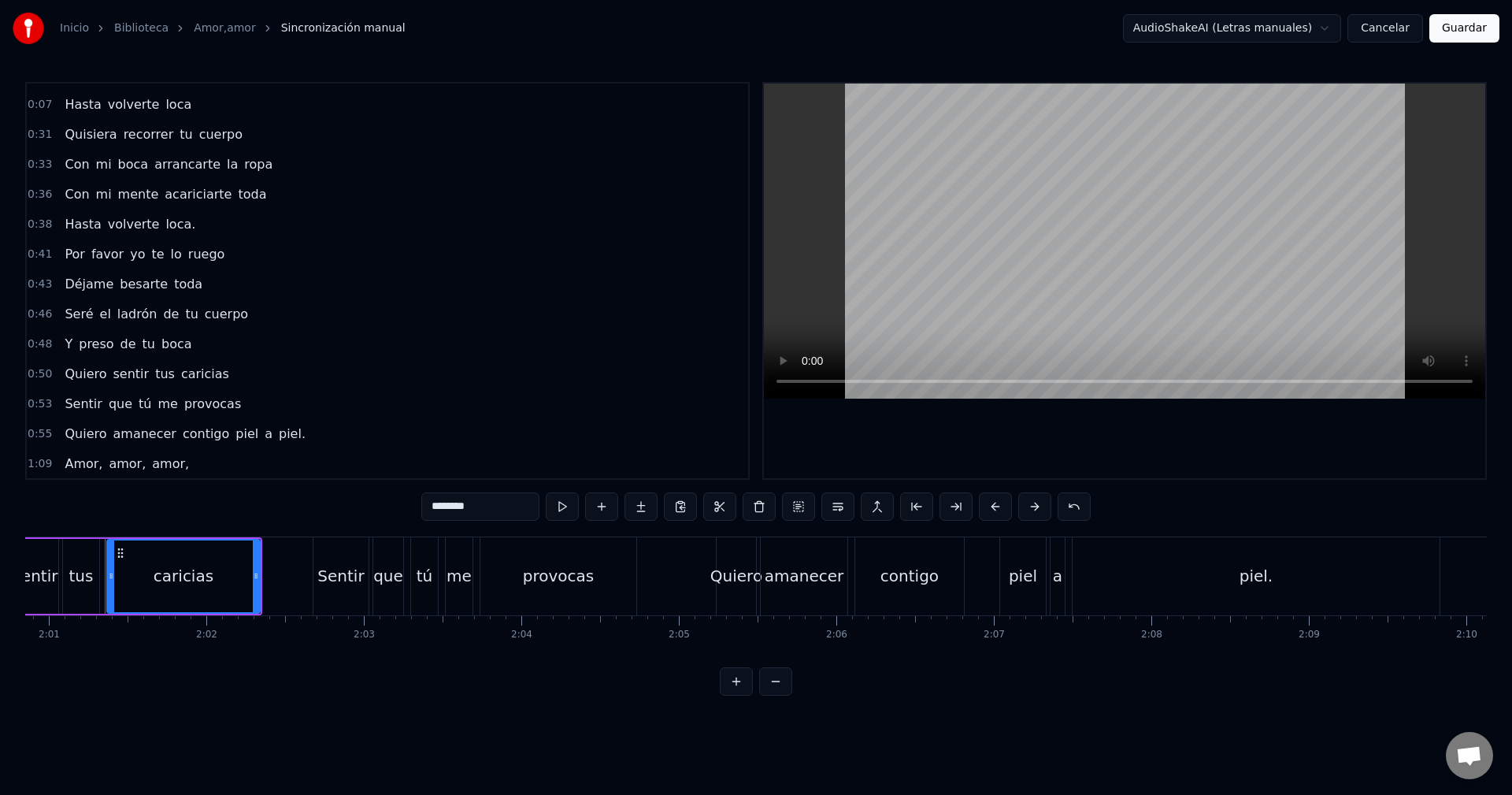
scroll to position [16, 0]
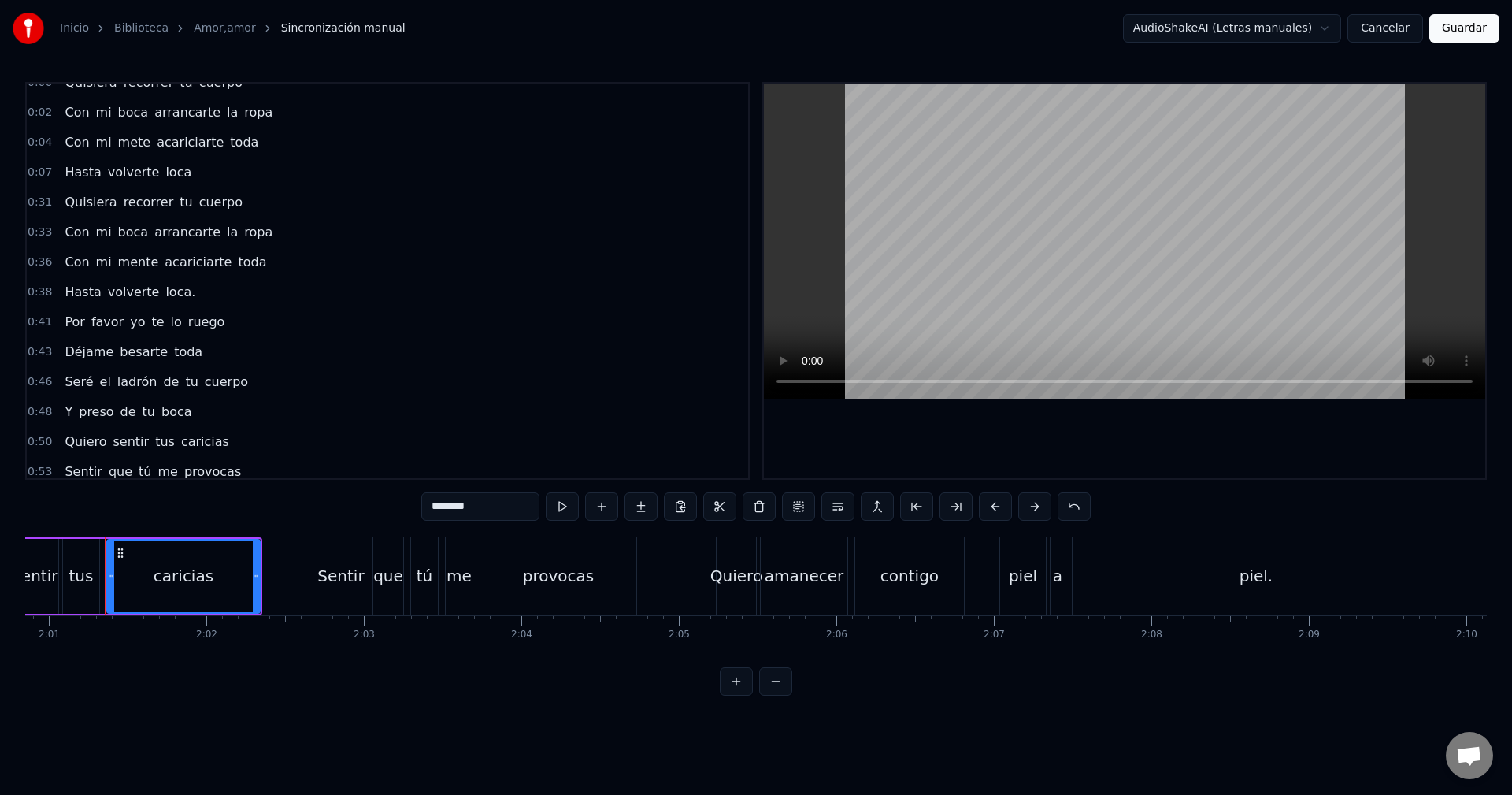
click at [170, 298] on span "loca." at bounding box center [180, 291] width 33 height 18
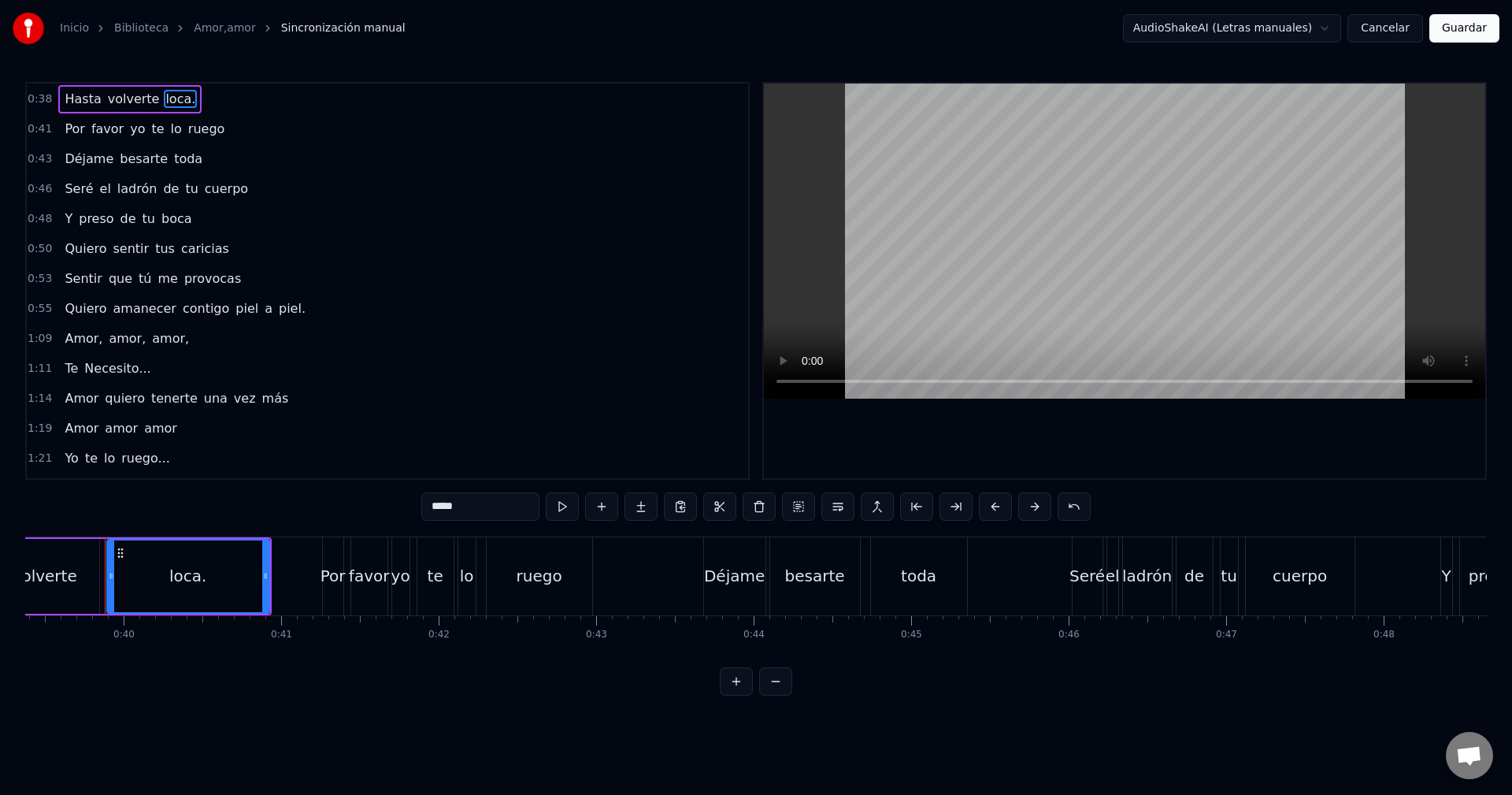
scroll to position [237, 0]
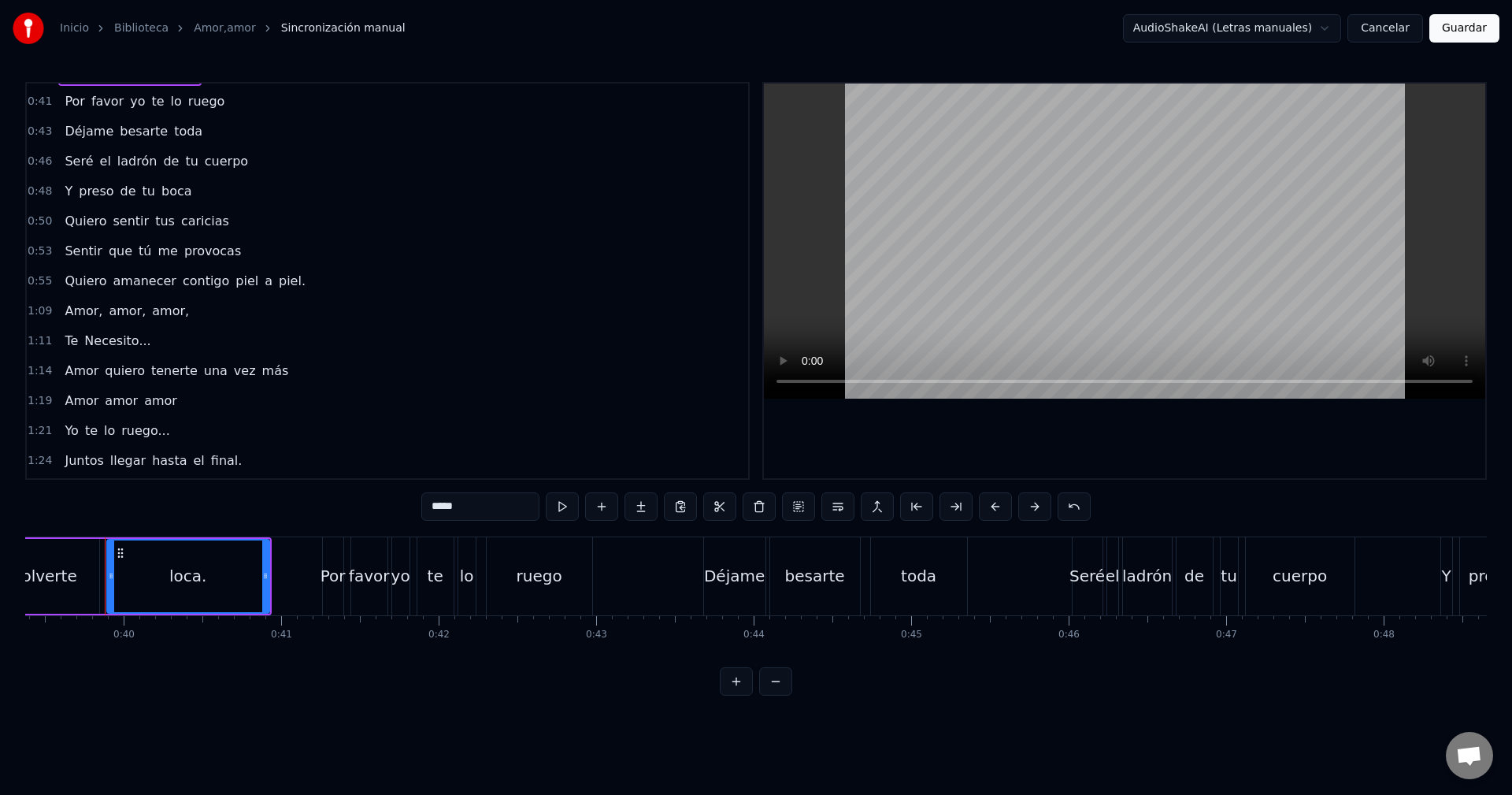
click at [207, 105] on span "ruego" at bounding box center [206, 101] width 40 height 18
type input "*****"
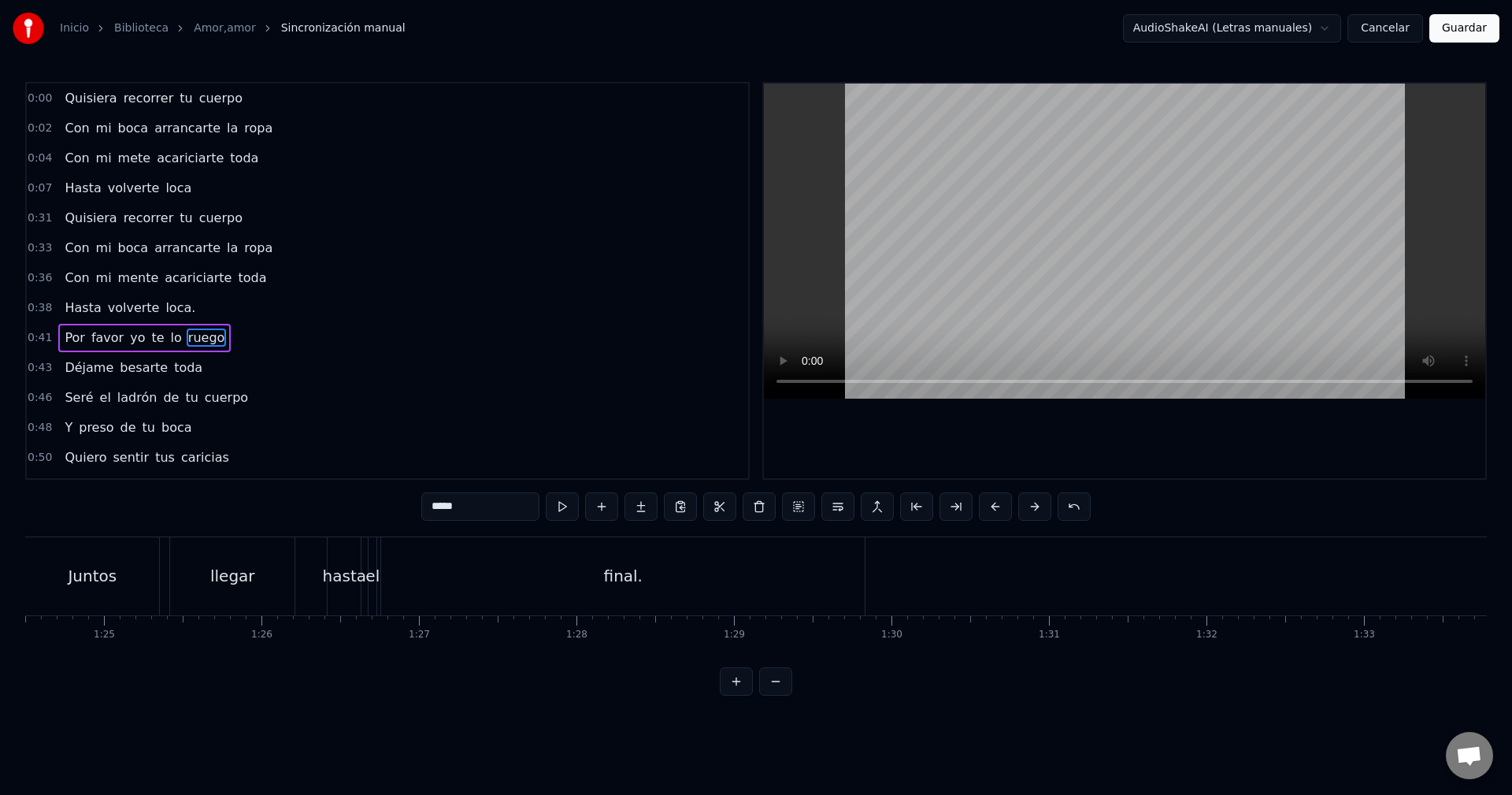
scroll to position [0, 13196]
click at [118, 567] on div at bounding box center [115, 576] width 26571 height 78
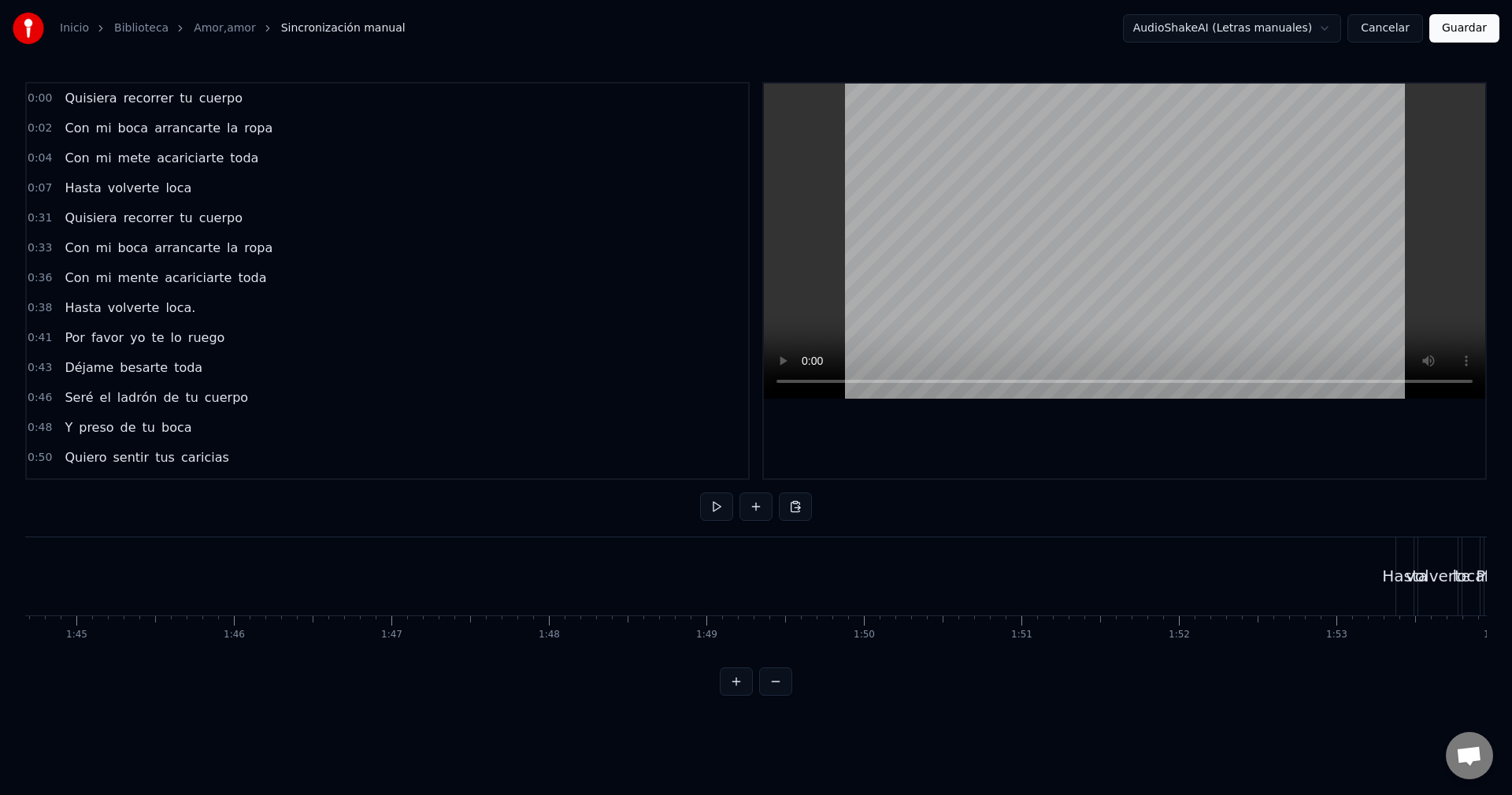
scroll to position [0, 16972]
click at [921, 586] on div "Hasta" at bounding box center [924, 575] width 46 height 24
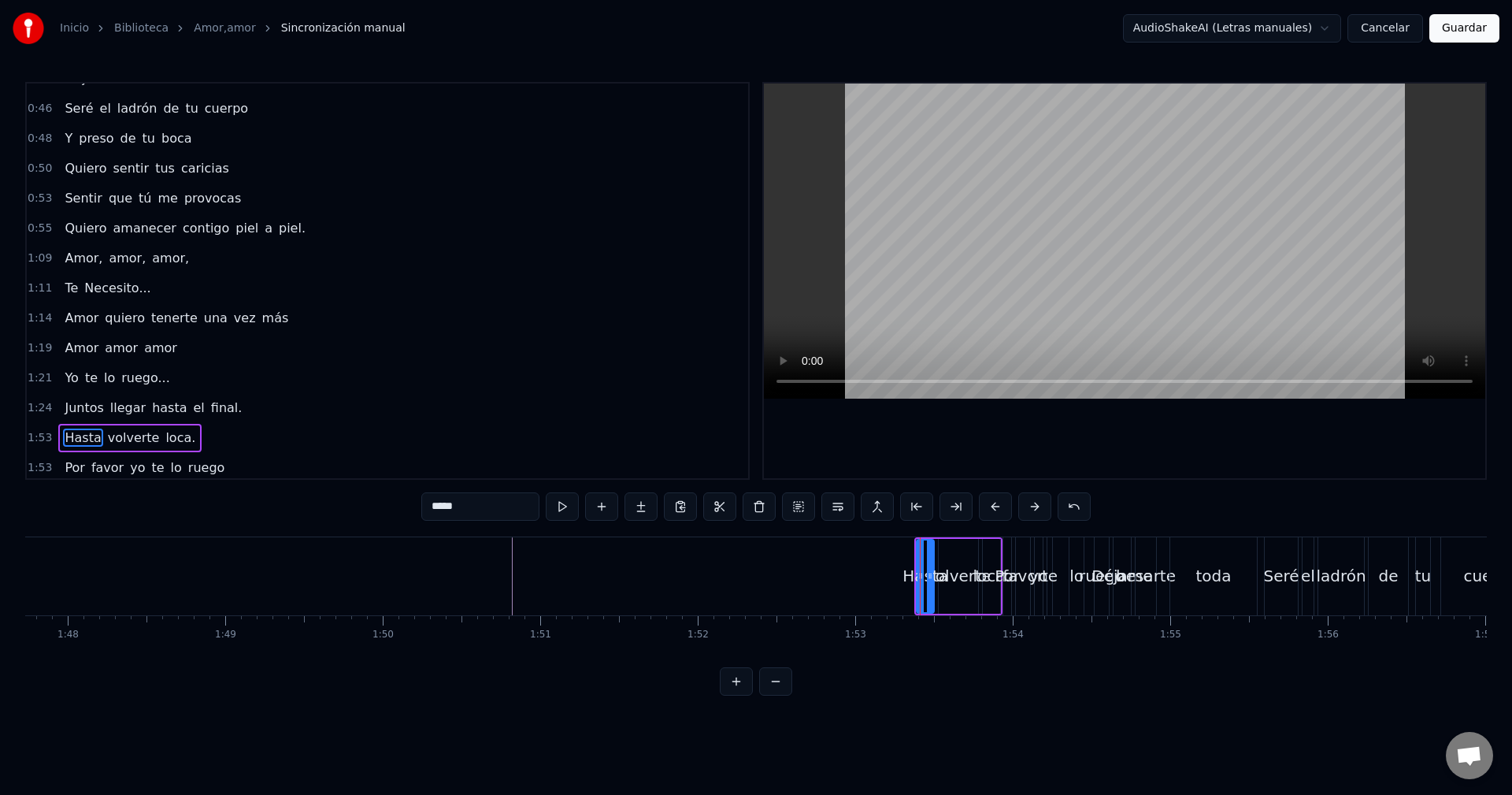
scroll to position [446, 0]
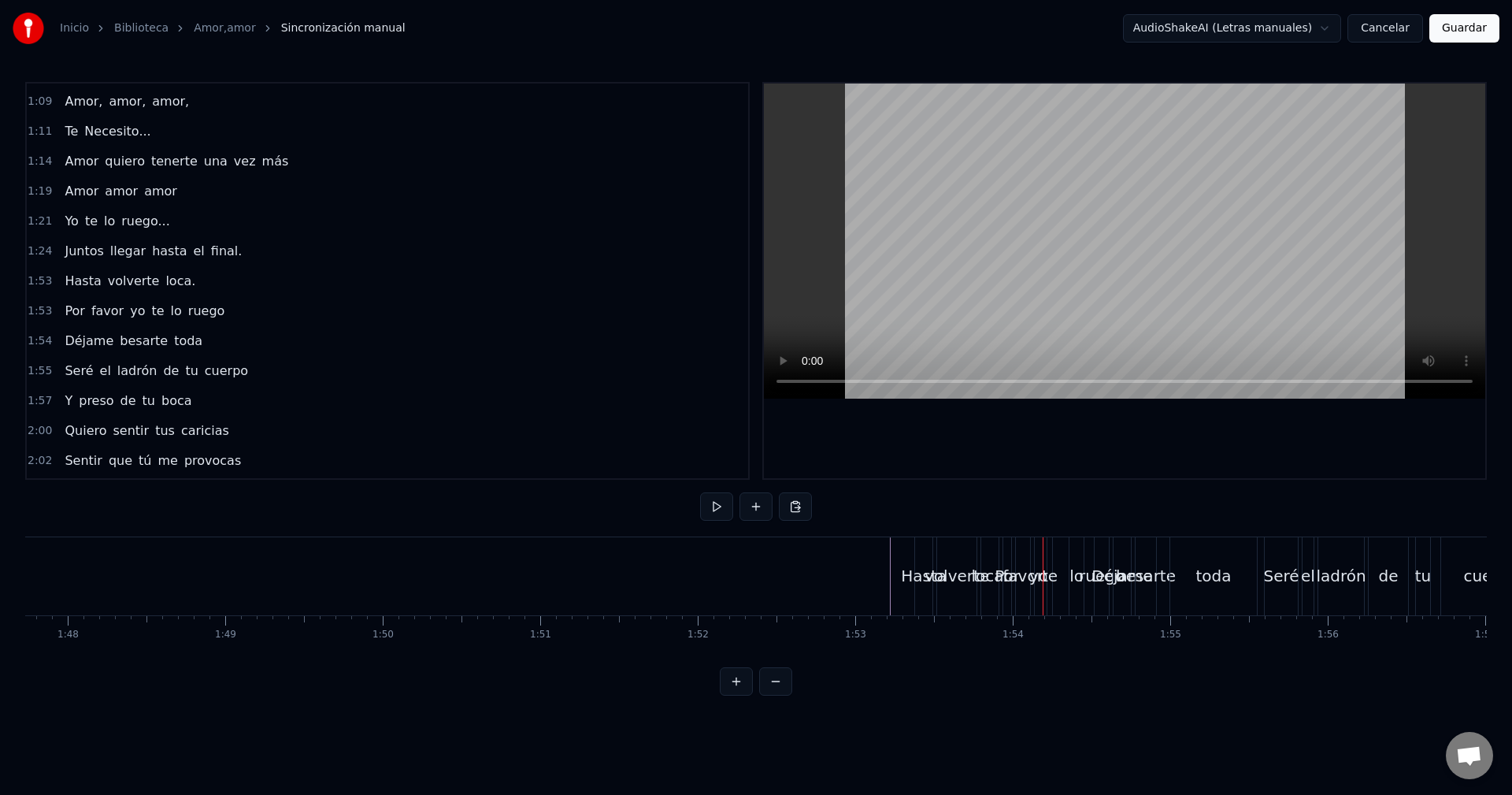
click at [172, 291] on div "Hasta volverte loca." at bounding box center [129, 281] width 144 height 29
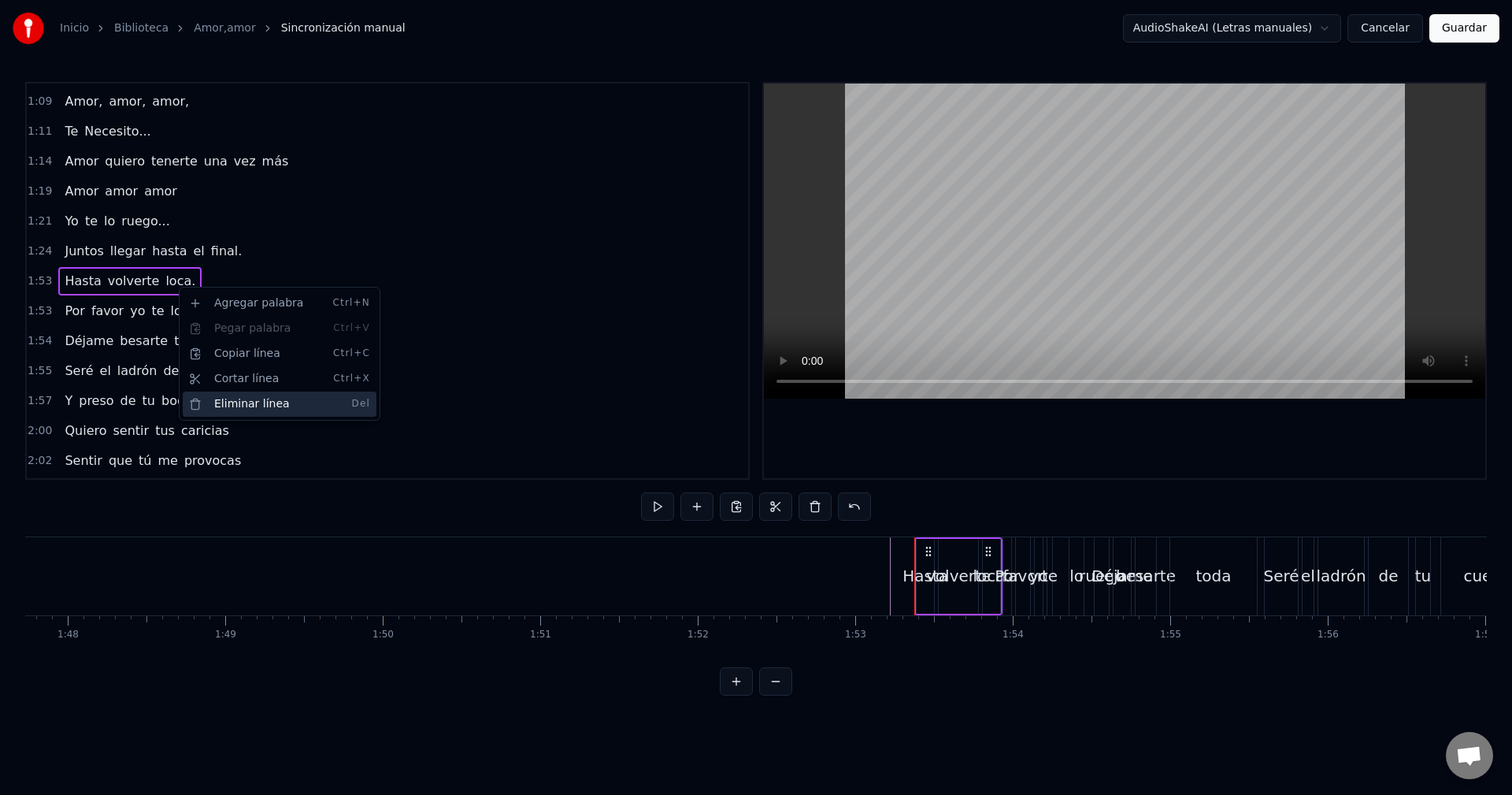
click at [241, 402] on div "Eliminar línea Del" at bounding box center [280, 404] width 194 height 26
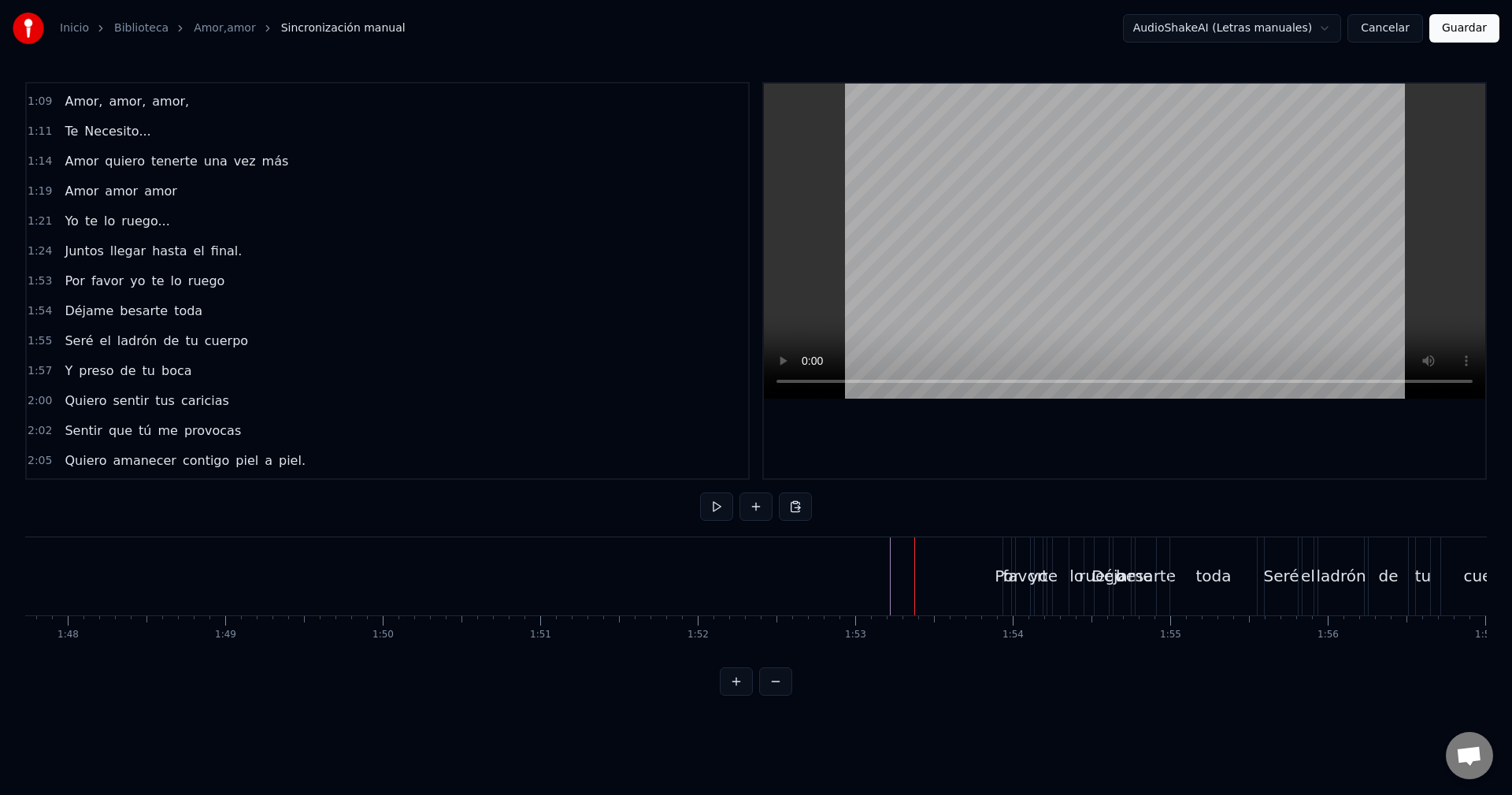
click at [213, 281] on div "1:53 Por favor yo te lo ruego" at bounding box center [387, 281] width 722 height 29
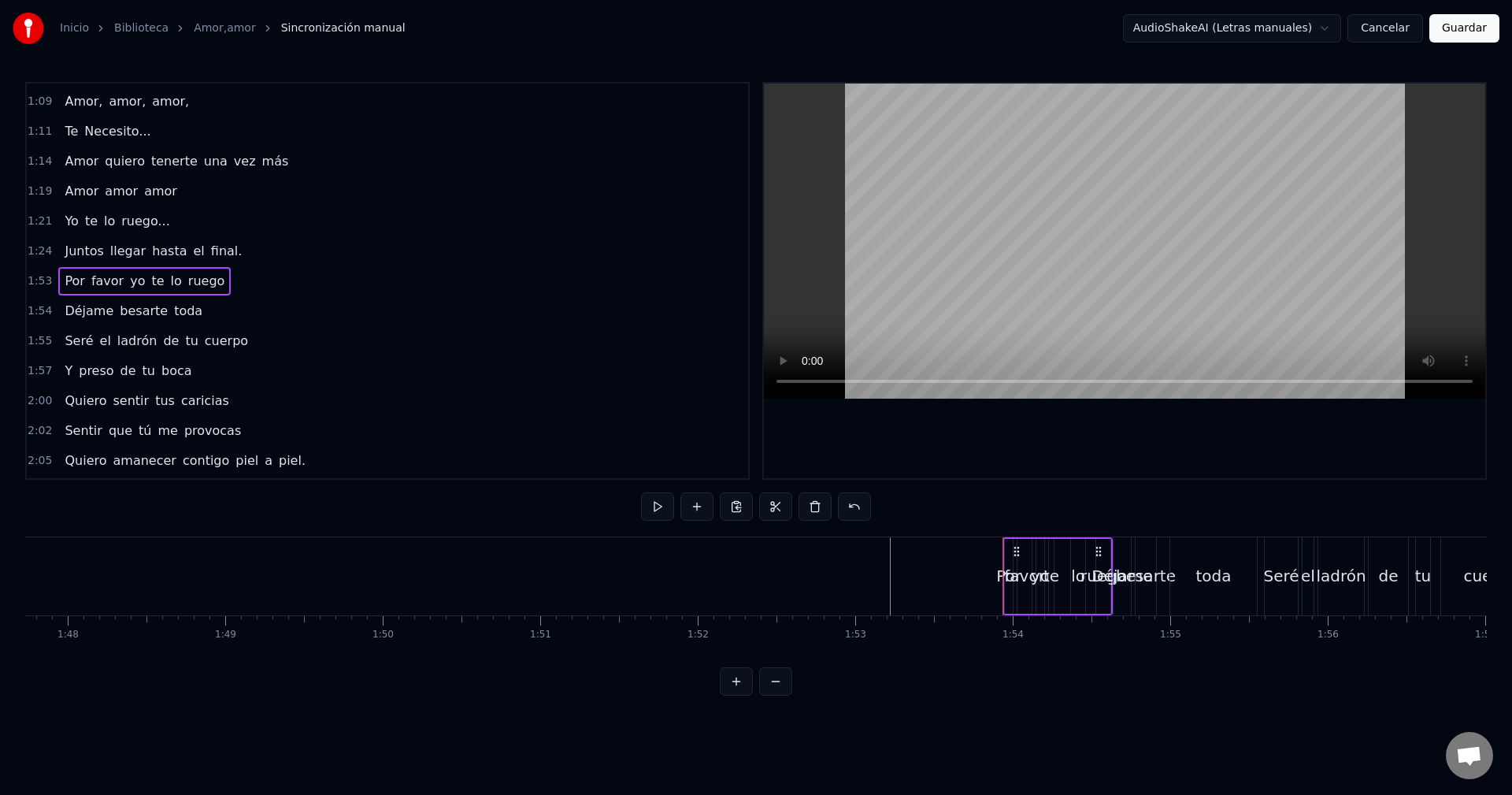
click at [207, 279] on span "ruego" at bounding box center [206, 281] width 40 height 18
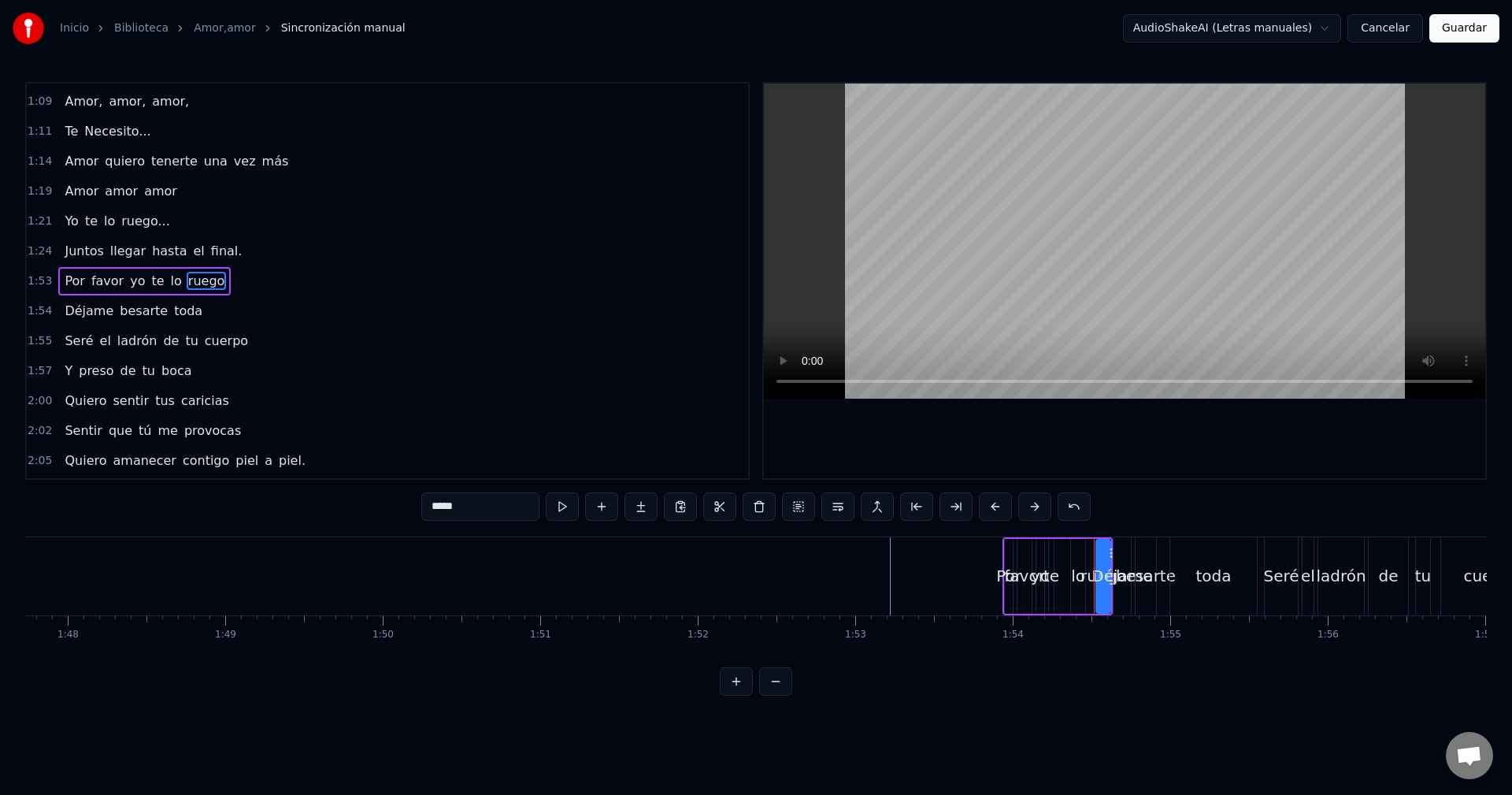
click at [212, 270] on div "Por favor yo te lo ruego" at bounding box center [144, 281] width 172 height 29
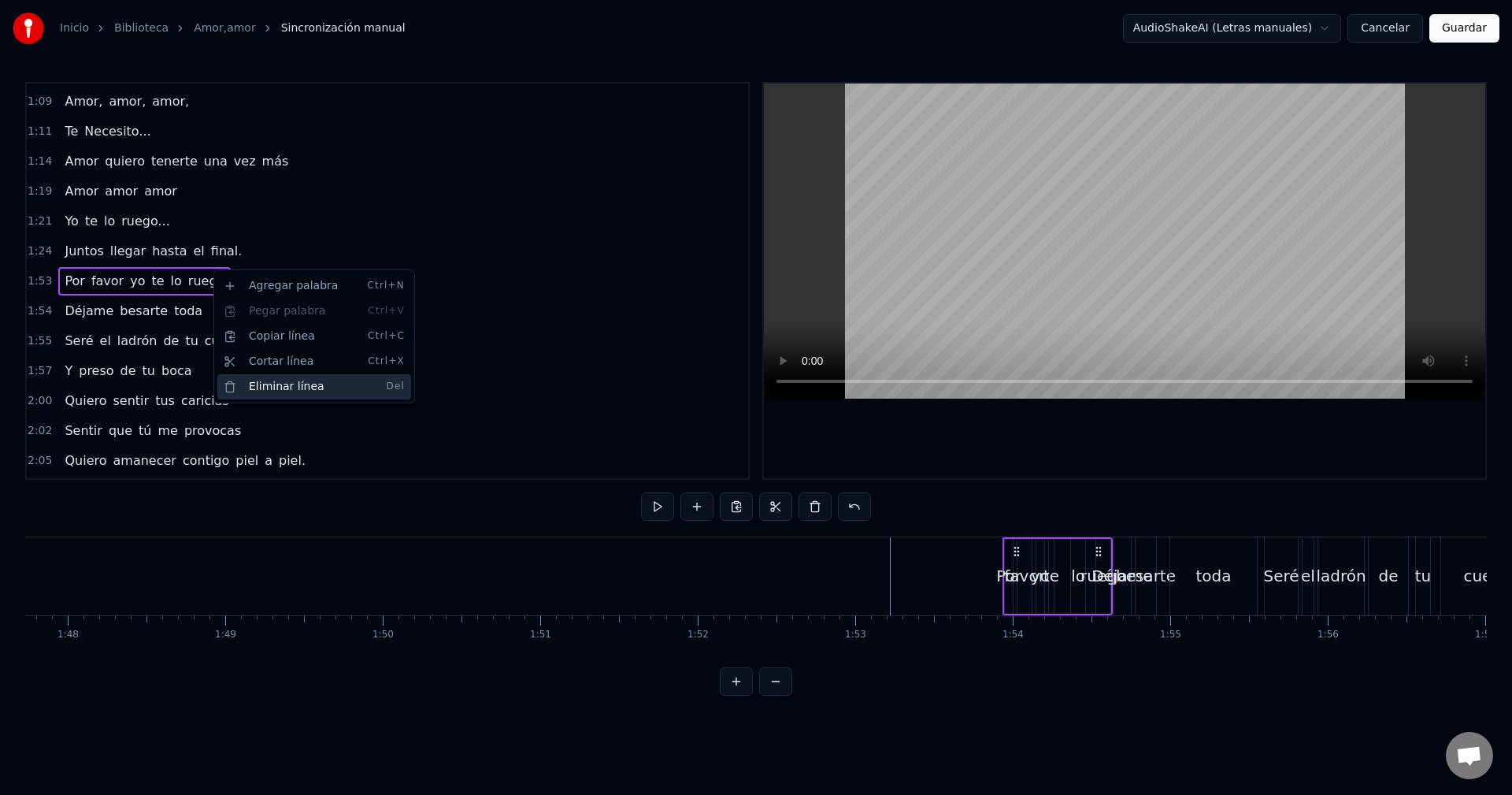
click at [274, 388] on div "Eliminar línea Del" at bounding box center [315, 386] width 194 height 26
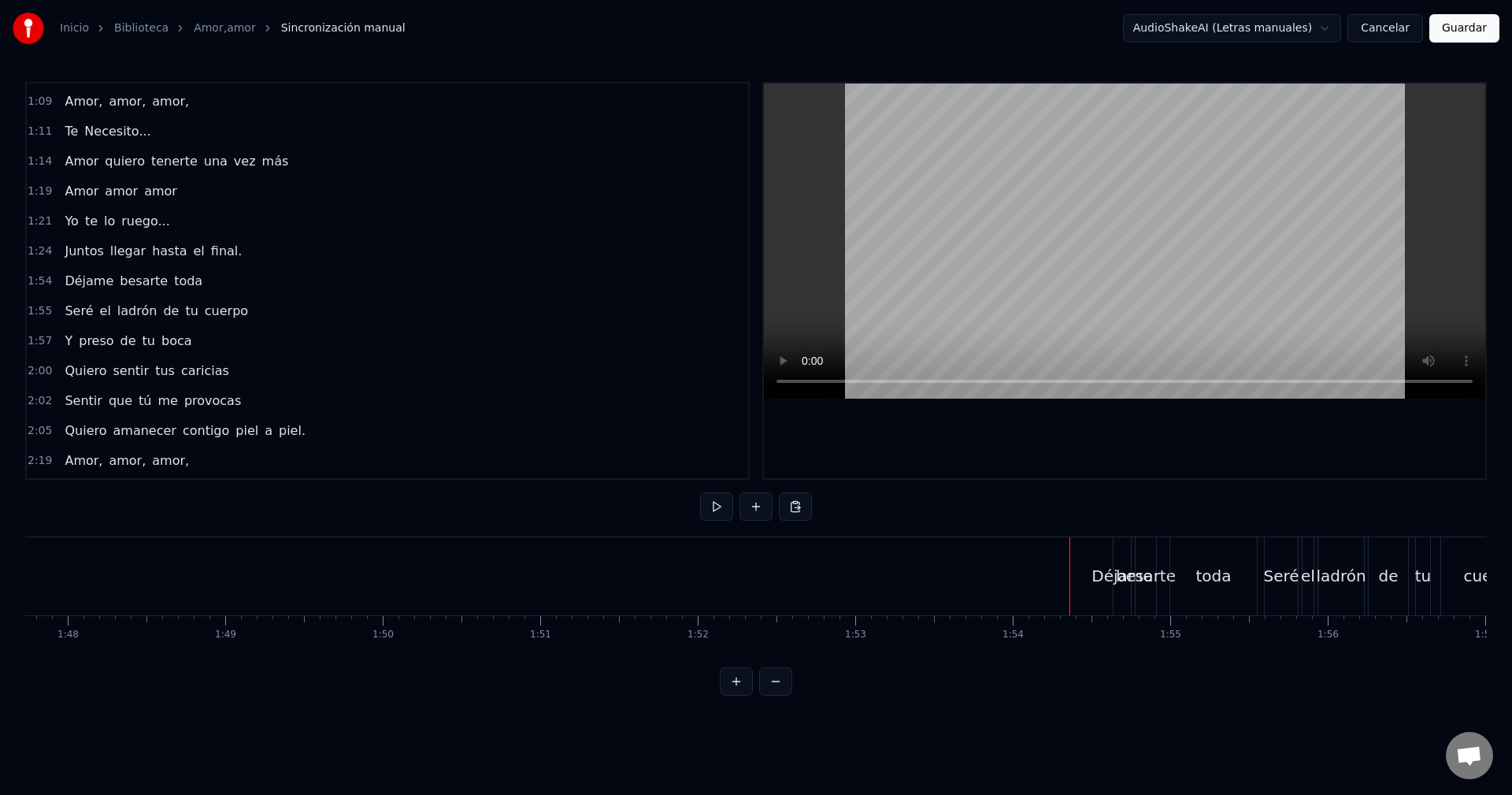
click at [1119, 598] on div "Déjame" at bounding box center [1122, 576] width 17 height 78
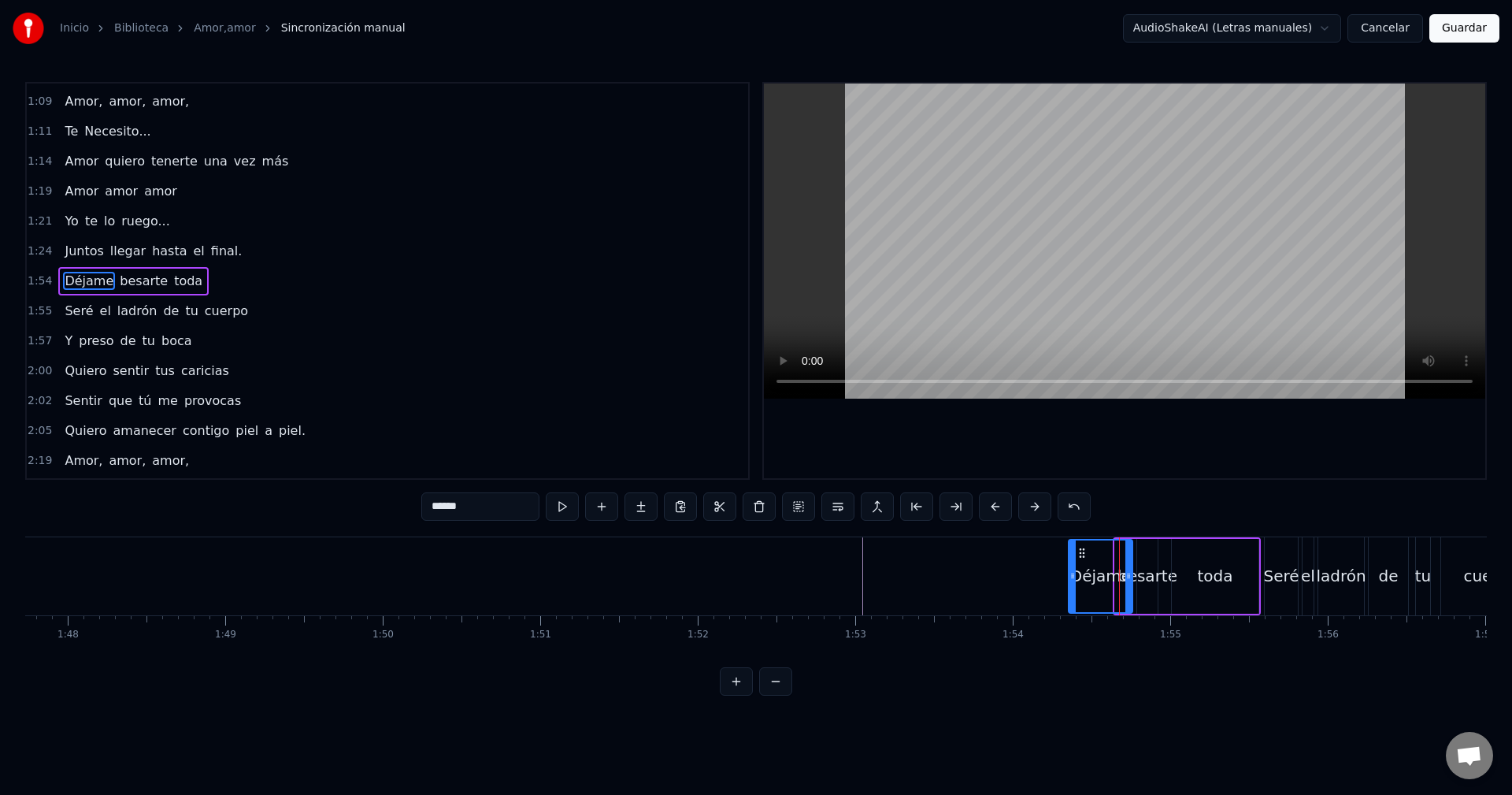
drag, startPoint x: 1116, startPoint y: 589, endPoint x: 1065, endPoint y: 591, distance: 51.0
click at [1070, 591] on div at bounding box center [1073, 575] width 7 height 71
drag, startPoint x: 1073, startPoint y: 553, endPoint x: 899, endPoint y: 557, distance: 174.0
click at [899, 557] on icon at bounding box center [903, 553] width 12 height 12
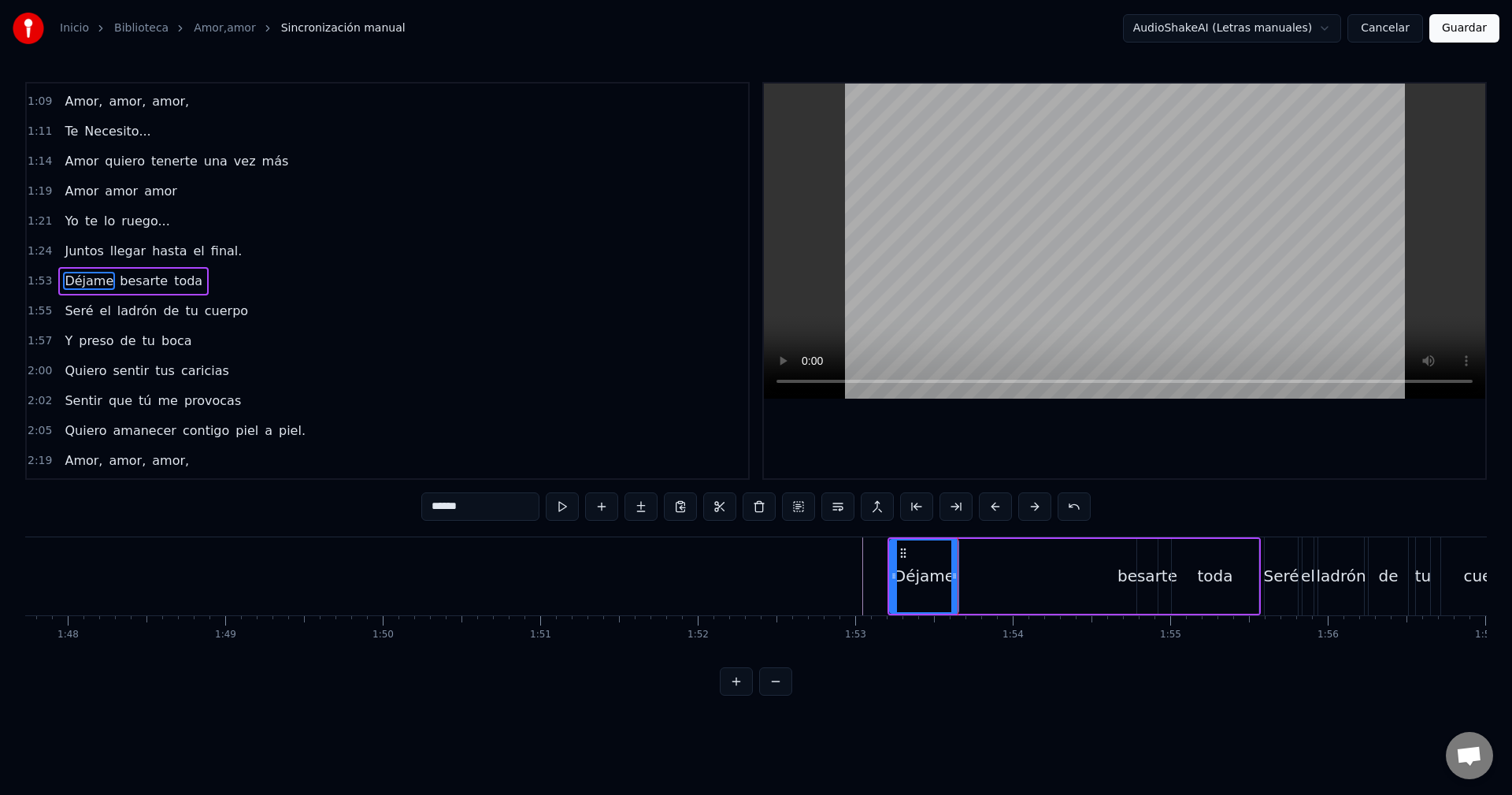
click at [1146, 582] on div "besarte" at bounding box center [1147, 575] width 60 height 24
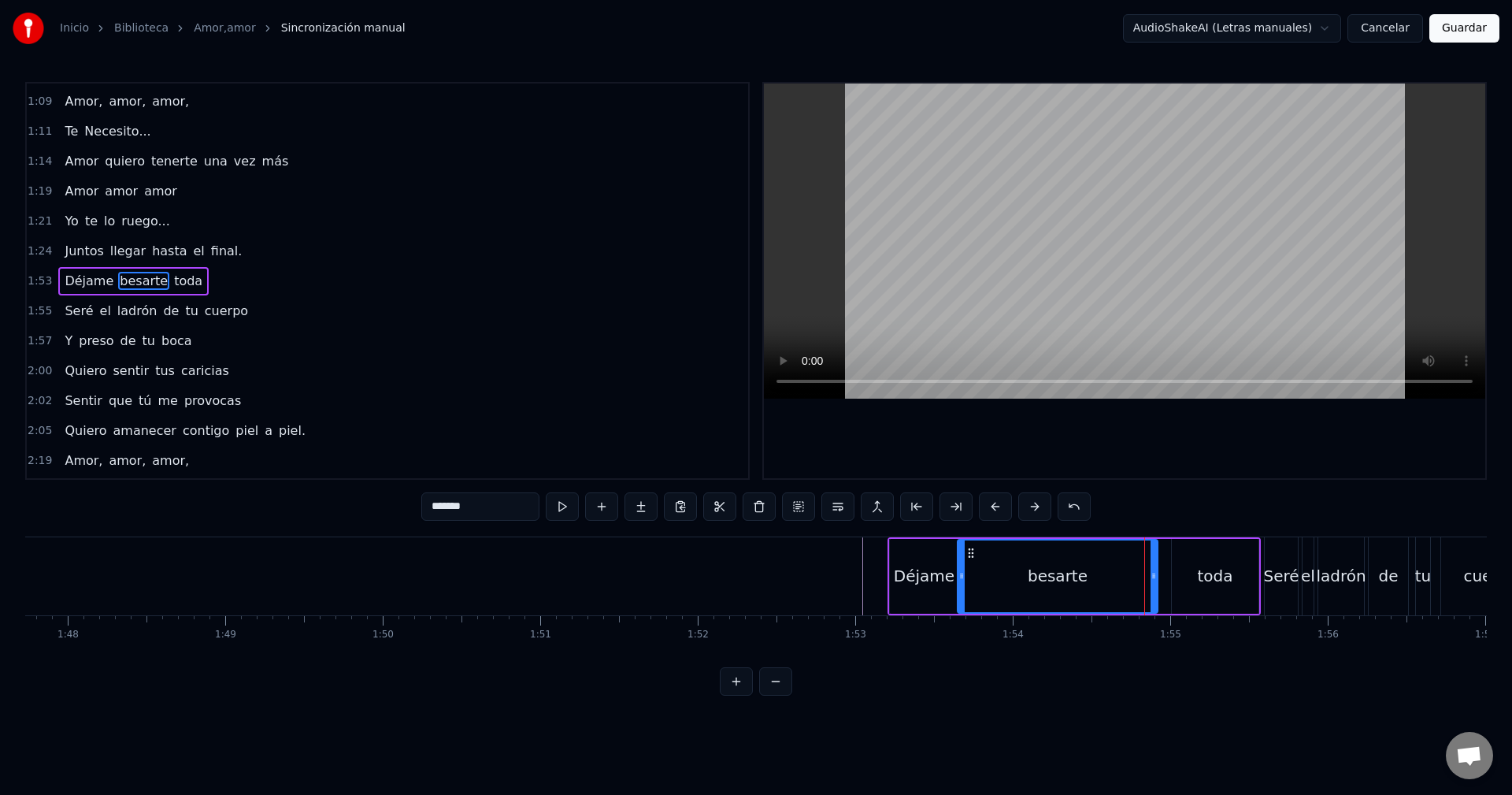
drag, startPoint x: 1135, startPoint y: 564, endPoint x: 961, endPoint y: 585, distance: 175.3
click at [961, 585] on div at bounding box center [961, 575] width 7 height 71
drag, startPoint x: 1152, startPoint y: 578, endPoint x: 1029, endPoint y: 587, distance: 123.3
click at [1029, 587] on div at bounding box center [1029, 575] width 7 height 71
drag, startPoint x: 1028, startPoint y: 587, endPoint x: 1049, endPoint y: 592, distance: 21.6
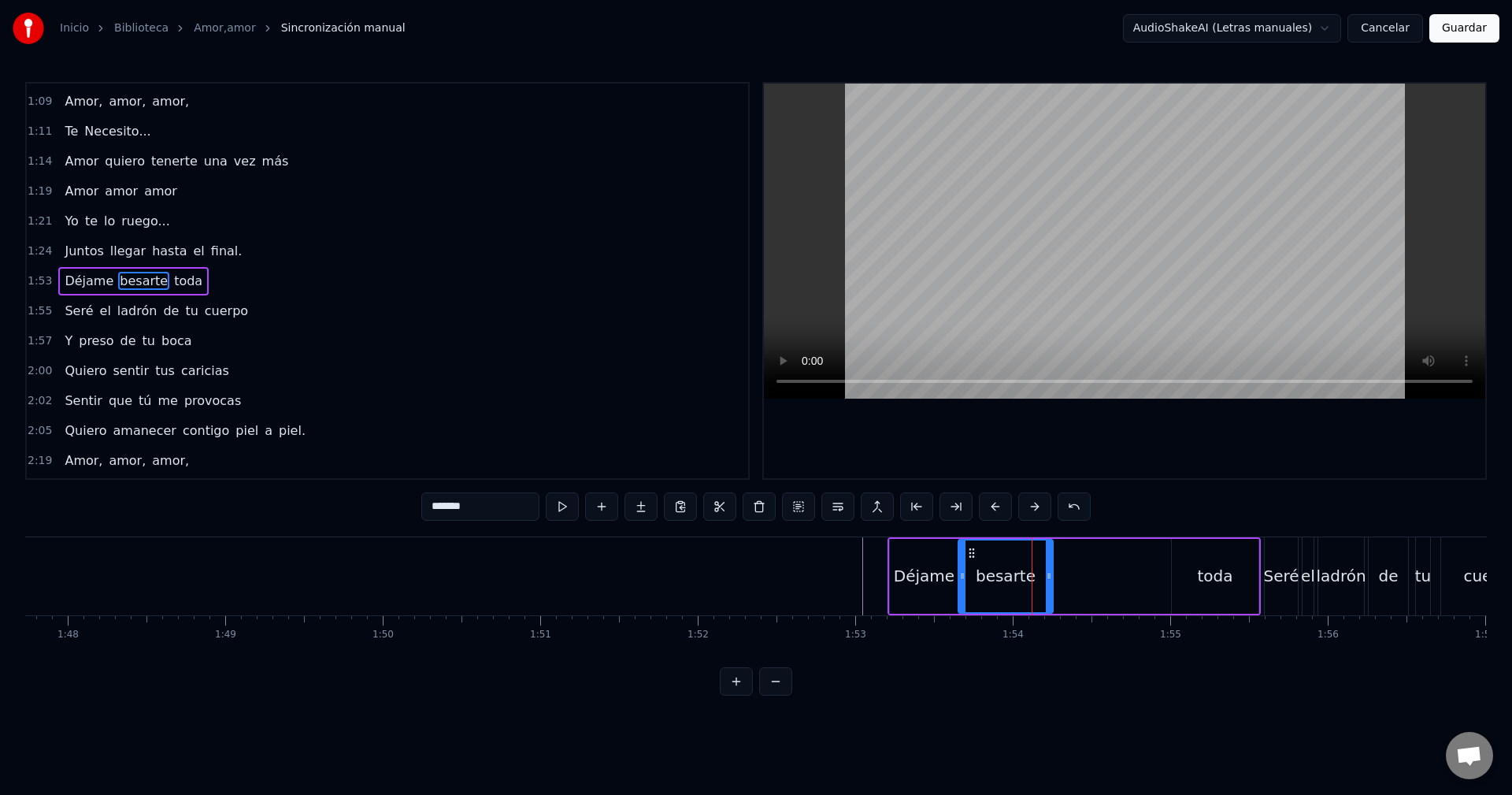
click at [1049, 592] on div at bounding box center [1049, 575] width 7 height 71
click at [1193, 575] on div "toda" at bounding box center [1215, 576] width 87 height 75
type input "****"
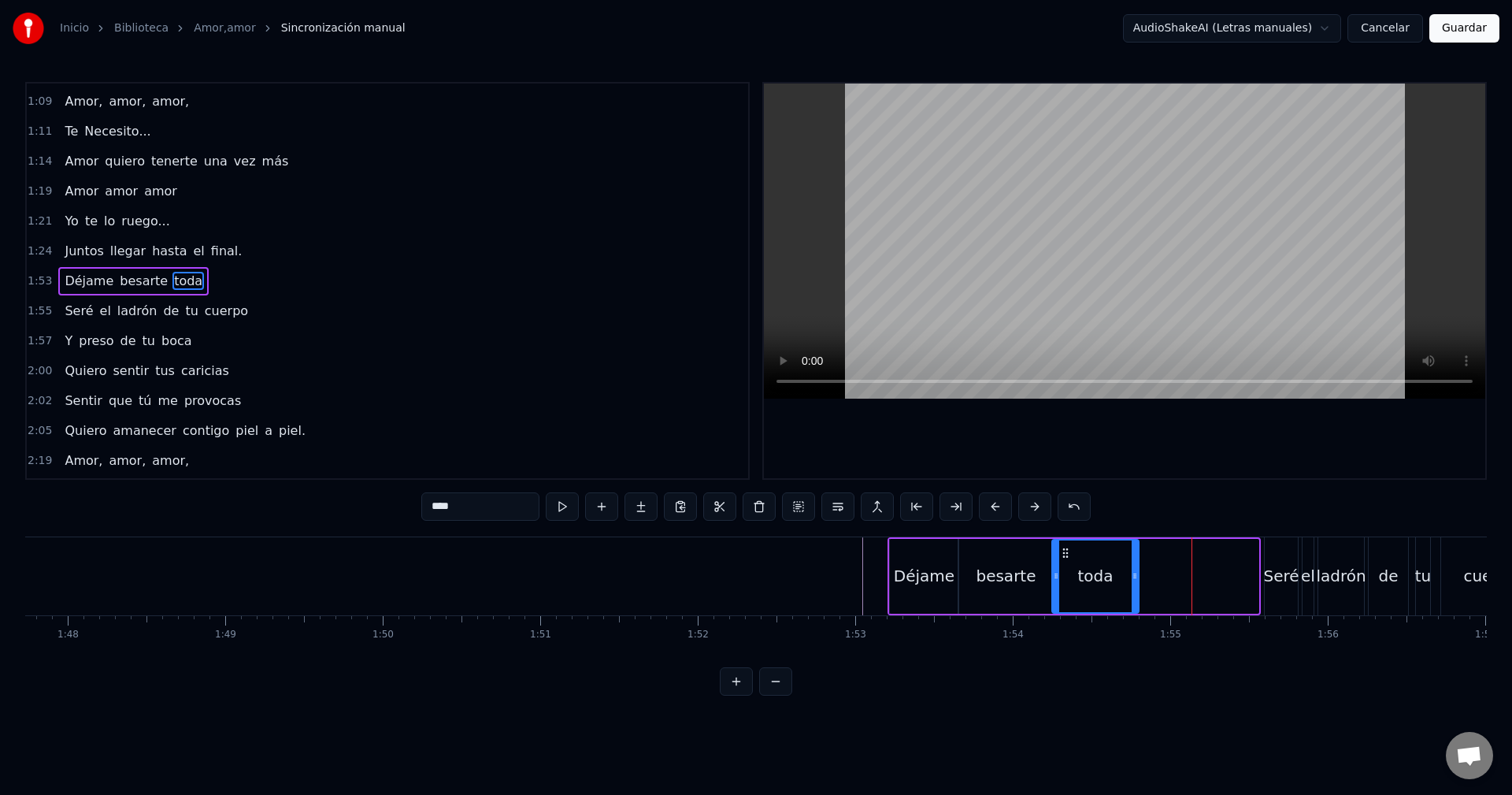
drag, startPoint x: 1175, startPoint y: 553, endPoint x: 1068, endPoint y: 554, distance: 107.0
click at [1068, 554] on icon at bounding box center [1065, 553] width 12 height 12
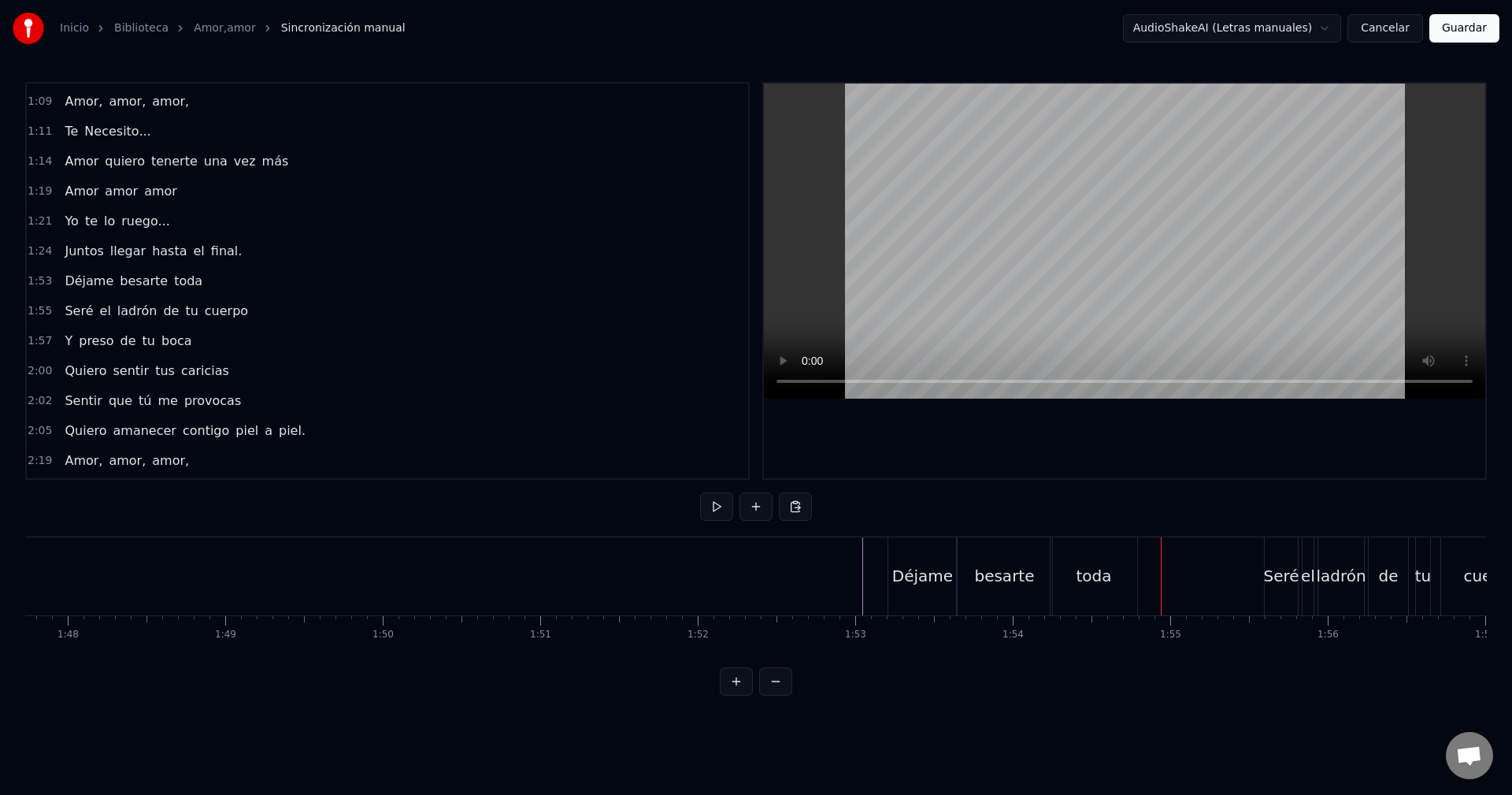
click at [1138, 576] on div "toda" at bounding box center [1094, 576] width 88 height 78
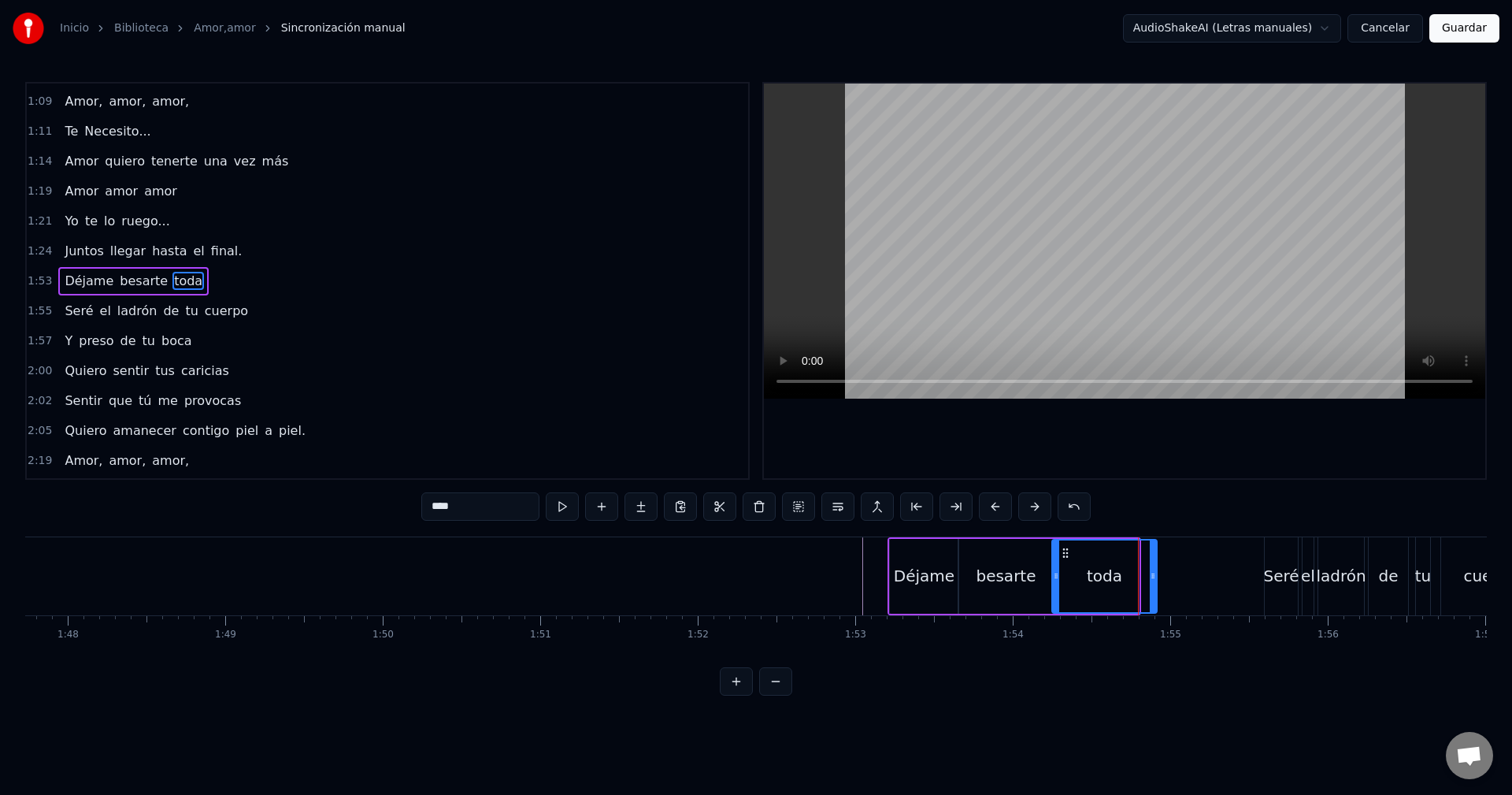
drag, startPoint x: 1136, startPoint y: 572, endPoint x: 1154, endPoint y: 572, distance: 18.0
click at [1154, 572] on icon at bounding box center [1153, 575] width 7 height 12
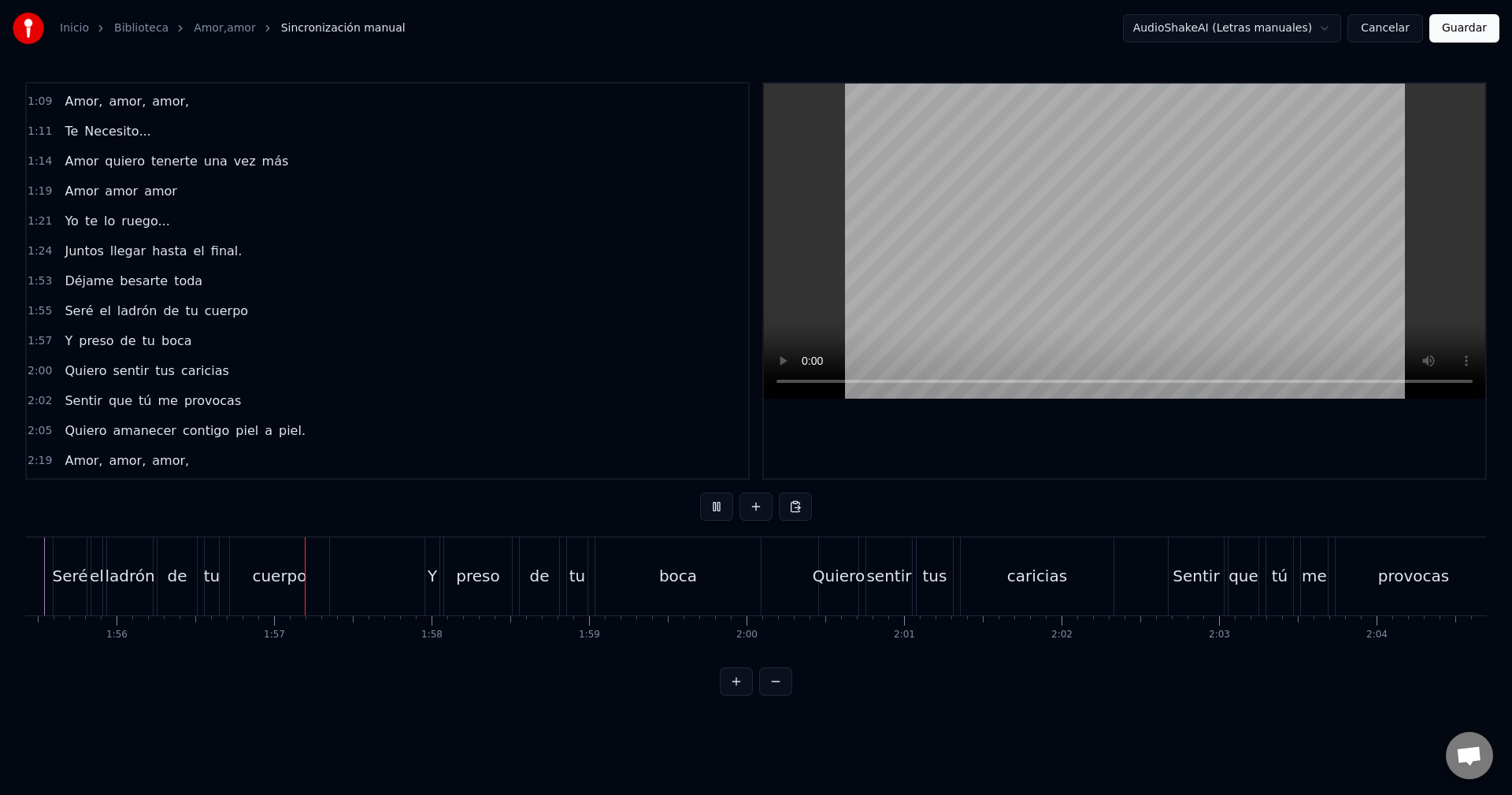
scroll to position [0, 18281]
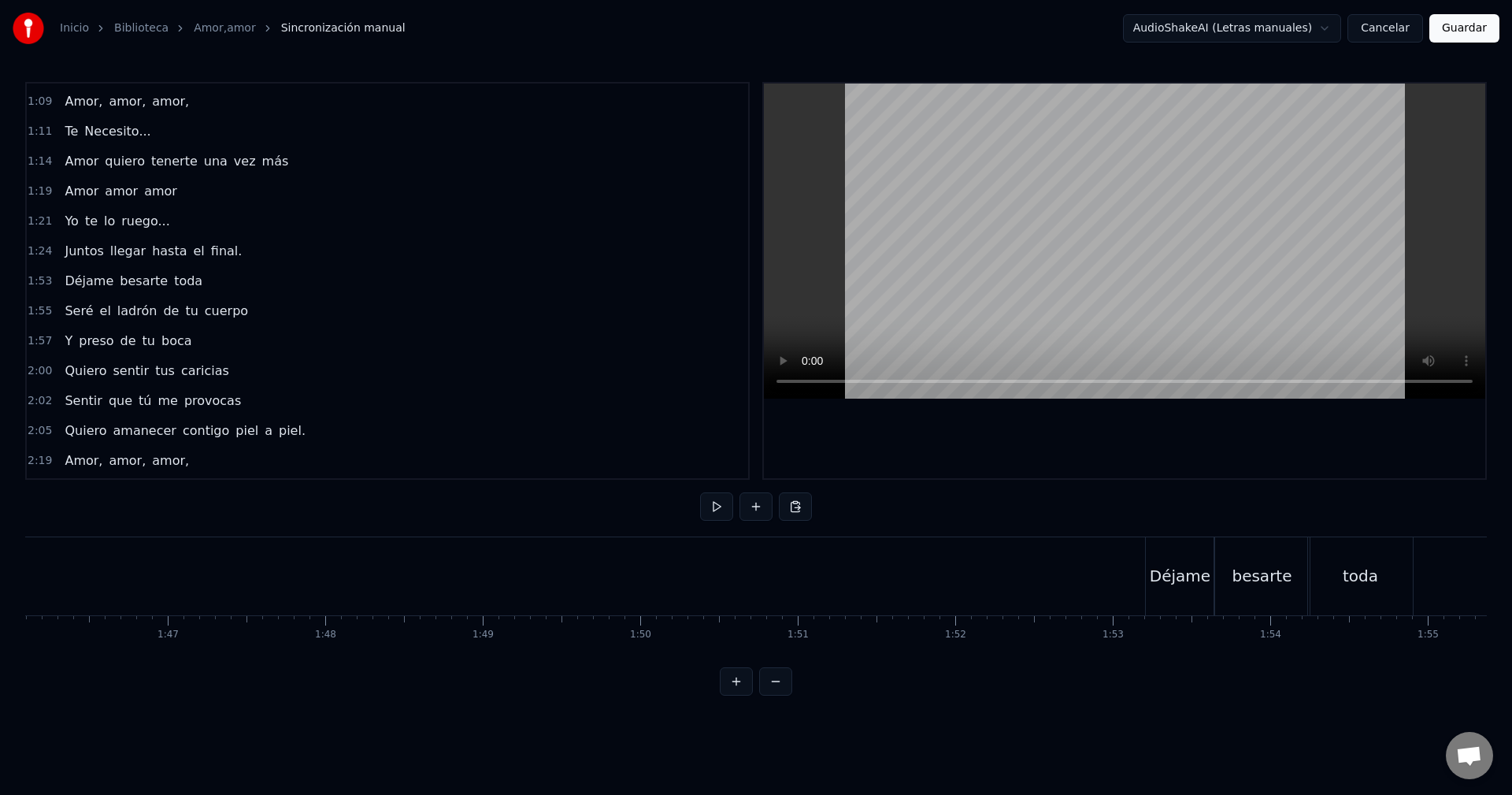
drag, startPoint x: 595, startPoint y: 606, endPoint x: 703, endPoint y: 612, distance: 108.2
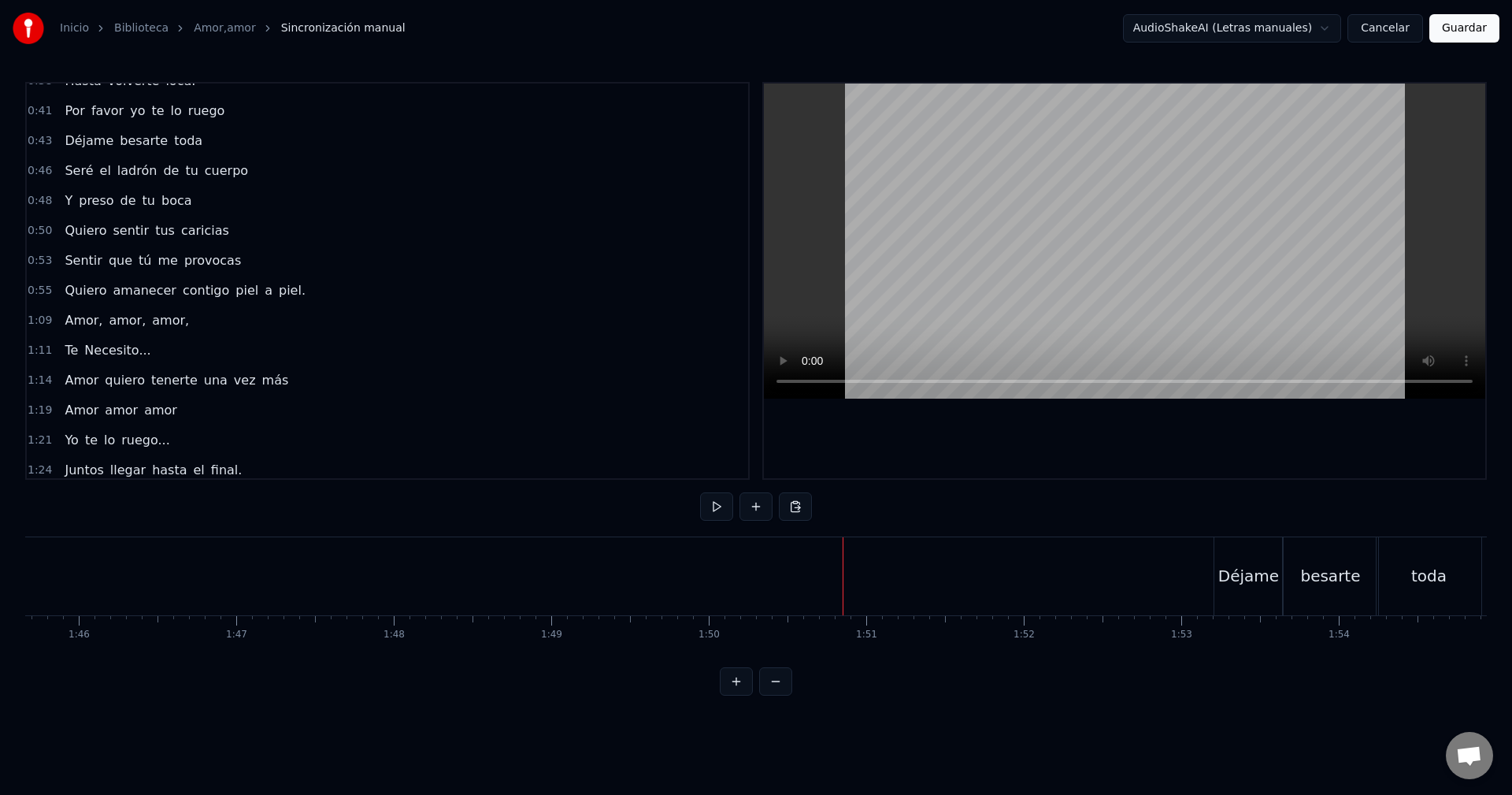
scroll to position [200, 0]
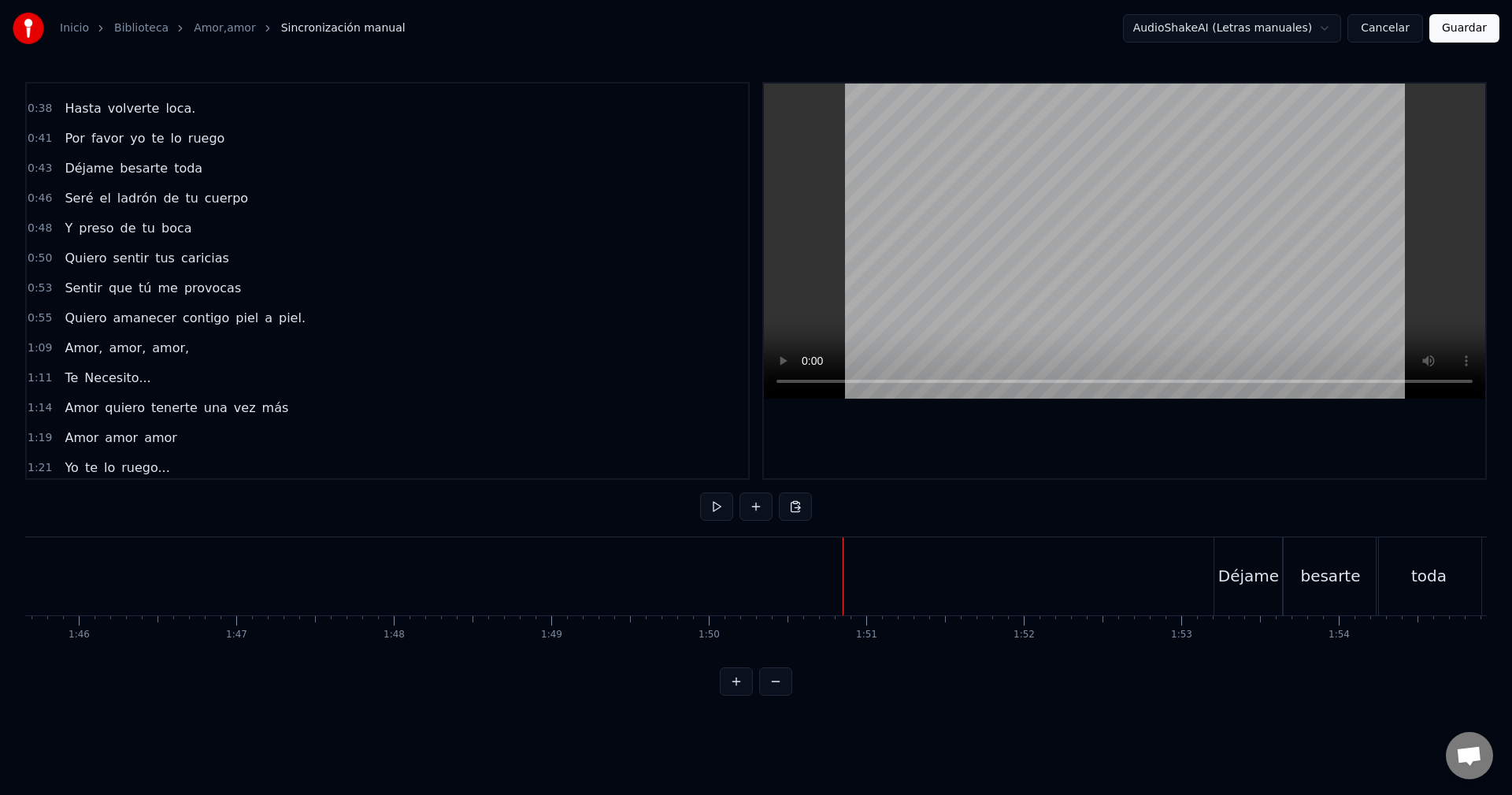
click at [205, 145] on span "ruego" at bounding box center [206, 138] width 40 height 18
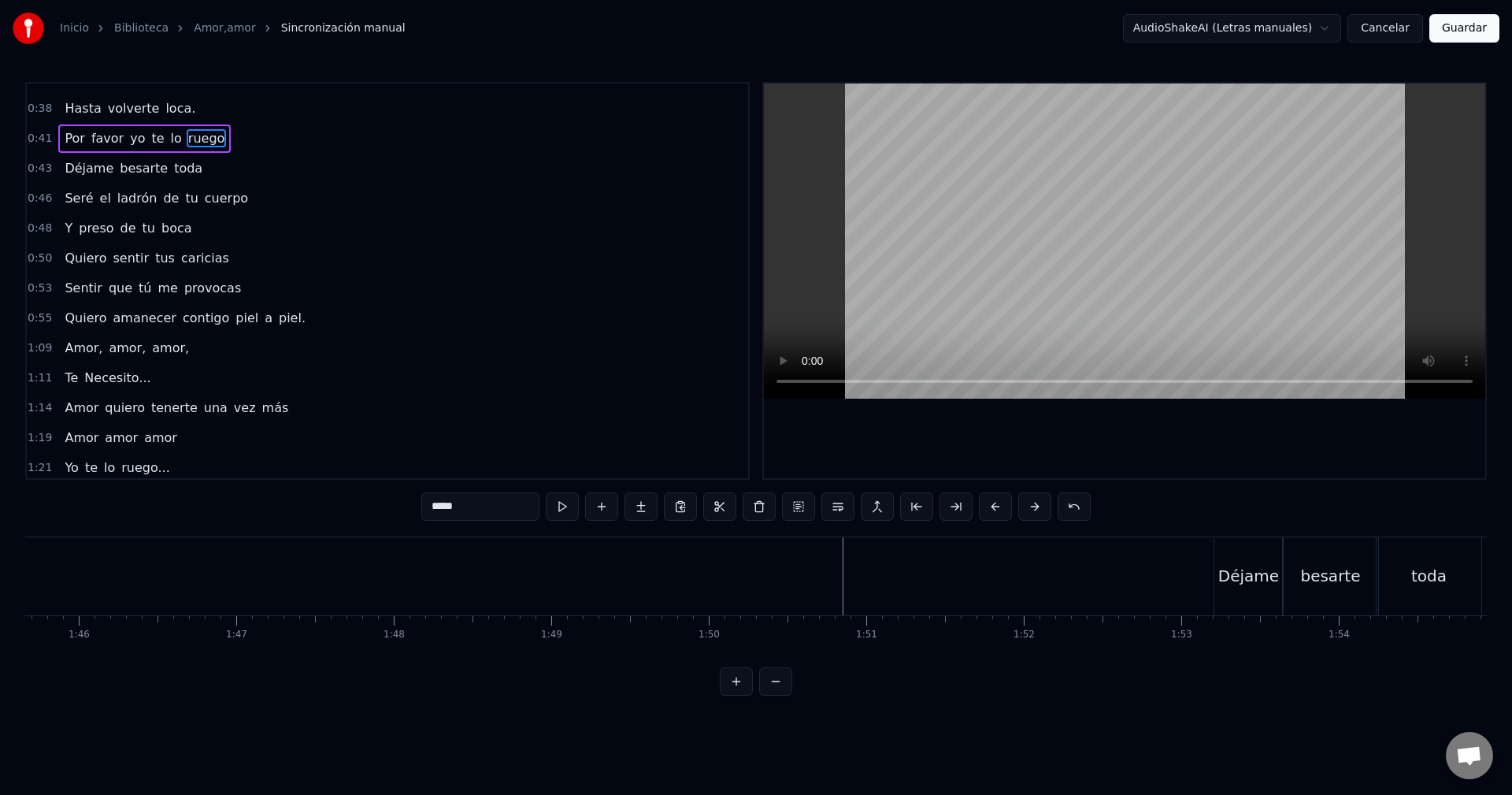
scroll to position [198, 0]
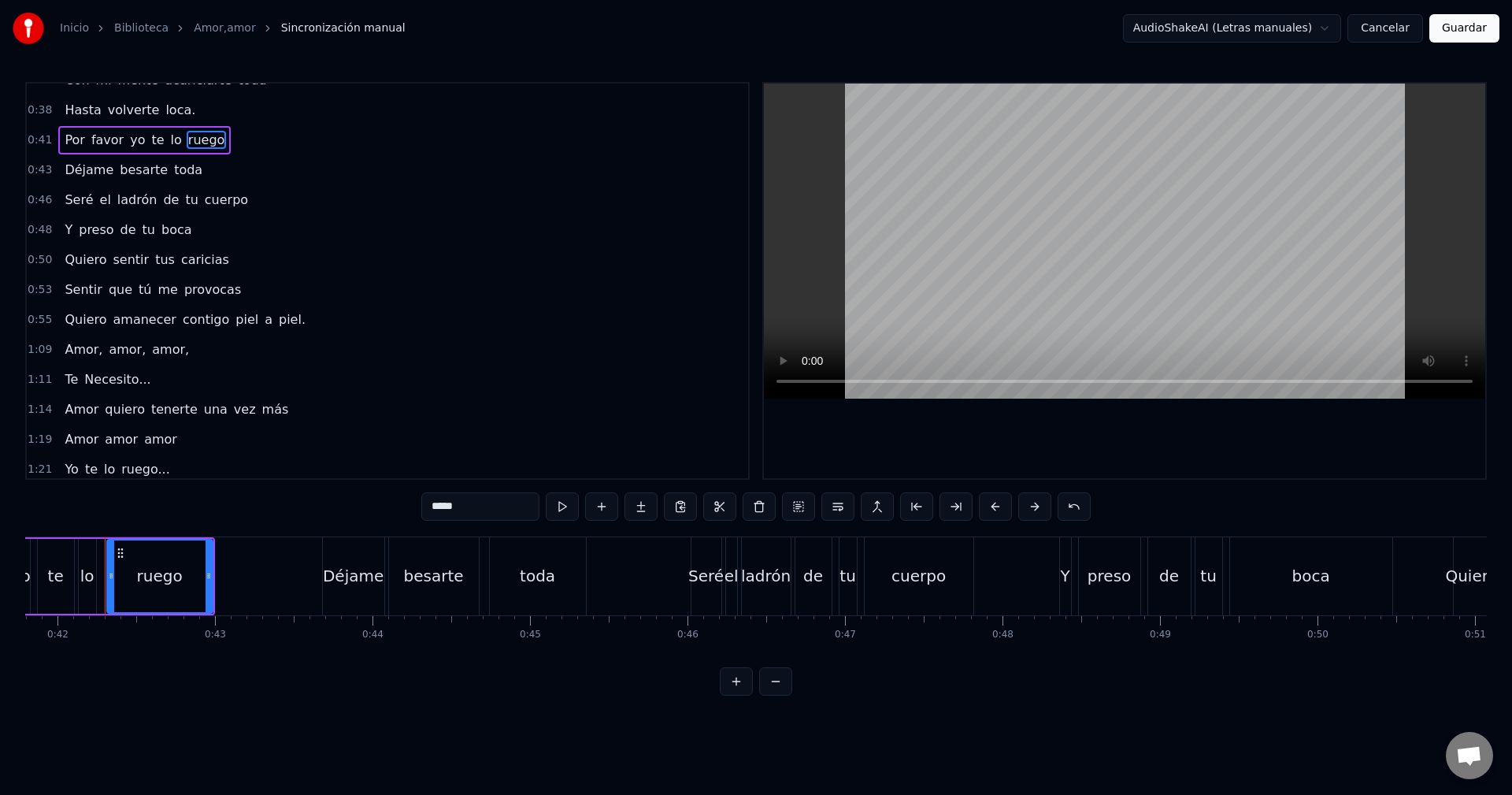
click at [169, 151] on div "Por favor yo te lo ruego" at bounding box center [144, 141] width 172 height 29
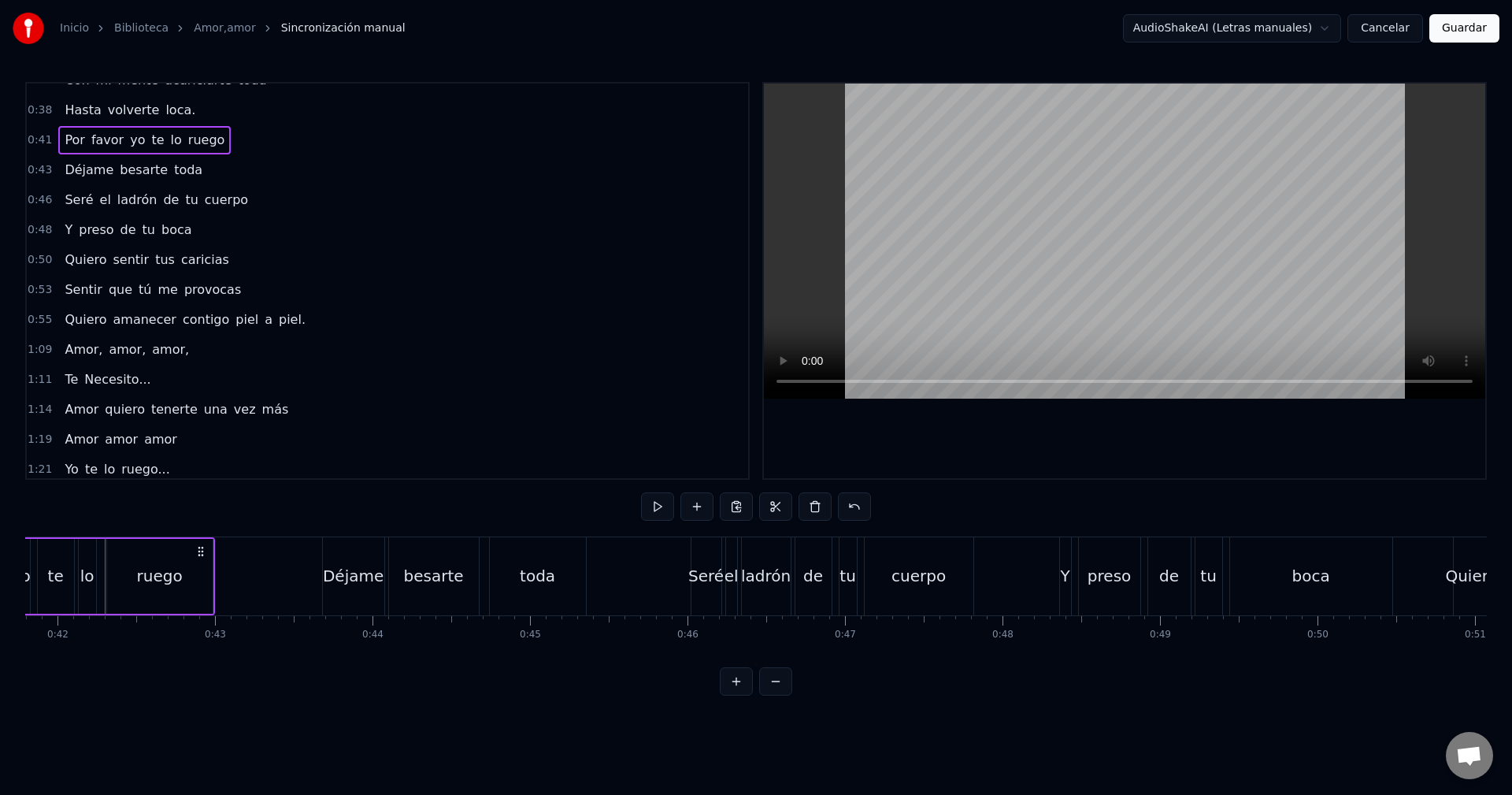
scroll to position [0, 6421]
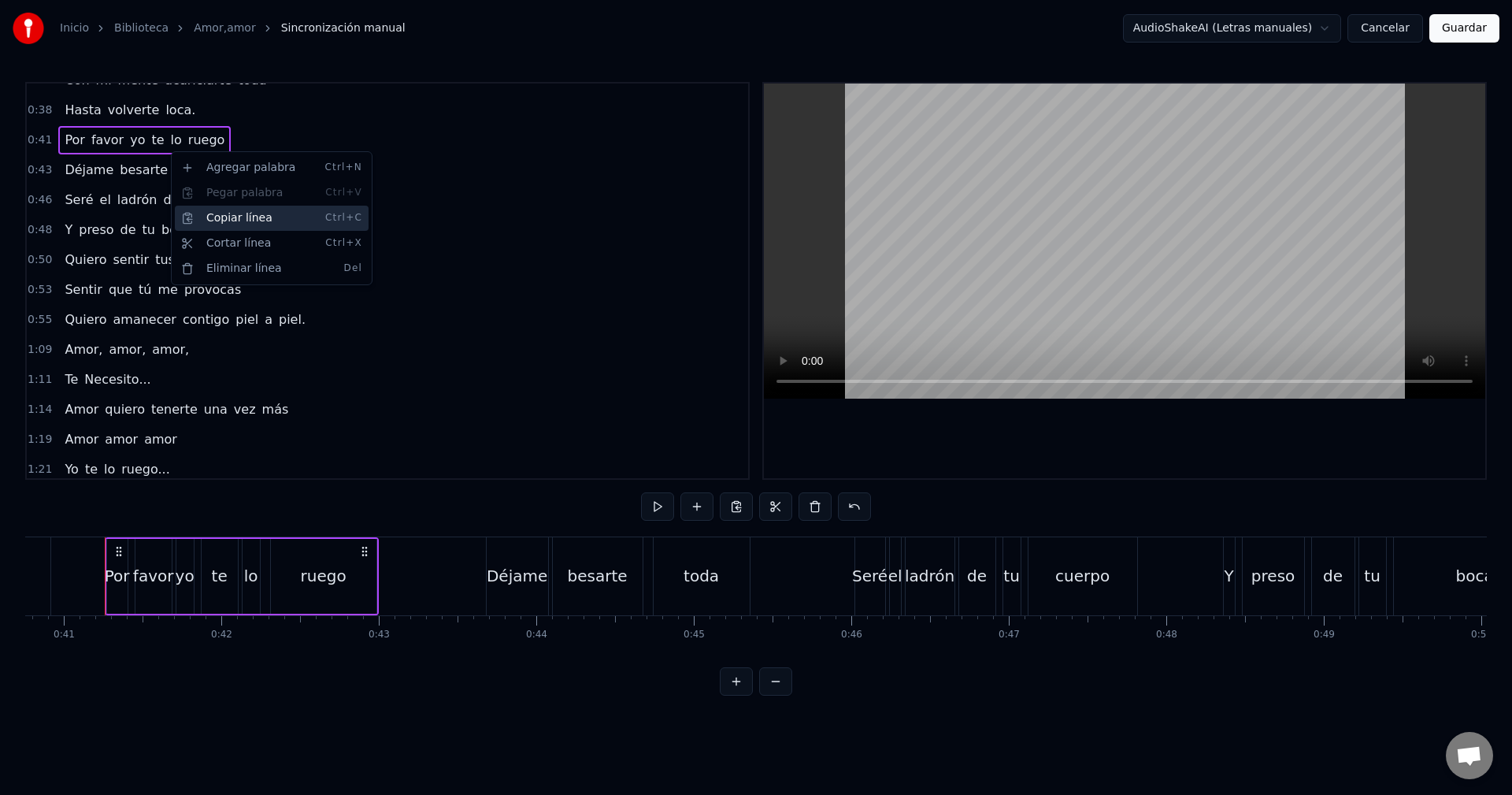
click at [254, 220] on div "Copiar línea Ctrl+C" at bounding box center [272, 218] width 194 height 26
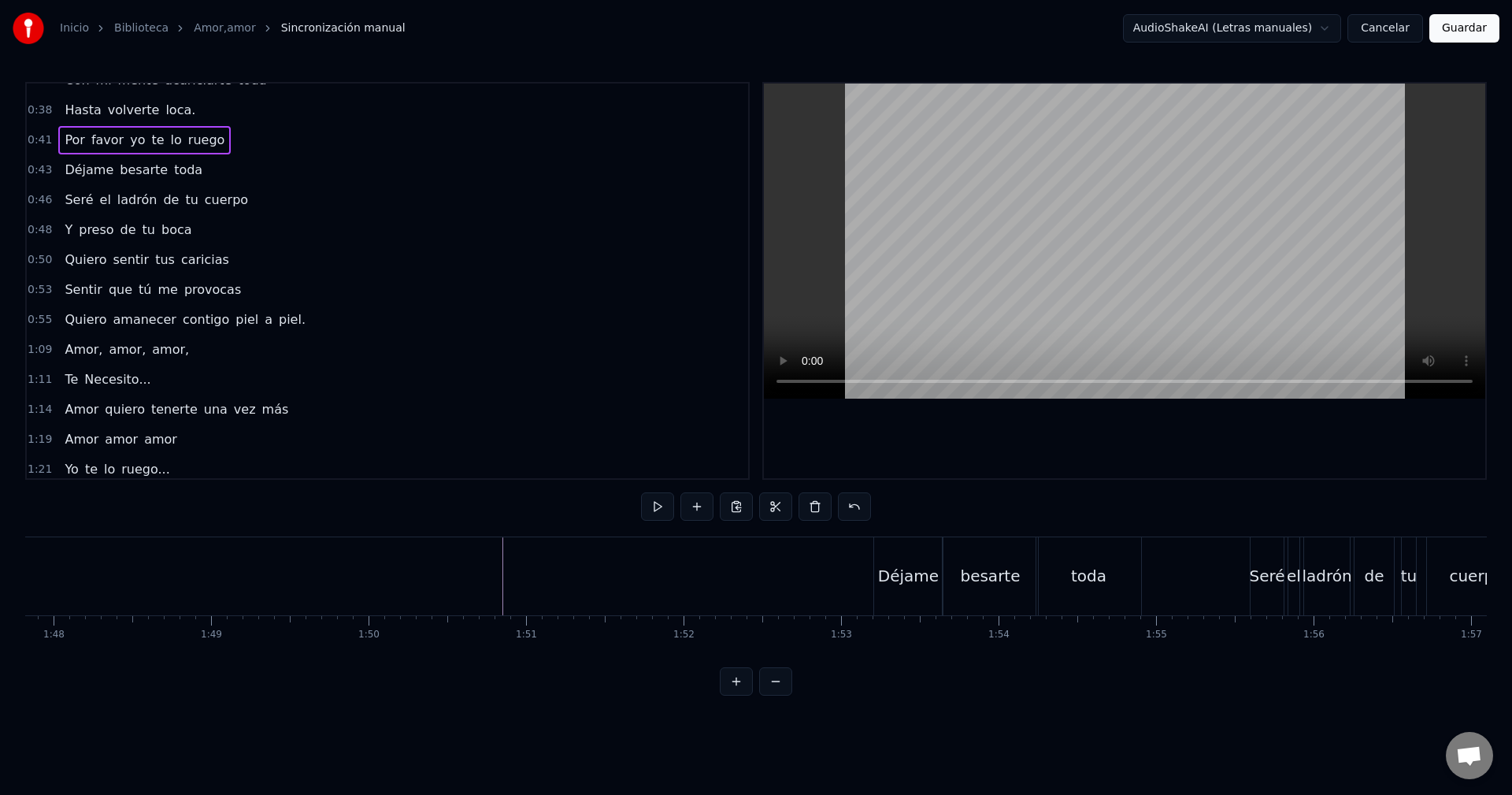
scroll to position [0, 16827]
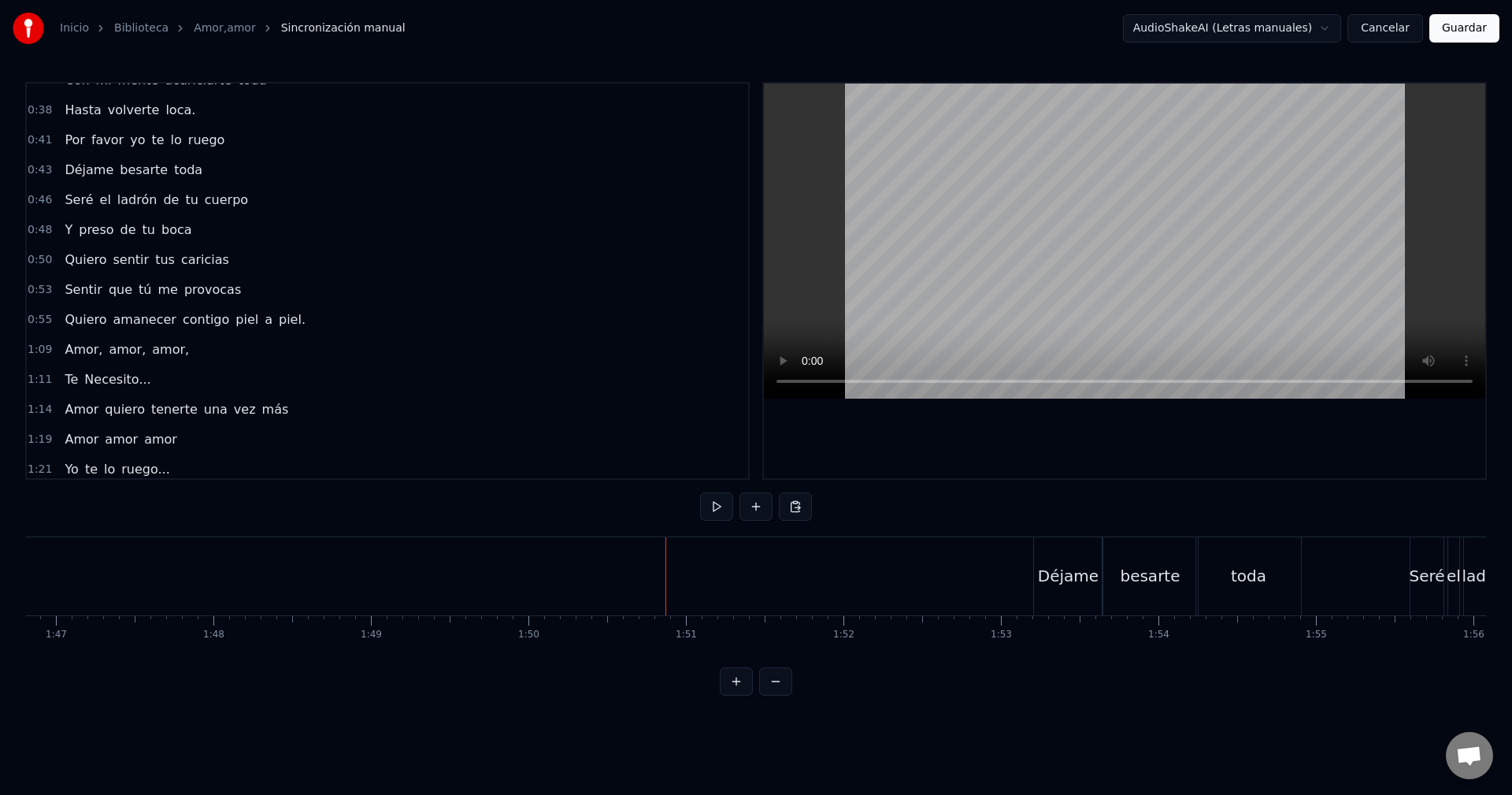
click at [723, 612] on div "Pegar línea Ctrl+V" at bounding box center [760, 607] width 194 height 26
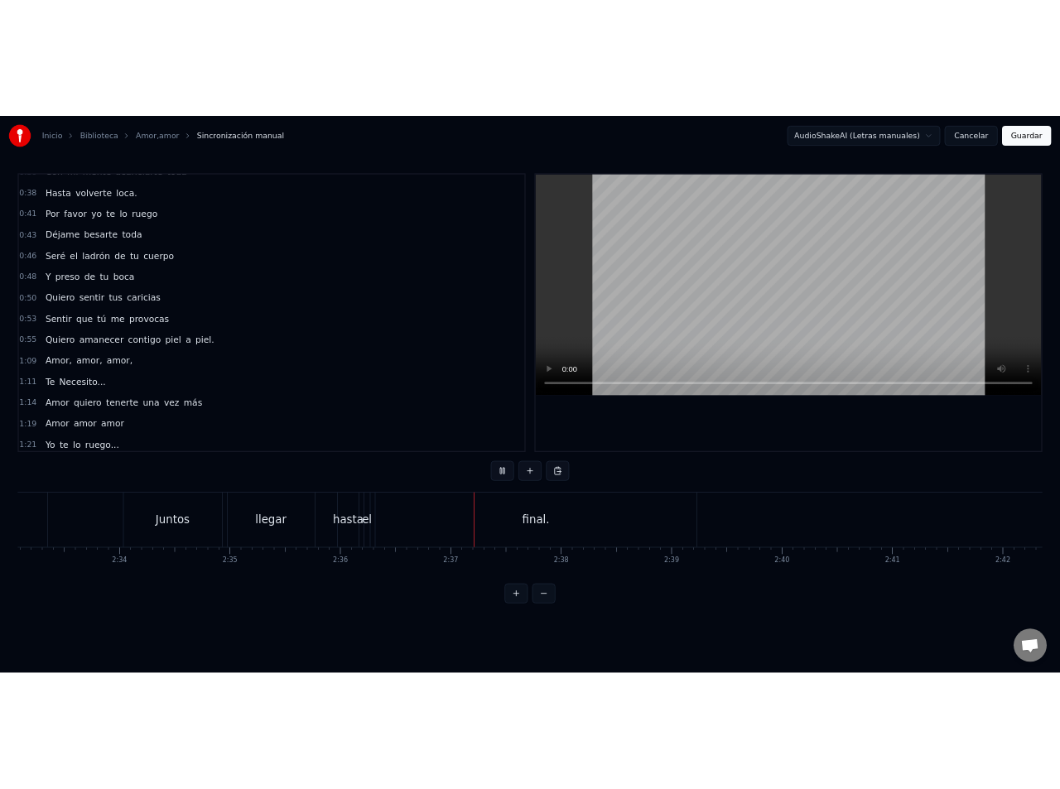
scroll to position [0, 25332]
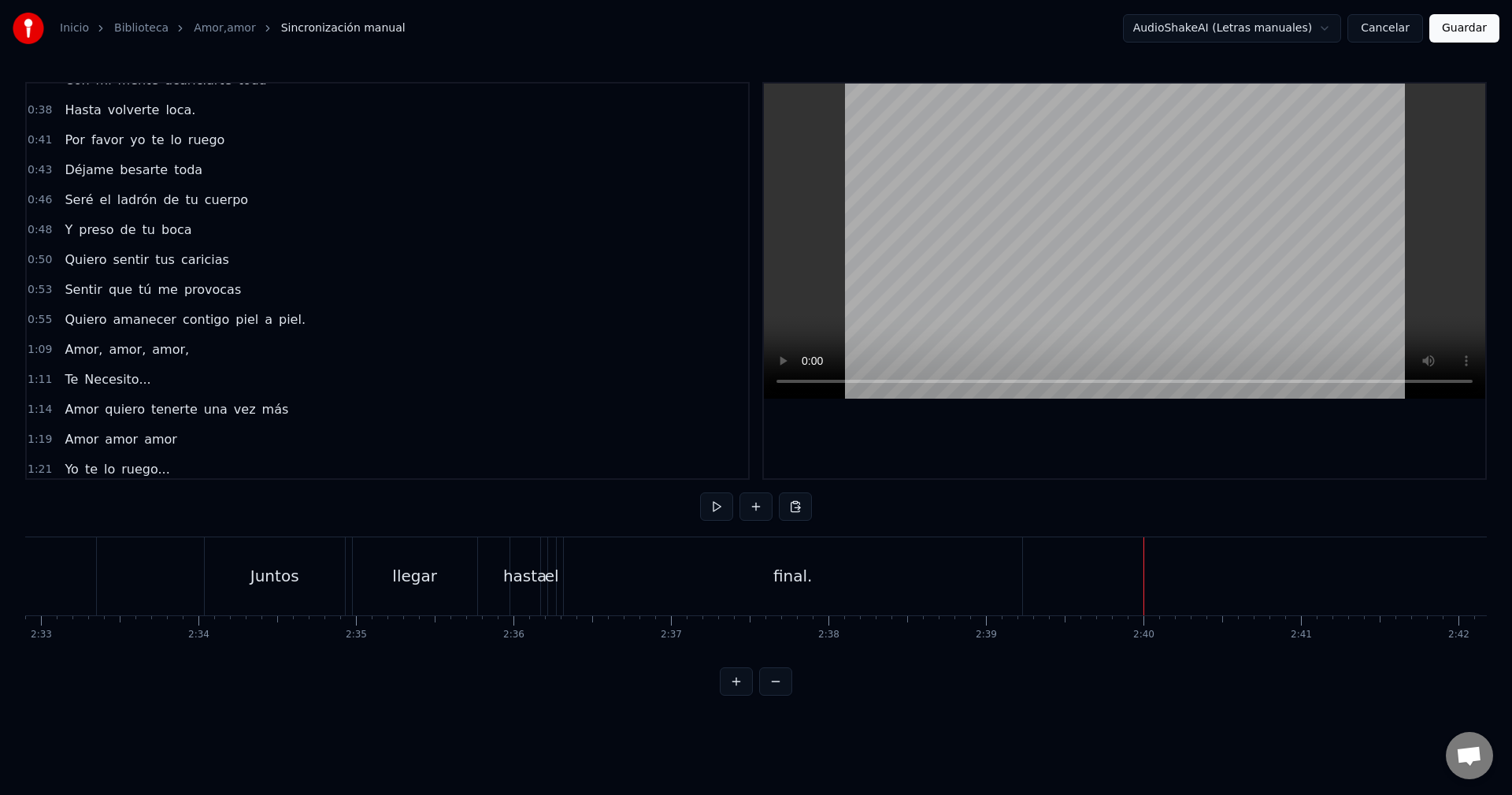
click at [1451, 34] on button "Guardar" at bounding box center [1464, 29] width 70 height 29
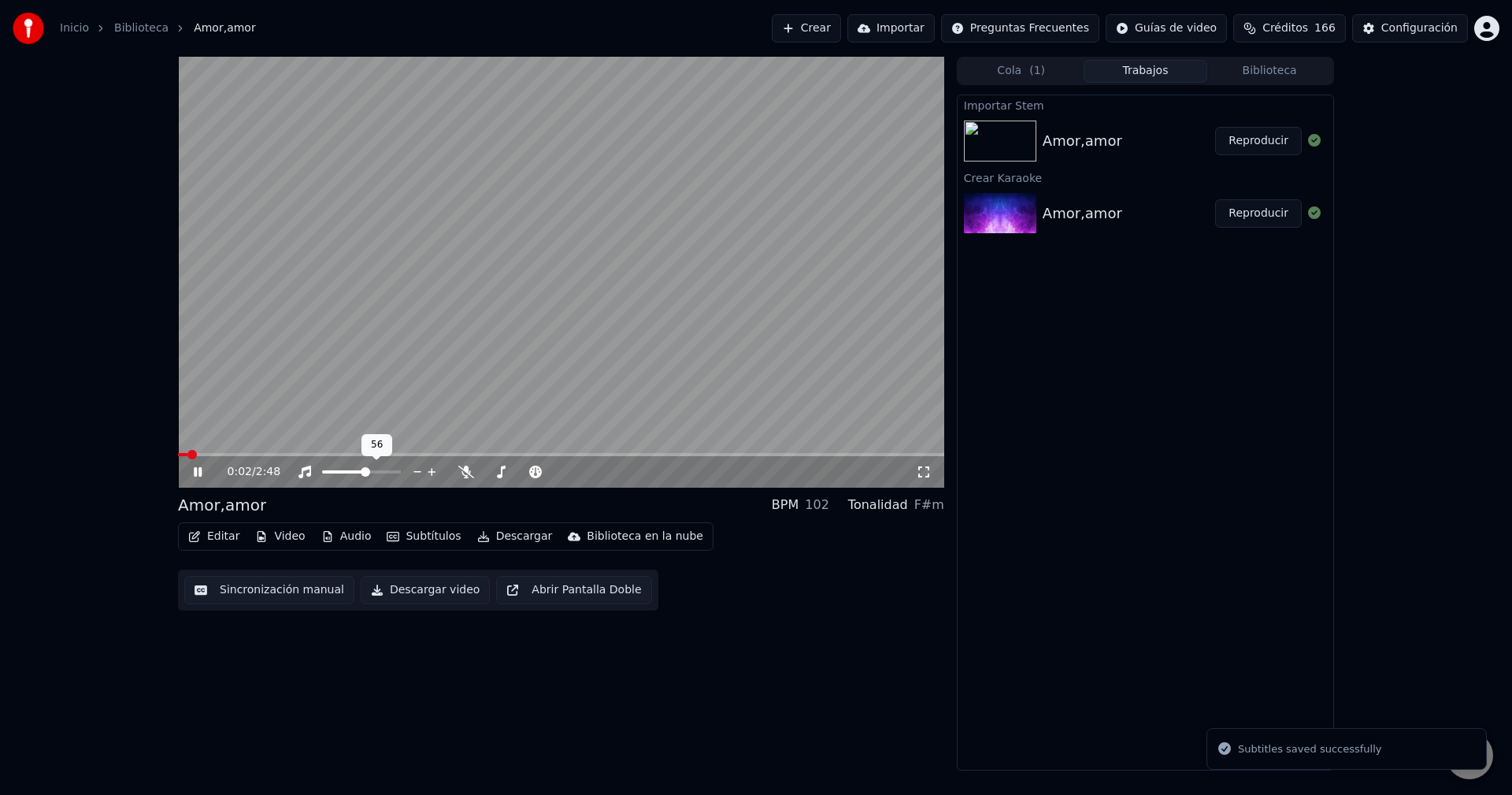
click at [368, 471] on span at bounding box center [365, 472] width 10 height 10
click at [312, 454] on span at bounding box center [561, 454] width 766 height 3
click at [362, 475] on span at bounding box center [361, 472] width 10 height 10
click at [342, 318] on video at bounding box center [561, 272] width 766 height 431
click at [380, 471] on div at bounding box center [376, 472] width 126 height 16
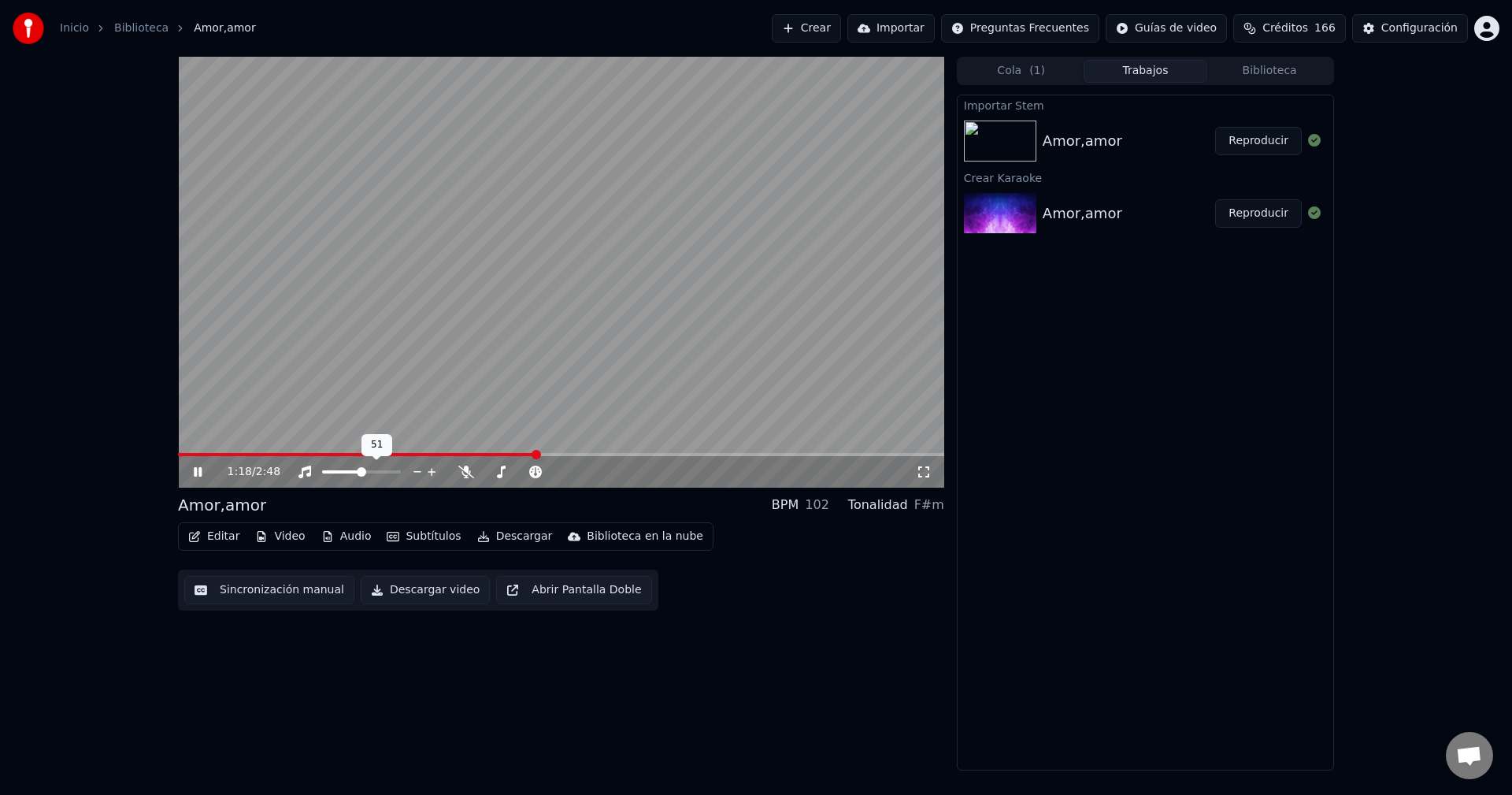
click at [378, 474] on span at bounding box center [361, 472] width 79 height 3
click at [382, 473] on span at bounding box center [378, 472] width 10 height 10
click at [371, 476] on span at bounding box center [370, 472] width 10 height 10
click at [195, 462] on div "1:42 / 2:48" at bounding box center [561, 472] width 766 height 31
click at [195, 470] on icon at bounding box center [198, 472] width 8 height 10
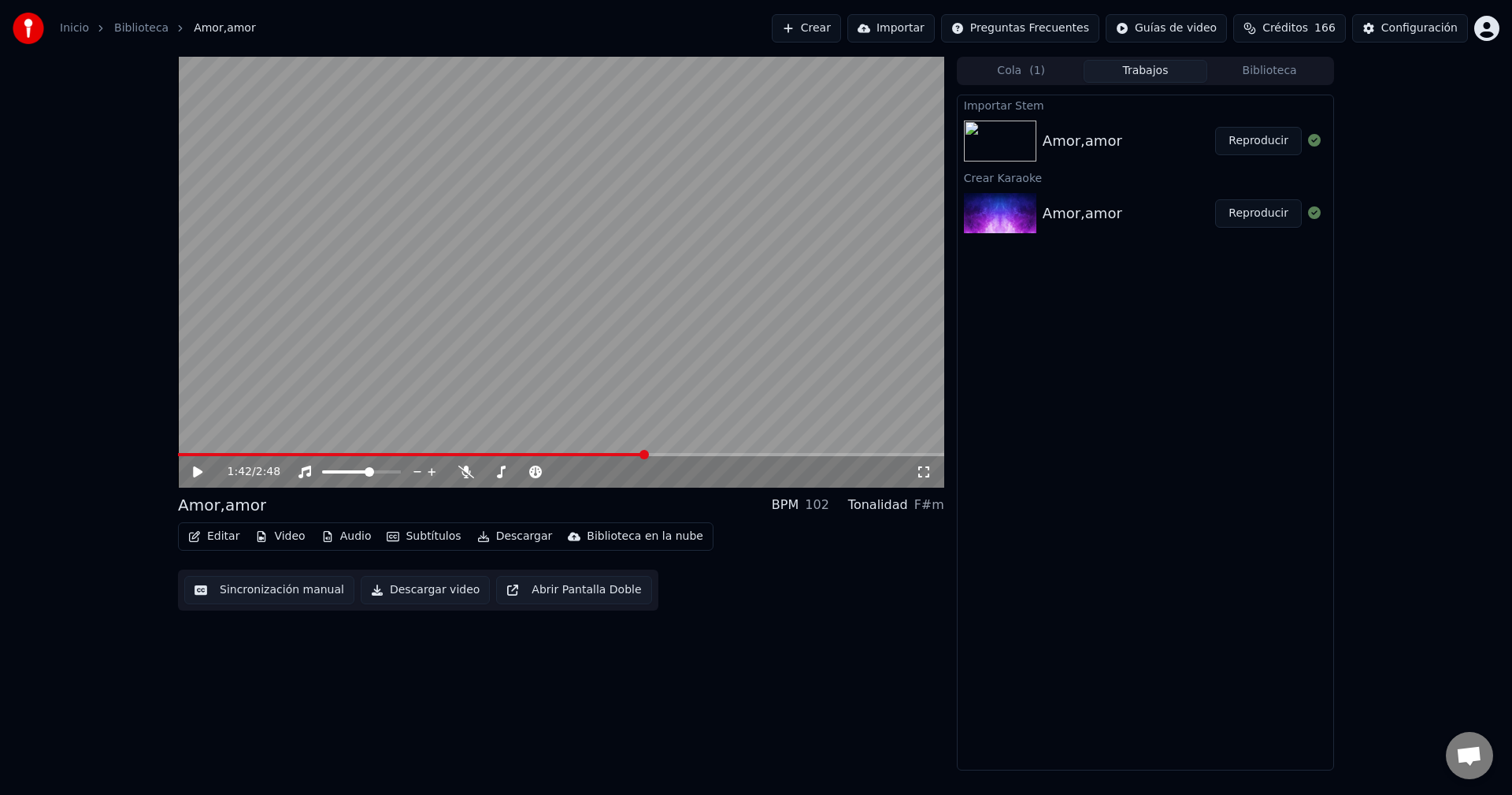
click at [187, 471] on div "1:42 / 2:48" at bounding box center [561, 472] width 754 height 16
click at [196, 471] on icon at bounding box center [198, 472] width 10 height 11
click at [339, 474] on span at bounding box center [331, 472] width 17 height 3
click at [178, 456] on span at bounding box center [178, 454] width 0 height 3
drag, startPoint x: 202, startPoint y: 453, endPoint x: 190, endPoint y: 454, distance: 12.0
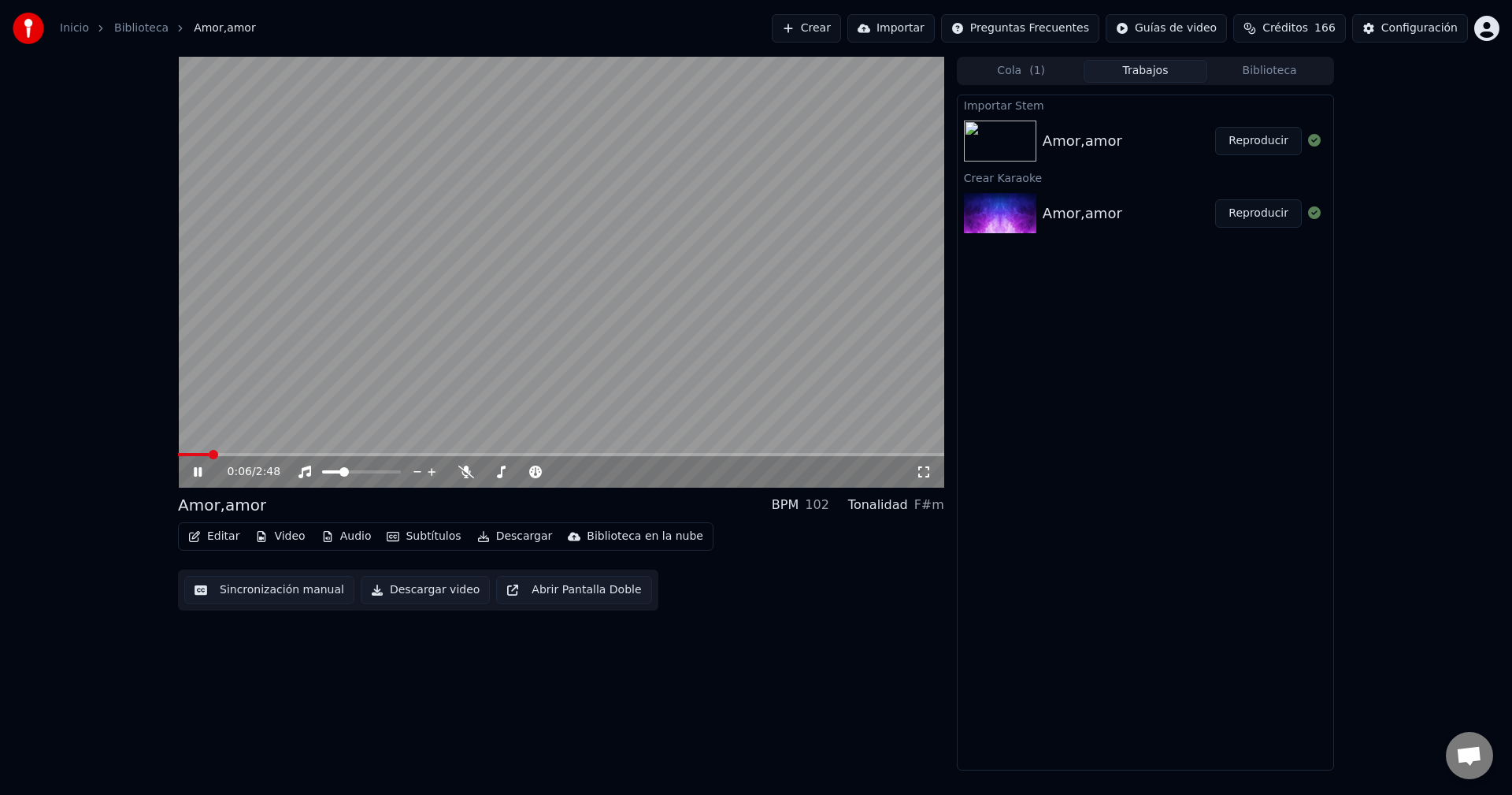
click at [190, 454] on div "0:06 / 2:48" at bounding box center [561, 272] width 766 height 431
drag, startPoint x: 191, startPoint y: 466, endPoint x: 194, endPoint y: 475, distance: 9.5
click at [191, 470] on icon at bounding box center [208, 472] width 37 height 12
click at [178, 454] on span at bounding box center [180, 454] width 5 height 3
click at [200, 472] on icon at bounding box center [198, 472] width 8 height 10
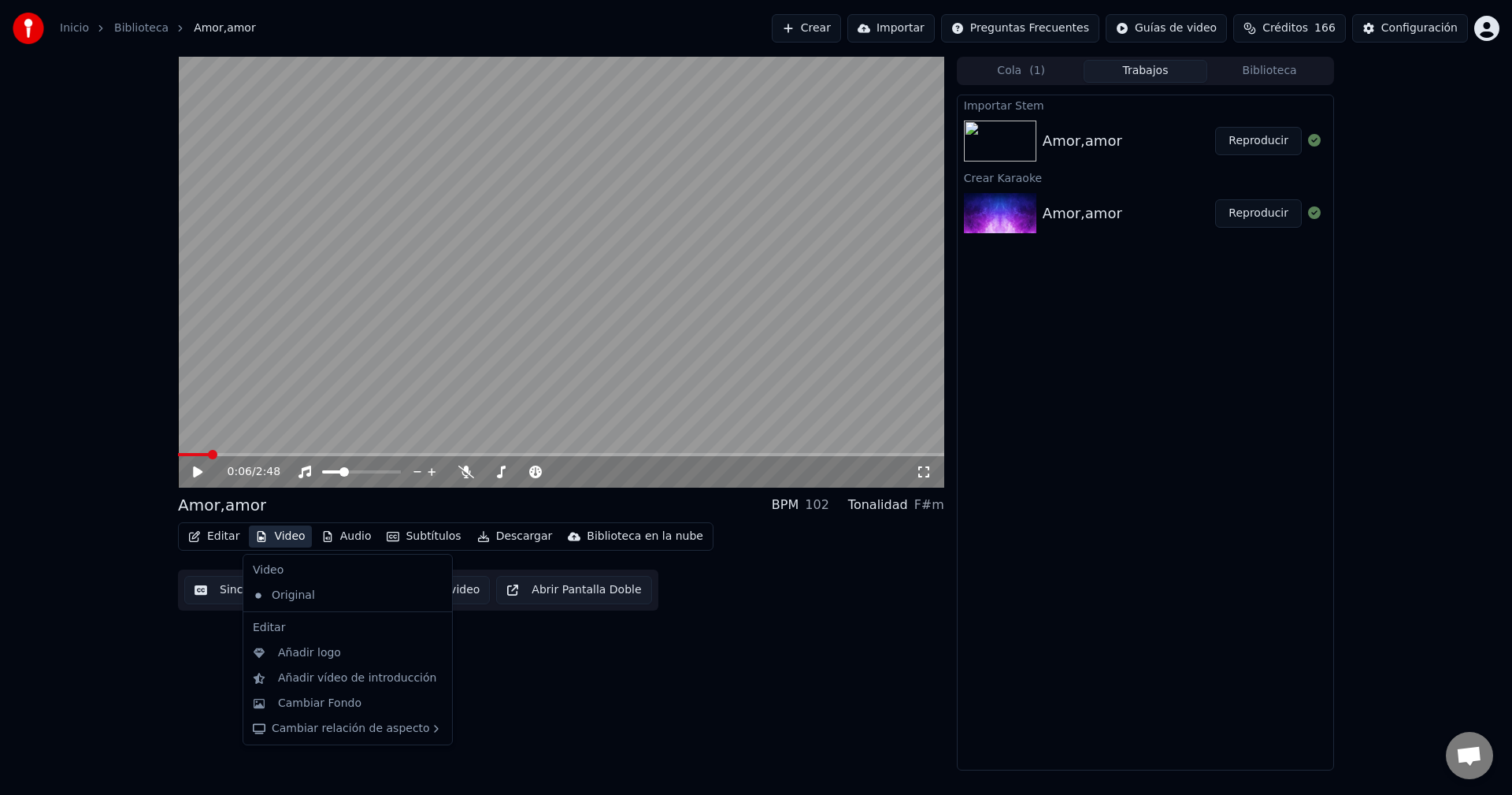
click at [282, 530] on button "Video" at bounding box center [280, 536] width 62 height 22
click at [293, 699] on div "Cambiar Fondo" at bounding box center [320, 703] width 84 height 16
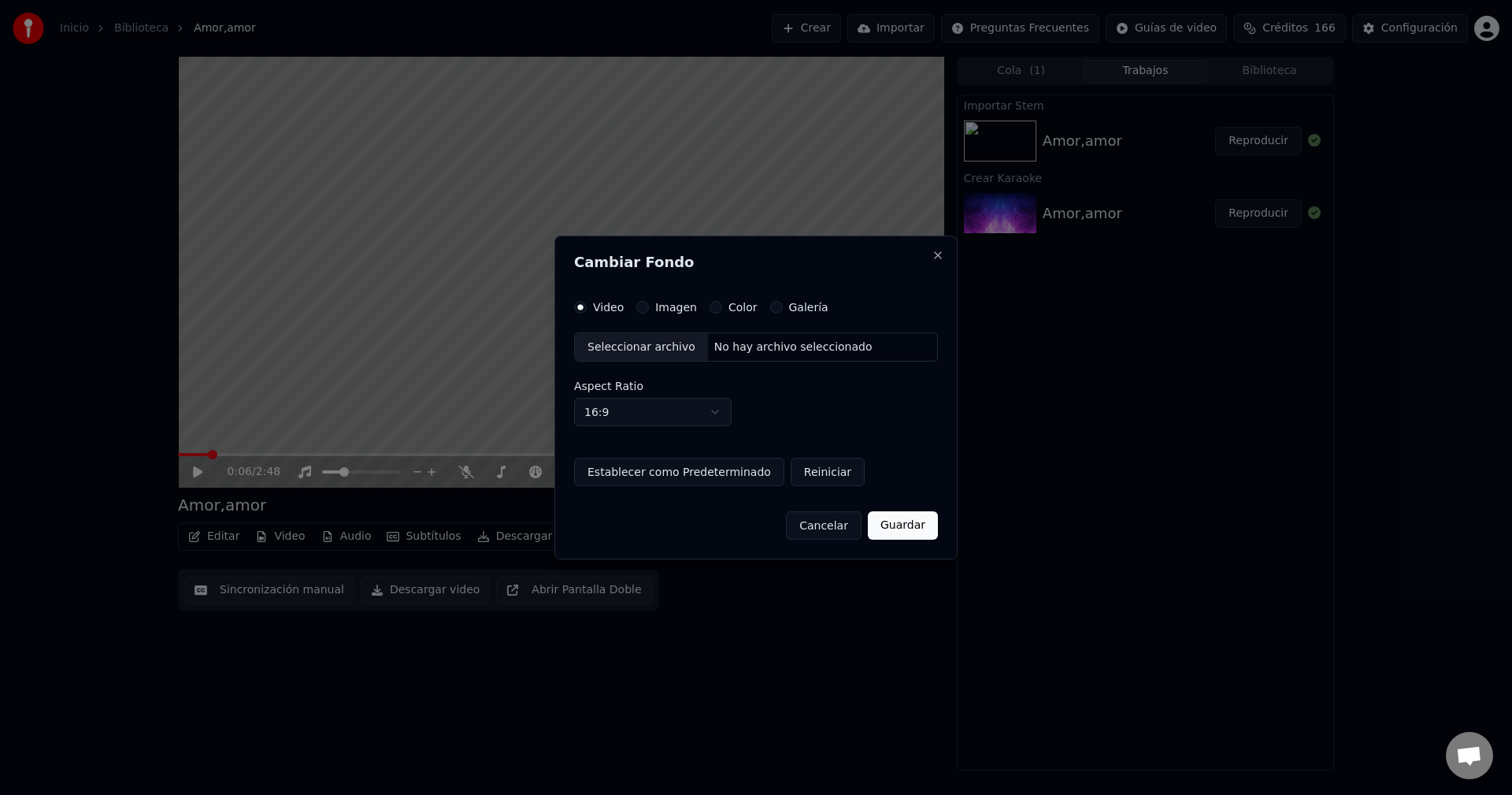
click at [641, 344] on div "Seleccionar archivo" at bounding box center [642, 347] width 133 height 29
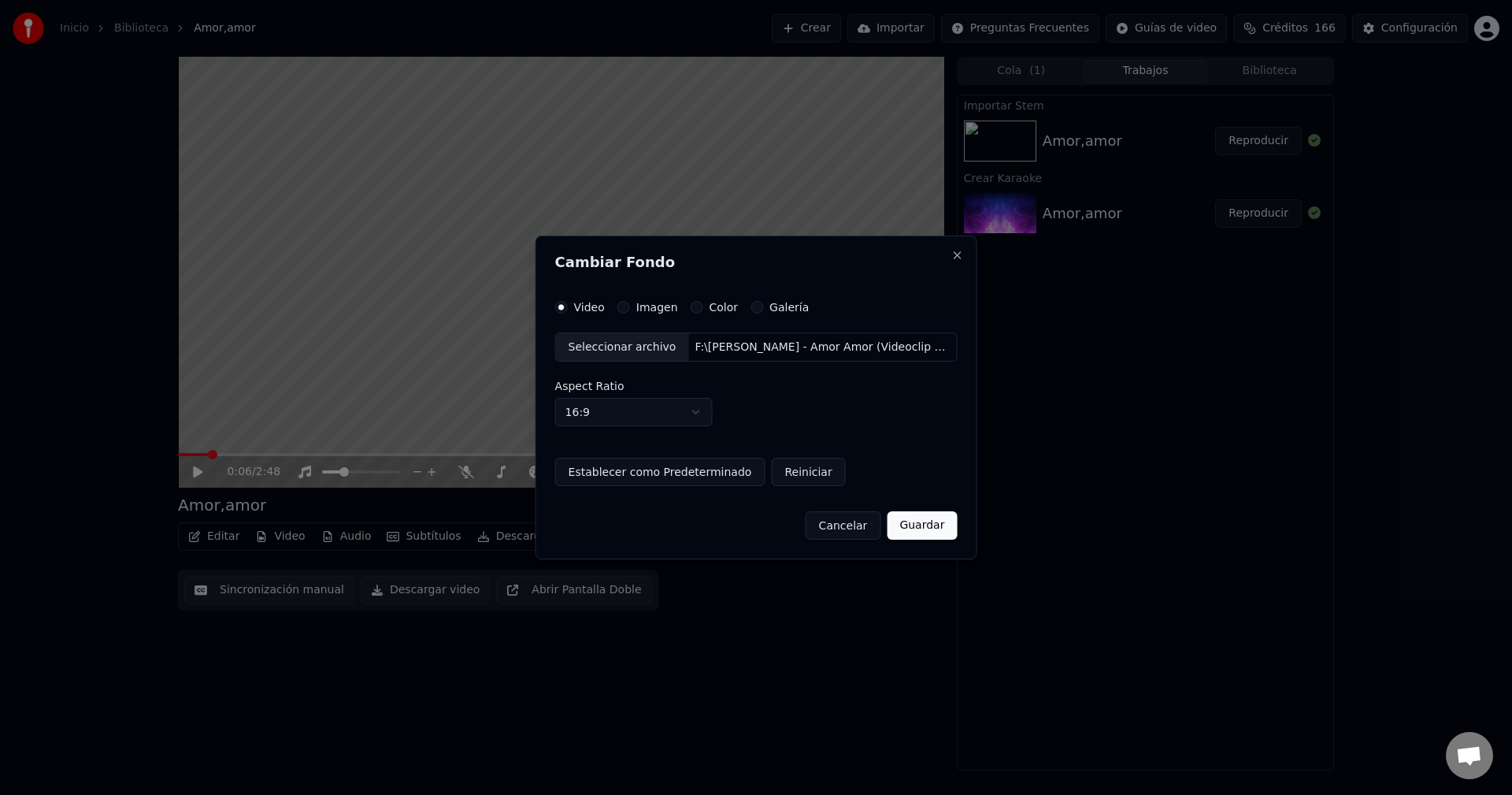
click at [927, 531] on button "Guardar" at bounding box center [922, 526] width 70 height 29
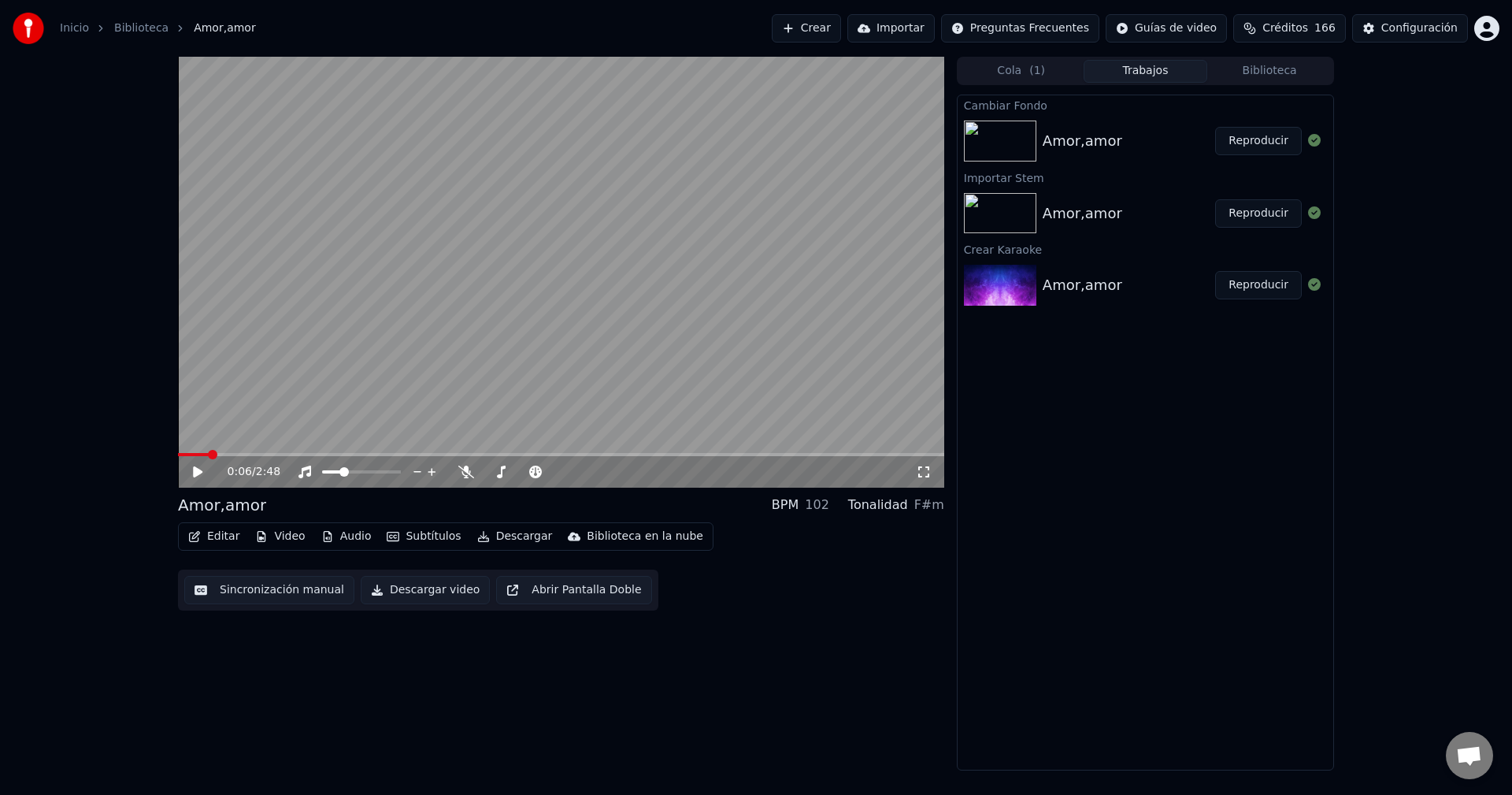
click at [1260, 139] on button "Reproducir" at bounding box center [1258, 141] width 87 height 29
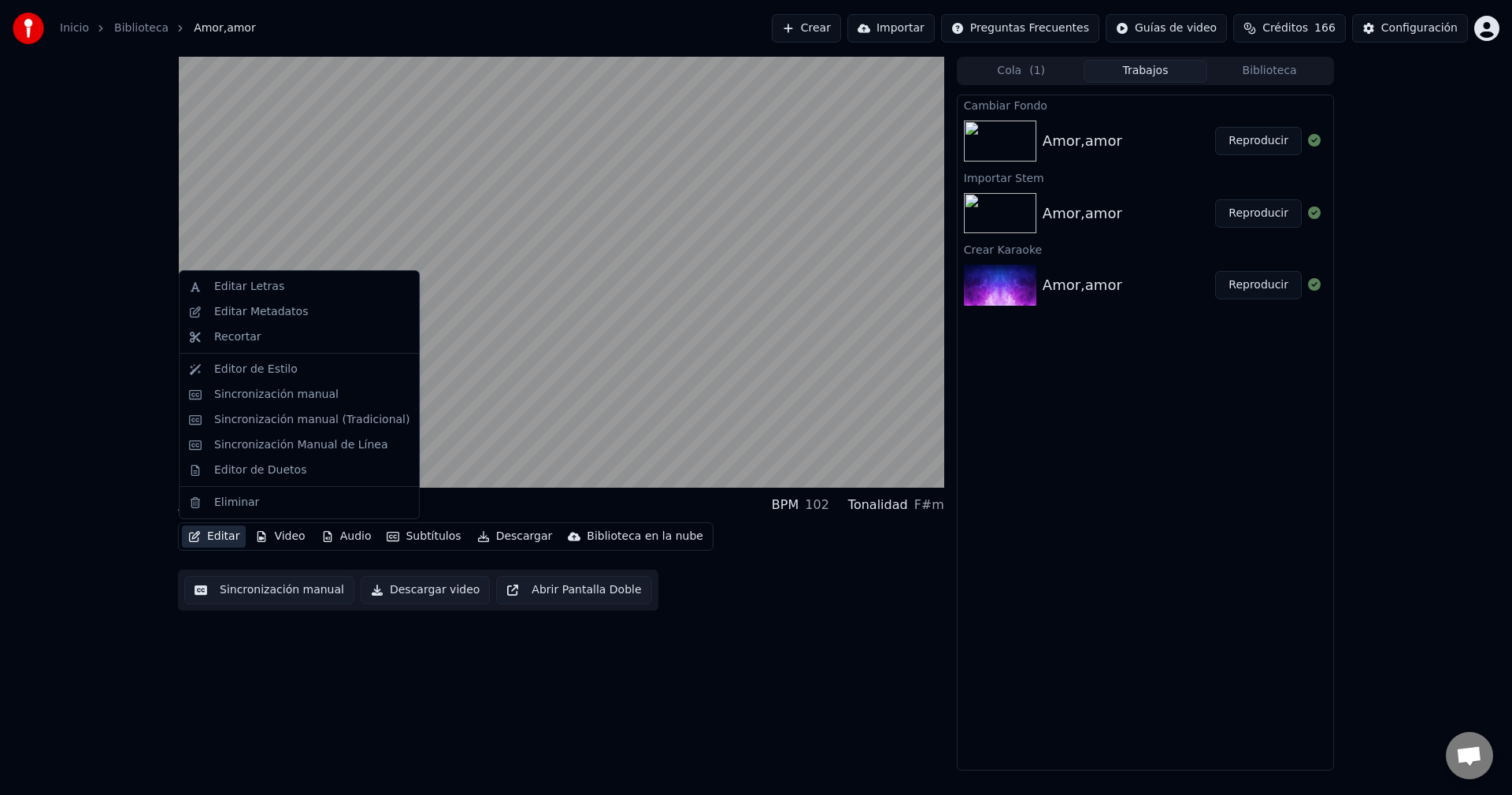
click at [226, 537] on button "Editar" at bounding box center [213, 536] width 64 height 22
click at [281, 370] on div "Editor de Estilo" at bounding box center [256, 369] width 84 height 16
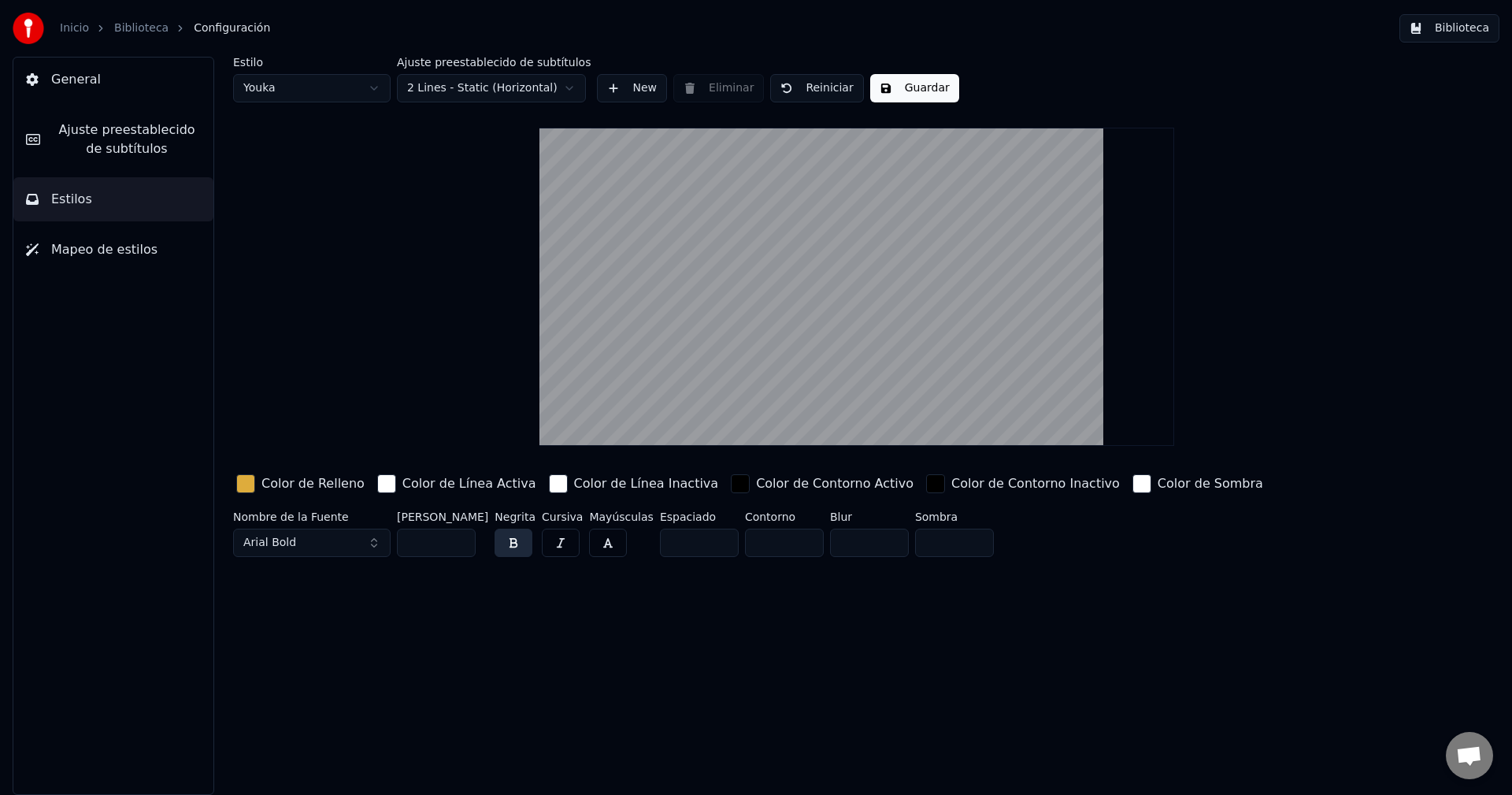
click at [84, 117] on button "Ajuste preestablecido de subtítulos" at bounding box center [113, 139] width 200 height 63
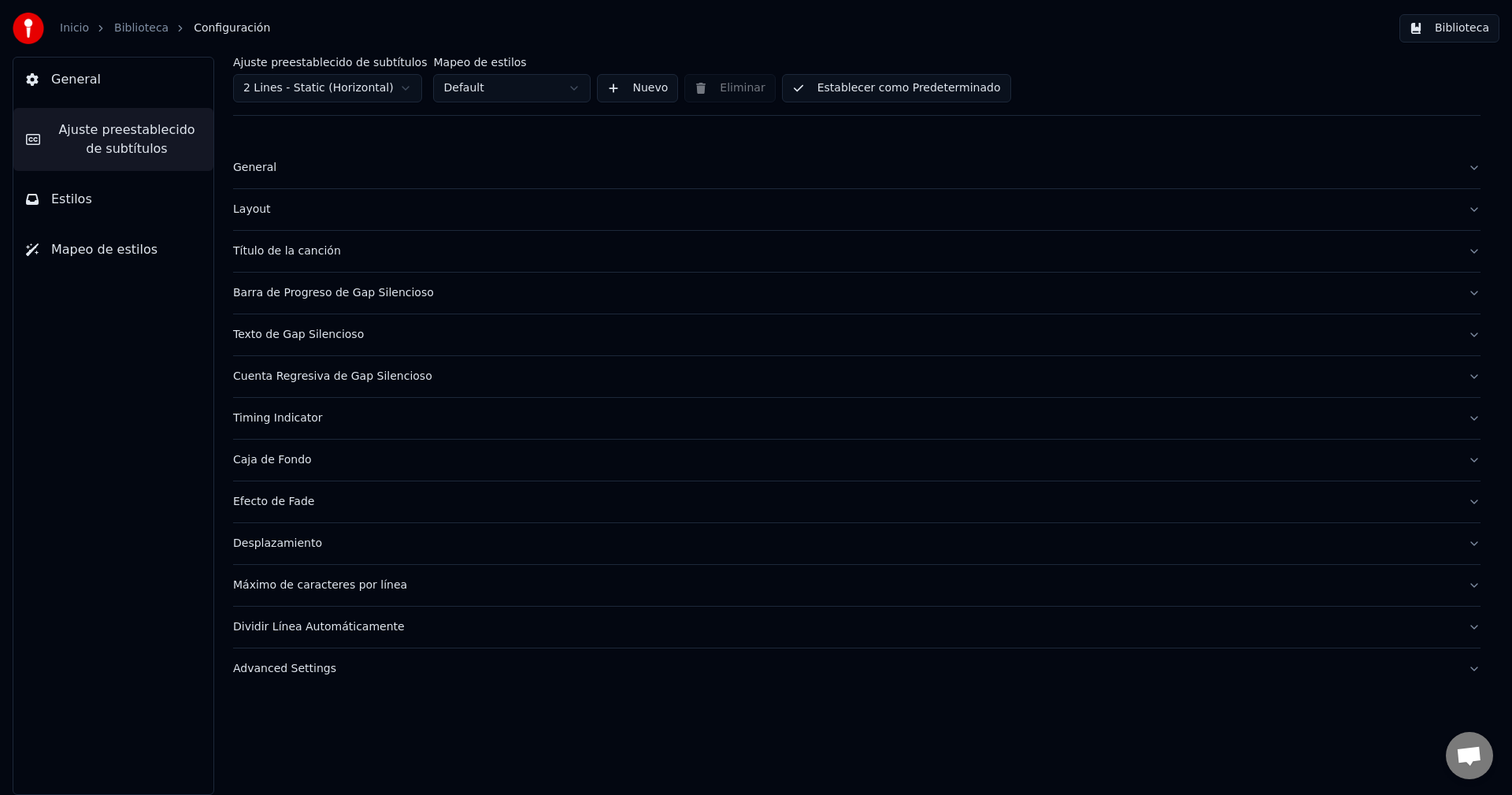
click at [1460, 26] on button "Biblioteca" at bounding box center [1449, 29] width 100 height 29
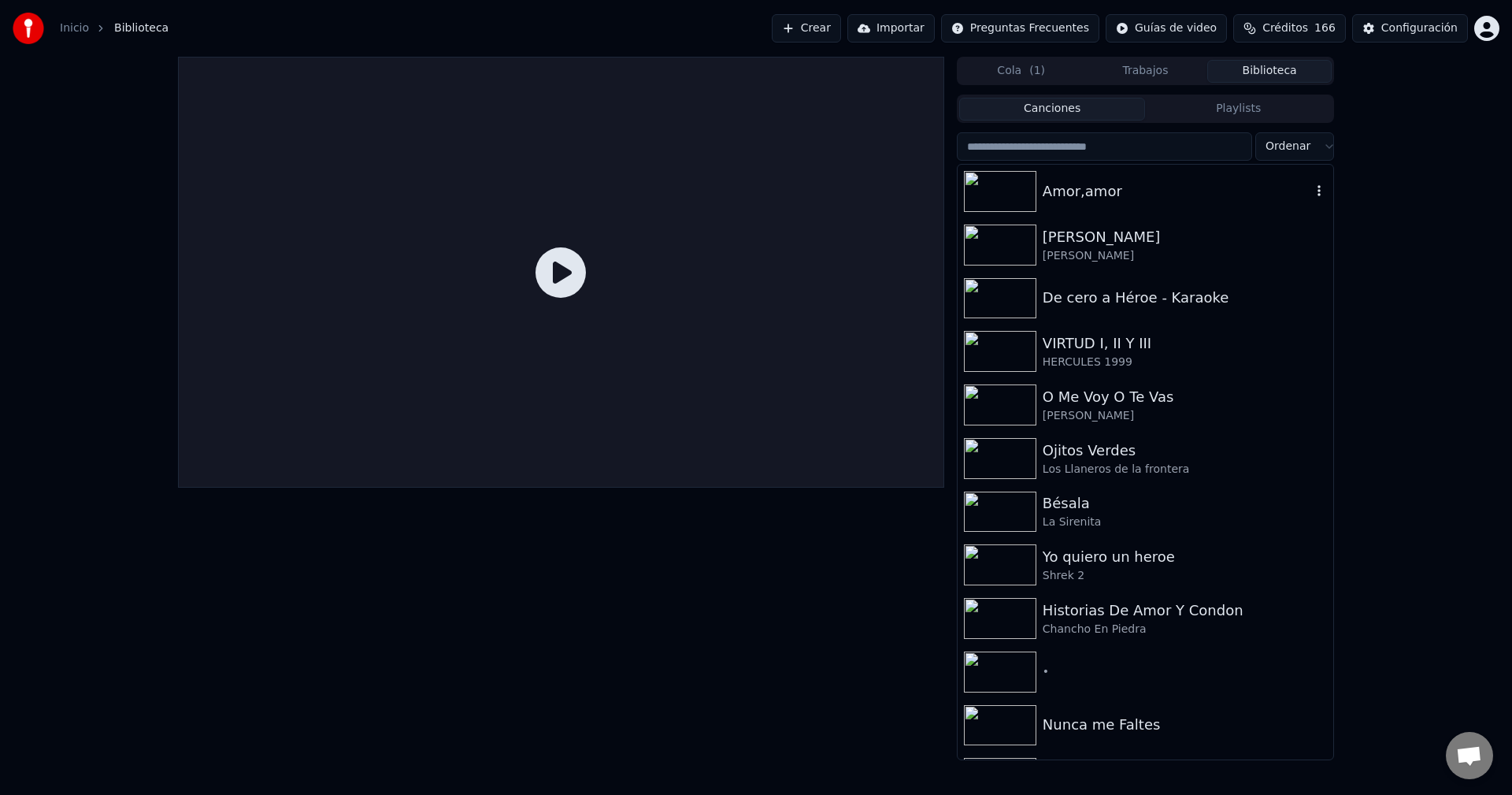
click at [1062, 198] on div "Amor,amor" at bounding box center [1177, 191] width 268 height 22
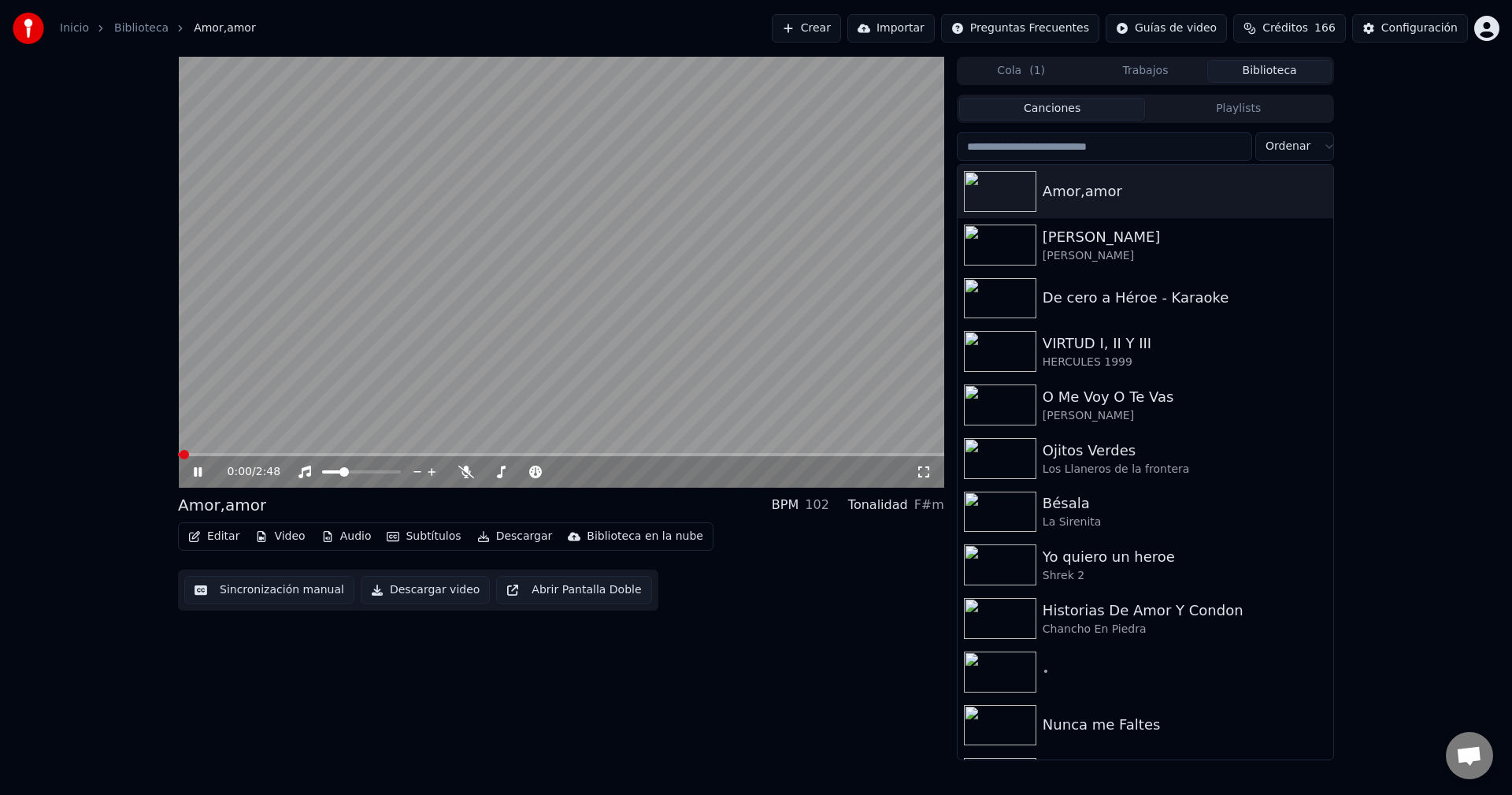
click at [204, 540] on button "Editar" at bounding box center [213, 536] width 64 height 22
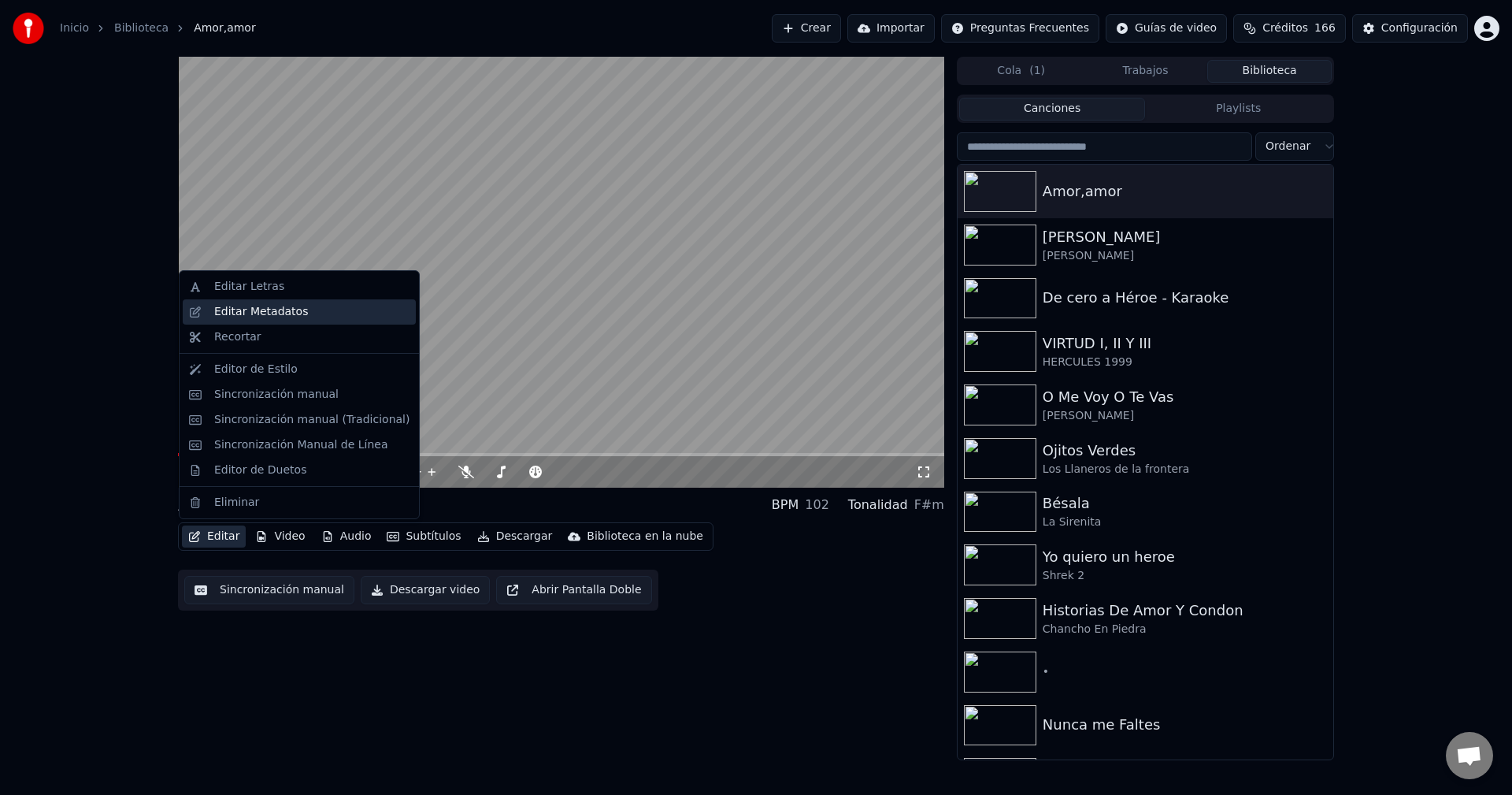
click at [227, 315] on div "Editar Metadatos" at bounding box center [261, 312] width 94 height 16
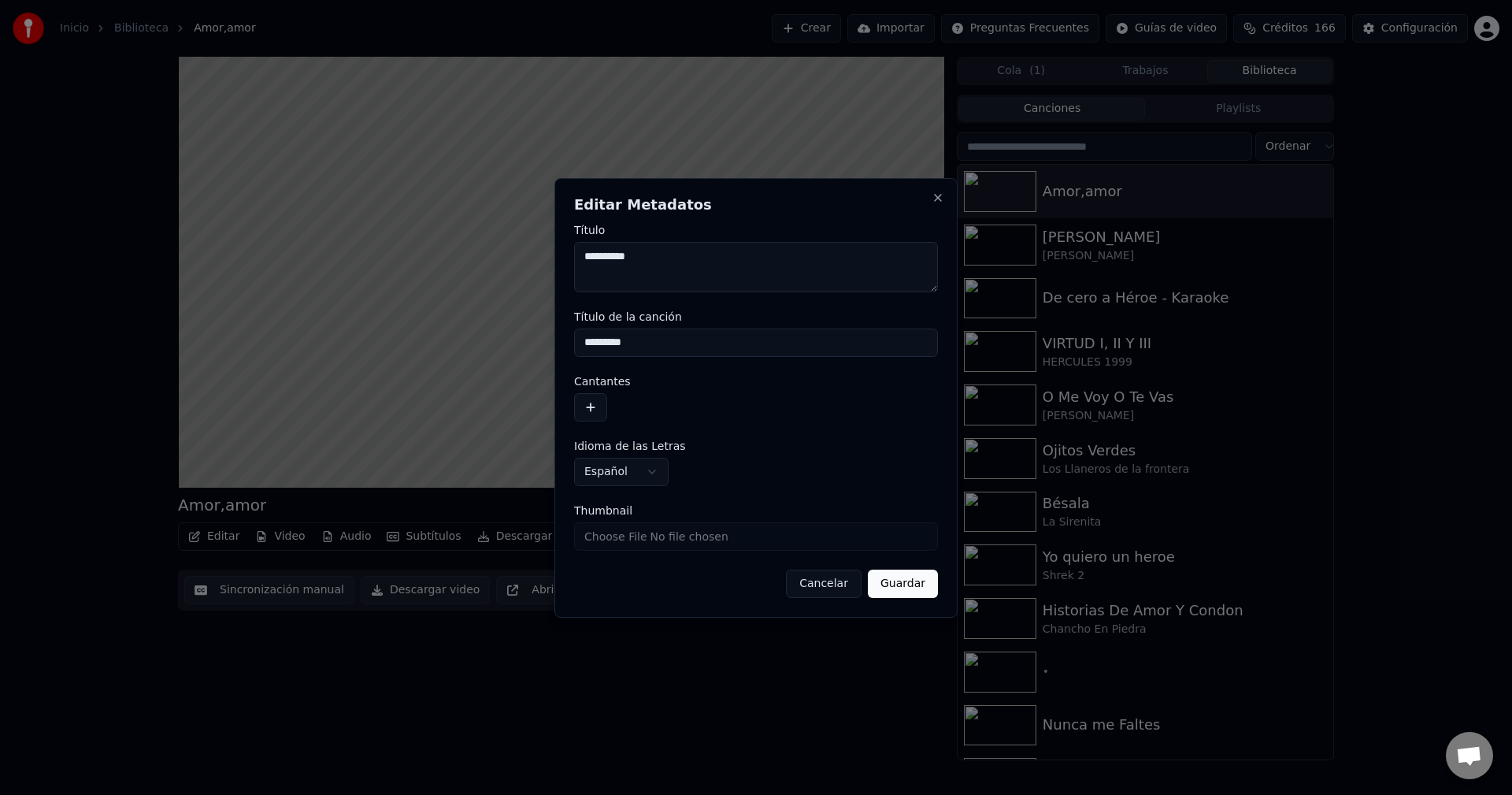
click at [601, 402] on button "button" at bounding box center [591, 407] width 33 height 29
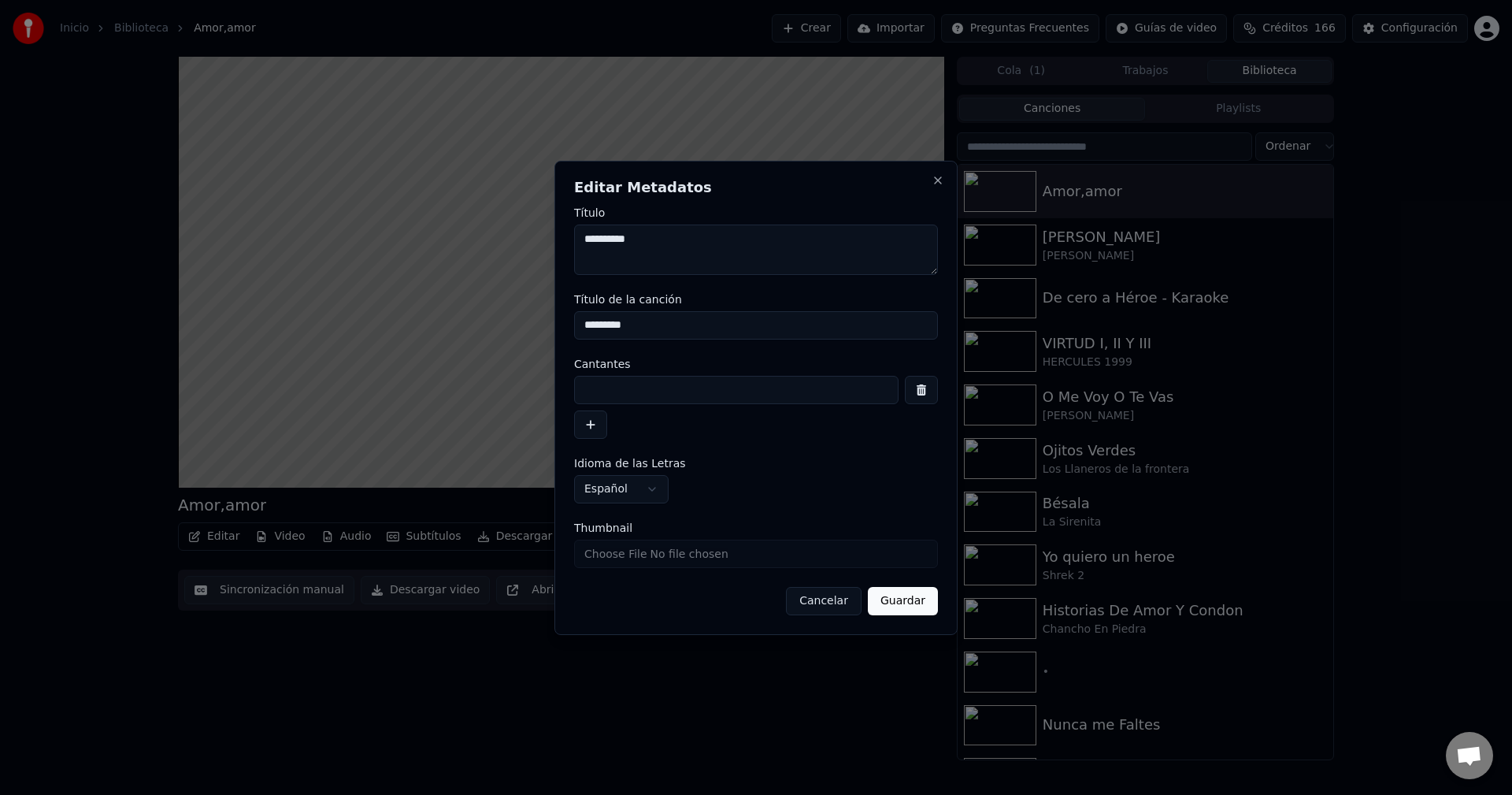
click at [633, 383] on input at bounding box center [736, 390] width 324 height 29
type input "**********"
click at [900, 590] on button "Guardar" at bounding box center [903, 601] width 70 height 29
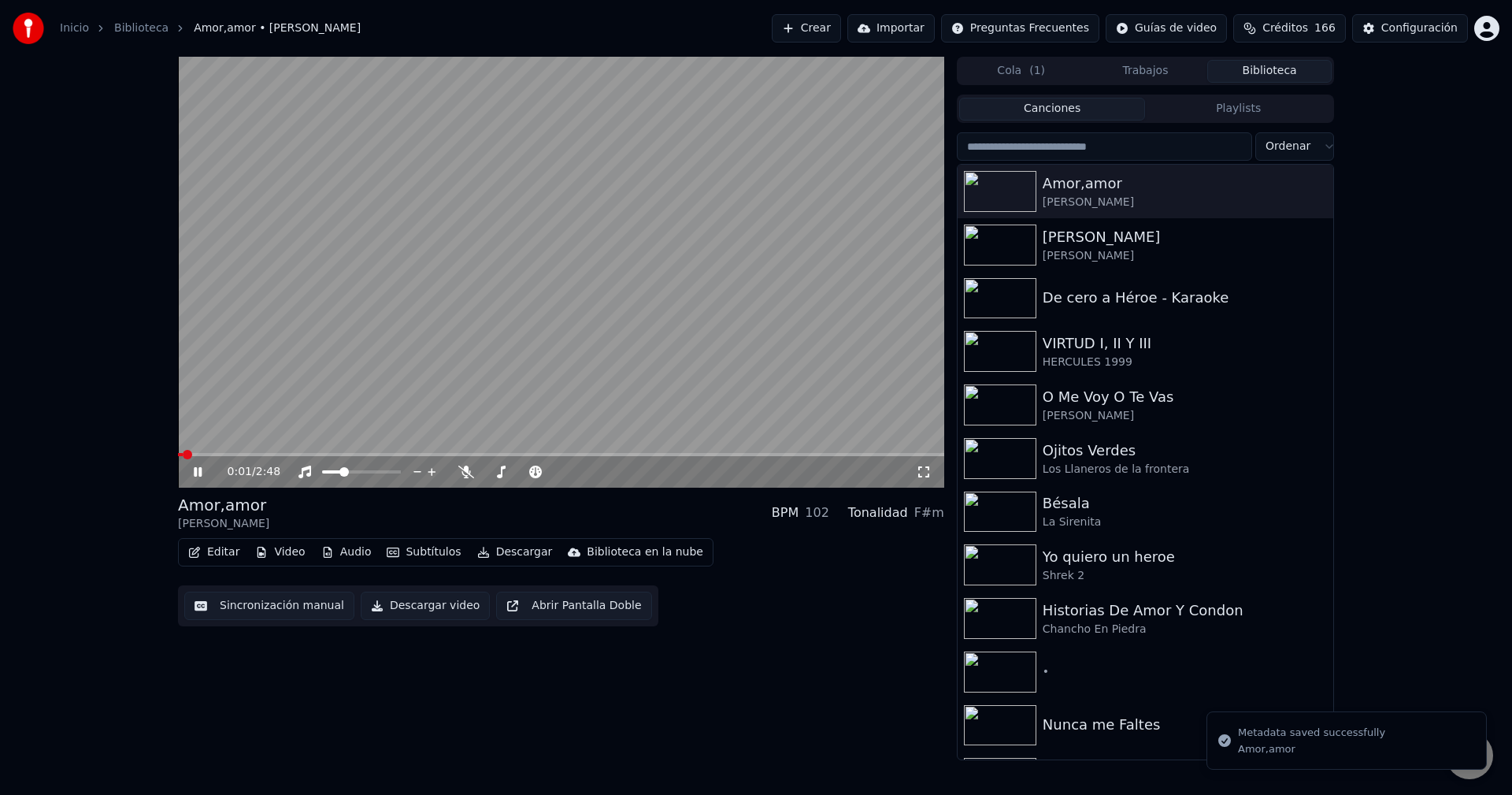
click at [178, 453] on span at bounding box center [180, 454] width 5 height 3
click at [361, 468] on span at bounding box center [361, 472] width 10 height 10
click at [399, 474] on span at bounding box center [395, 472] width 10 height 10
click at [187, 471] on div "1:26 / 2:48" at bounding box center [561, 472] width 754 height 16
click at [494, 452] on video at bounding box center [561, 272] width 766 height 431
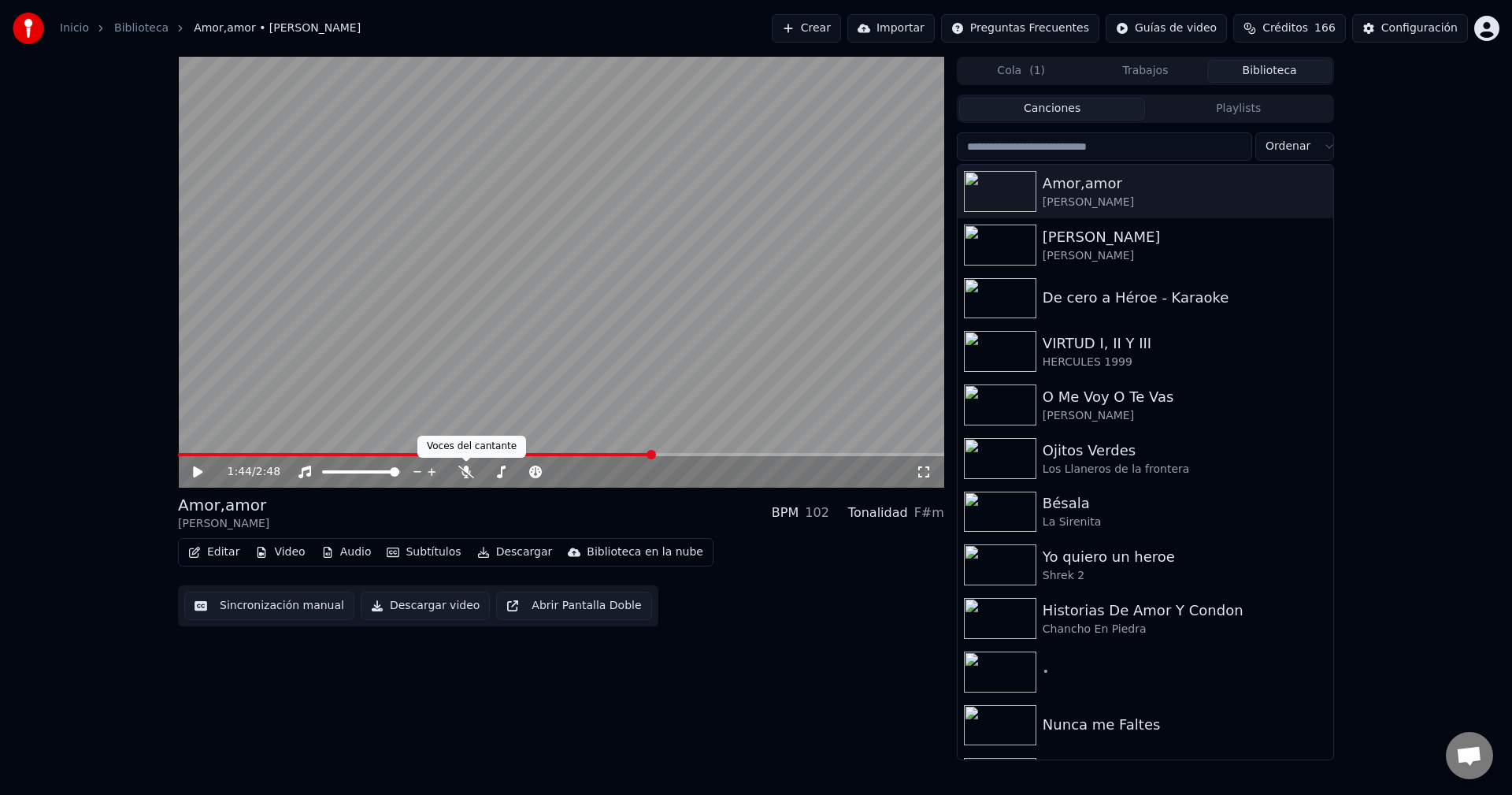
click at [393, 452] on video at bounding box center [561, 272] width 766 height 431
click at [191, 471] on icon at bounding box center [208, 472] width 37 height 12
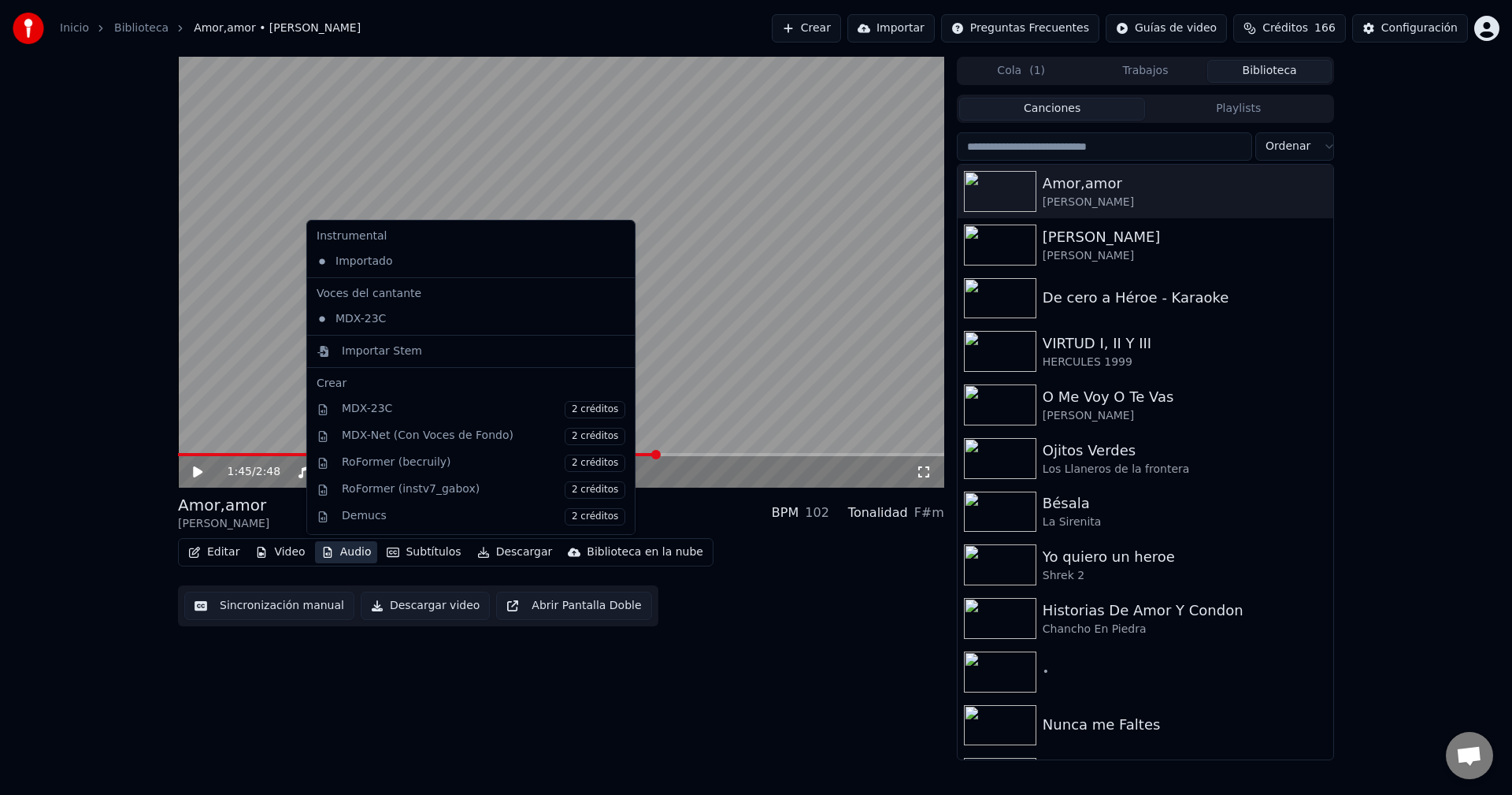
click at [338, 553] on button "Audio" at bounding box center [346, 552] width 63 height 22
click at [614, 259] on icon at bounding box center [620, 261] width 11 height 12
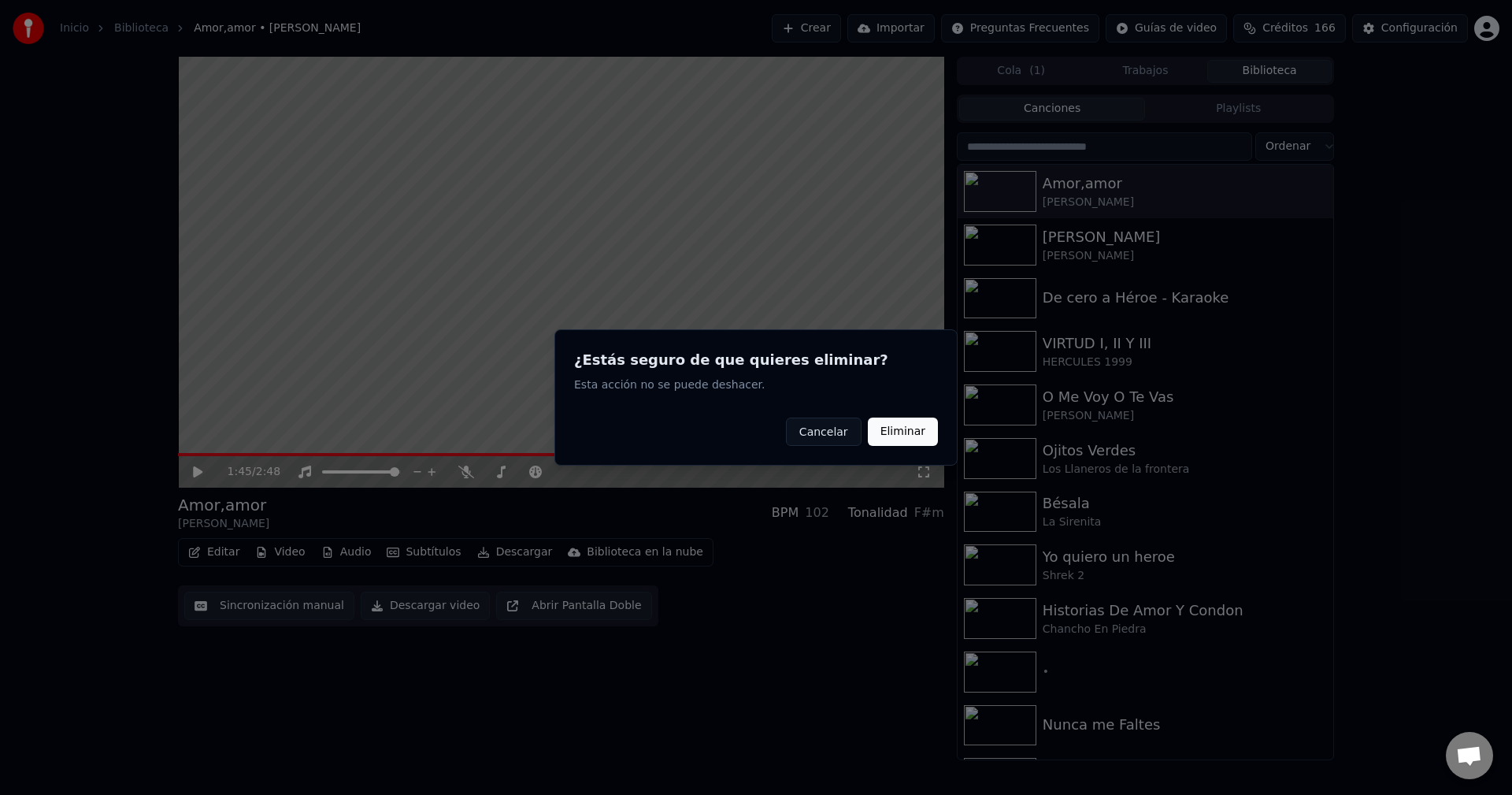
click at [911, 438] on button "Eliminar" at bounding box center [903, 432] width 70 height 29
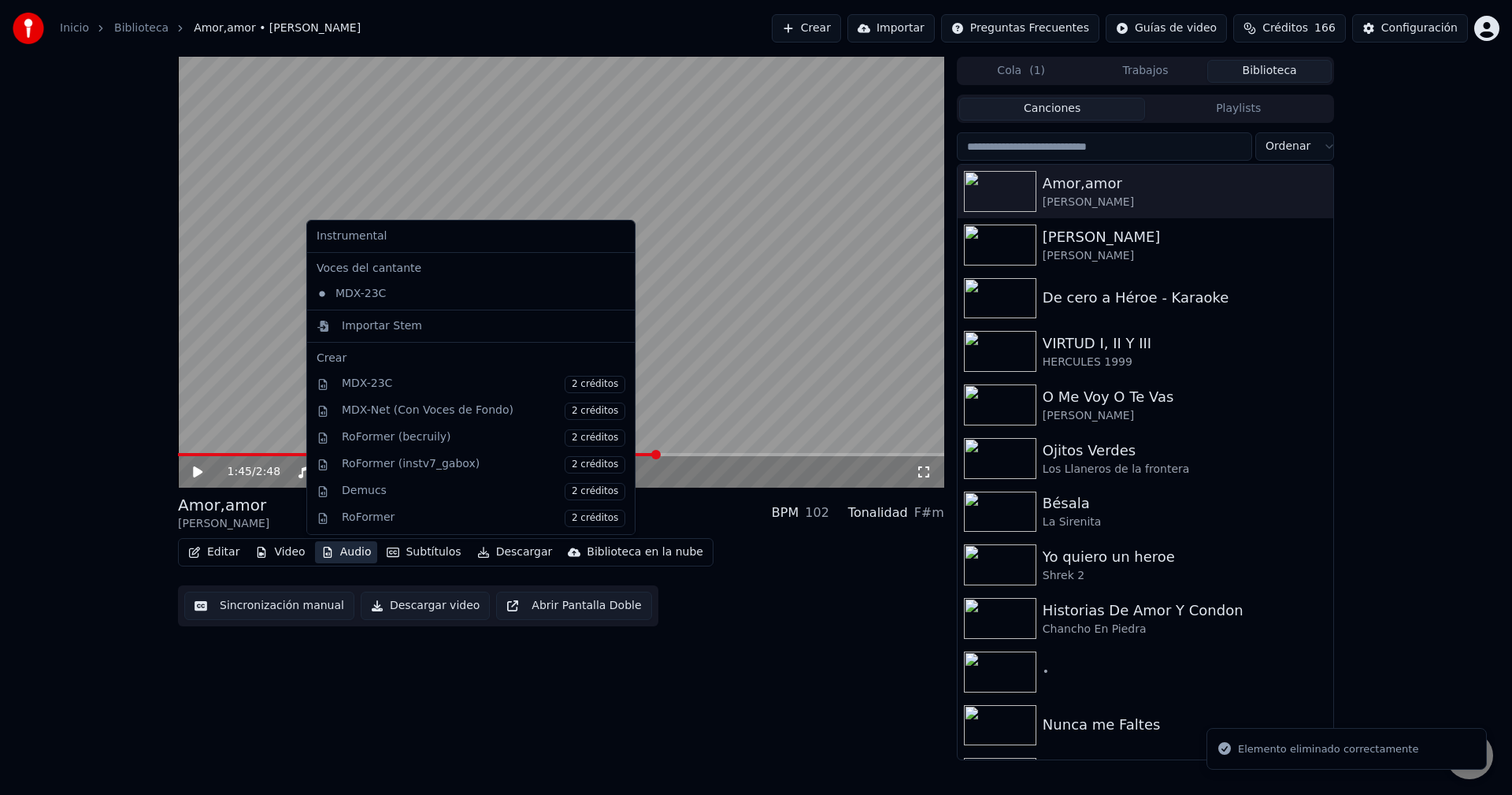
click at [343, 554] on button "Audio" at bounding box center [346, 552] width 63 height 22
click at [395, 325] on div "Importar Stem" at bounding box center [382, 326] width 80 height 16
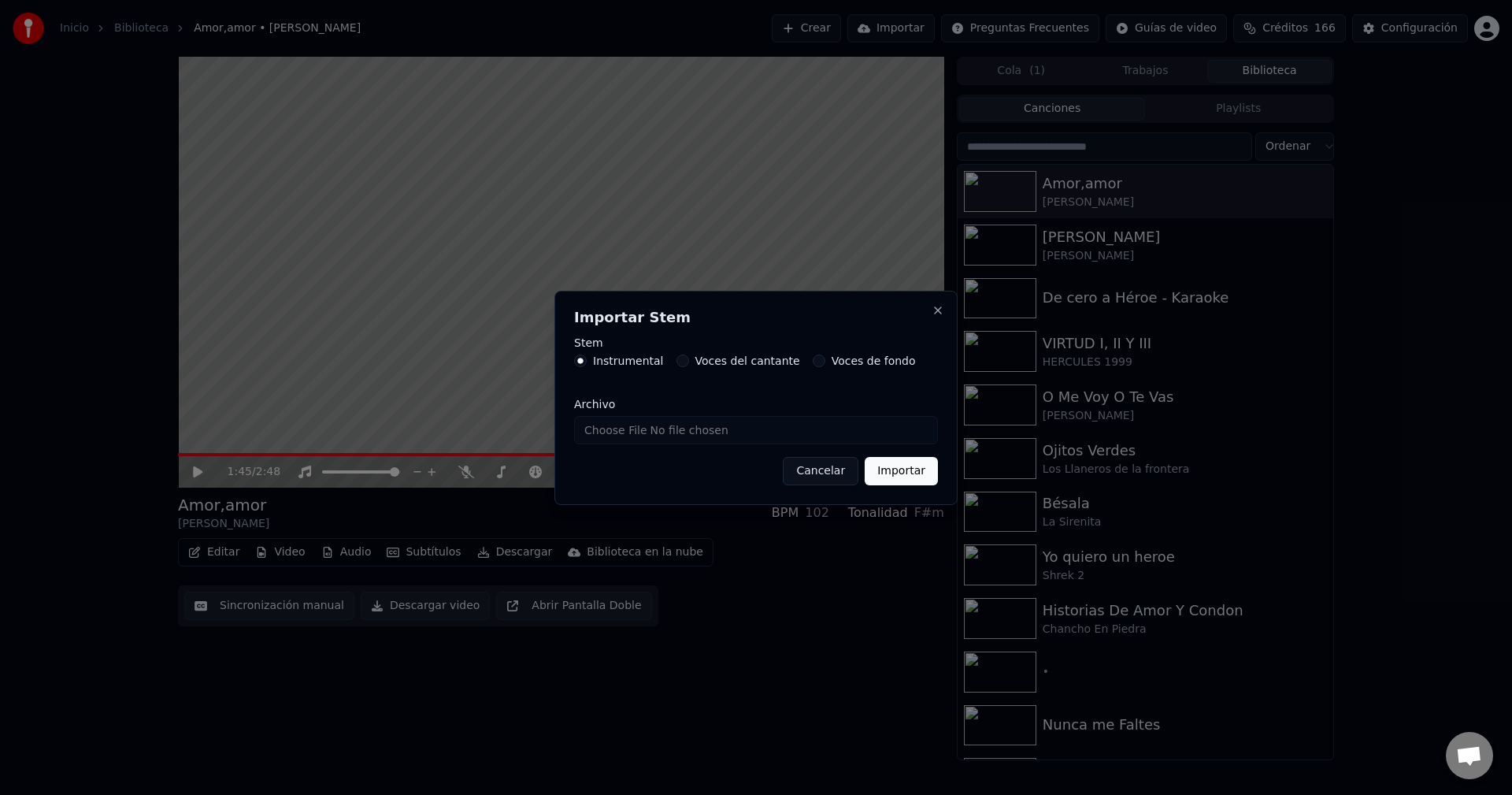
click at [904, 467] on button "Importar" at bounding box center [901, 471] width 73 height 29
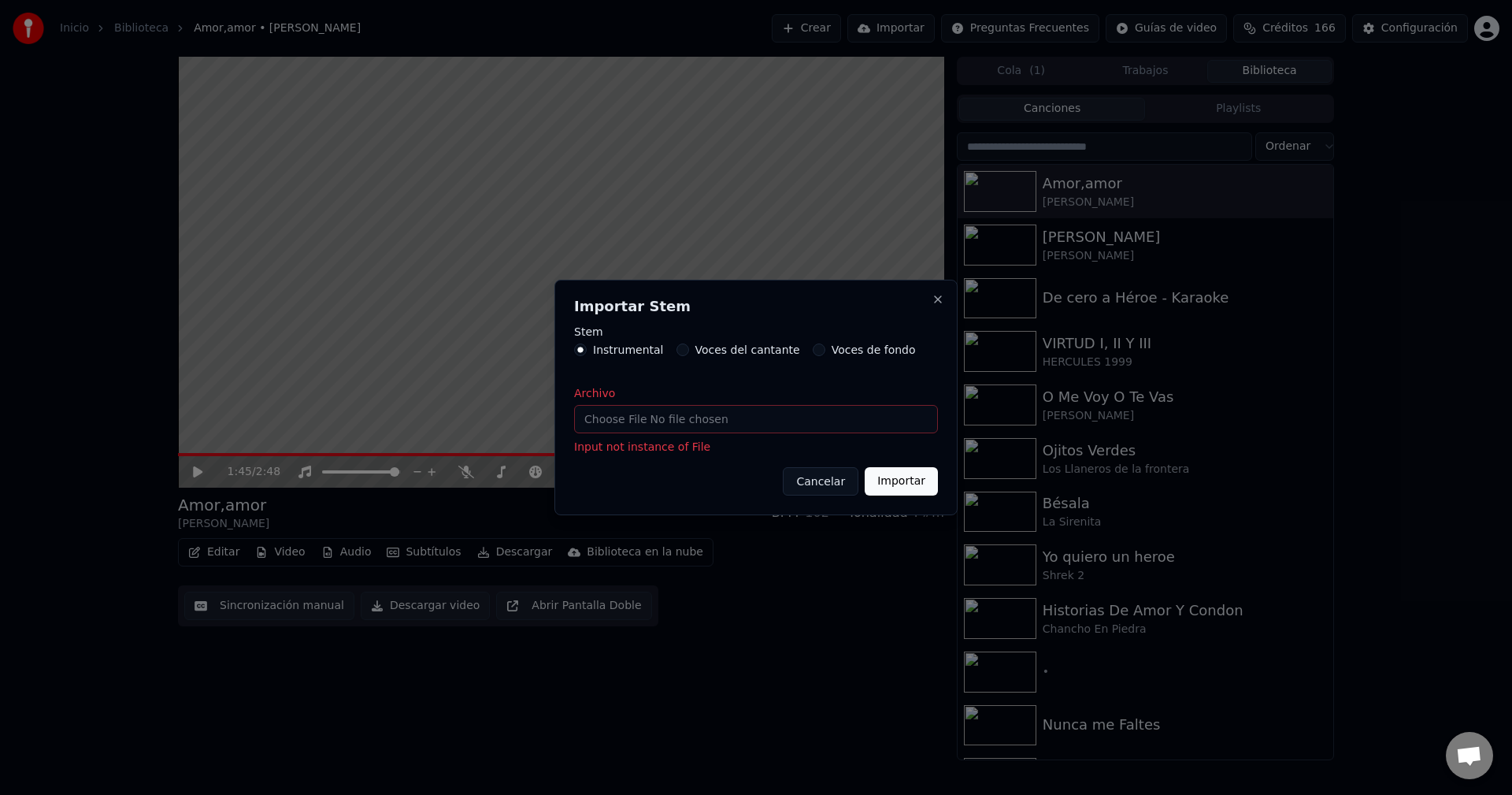
click at [699, 417] on input "Archivo" at bounding box center [756, 419] width 364 height 29
click at [815, 476] on button "Cancelar" at bounding box center [821, 481] width 76 height 29
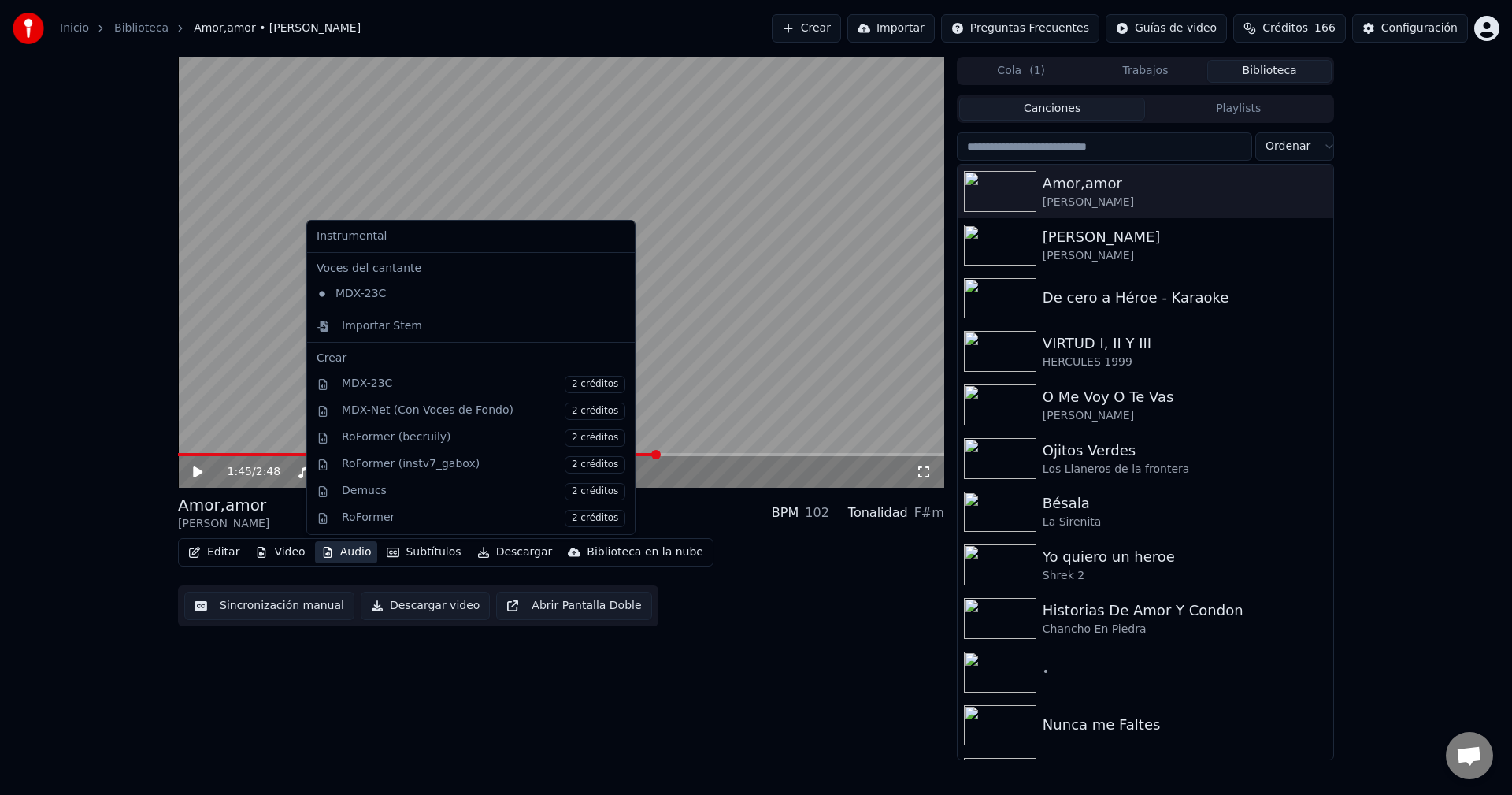
click at [328, 554] on icon "button" at bounding box center [327, 553] width 12 height 11
click at [361, 340] on div "Instrumental Voces del cantante MDX-23C Importar Stem Crear MDX-23C 2 créditos …" at bounding box center [471, 377] width 329 height 315
click at [364, 331] on div "Importar Stem" at bounding box center [382, 326] width 80 height 16
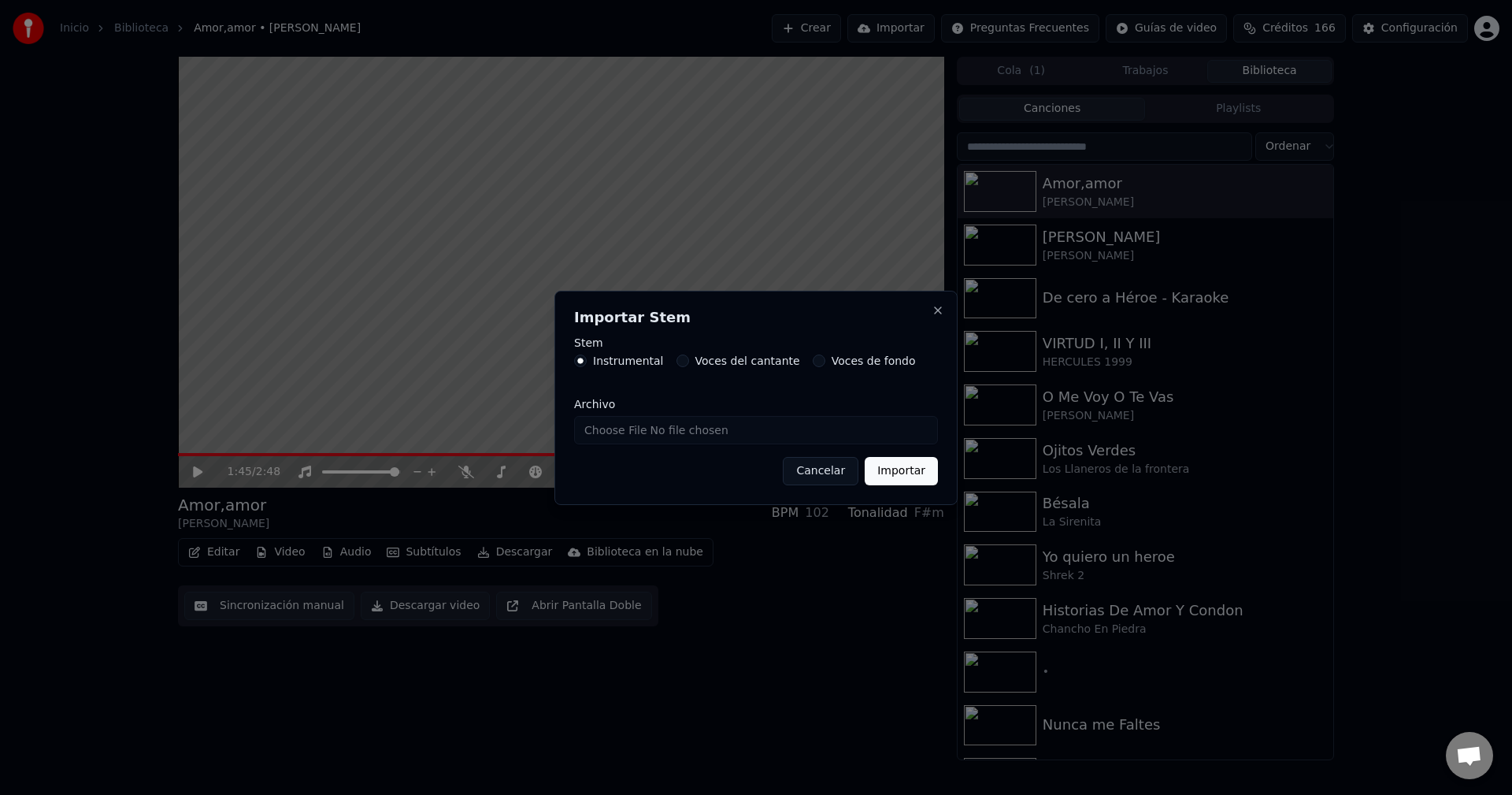
click at [667, 429] on input "Archivo" at bounding box center [756, 430] width 364 height 29
type input "**********"
click at [898, 471] on button "Importar" at bounding box center [901, 471] width 73 height 29
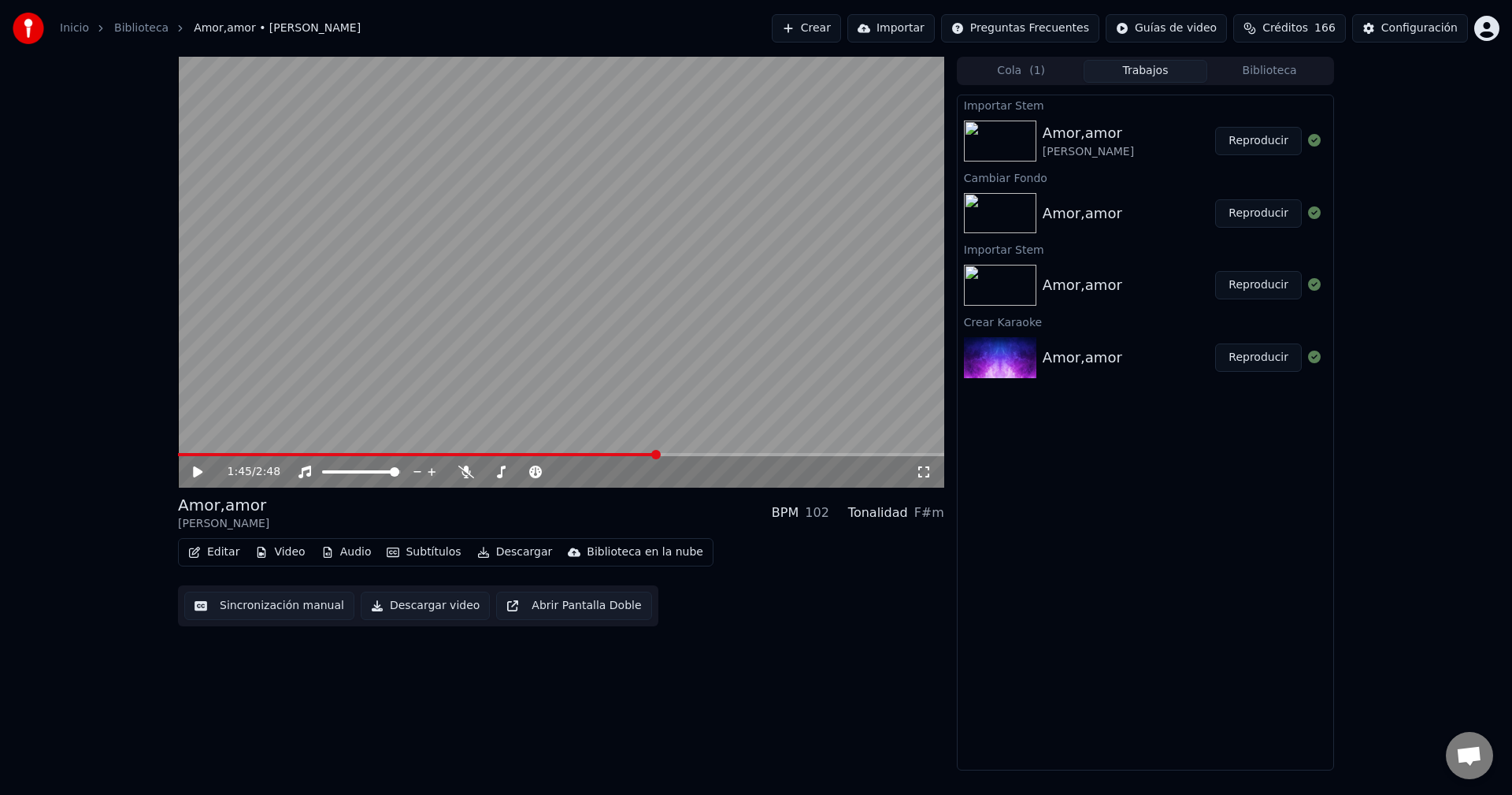
click at [1255, 141] on button "Reproducir" at bounding box center [1258, 141] width 87 height 29
click at [479, 471] on div "0:05 / 2:48" at bounding box center [572, 472] width 688 height 16
click at [518, 469] on span at bounding box center [520, 472] width 10 height 10
click at [312, 453] on span at bounding box center [561, 454] width 766 height 3
click at [484, 475] on span at bounding box center [489, 472] width 10 height 10
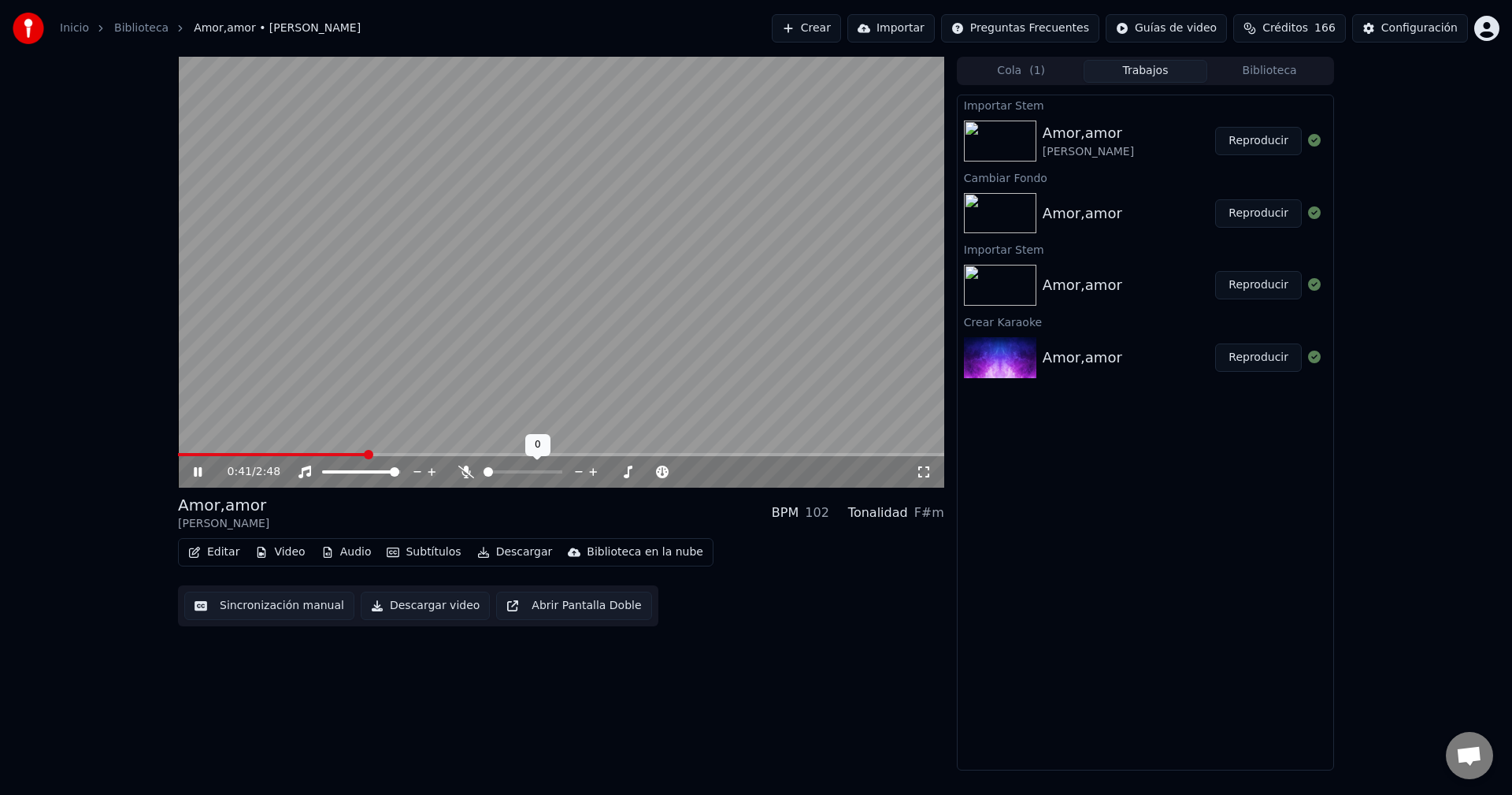
click at [484, 476] on span at bounding box center [489, 472] width 10 height 10
click at [401, 468] on span at bounding box center [397, 472] width 10 height 10
click at [688, 454] on span at bounding box center [561, 454] width 766 height 3
click at [199, 471] on icon at bounding box center [208, 472] width 37 height 12
click at [822, 453] on span at bounding box center [561, 454] width 766 height 3
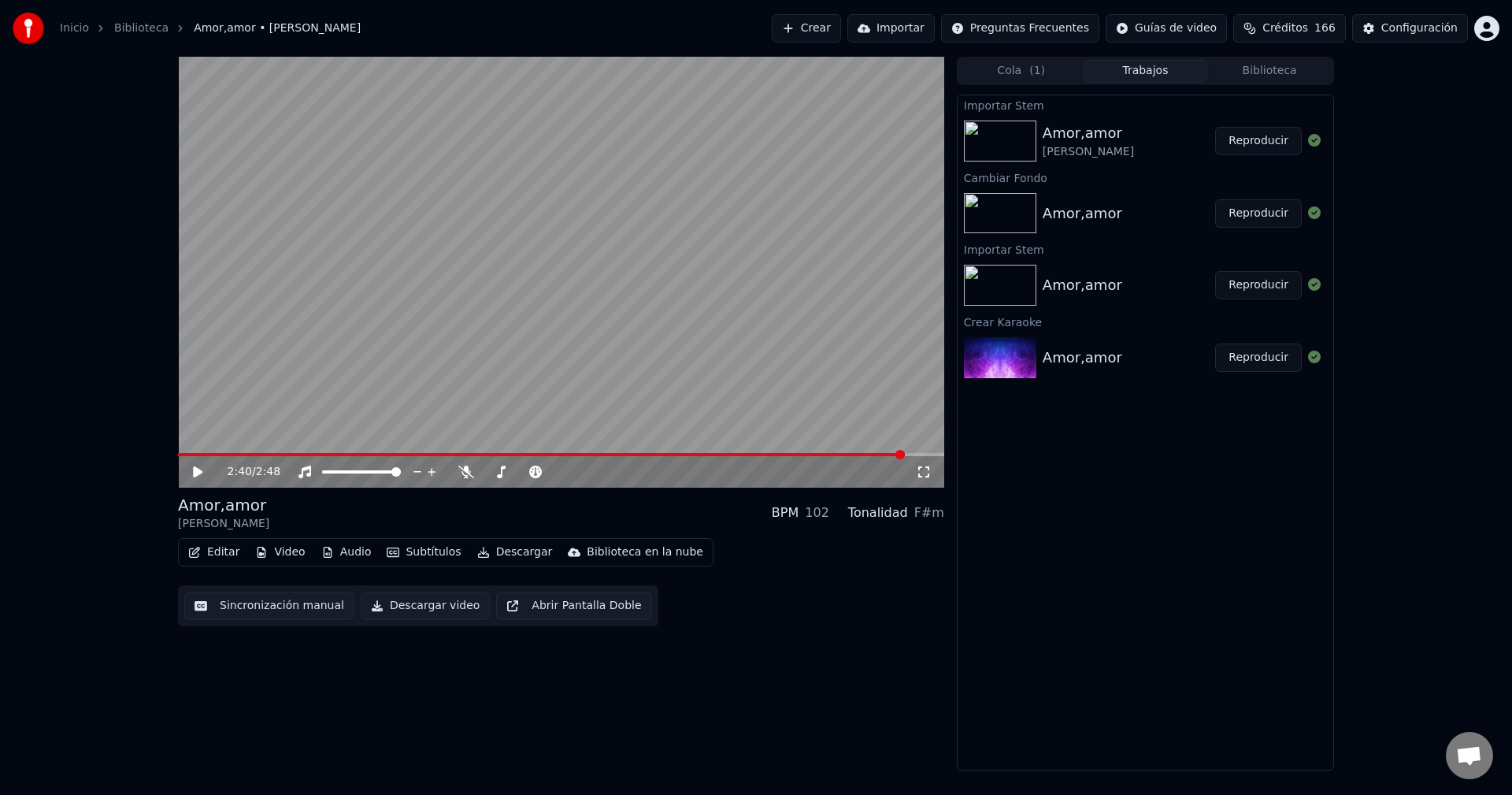
click at [902, 453] on span at bounding box center [561, 454] width 766 height 3
click at [174, 475] on div "2:40 / 2:48 Amor,amor [PERSON_NAME] BPM 102 Tonalidad F#m Editar Video Audio Su…" at bounding box center [756, 414] width 1182 height 714
click at [191, 475] on icon at bounding box center [208, 472] width 37 height 12
click at [195, 469] on icon at bounding box center [198, 472] width 10 height 11
click at [938, 452] on video at bounding box center [561, 272] width 766 height 431
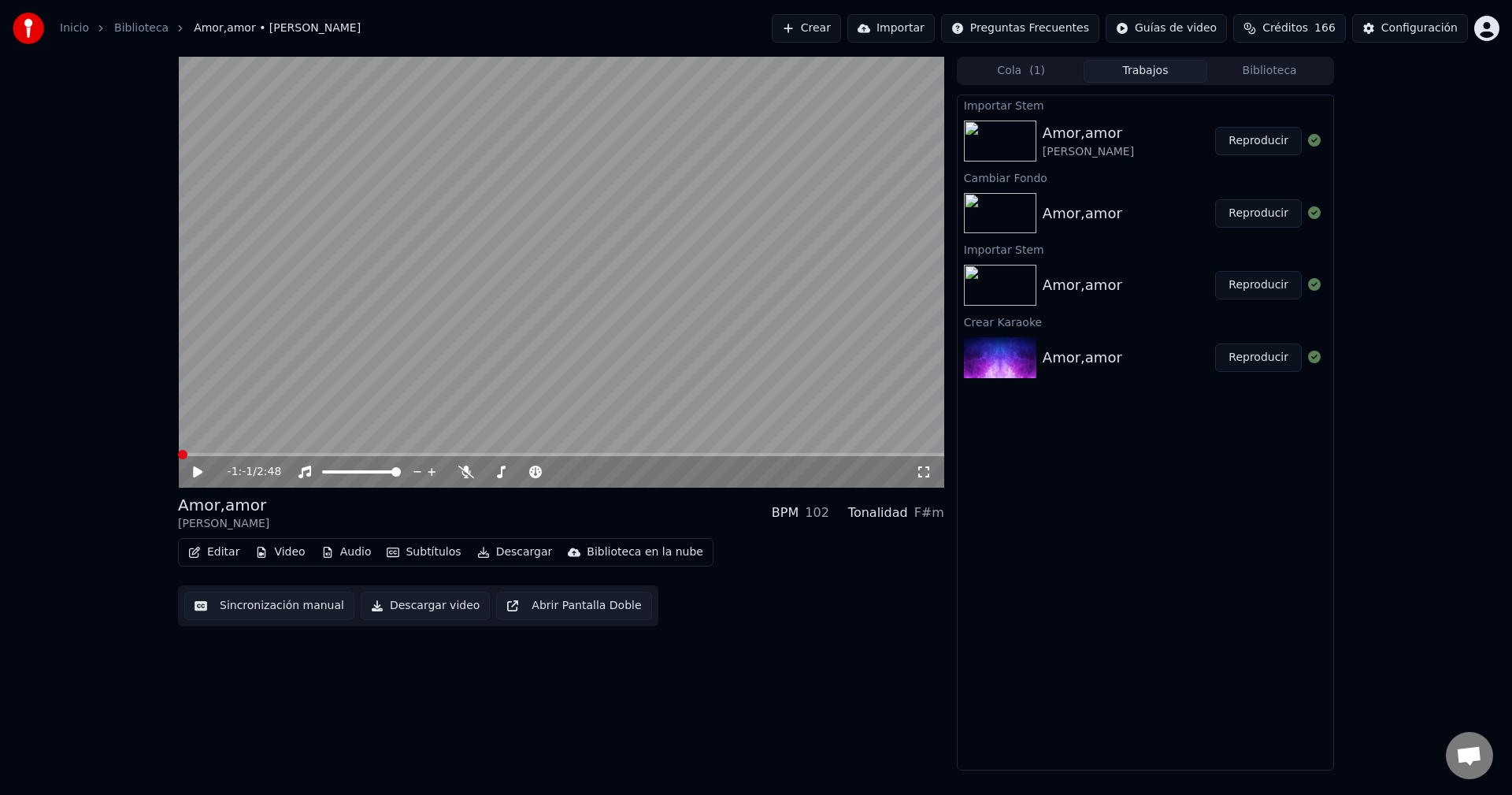
click at [940, 456] on span at bounding box center [561, 454] width 766 height 3
click at [194, 476] on icon at bounding box center [198, 472] width 10 height 11
click at [933, 455] on span at bounding box center [561, 454] width 766 height 3
click at [928, 455] on span at bounding box center [923, 455] width 10 height 10
click at [923, 454] on span at bounding box center [923, 455] width 10 height 10
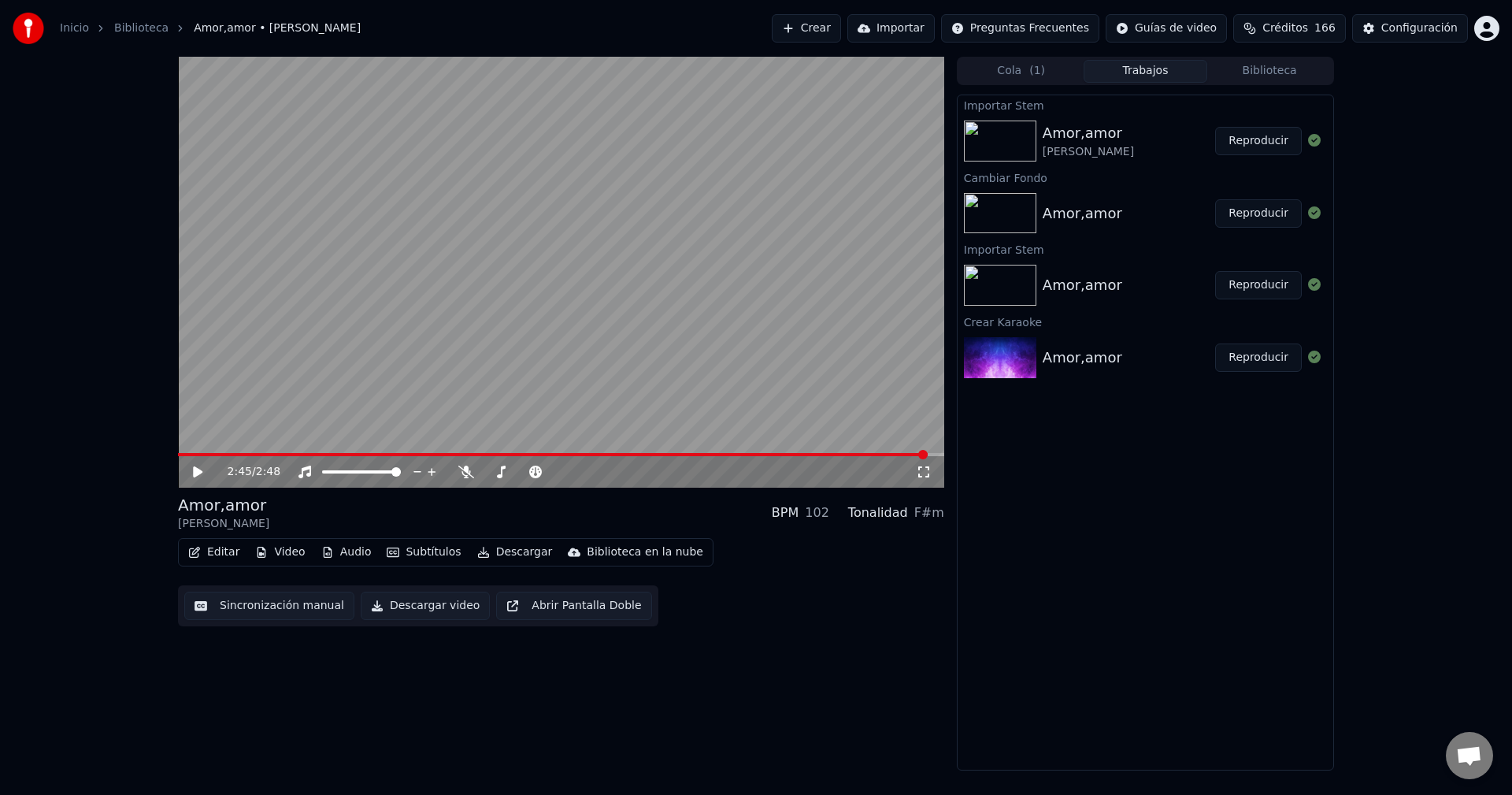
click at [196, 475] on icon at bounding box center [198, 472] width 10 height 11
click at [196, 473] on icon at bounding box center [198, 472] width 10 height 11
click at [196, 473] on icon at bounding box center [198, 472] width 8 height 10
click at [196, 473] on icon at bounding box center [198, 472] width 10 height 11
click at [196, 473] on icon at bounding box center [198, 472] width 8 height 10
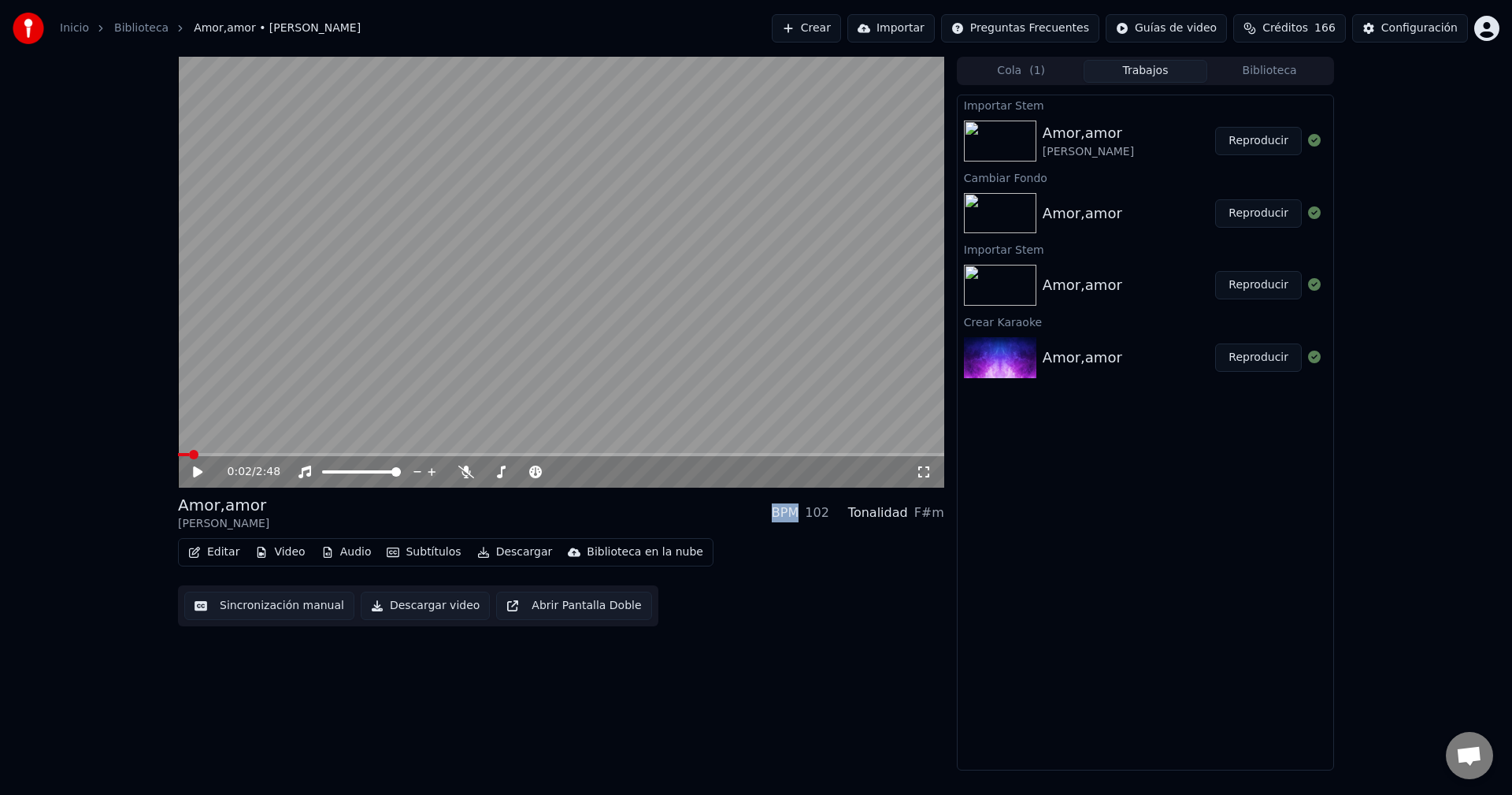
click at [521, 611] on button "Abrir Pantalla Doble" at bounding box center [573, 606] width 155 height 29
click at [905, 456] on span at bounding box center [561, 454] width 766 height 3
click at [198, 471] on icon at bounding box center [208, 472] width 37 height 12
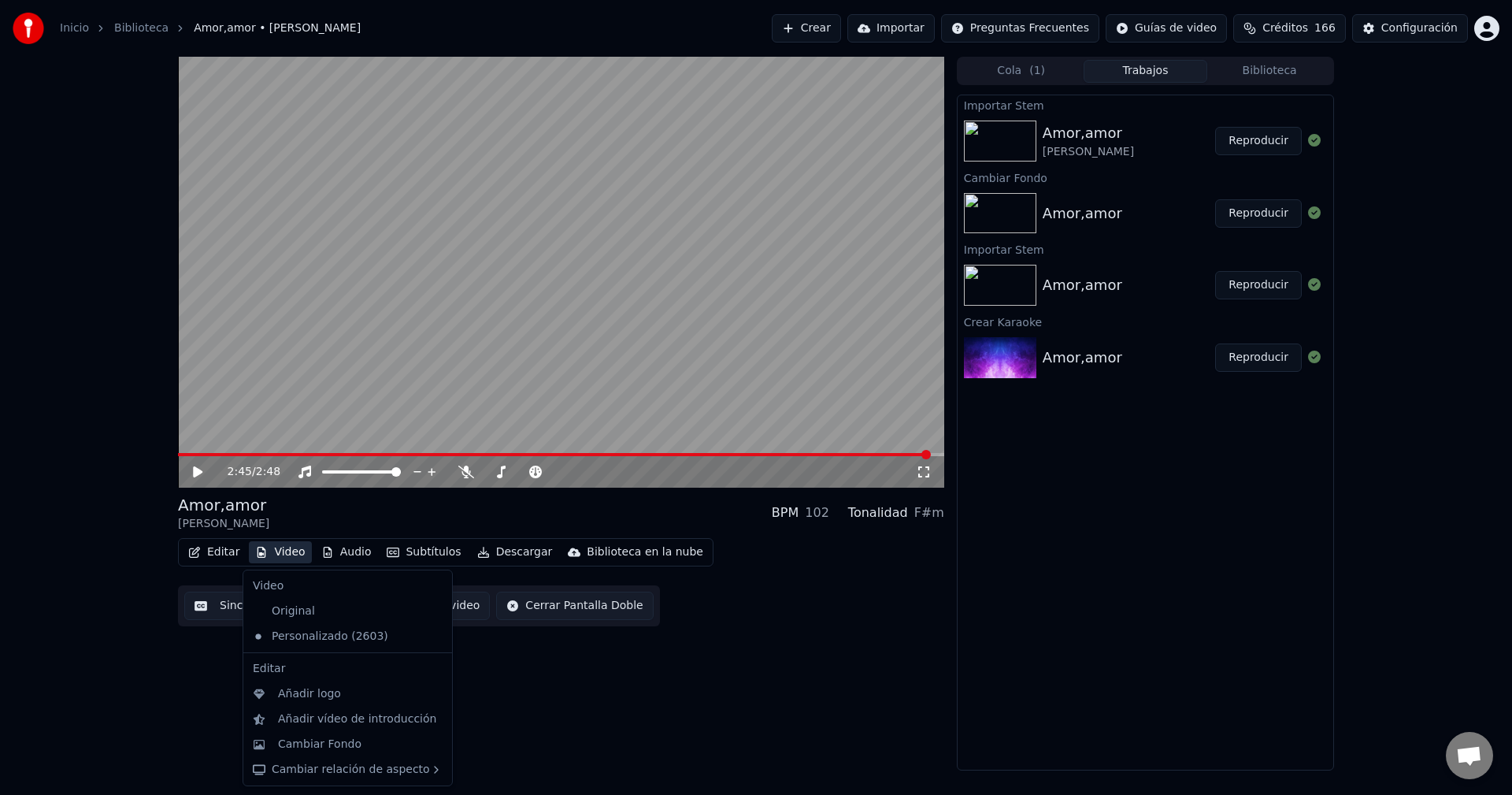
click at [270, 548] on button "Video" at bounding box center [280, 552] width 62 height 22
click at [654, 700] on div "2:45 / 2:48 Amor,amor [PERSON_NAME] BPM 102 Tonalidad F#m Editar Video Audio Su…" at bounding box center [561, 414] width 766 height 714
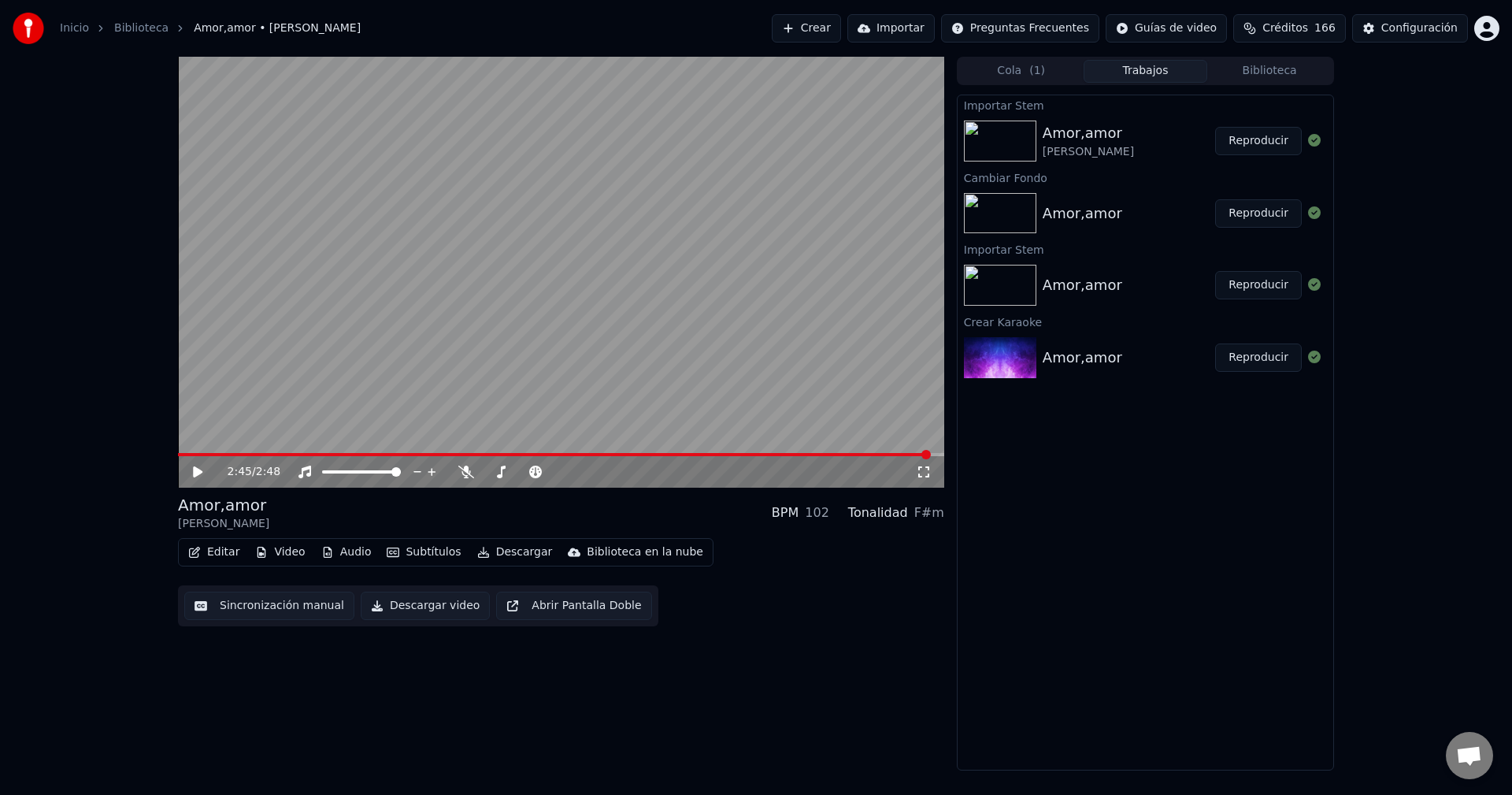
click at [423, 603] on button "Descargar video" at bounding box center [425, 606] width 129 height 29
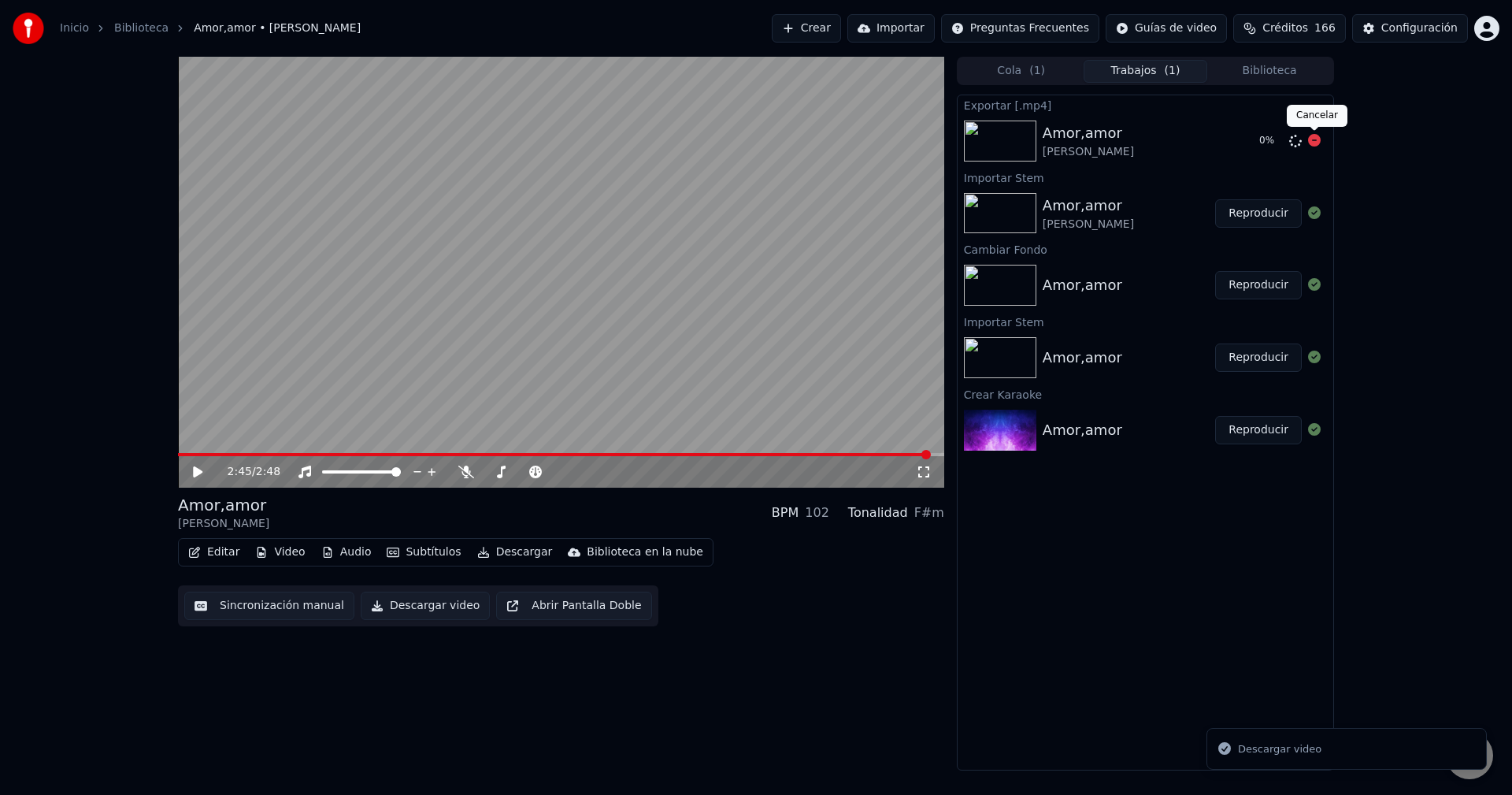
click at [1319, 136] on icon at bounding box center [1314, 140] width 12 height 12
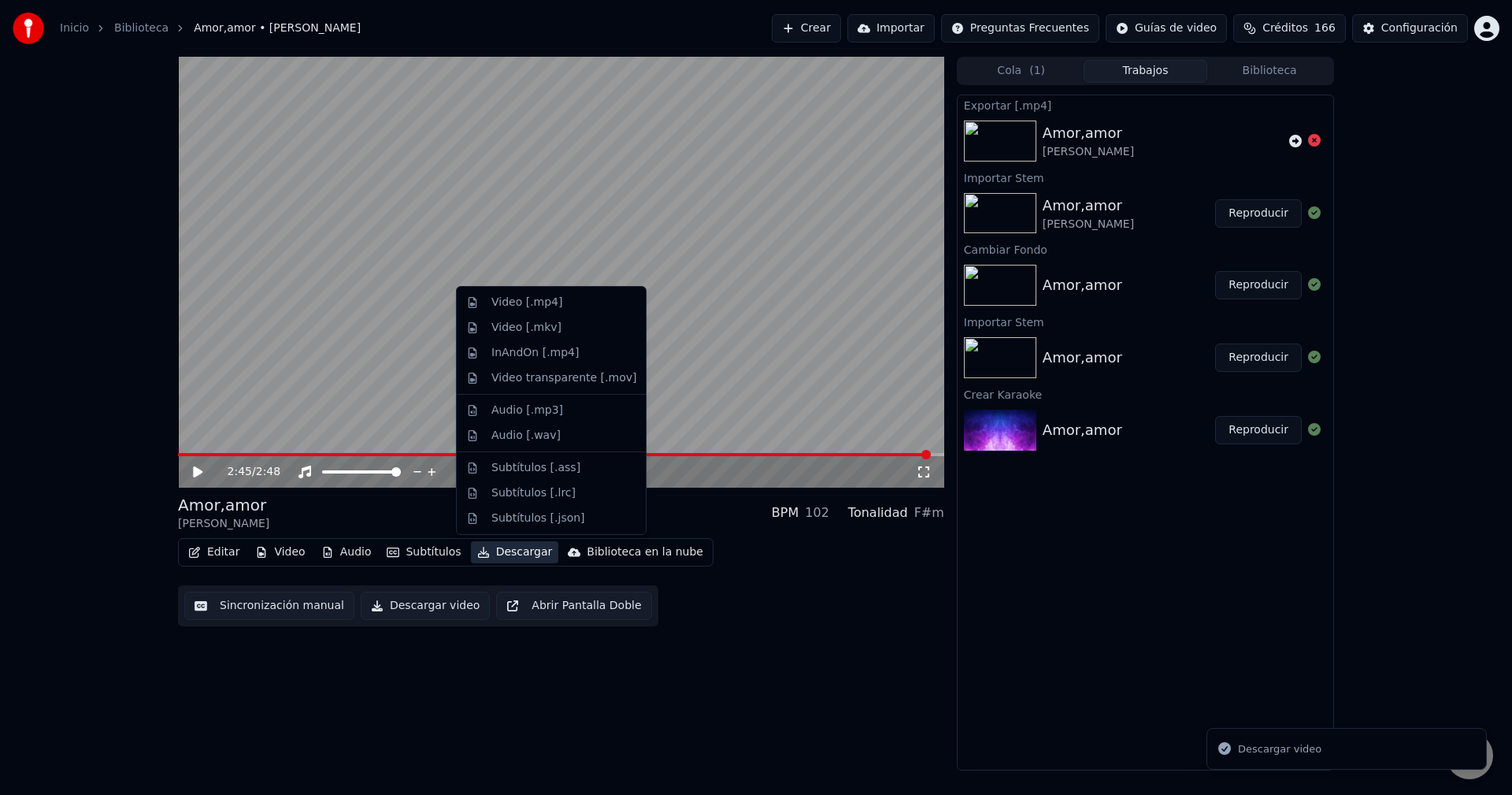
click at [499, 551] on button "Descargar" at bounding box center [514, 552] width 88 height 22
click at [587, 305] on div "Video [.mp4]" at bounding box center [564, 302] width 145 height 16
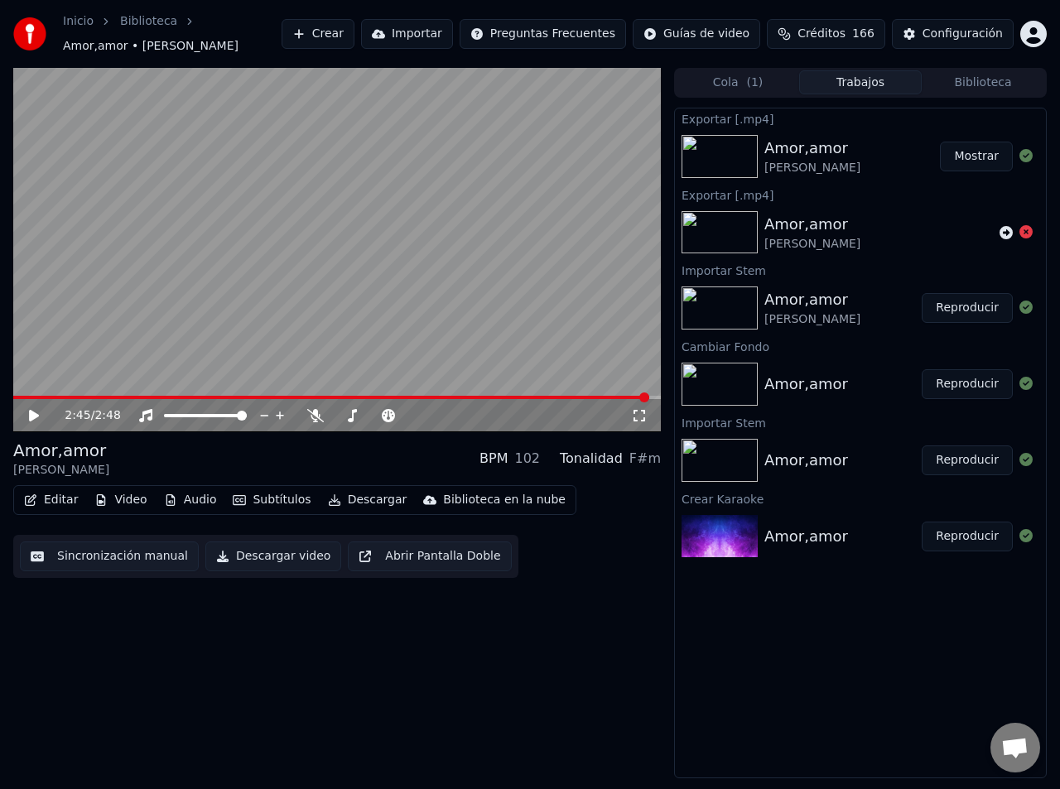
click at [989, 162] on button "Mostrar" at bounding box center [976, 157] width 73 height 30
click at [32, 418] on icon at bounding box center [34, 416] width 10 height 12
